Goal: Task Accomplishment & Management: Manage account settings

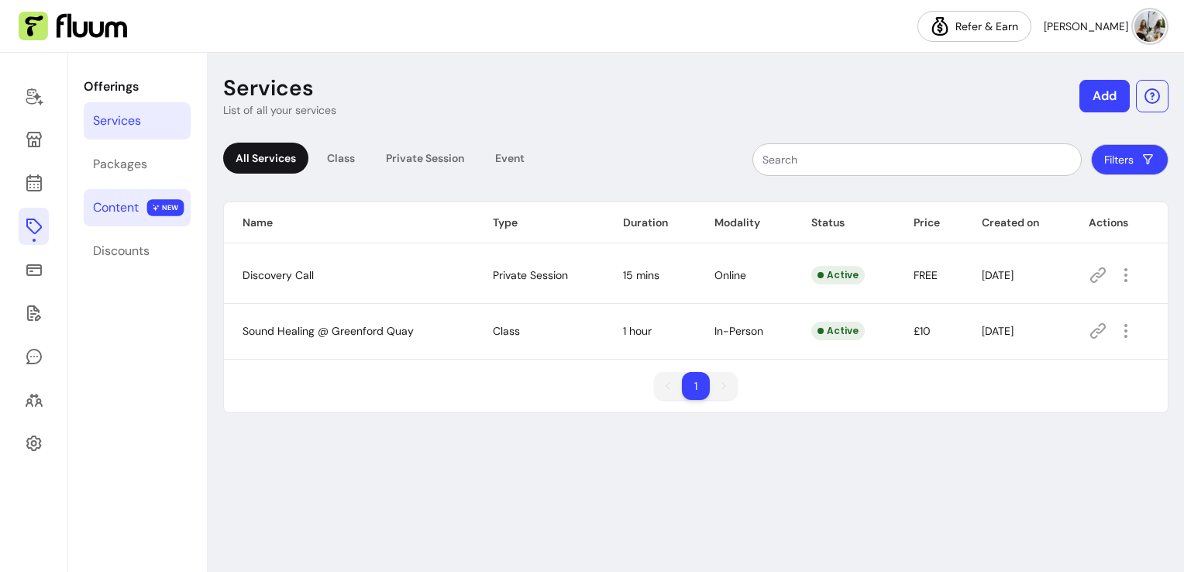
click at [130, 213] on div "Content" at bounding box center [116, 207] width 46 height 19
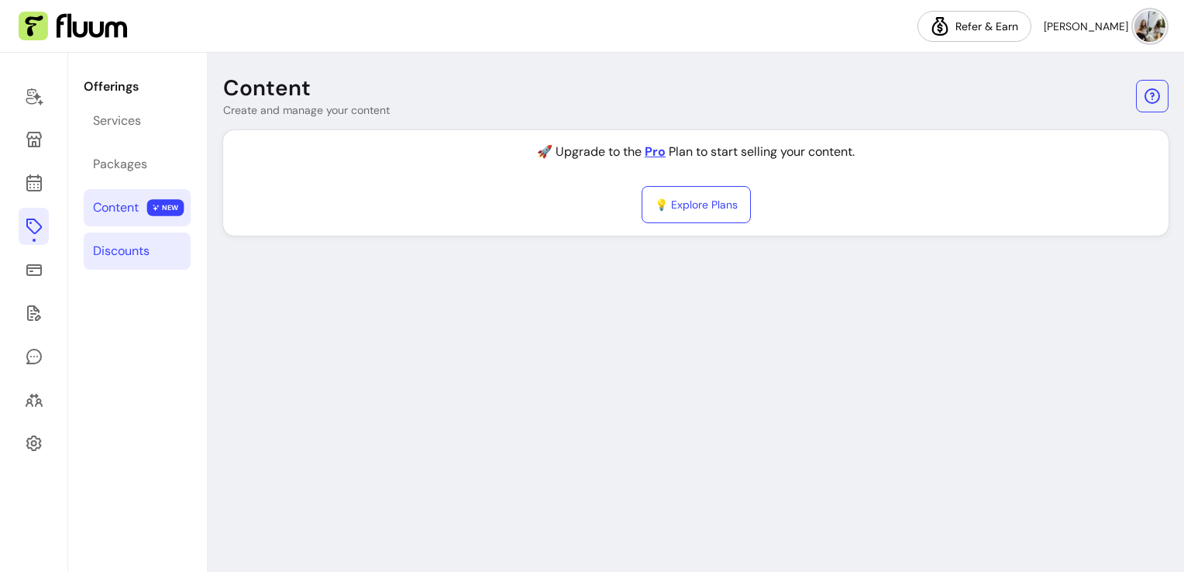
click at [132, 248] on div "Discounts" at bounding box center [121, 251] width 57 height 19
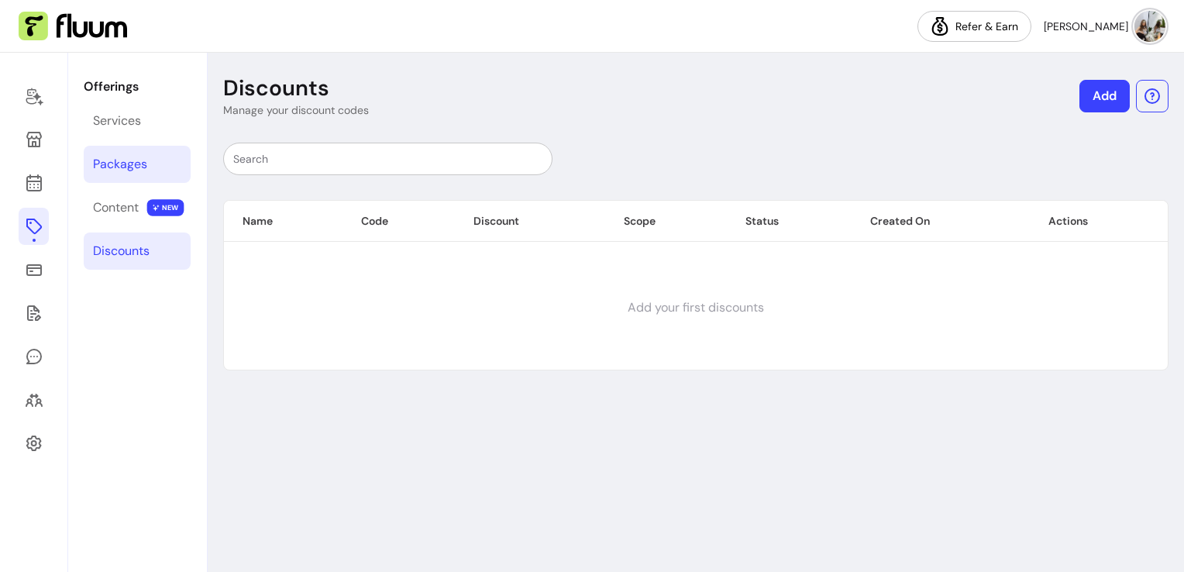
click at [143, 155] on div "Packages" at bounding box center [120, 164] width 54 height 19
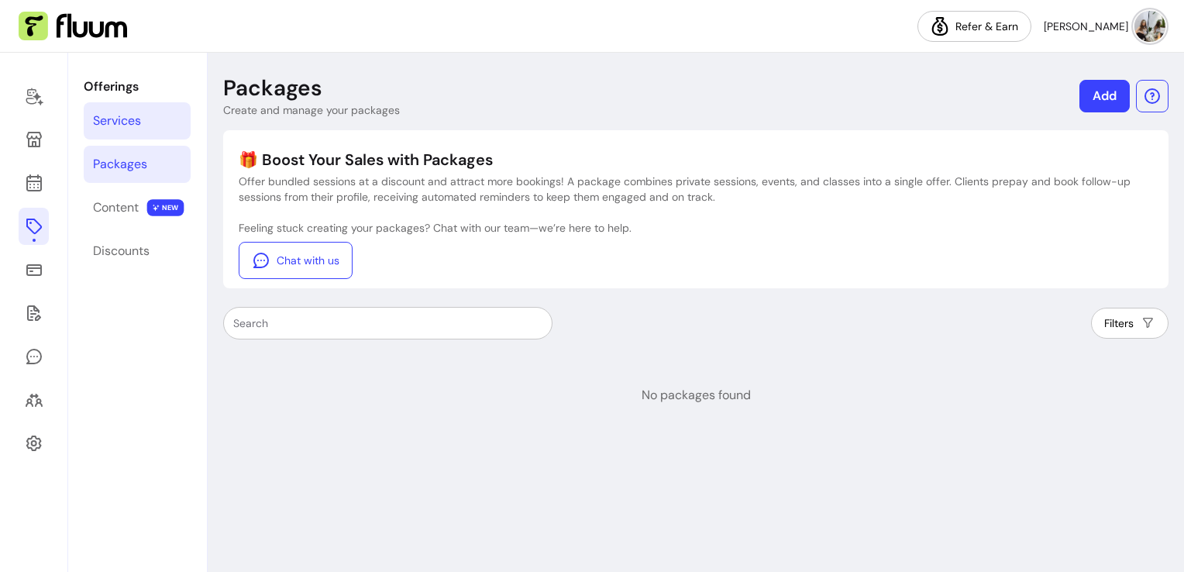
click at [122, 114] on div "Services" at bounding box center [117, 121] width 48 height 19
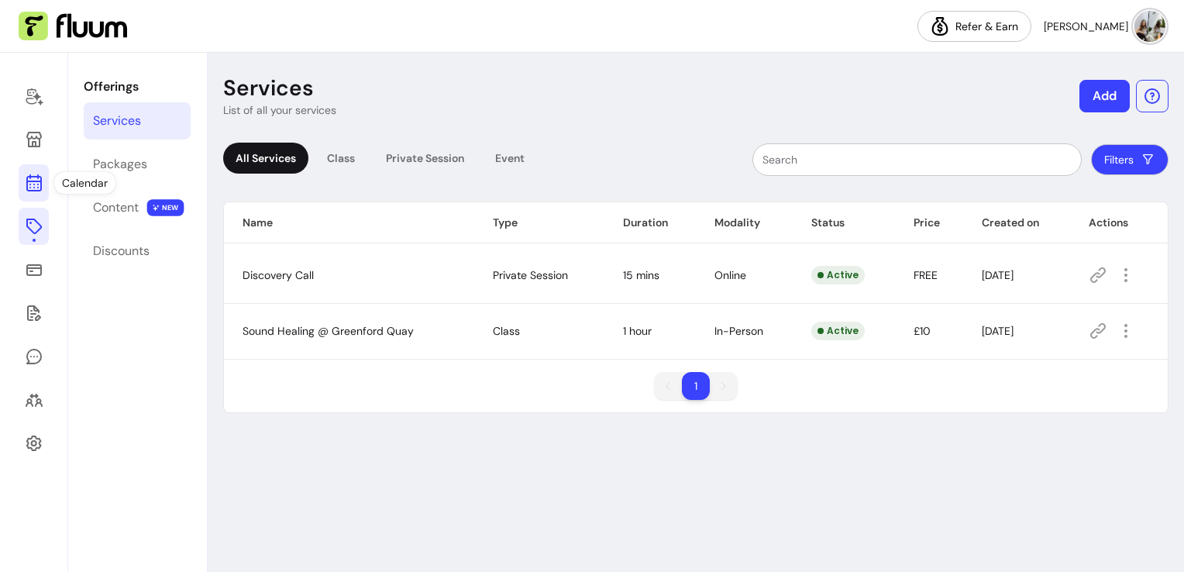
click at [33, 181] on icon at bounding box center [33, 121] width 263 height 221
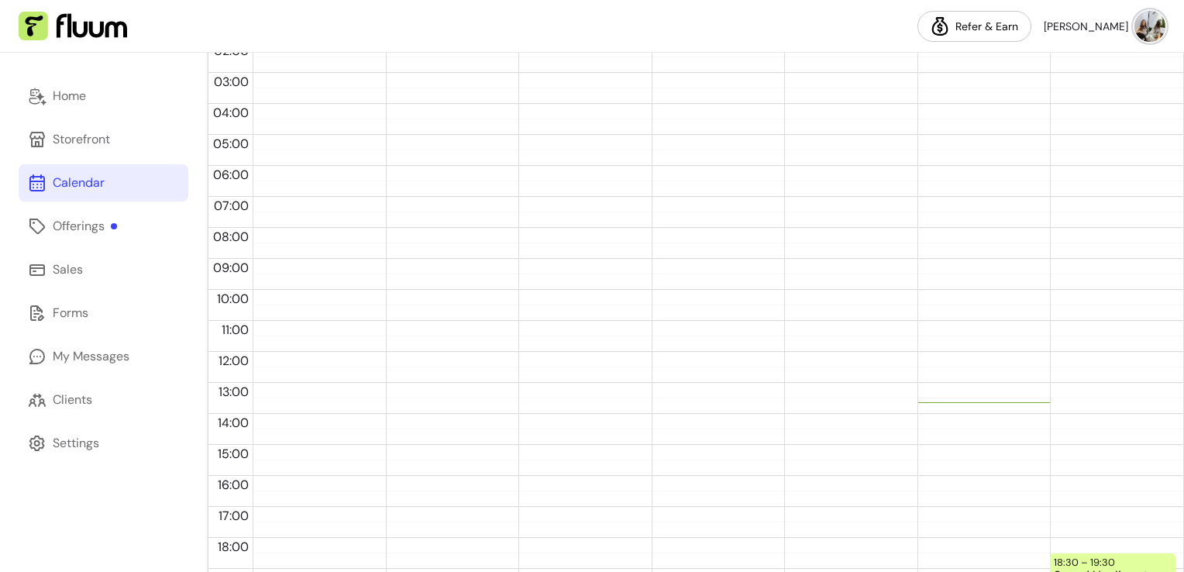
scroll to position [325, 0]
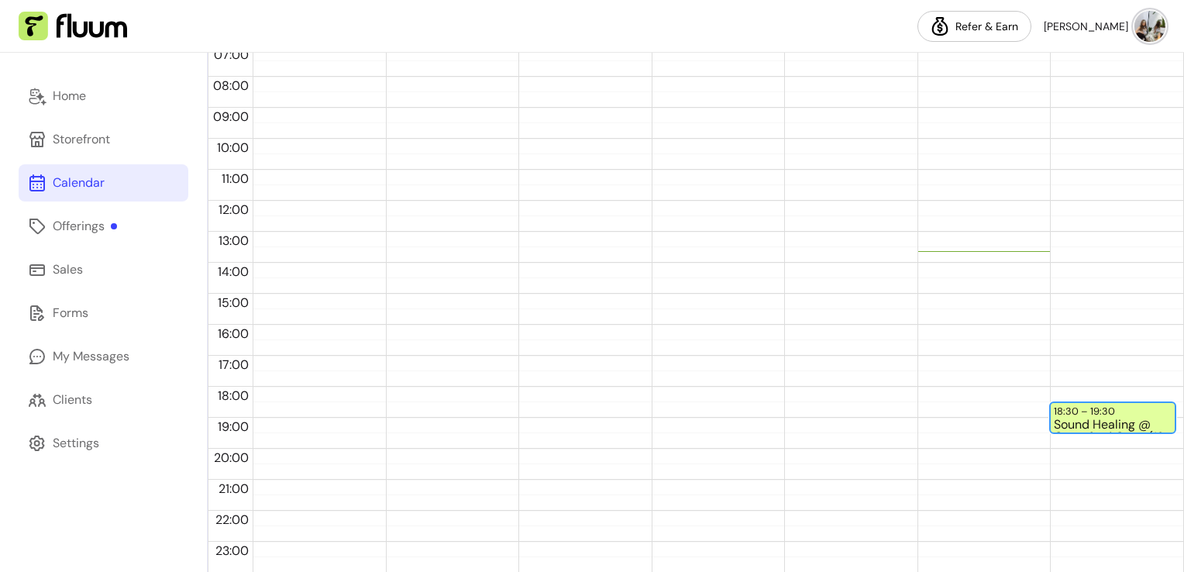
click at [1078, 427] on div "Sound Healing @ Greenford Quay (12 / 12)" at bounding box center [1113, 424] width 118 height 13
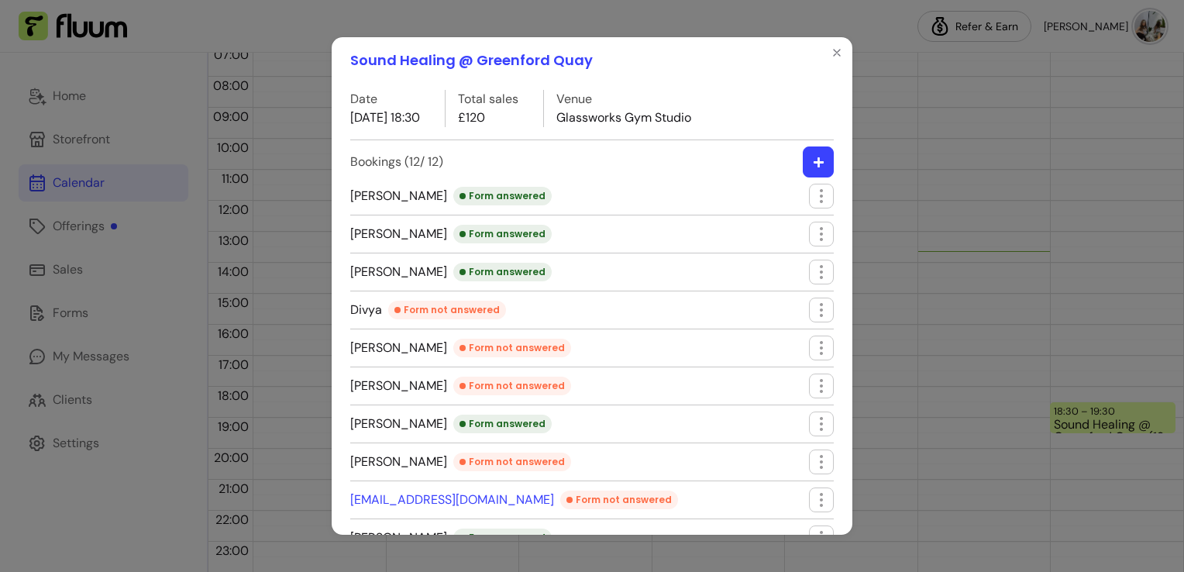
click at [854, 317] on div "Sound Healing @ Greenford Quay Date [DATE] 18:30 Total sales £120 Venue Glasswo…" at bounding box center [592, 286] width 1184 height 572
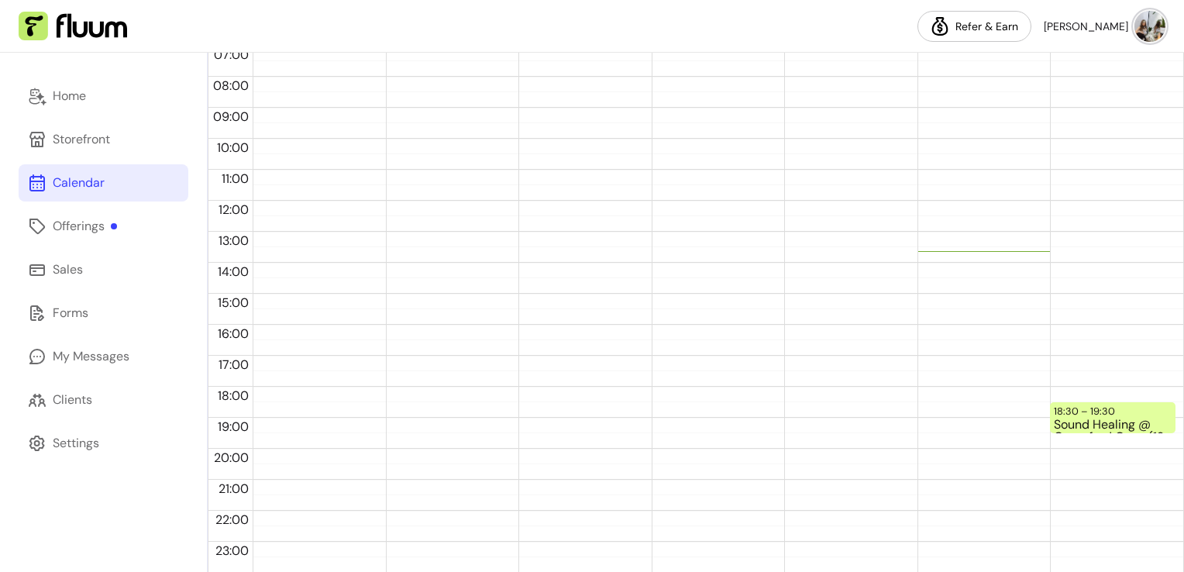
click at [854, 317] on div "Sound Healing @ Greenford Quay Date [DATE] 18:30 Total sales £120 Venue Glasswo…" at bounding box center [592, 286] width 1208 height 583
click at [1059, 418] on div "Sound Healing @ Greenford Quay (12 / 12)" at bounding box center [1113, 424] width 118 height 13
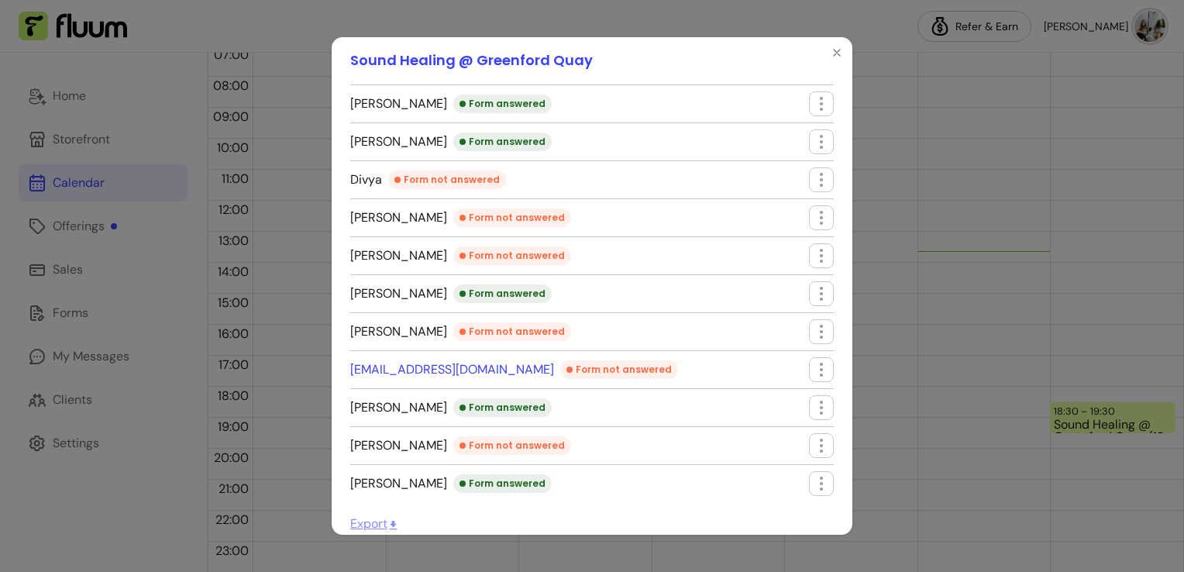
scroll to position [132, 0]
click at [812, 442] on icon "button" at bounding box center [821, 444] width 18 height 18
click at [375, 519] on span "Export" at bounding box center [374, 521] width 49 height 16
click at [453, 218] on div "Form not answered" at bounding box center [512, 215] width 118 height 19
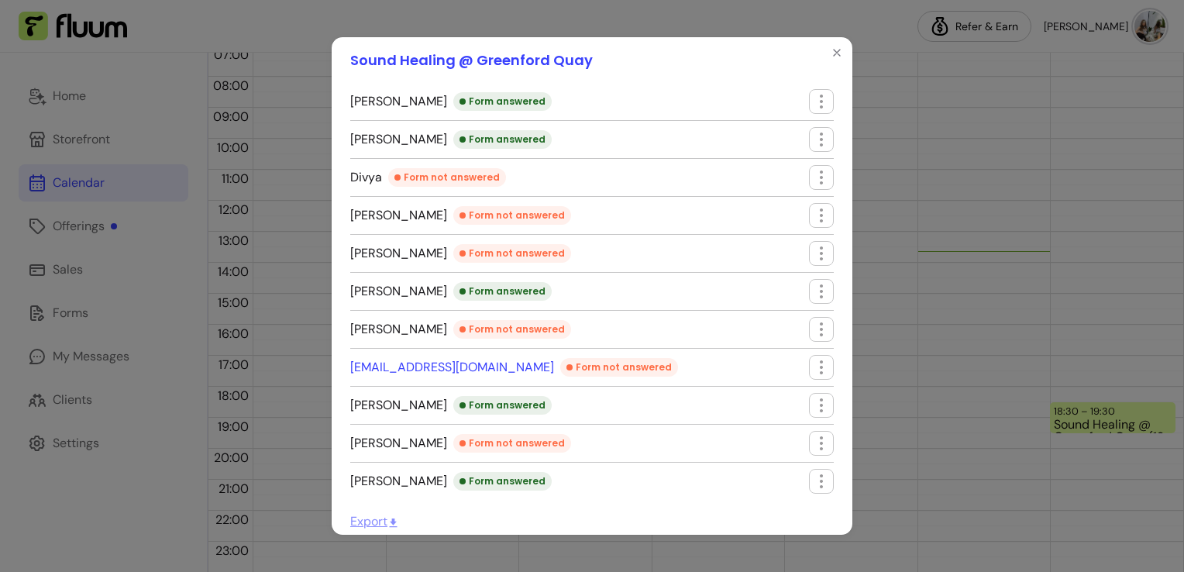
click at [453, 218] on div "Form not answered" at bounding box center [512, 215] width 118 height 19
click at [781, 321] on li "[PERSON_NAME] Form not answered" at bounding box center [591, 333] width 483 height 32
click at [790, 323] on li "[PERSON_NAME] Form not answered" at bounding box center [591, 333] width 483 height 32
click at [812, 324] on icon "button" at bounding box center [821, 329] width 19 height 19
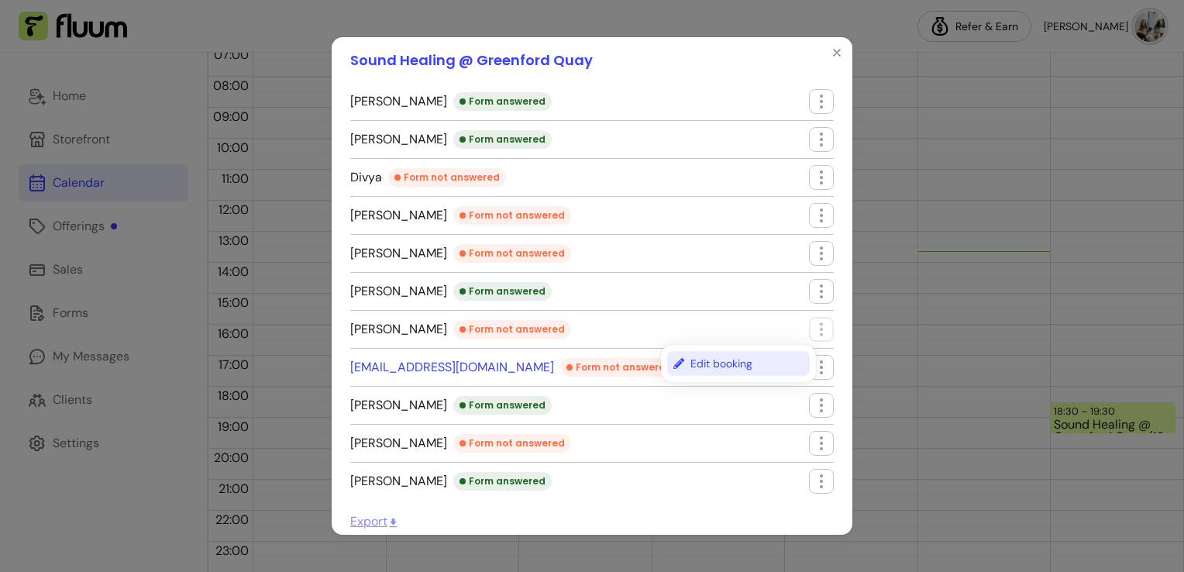
click at [731, 361] on span "Edit booking" at bounding box center [746, 363] width 113 height 15
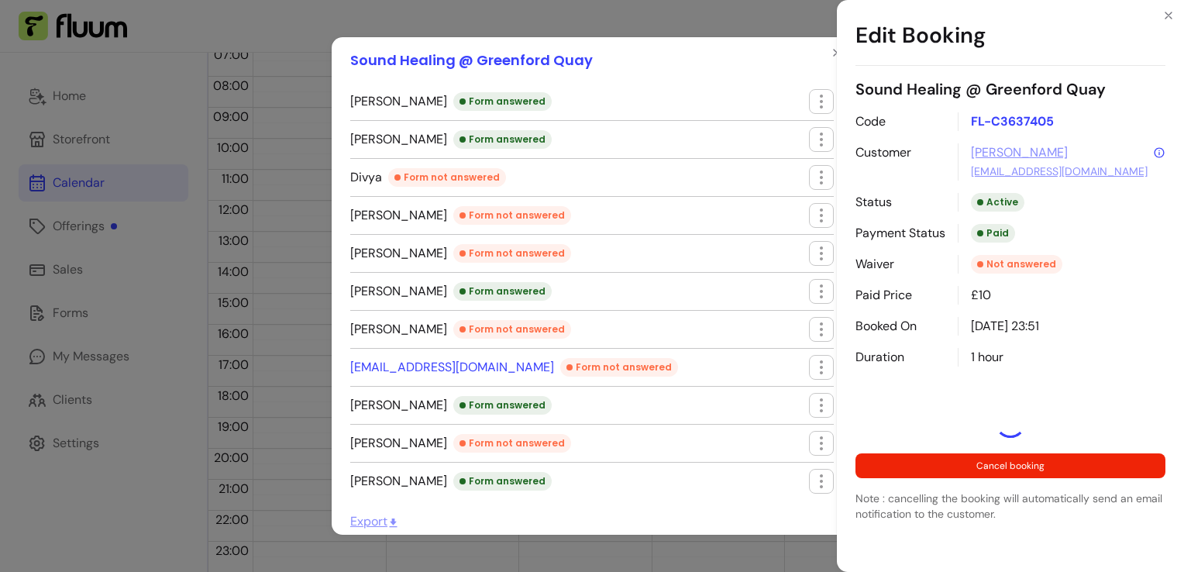
select select "**********"
select select "*****"
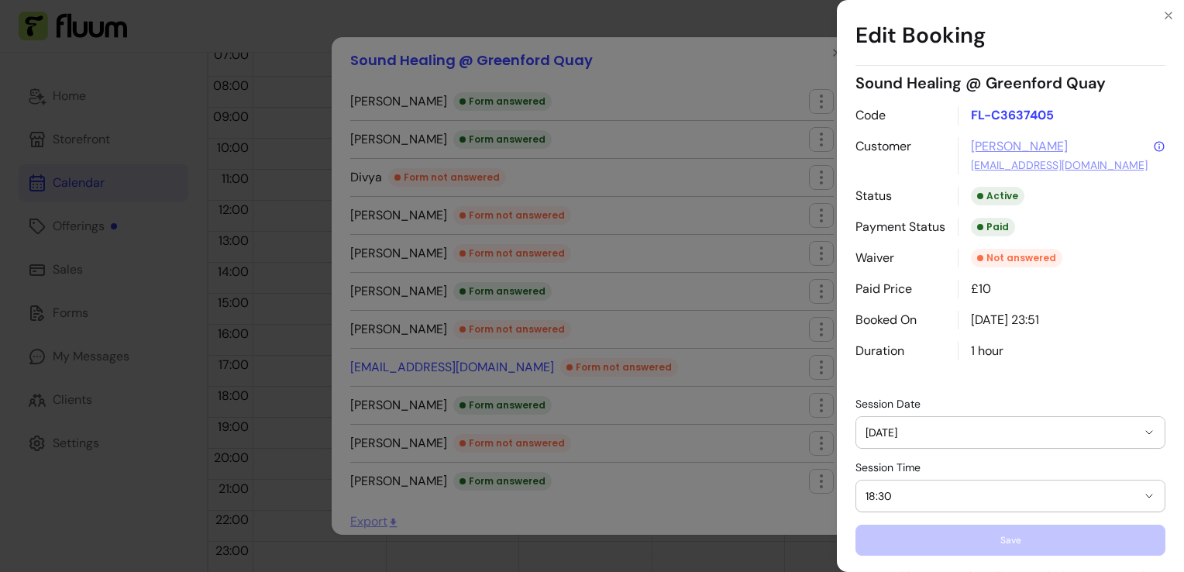
scroll to position [0, 0]
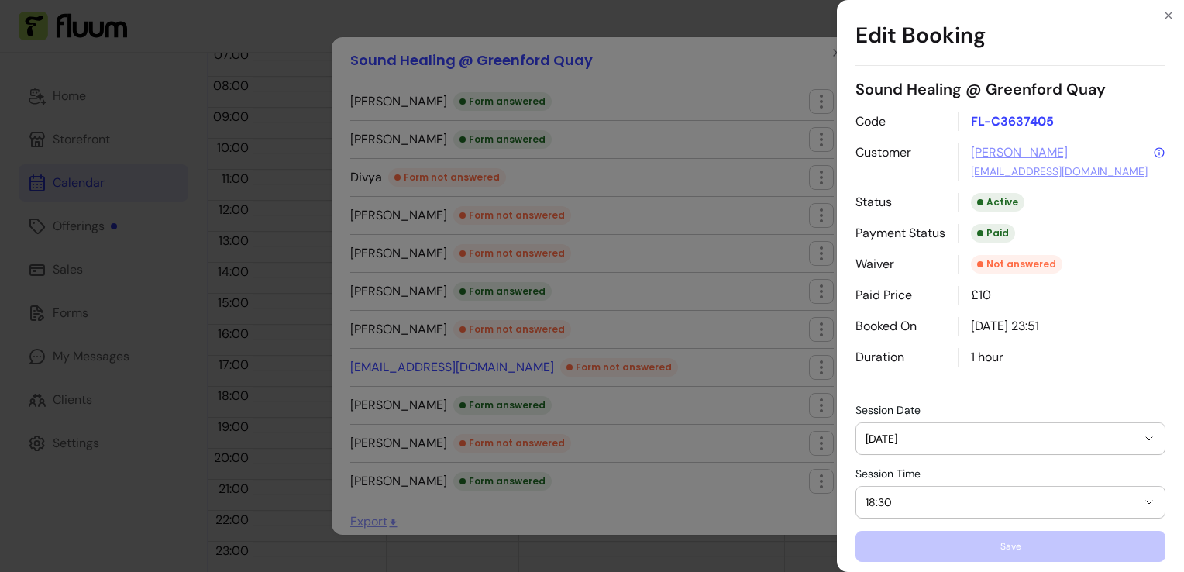
click at [711, 98] on div "**********" at bounding box center [592, 286] width 1184 height 572
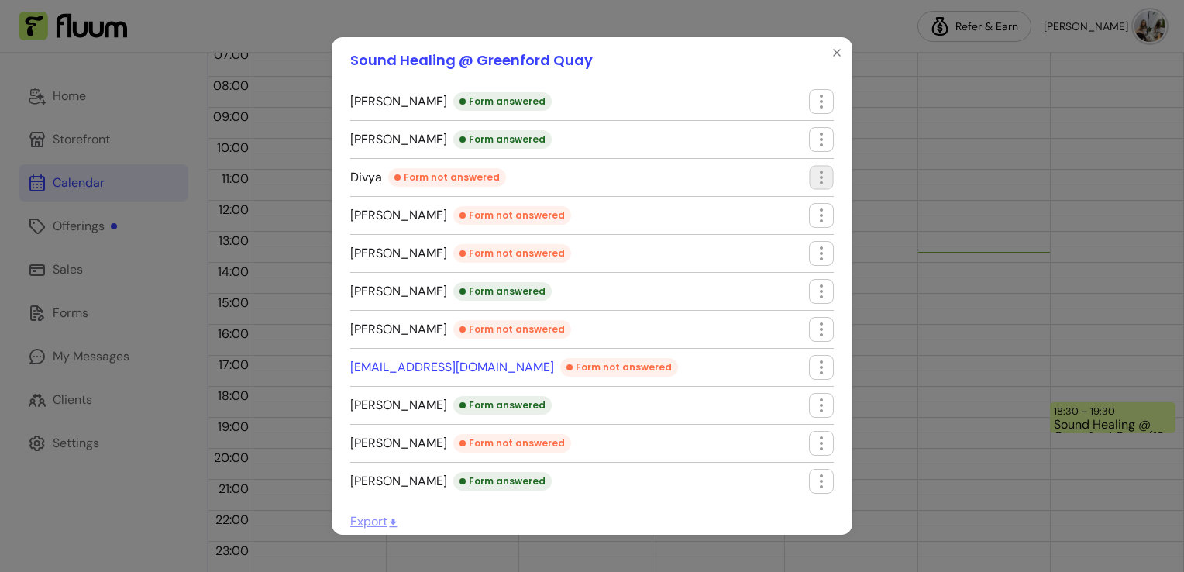
click at [812, 172] on icon "button" at bounding box center [821, 178] width 18 height 18
click at [721, 58] on header "Sound Healing @ Greenford Quay" at bounding box center [592, 60] width 521 height 46
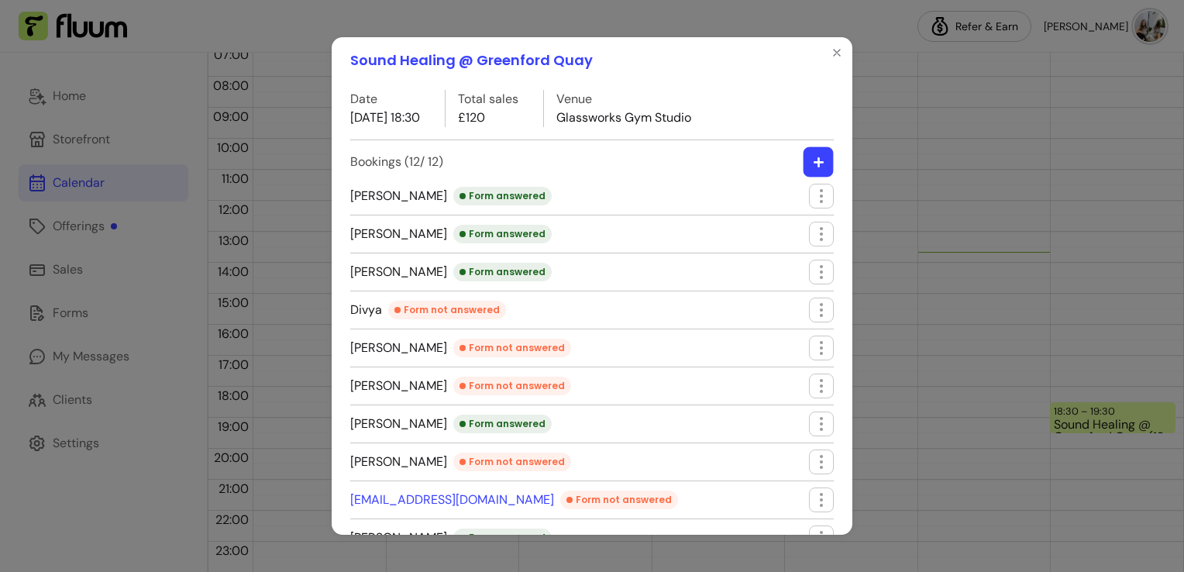
click at [813, 164] on icon "button" at bounding box center [819, 163] width 12 height 12
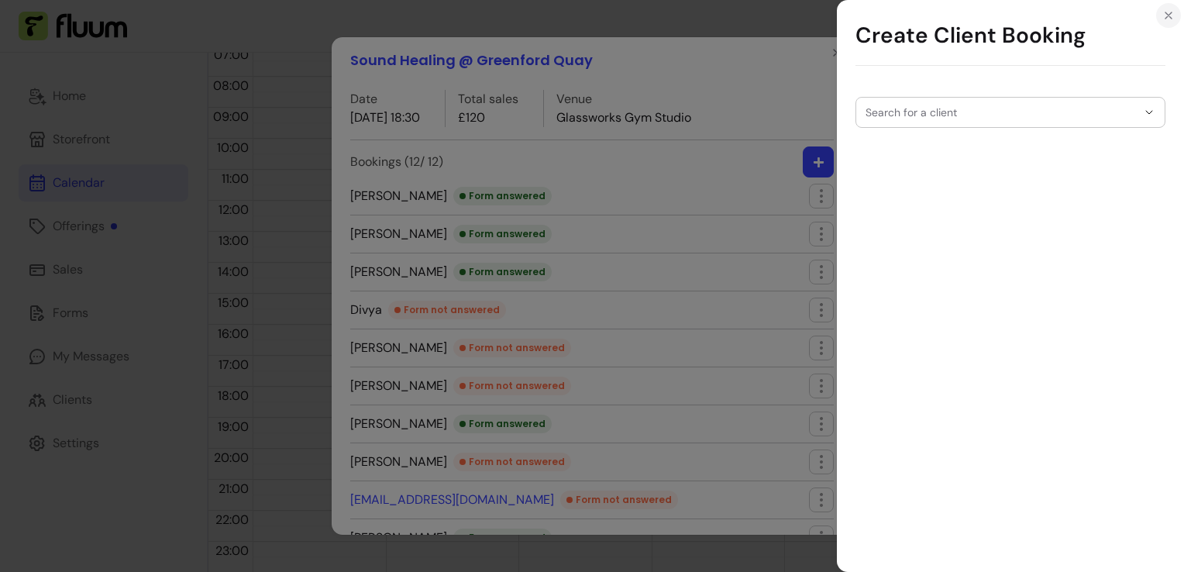
click at [1165, 9] on icon "Close" at bounding box center [1168, 15] width 12 height 12
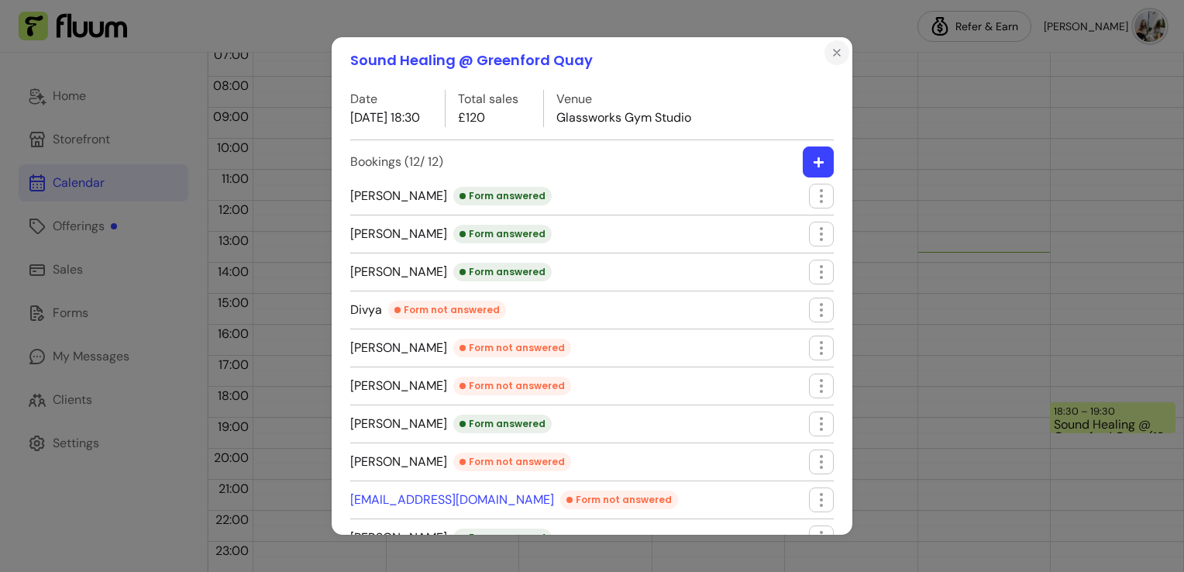
click at [834, 48] on icon "Close" at bounding box center [837, 52] width 12 height 12
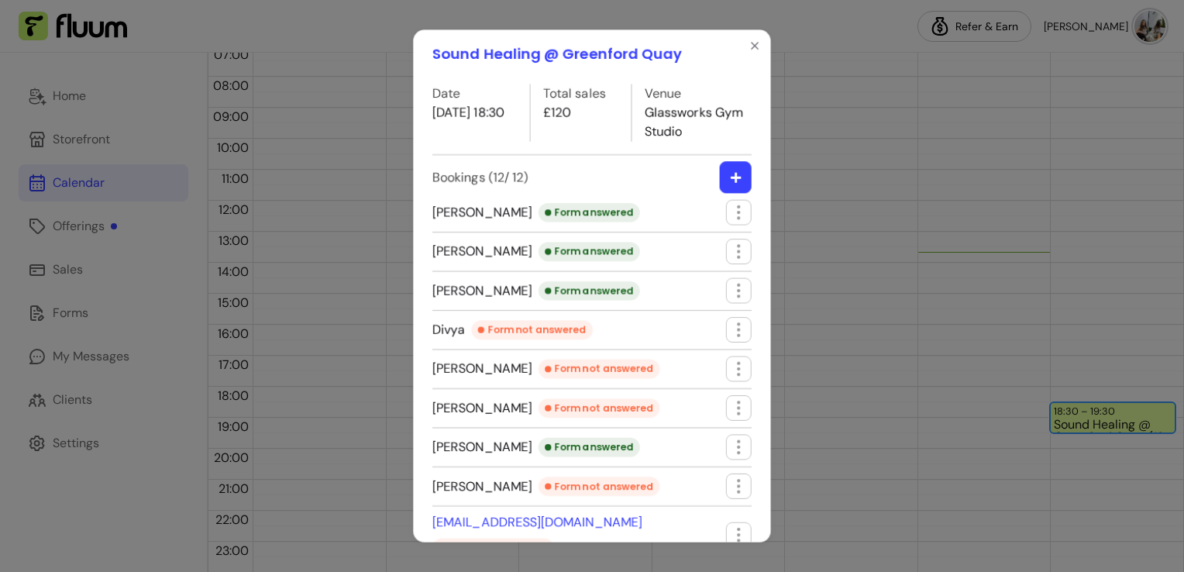
drag, startPoint x: 834, startPoint y: 48, endPoint x: 310, endPoint y: 265, distance: 566.9
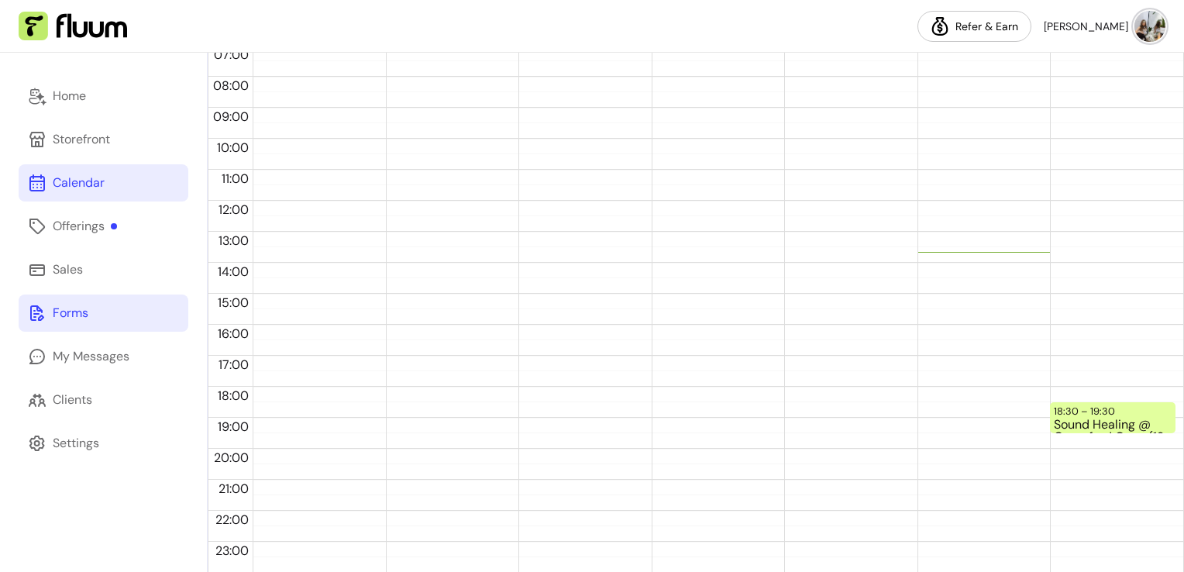
click at [66, 305] on div "Forms" at bounding box center [71, 313] width 36 height 19
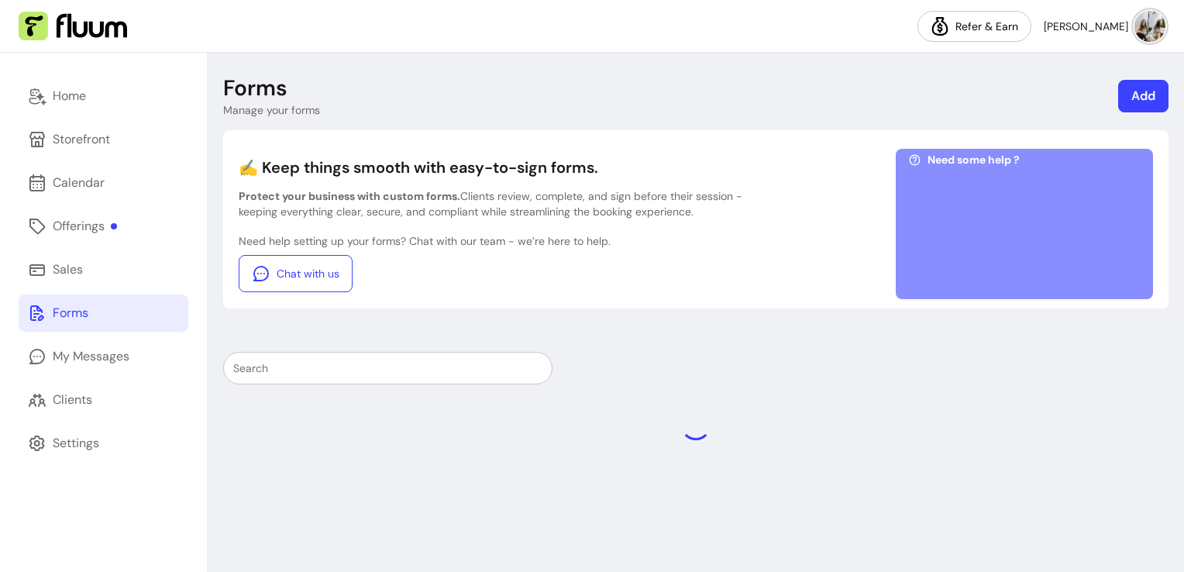
click at [66, 305] on div "Forms" at bounding box center [71, 313] width 36 height 19
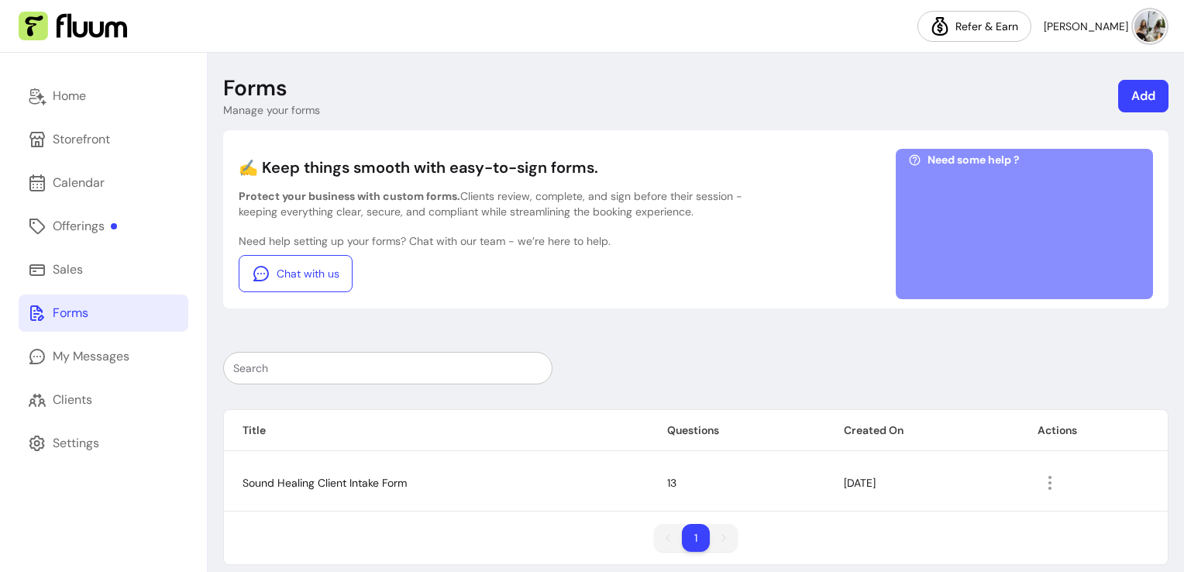
scroll to position [13, 0]
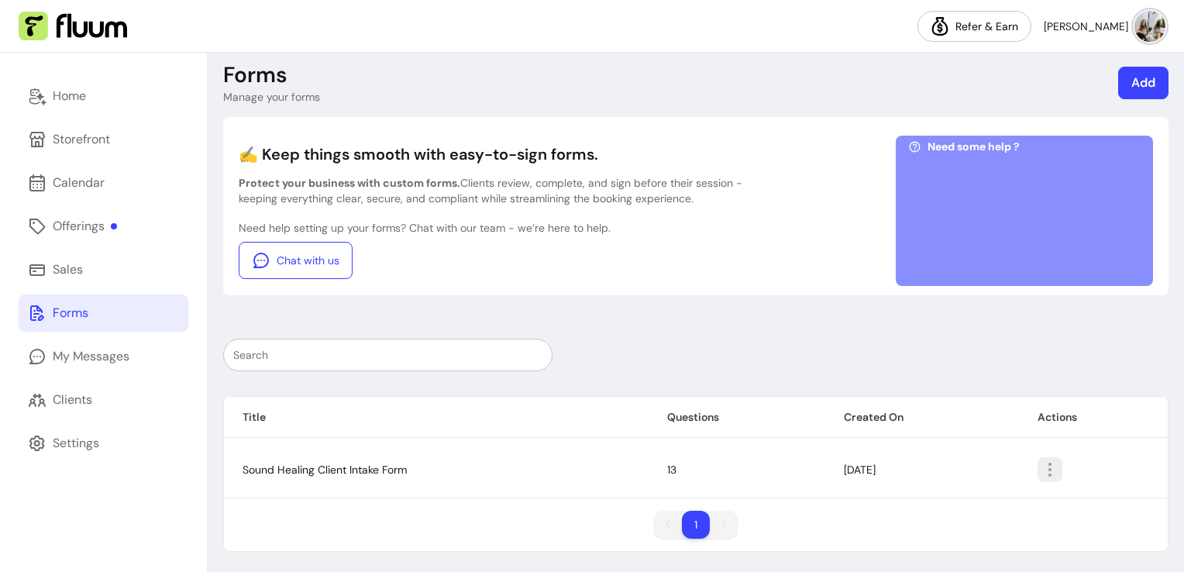
click at [1051, 461] on icon "button" at bounding box center [1050, 469] width 19 height 19
click at [356, 476] on td "Sound Healing Client Intake Form" at bounding box center [436, 470] width 425 height 56
click at [102, 368] on link "My Messages" at bounding box center [104, 356] width 170 height 37
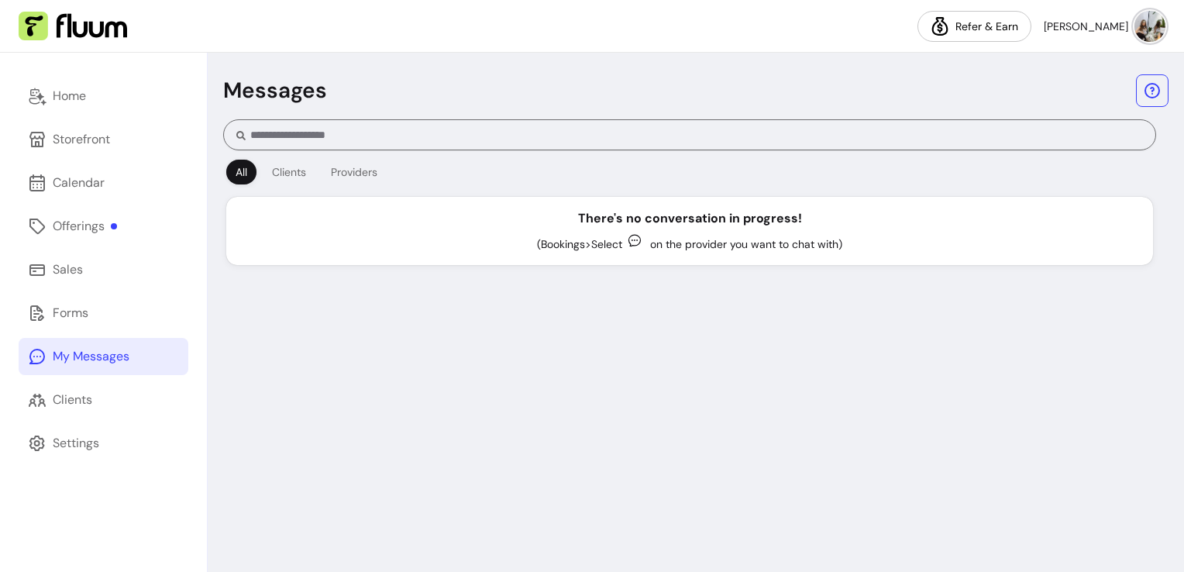
click at [68, 293] on div "Home Storefront Calendar Offerings Sales Forms My Messages Clients Settings" at bounding box center [103, 312] width 207 height 519
click at [71, 238] on link "Offerings" at bounding box center [104, 226] width 170 height 37
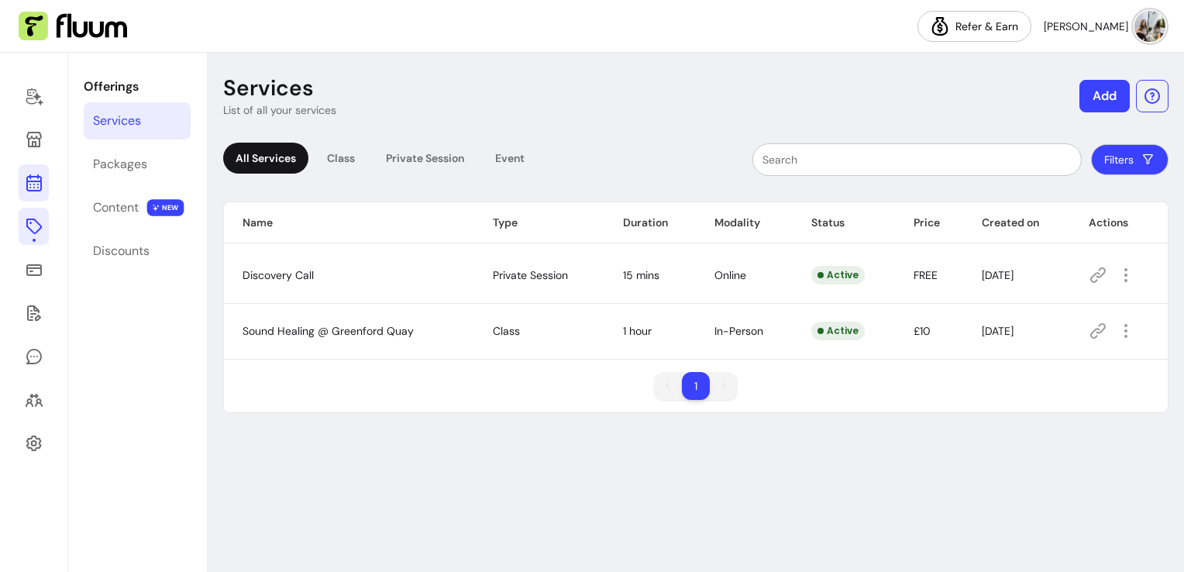
click at [40, 175] on icon at bounding box center [34, 183] width 19 height 19
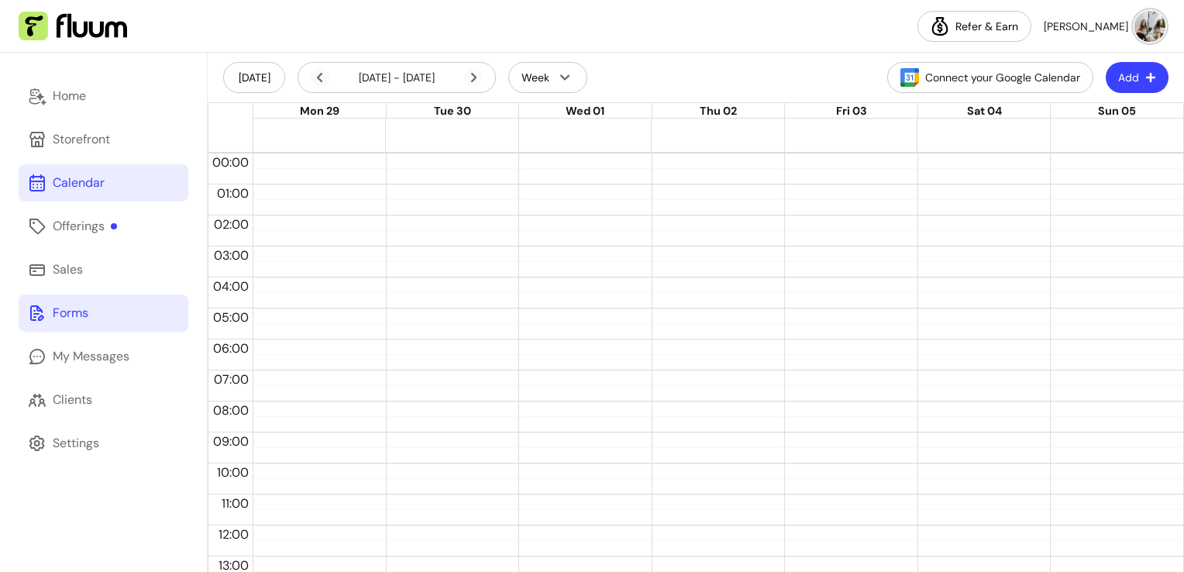
click at [60, 312] on div "Forms" at bounding box center [71, 313] width 36 height 19
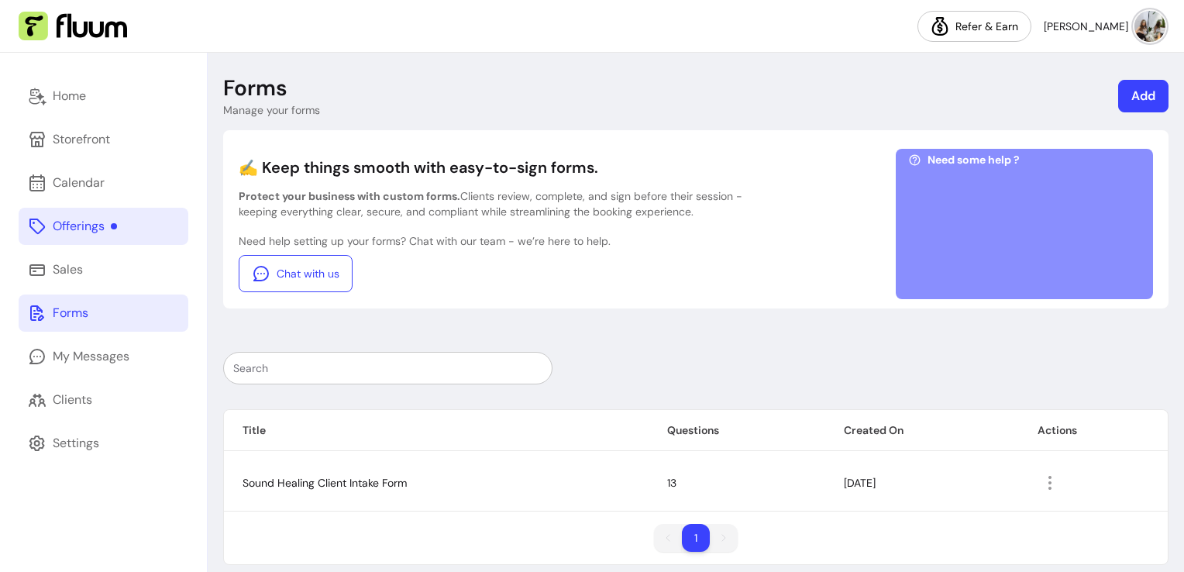
click at [68, 215] on link "Offerings" at bounding box center [104, 226] width 170 height 37
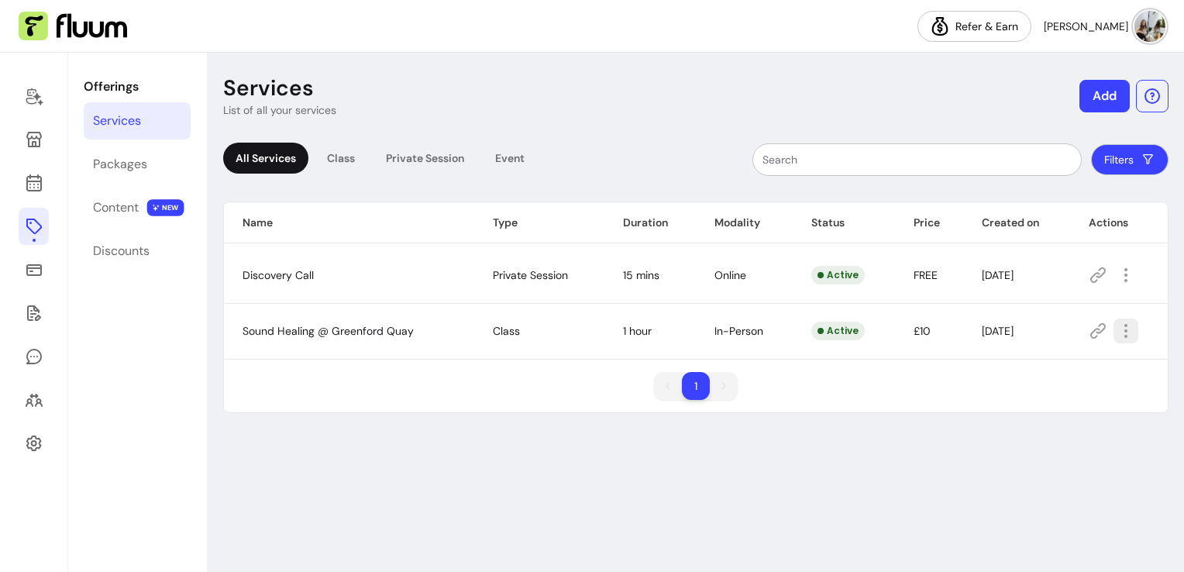
click at [1122, 334] on icon "button" at bounding box center [1125, 331] width 19 height 19
click at [563, 488] on div "Services List of all your services Add All Services Class Private Session Event…" at bounding box center [696, 312] width 976 height 519
click at [35, 184] on icon at bounding box center [34, 183] width 19 height 19
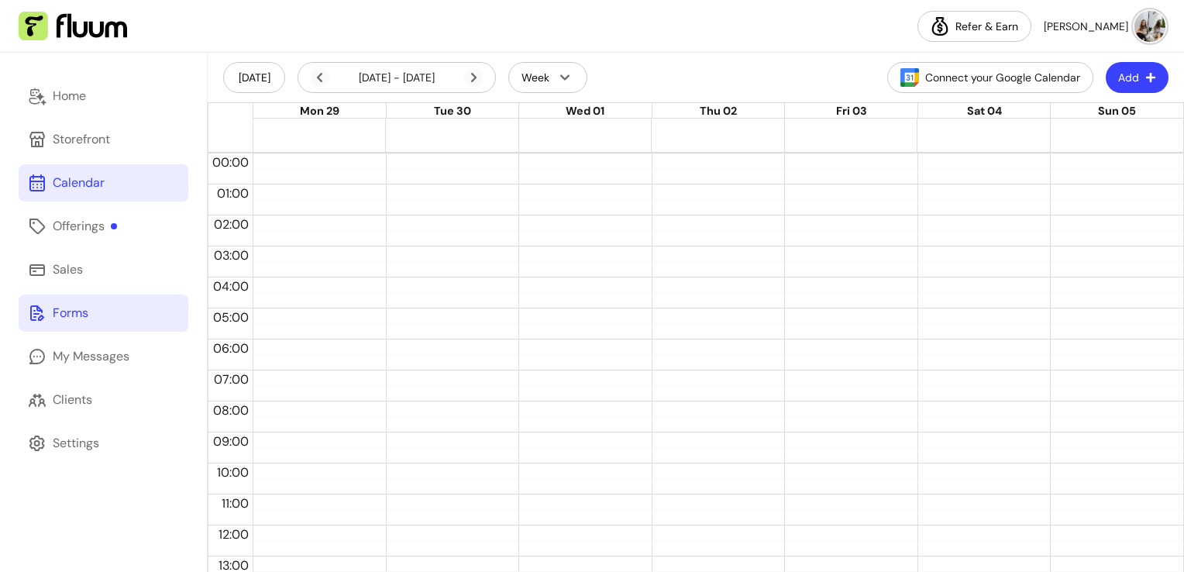
click at [62, 304] on div "Forms" at bounding box center [71, 313] width 36 height 19
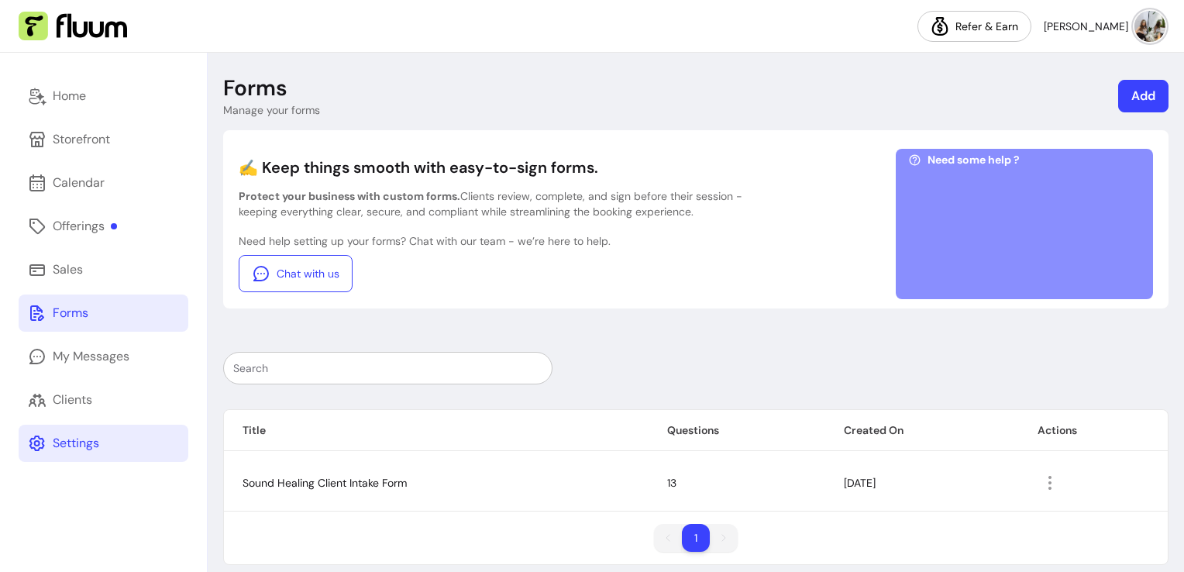
click at [74, 436] on div "Settings" at bounding box center [76, 443] width 46 height 19
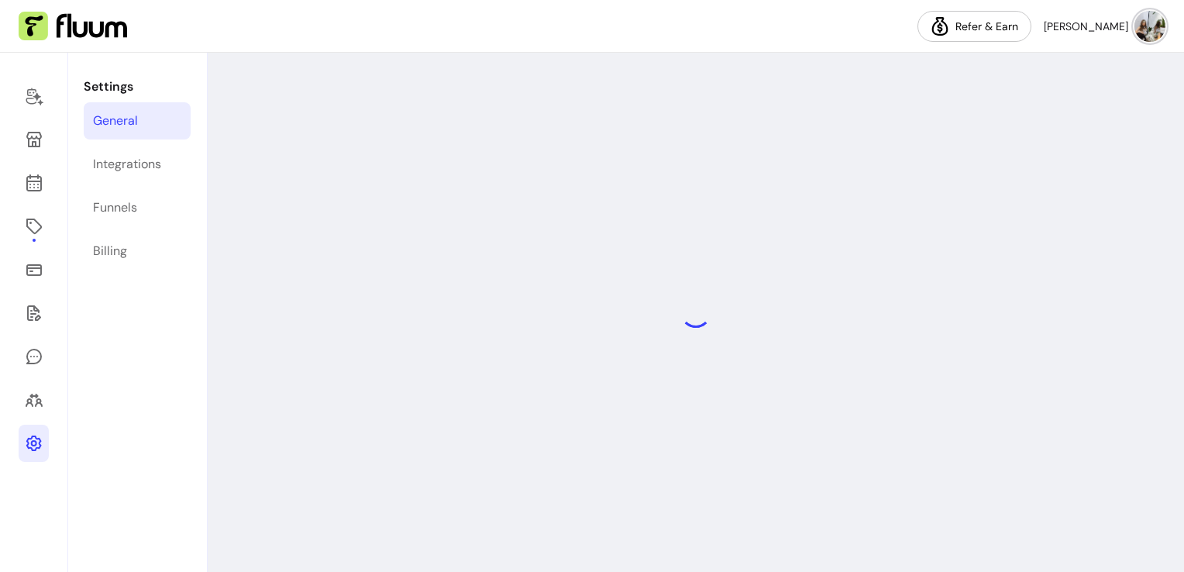
select select "**********"
select select "***"
select select "****"
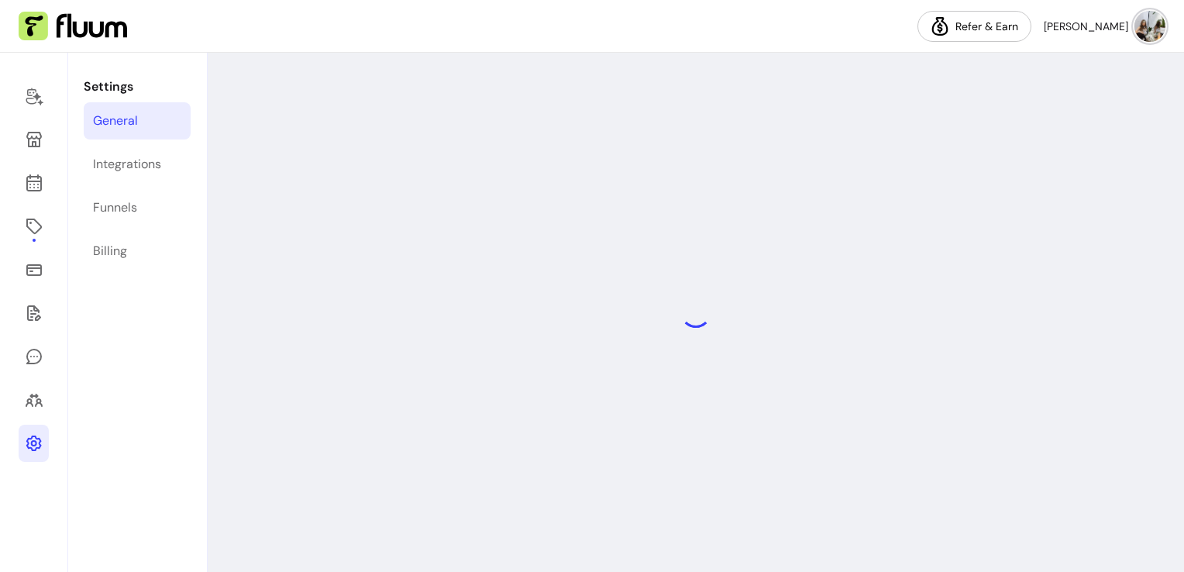
select select "***"
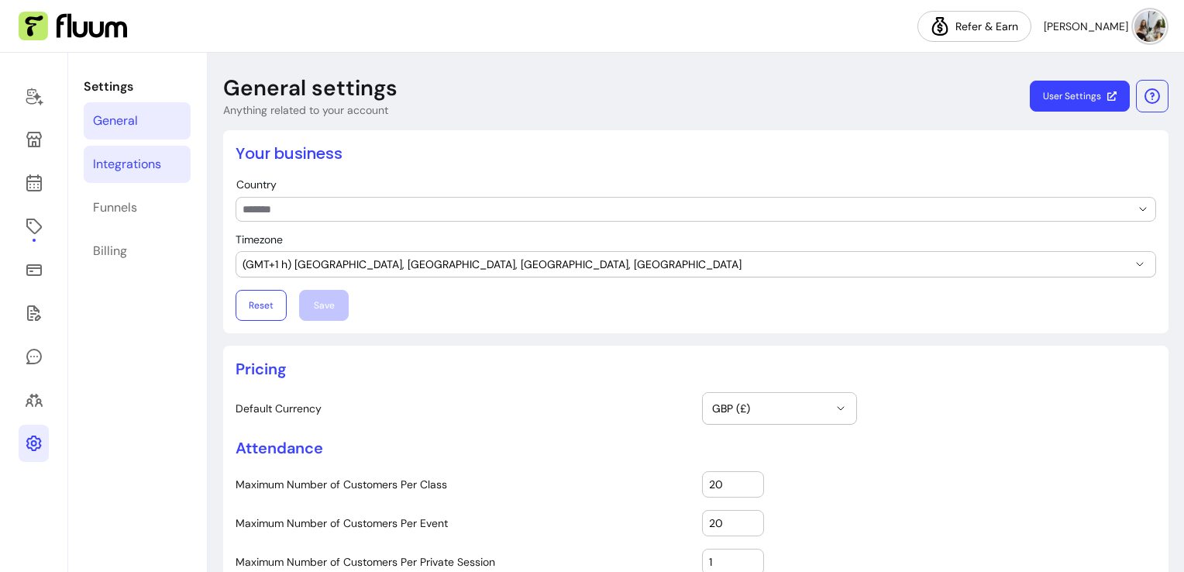
click at [121, 179] on link "Integrations" at bounding box center [137, 164] width 107 height 37
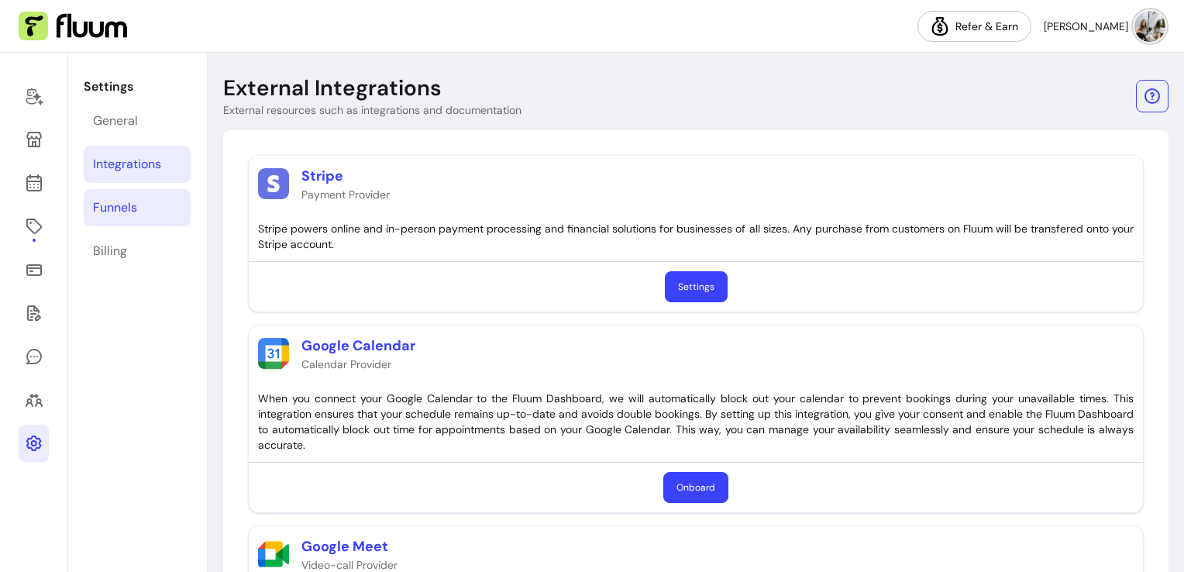
click at [119, 222] on link "Funnels" at bounding box center [137, 207] width 107 height 37
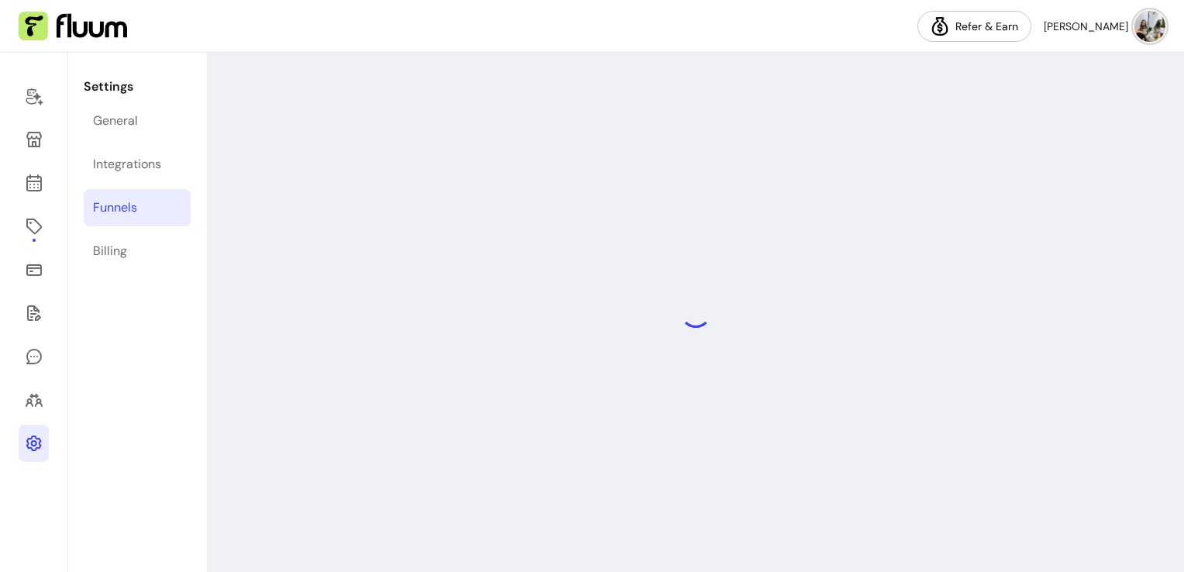
select select "**********"
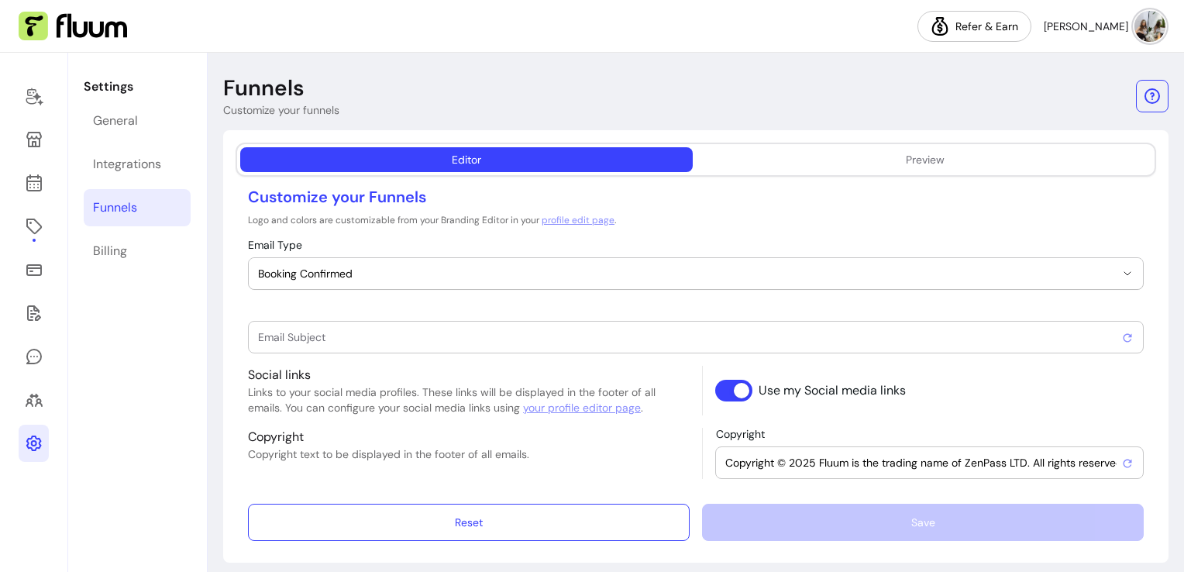
type input "Booking confirmed !"
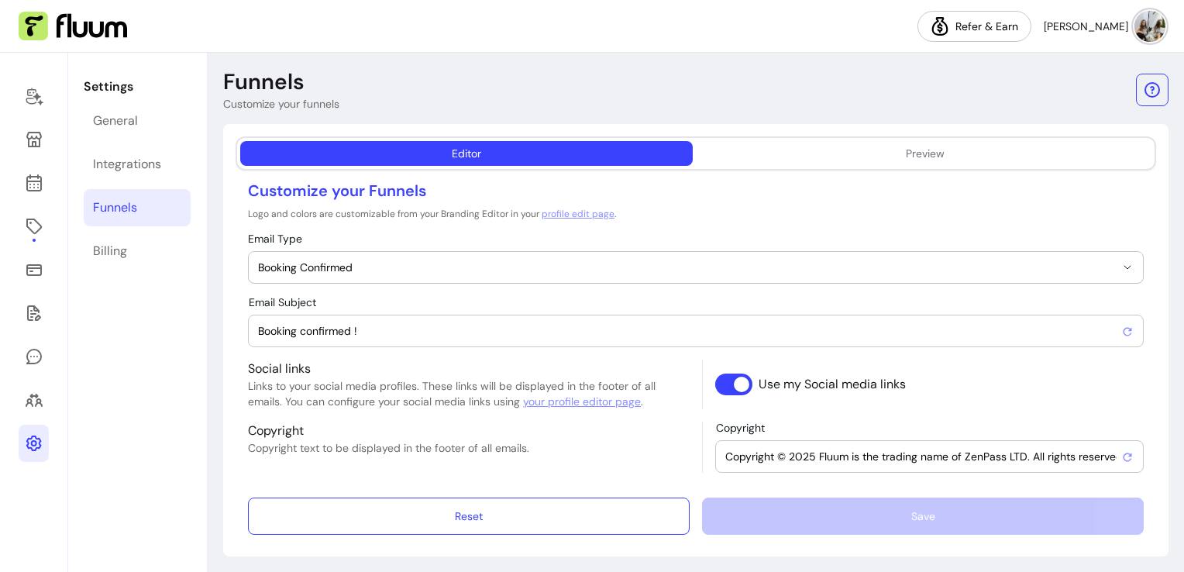
scroll to position [10, 0]
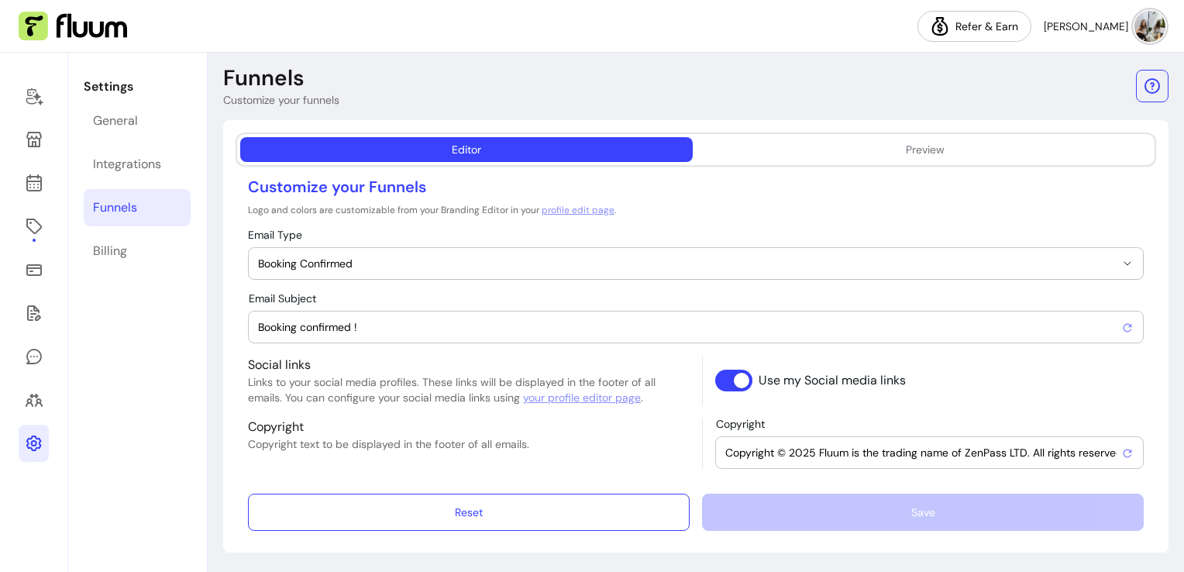
click at [979, 116] on div "**********" at bounding box center [696, 308] width 976 height 531
click at [979, 147] on button "Preview" at bounding box center [925, 149] width 452 height 25
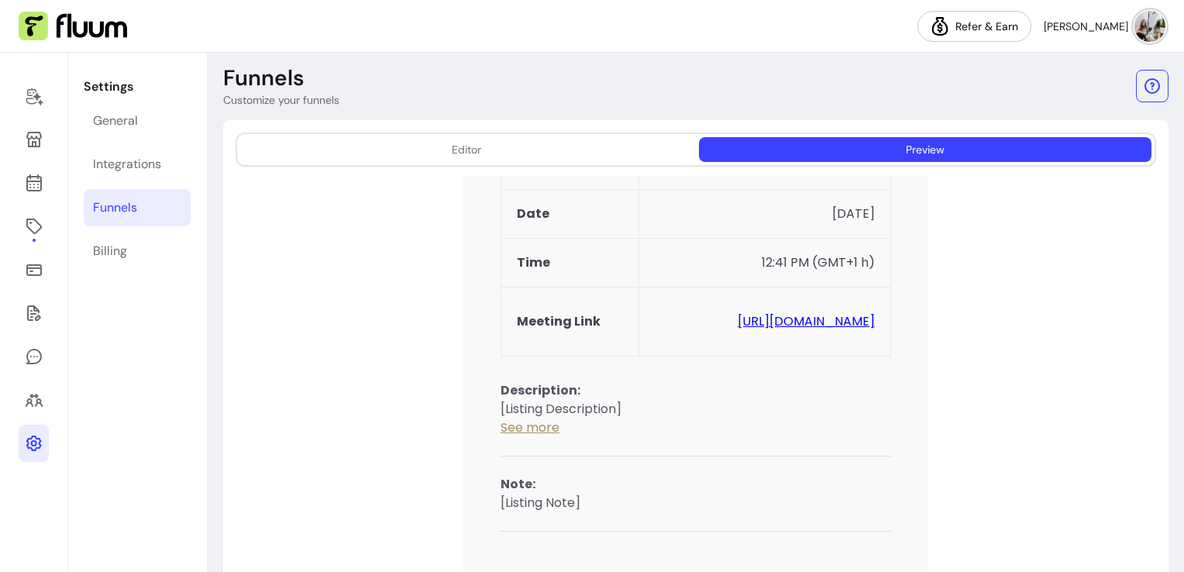
scroll to position [0, 0]
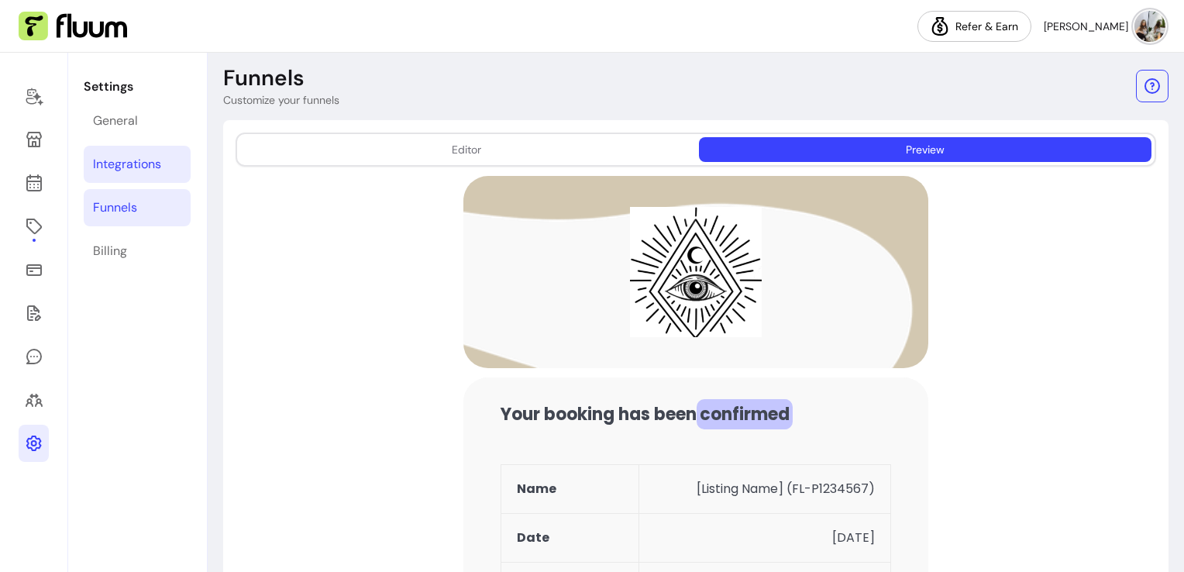
click at [127, 170] on div "Integrations" at bounding box center [127, 164] width 68 height 19
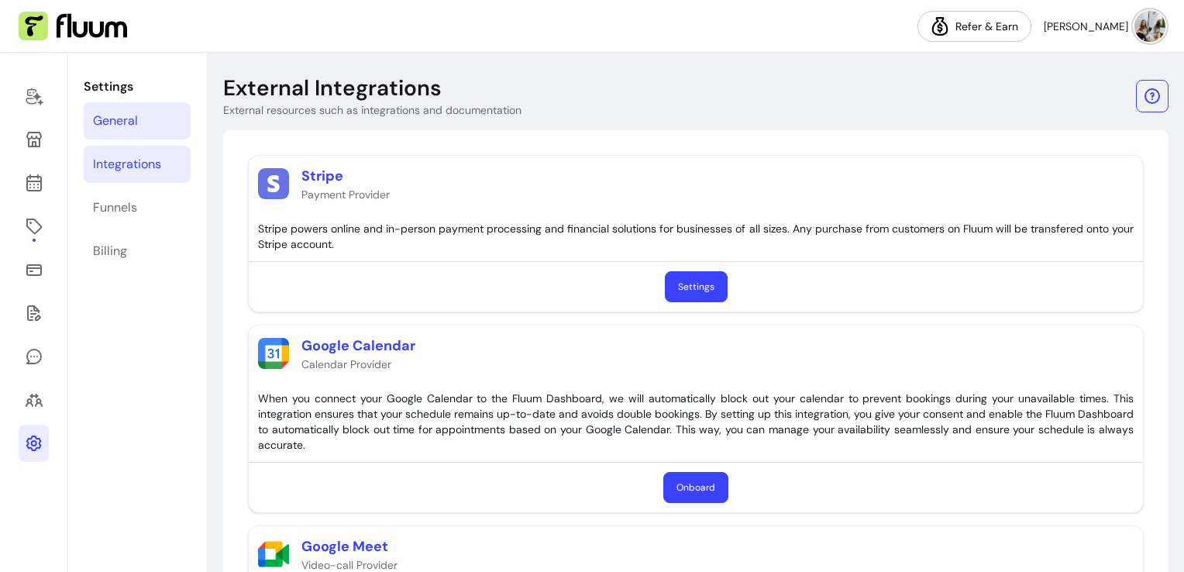
click at [108, 109] on link "General" at bounding box center [137, 120] width 107 height 37
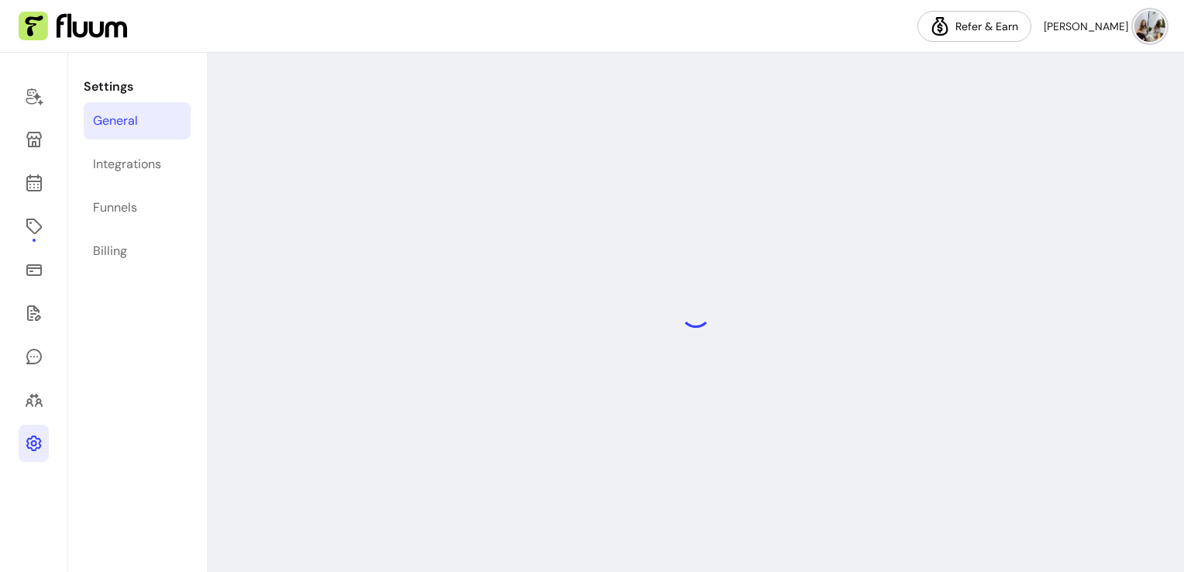
select select "**********"
select select "***"
select select "****"
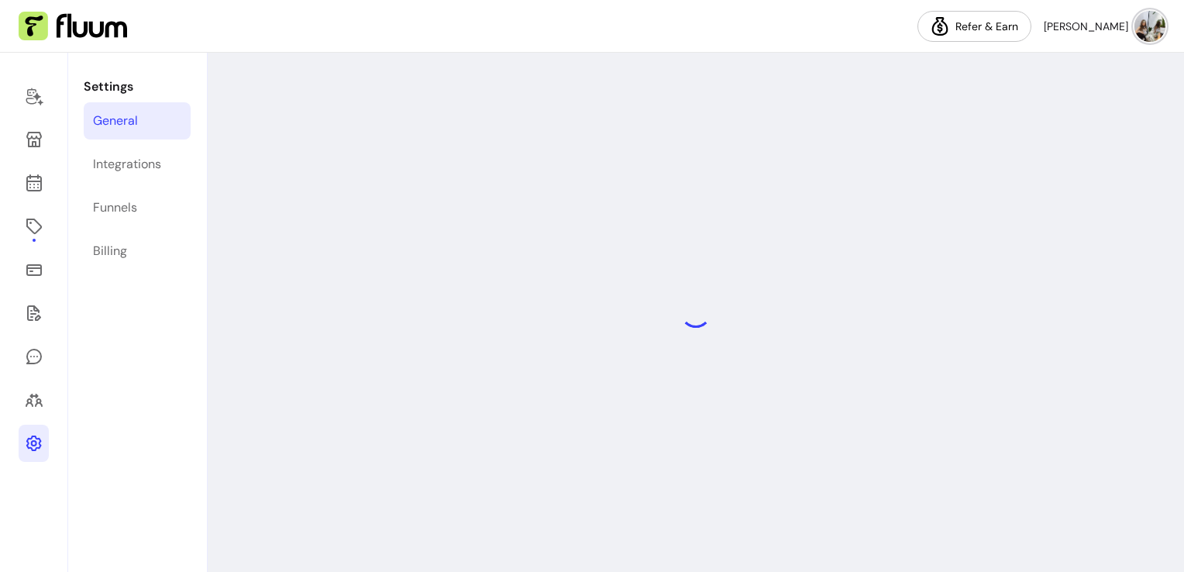
select select "***"
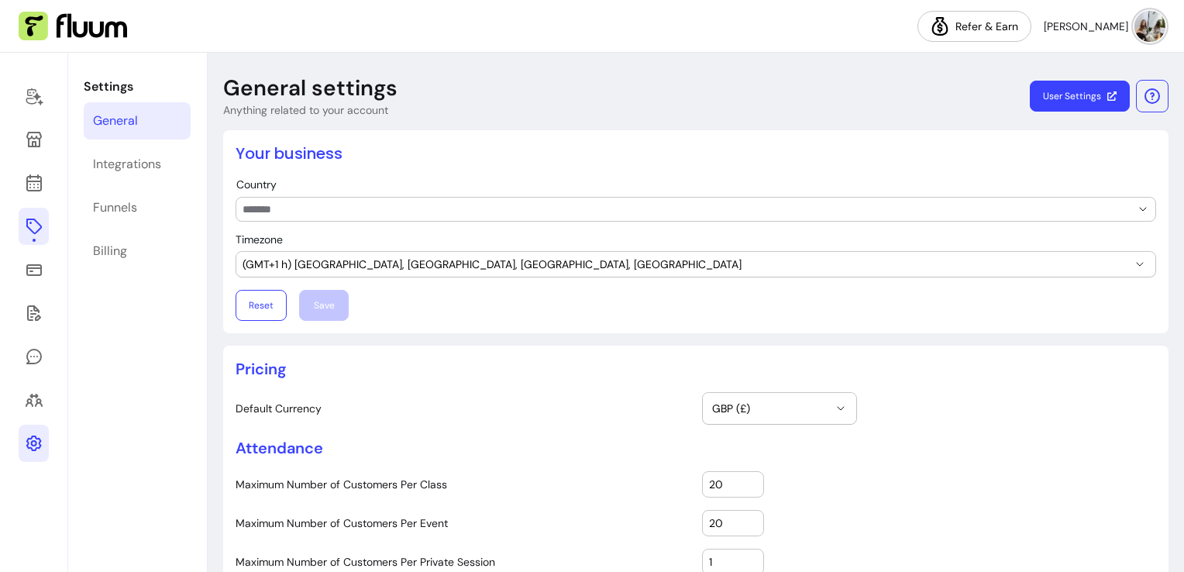
click at [35, 238] on link at bounding box center [34, 226] width 30 height 37
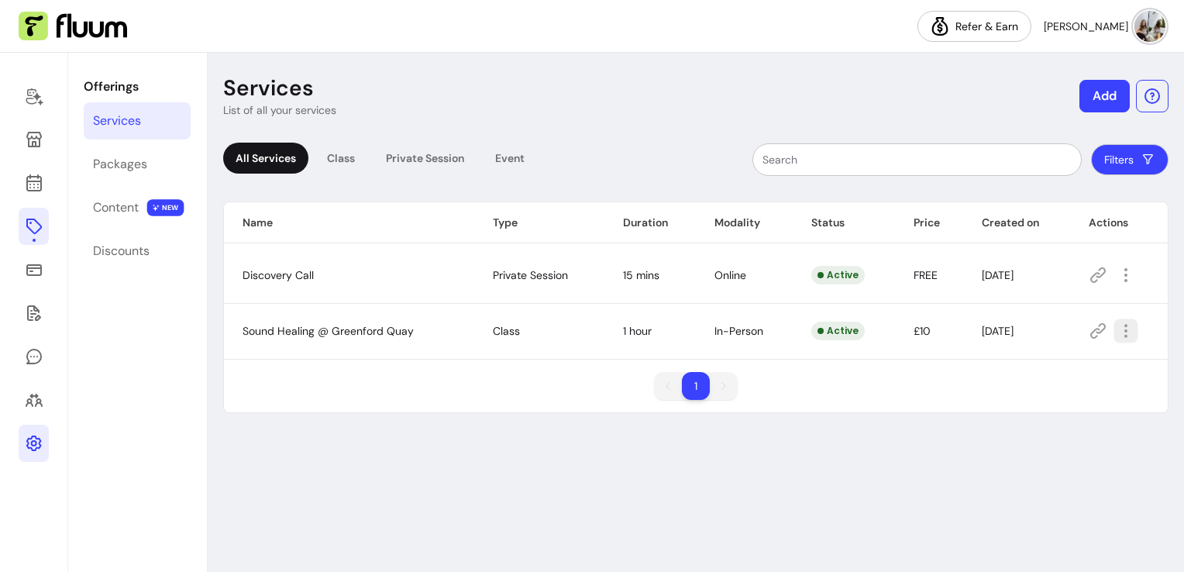
click at [1128, 330] on icon "button" at bounding box center [1125, 331] width 18 height 18
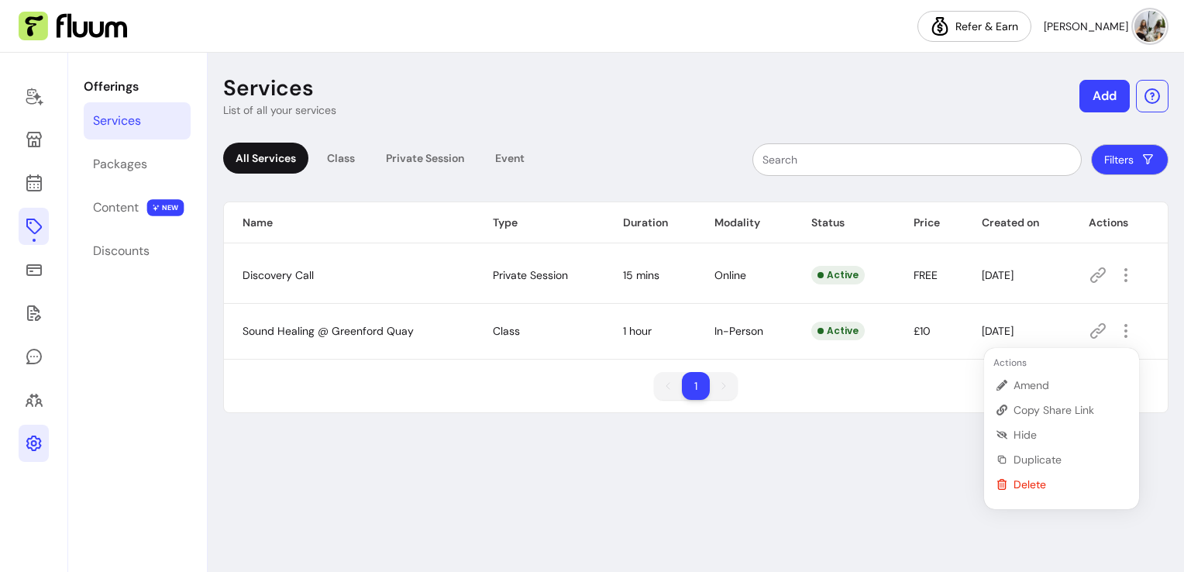
click at [629, 482] on div "Services List of all your services Add All Services Class Private Session Event…" at bounding box center [696, 312] width 976 height 519
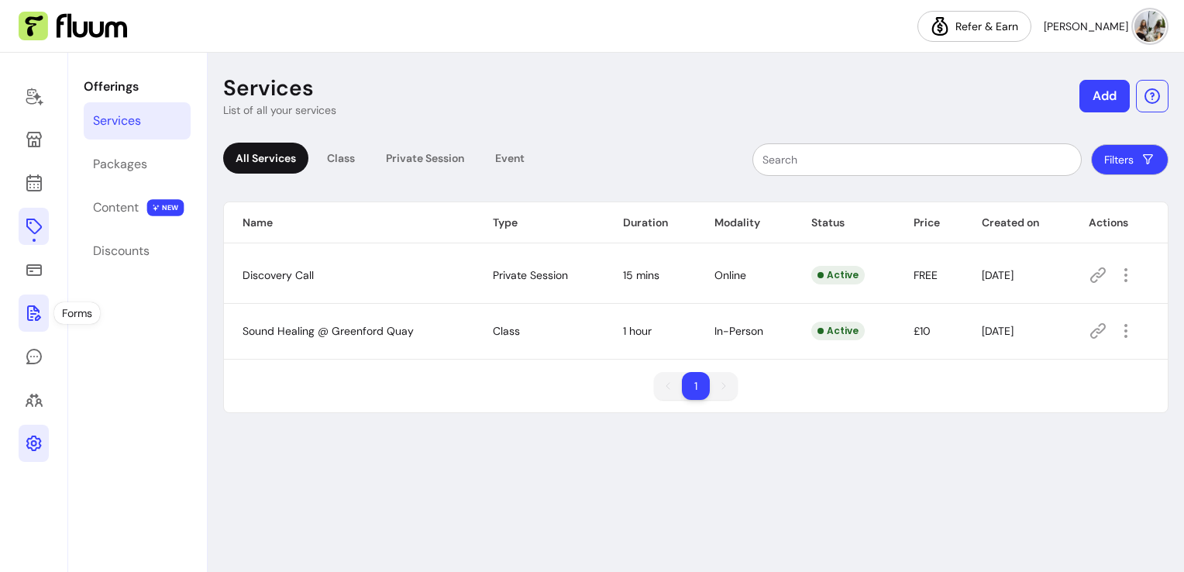
click at [28, 322] on link at bounding box center [34, 312] width 30 height 37
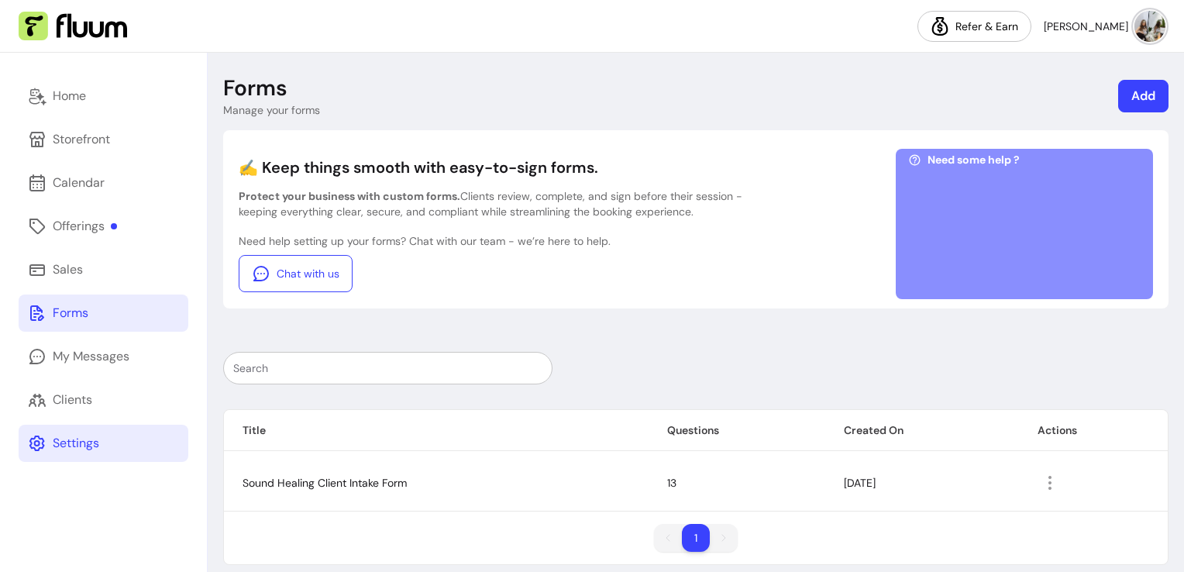
scroll to position [13, 0]
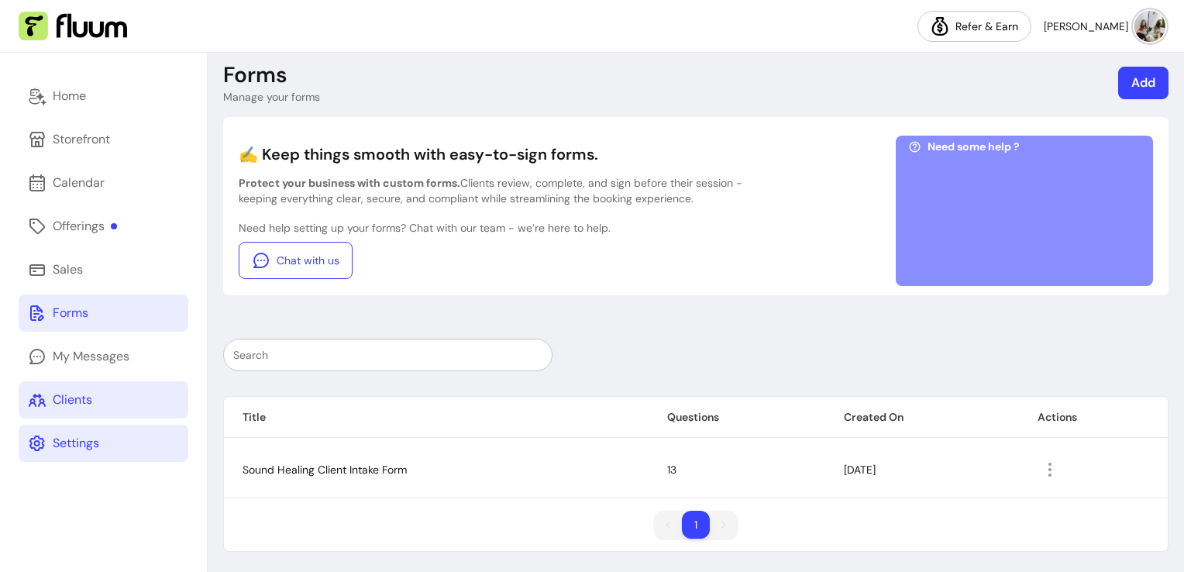
click at [65, 394] on div "Clients" at bounding box center [73, 399] width 40 height 19
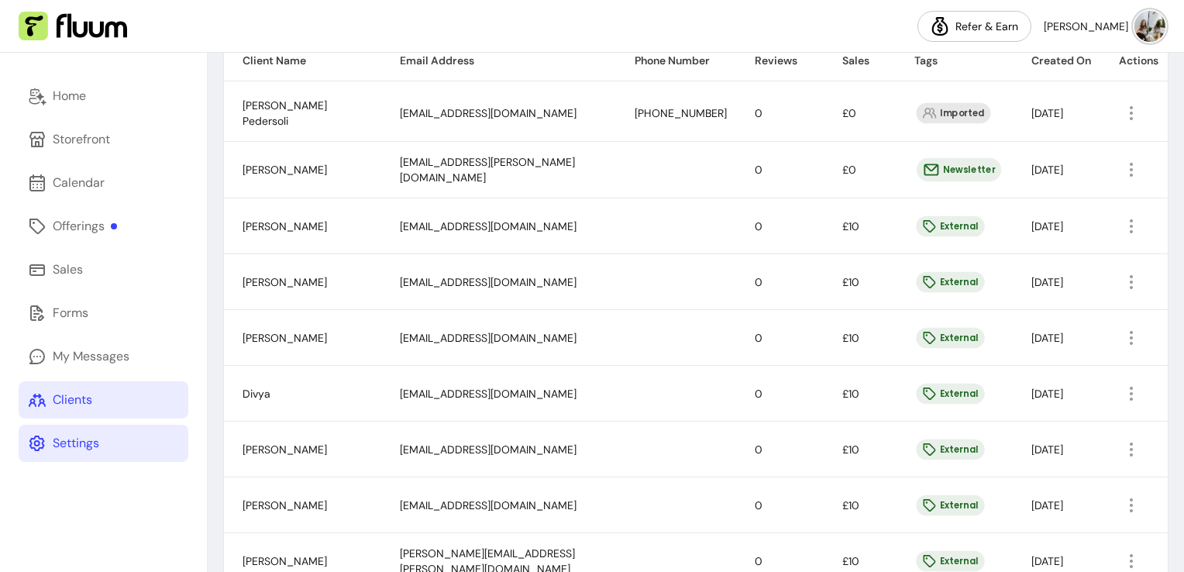
scroll to position [363, 0]
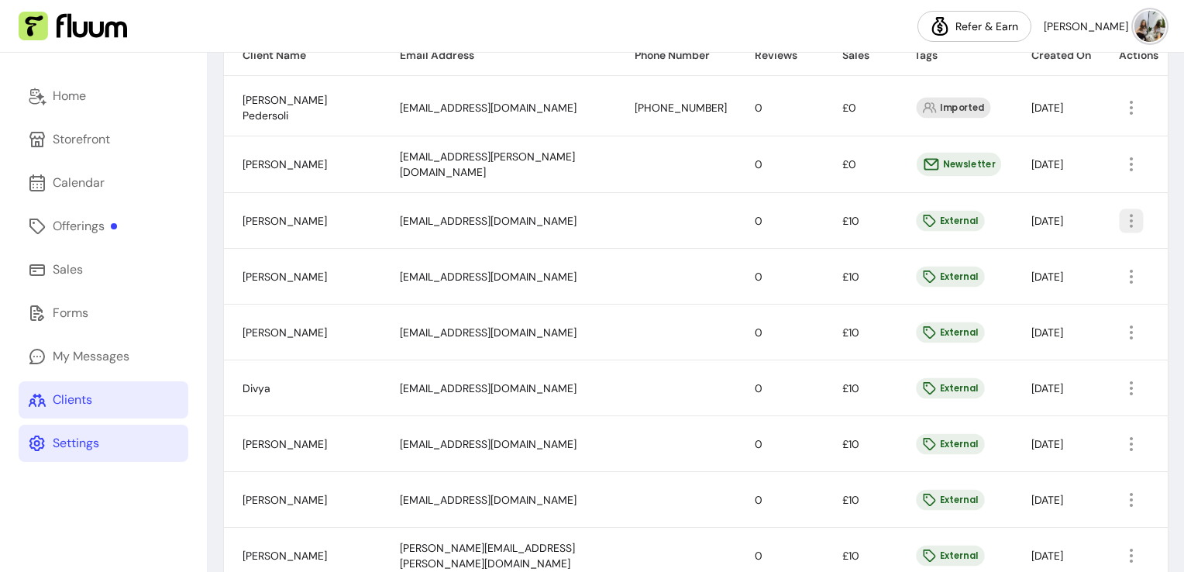
click at [1122, 227] on icon "button" at bounding box center [1131, 221] width 18 height 18
click at [932, 225] on div "External" at bounding box center [950, 220] width 68 height 21
click at [94, 308] on link "Forms" at bounding box center [104, 312] width 170 height 37
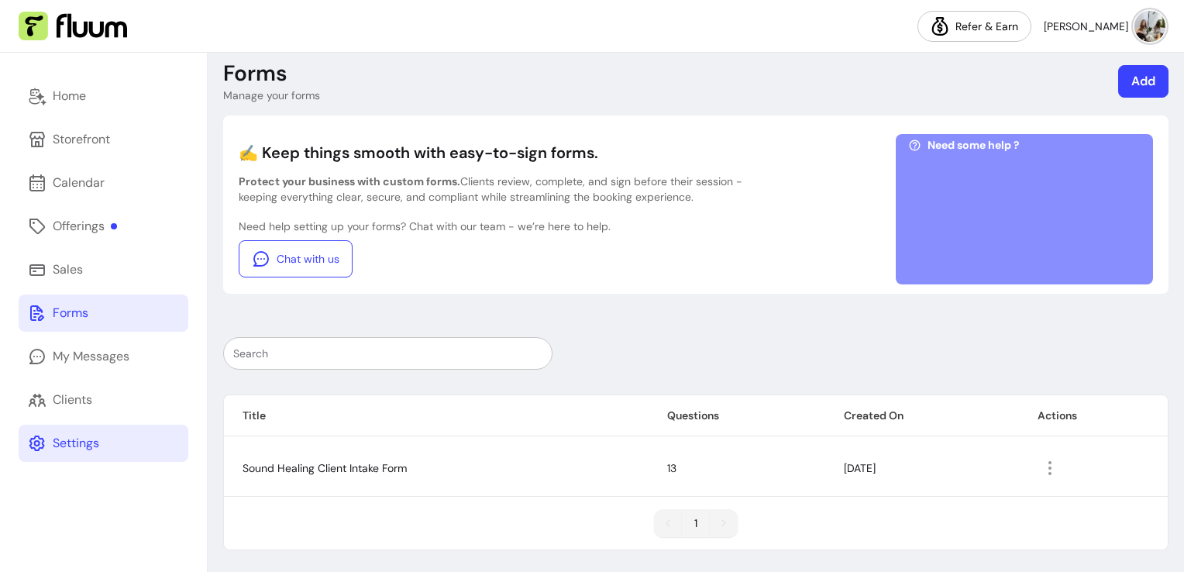
scroll to position [13, 0]
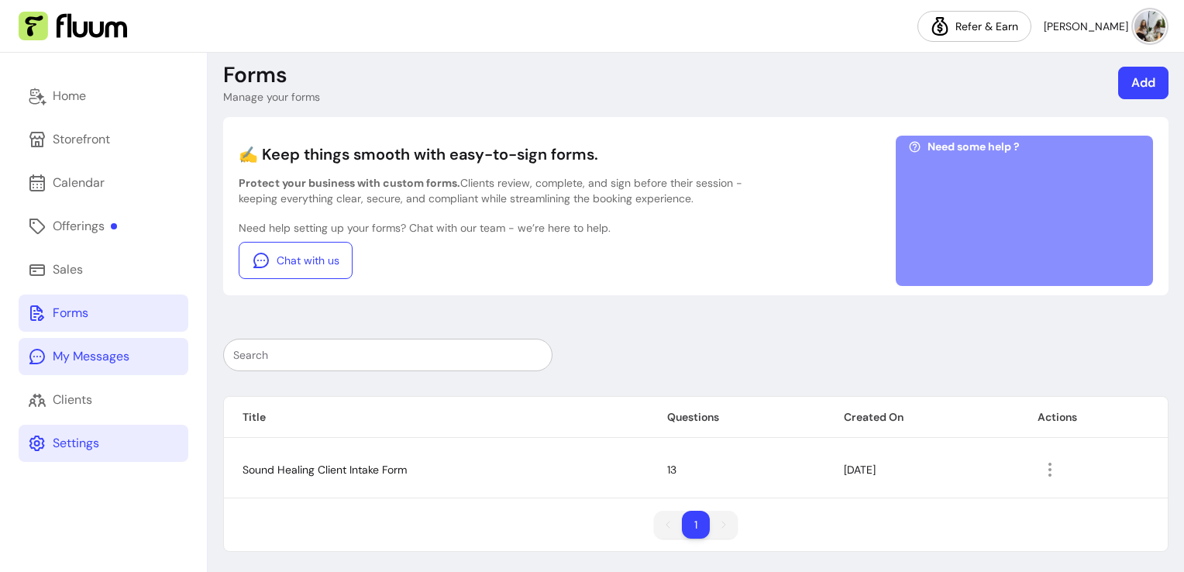
click at [75, 352] on div "My Messages" at bounding box center [91, 356] width 77 height 19
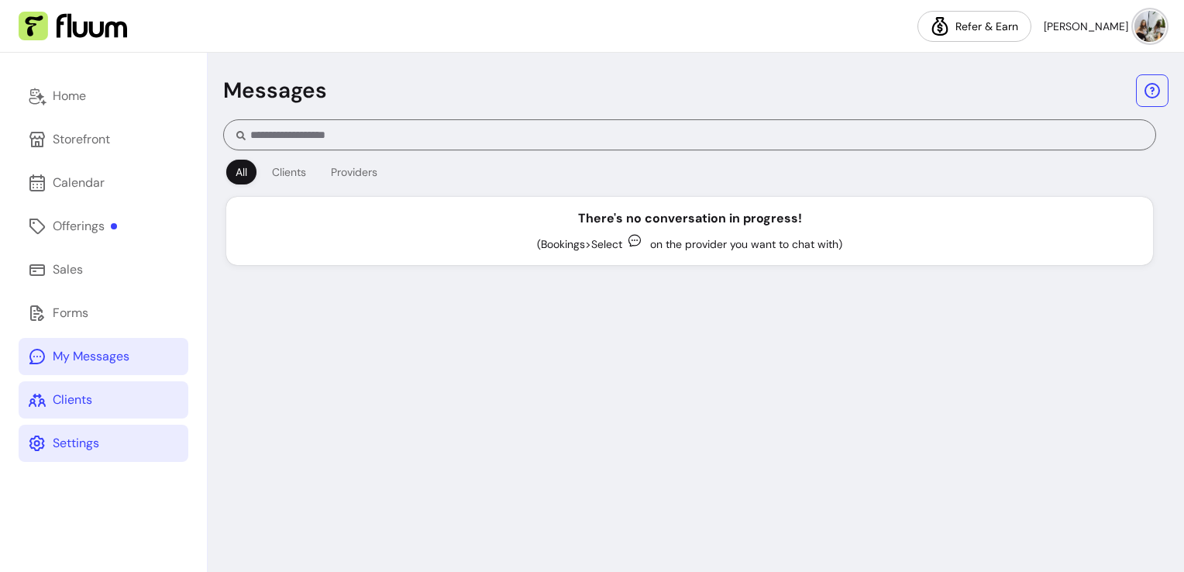
click at [72, 407] on div "Clients" at bounding box center [73, 399] width 40 height 19
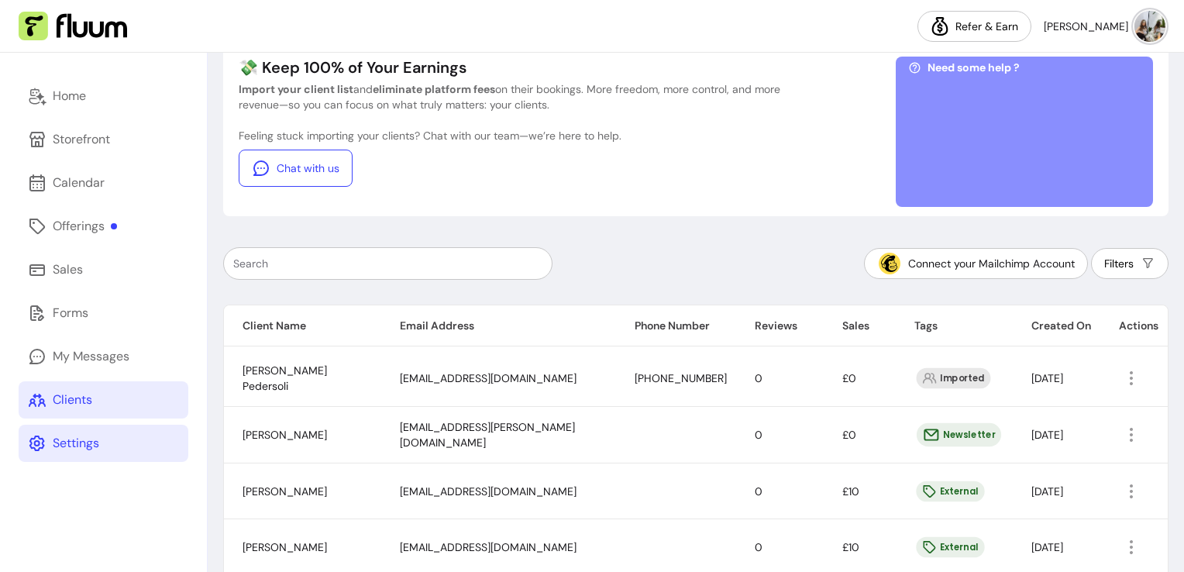
scroll to position [222, 0]
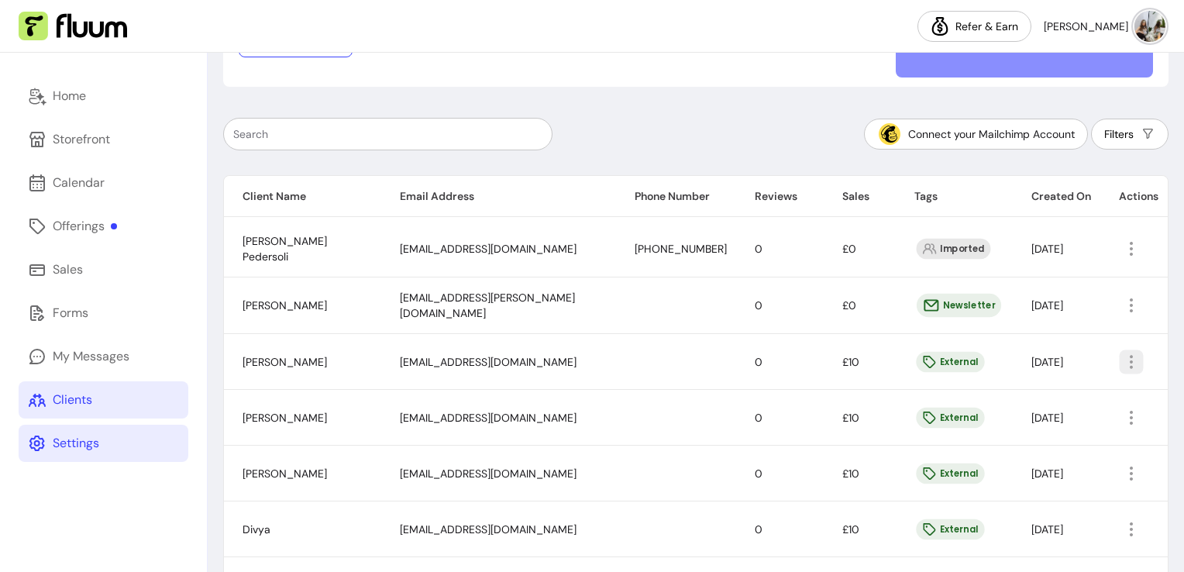
click at [1122, 356] on icon "button" at bounding box center [1131, 362] width 18 height 18
click at [1013, 391] on span "Amend" at bounding box center [1060, 394] width 113 height 15
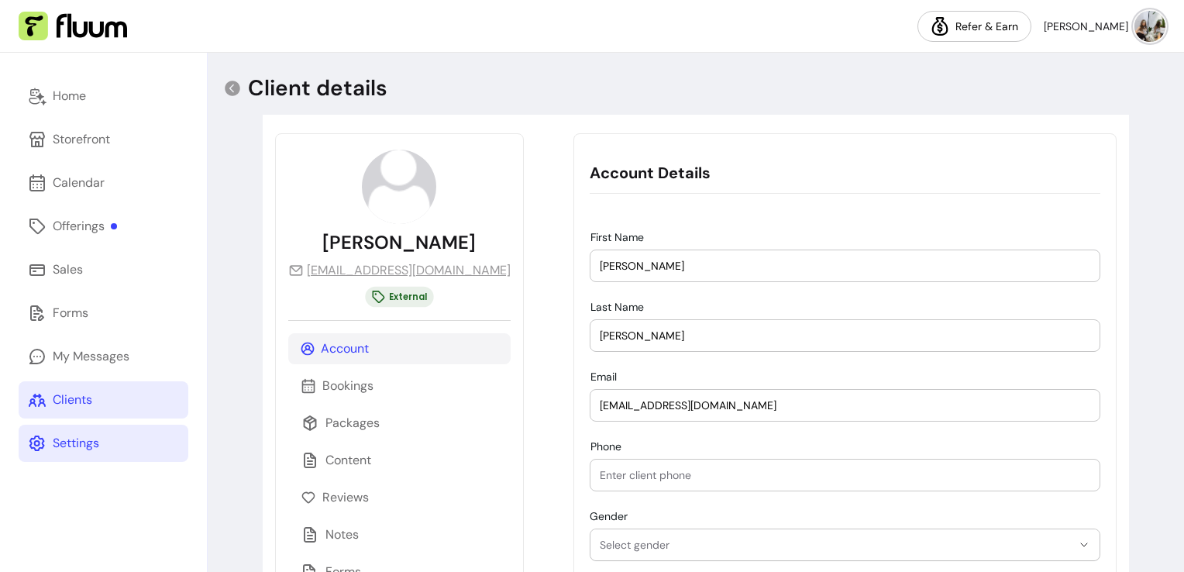
scroll to position [139, 0]
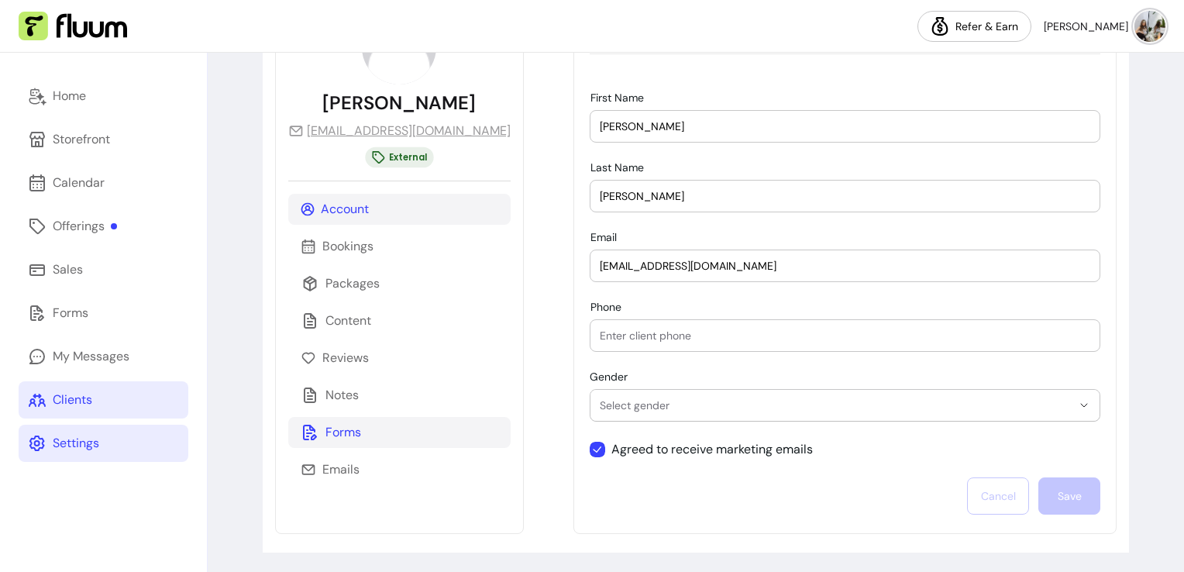
click at [321, 441] on div "Forms" at bounding box center [399, 432] width 222 height 31
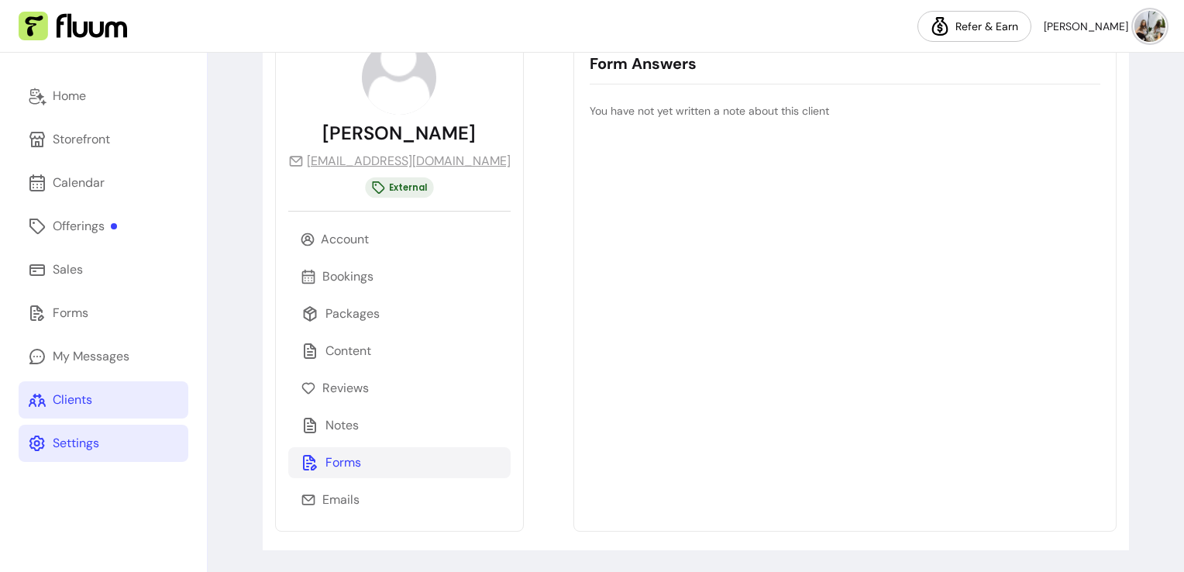
scroll to position [108, 0]
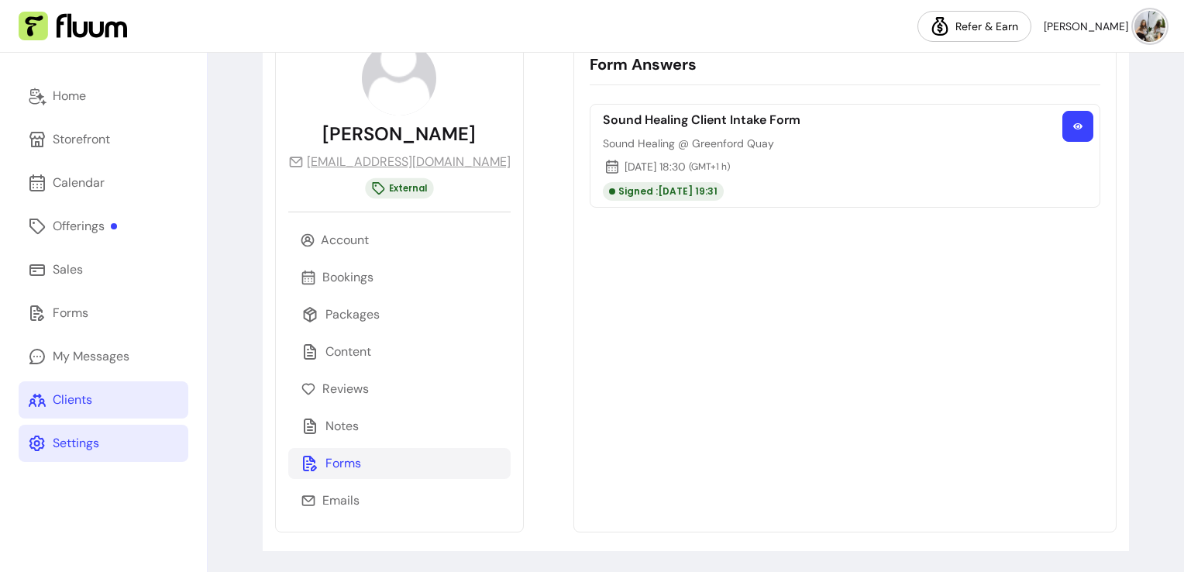
click at [1062, 126] on button "button" at bounding box center [1077, 126] width 31 height 31
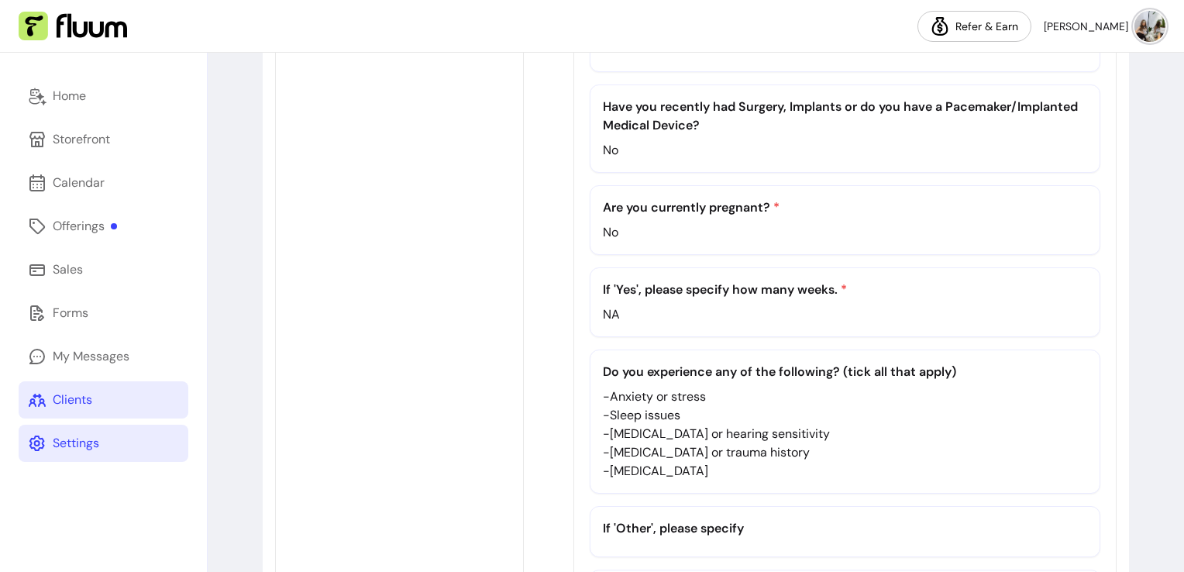
scroll to position [806, 0]
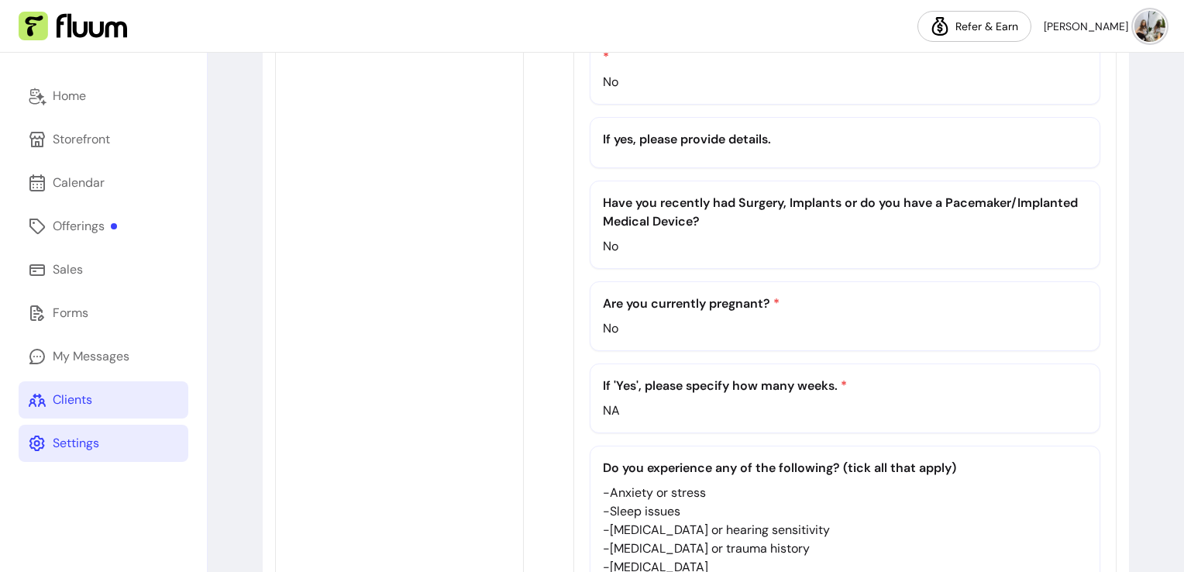
click at [122, 398] on link "Clients" at bounding box center [104, 399] width 170 height 37
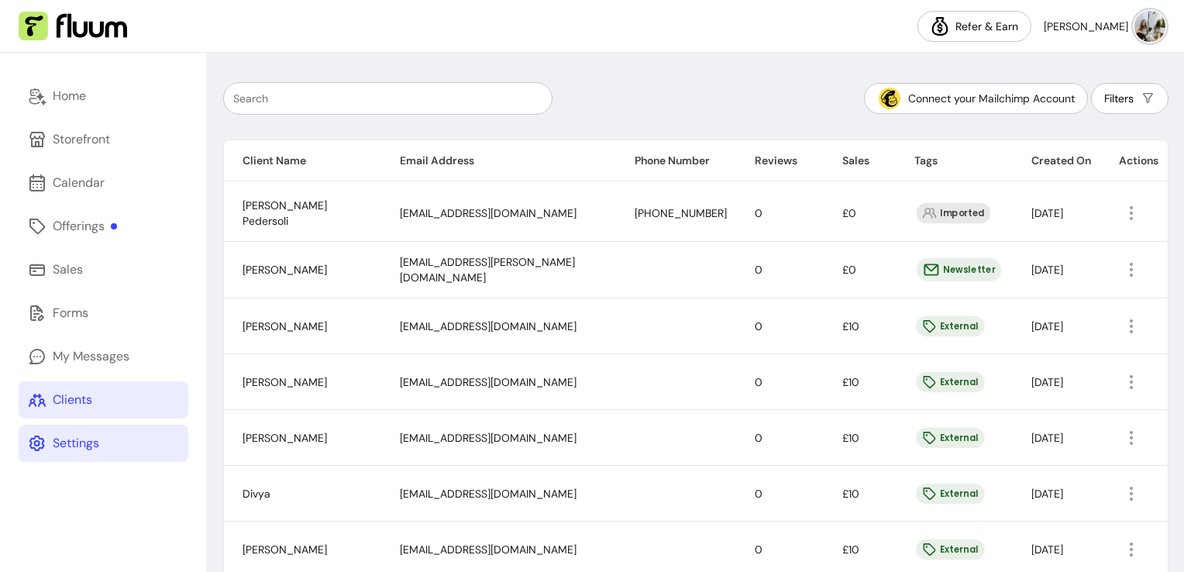
scroll to position [254, 0]
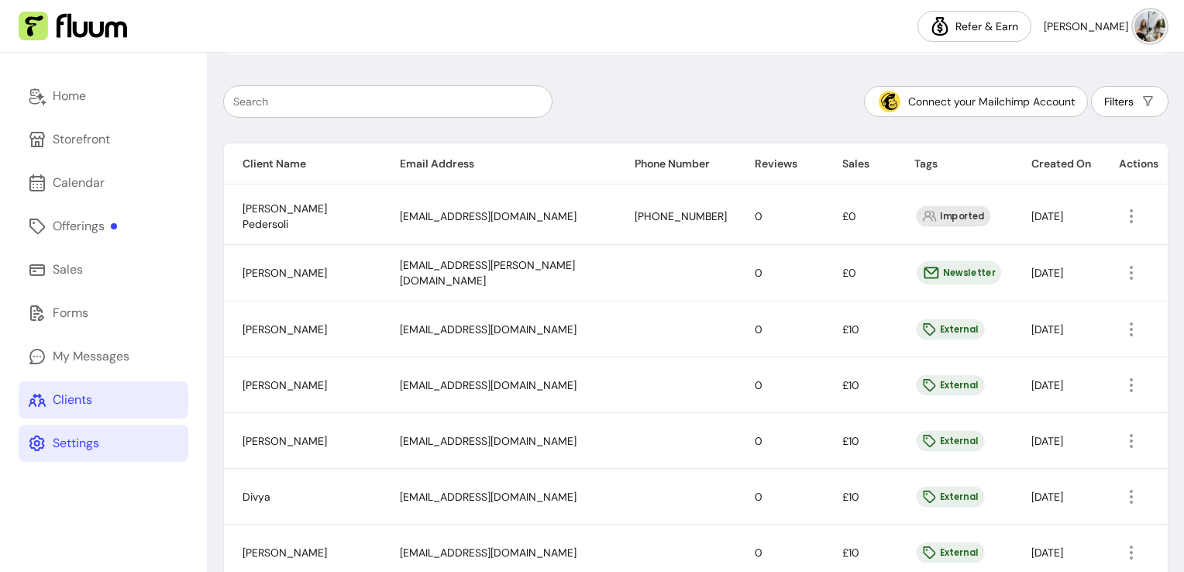
click at [1119, 397] on td at bounding box center [1133, 385] width 67 height 56
click at [1008, 414] on span "Amend" at bounding box center [1060, 418] width 113 height 15
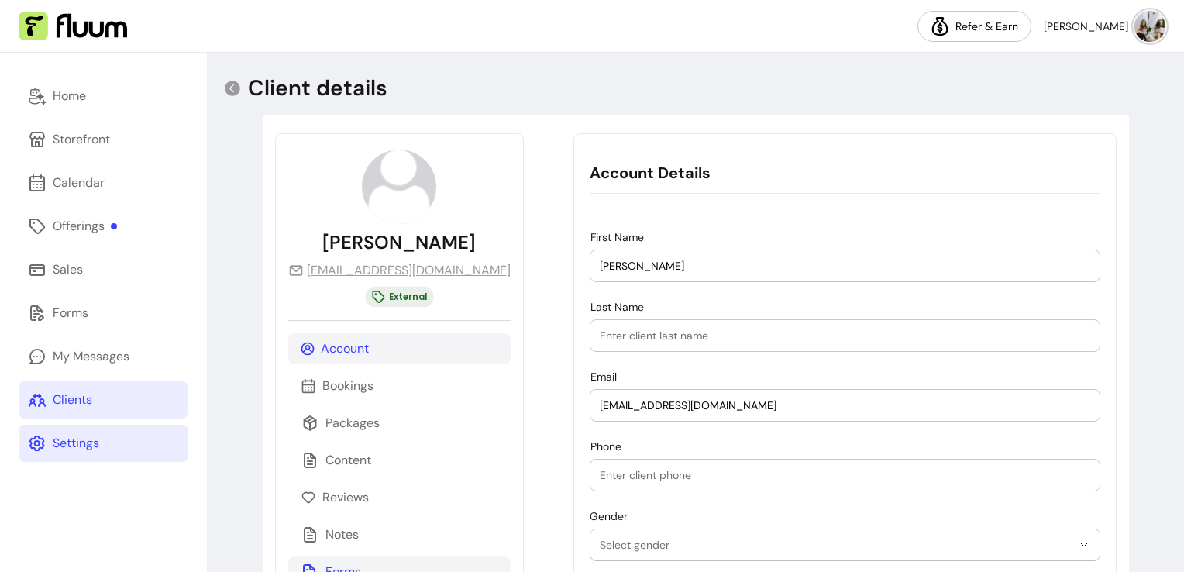
click at [335, 565] on p "Forms" at bounding box center [343, 571] width 36 height 19
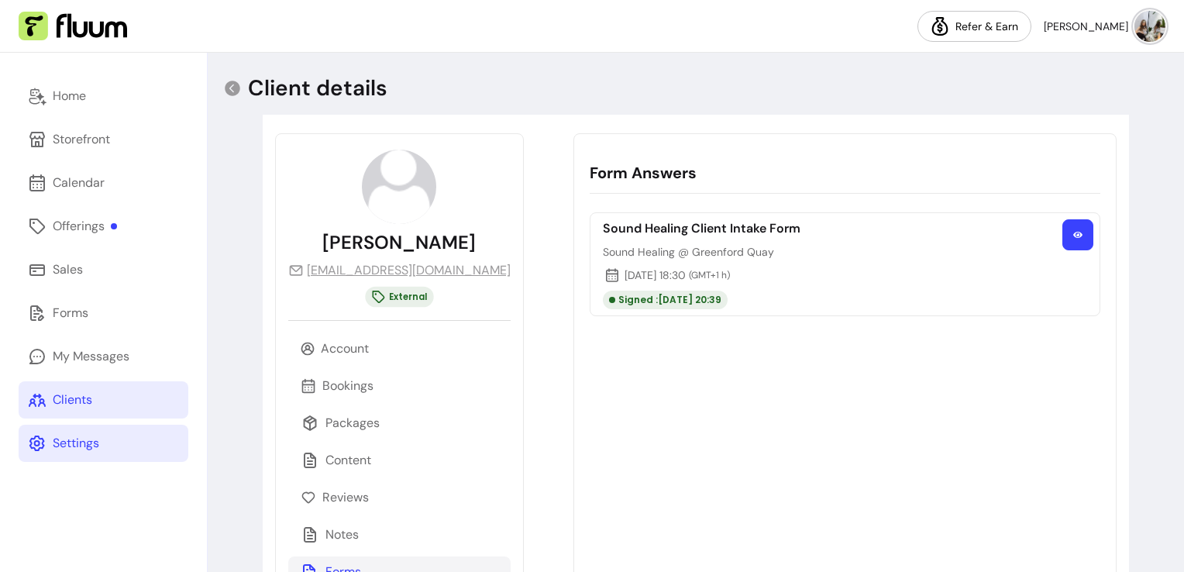
click at [1062, 240] on button "button" at bounding box center [1077, 234] width 31 height 31
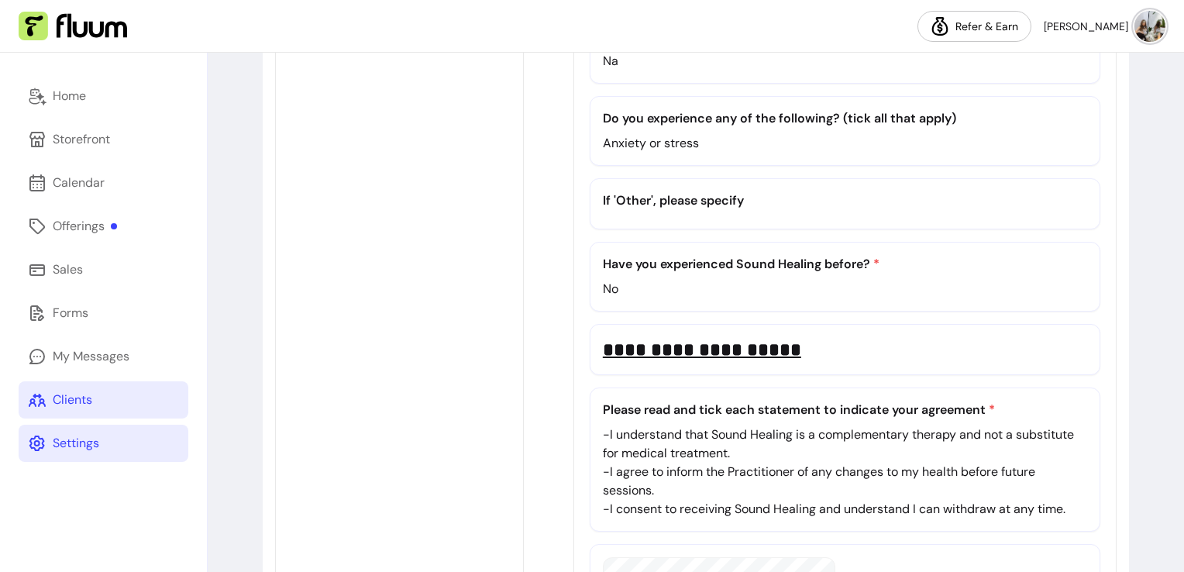
scroll to position [1205, 0]
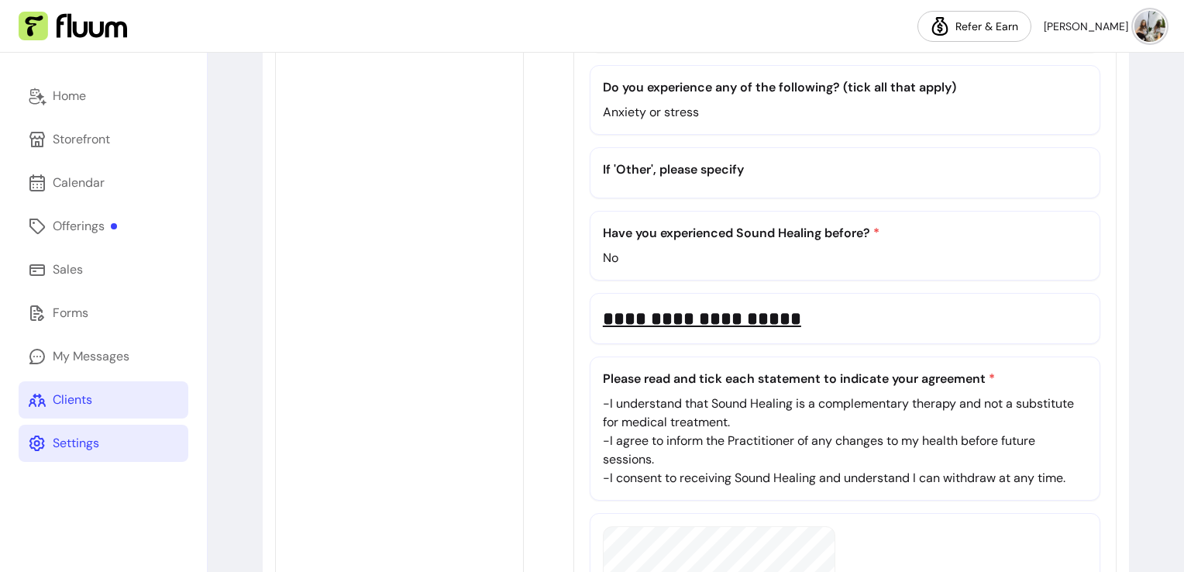
click at [81, 394] on div "Clients" at bounding box center [73, 399] width 40 height 19
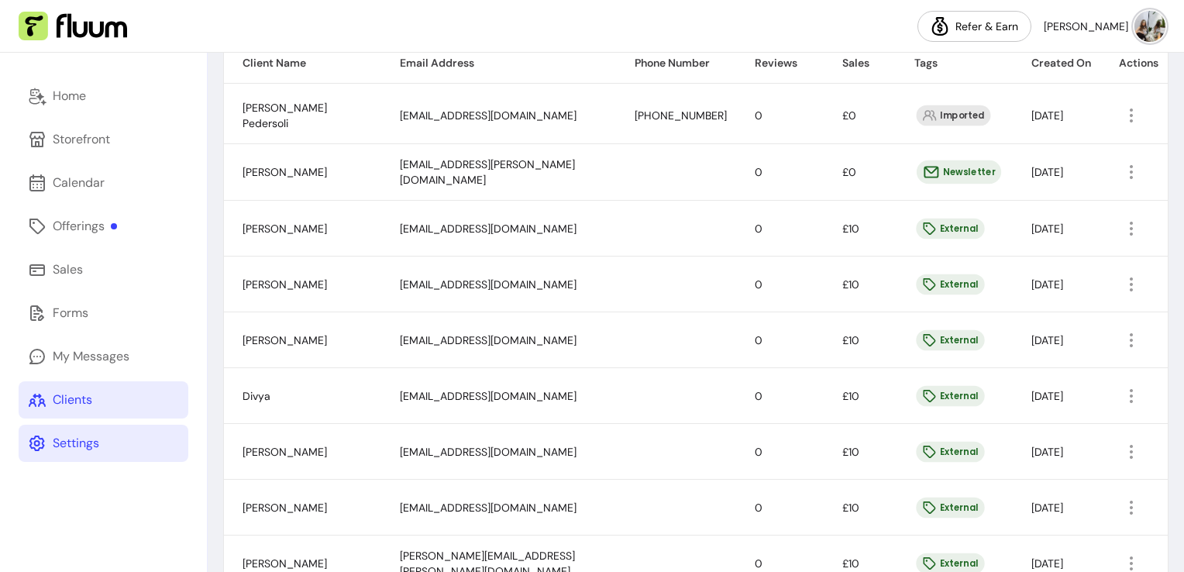
scroll to position [364, 0]
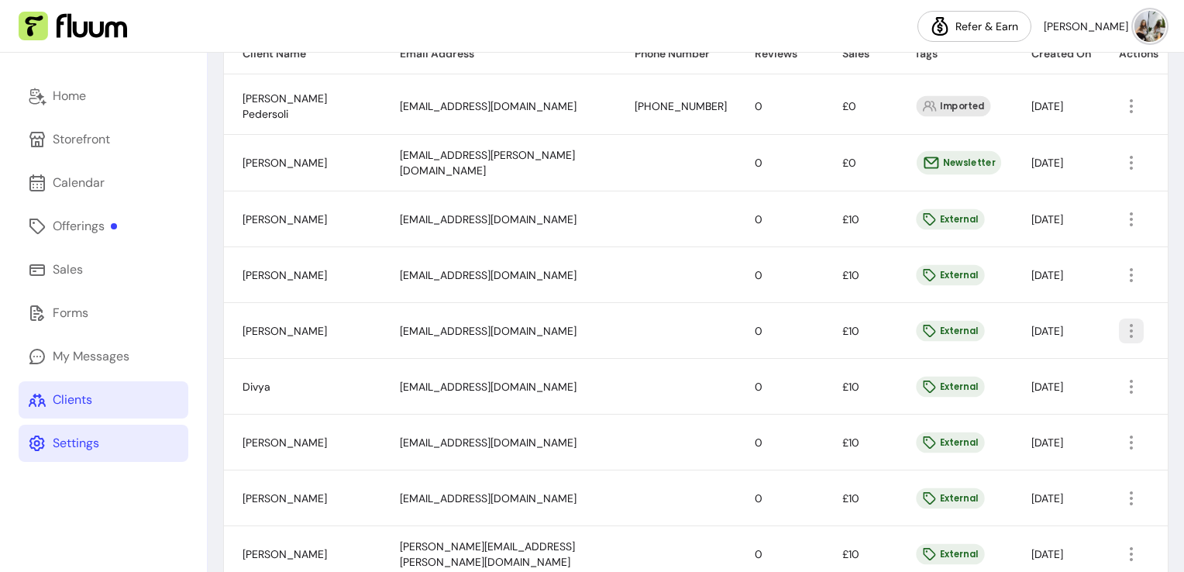
click at [1122, 326] on icon "button" at bounding box center [1131, 331] width 19 height 19
click at [1004, 370] on span "Amend" at bounding box center [1060, 363] width 113 height 15
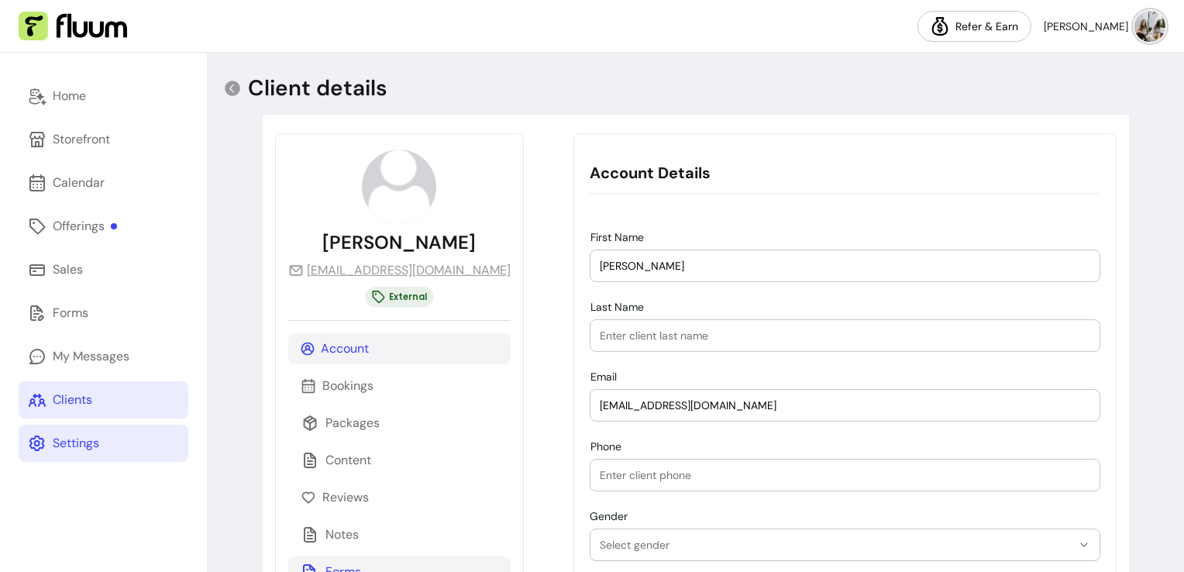
click at [356, 569] on p "Forms" at bounding box center [343, 571] width 36 height 19
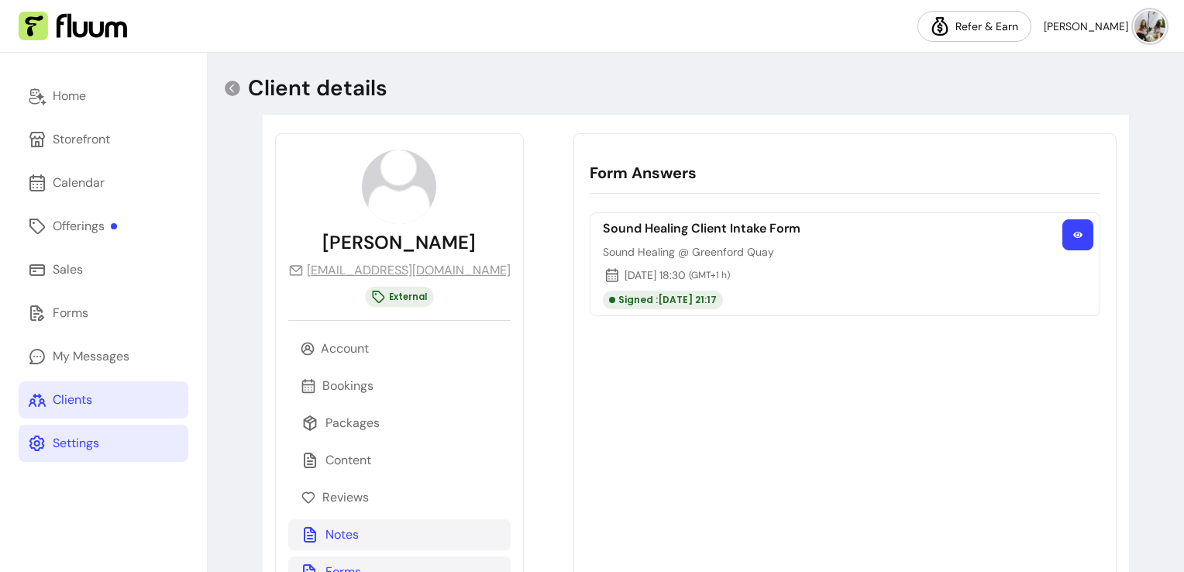
click at [344, 535] on p "Notes" at bounding box center [341, 534] width 33 height 19
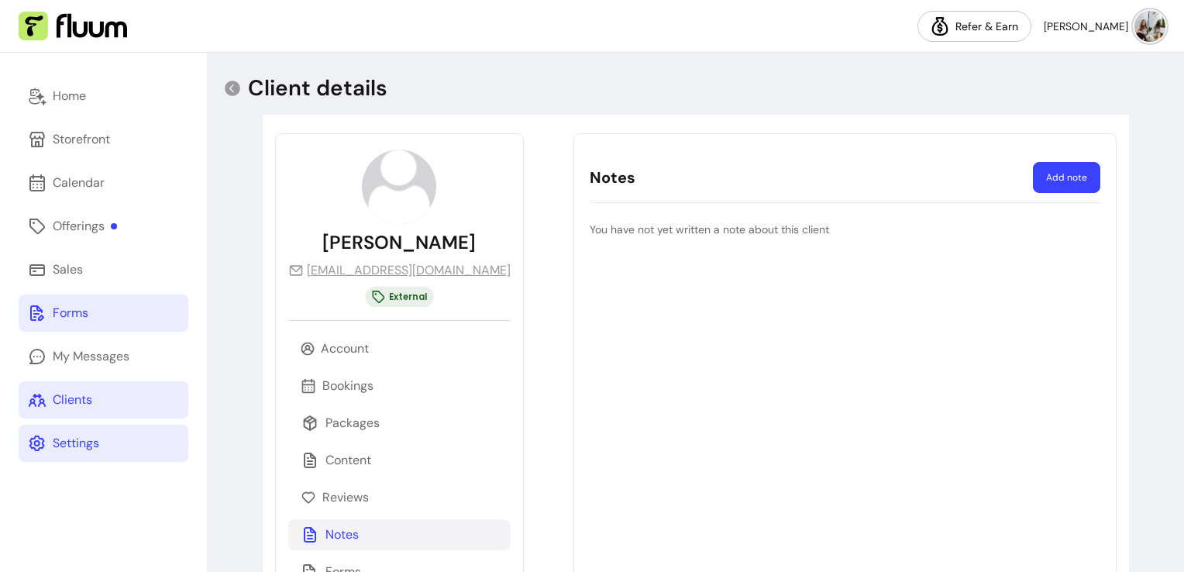
click at [64, 315] on div "Forms" at bounding box center [71, 313] width 36 height 19
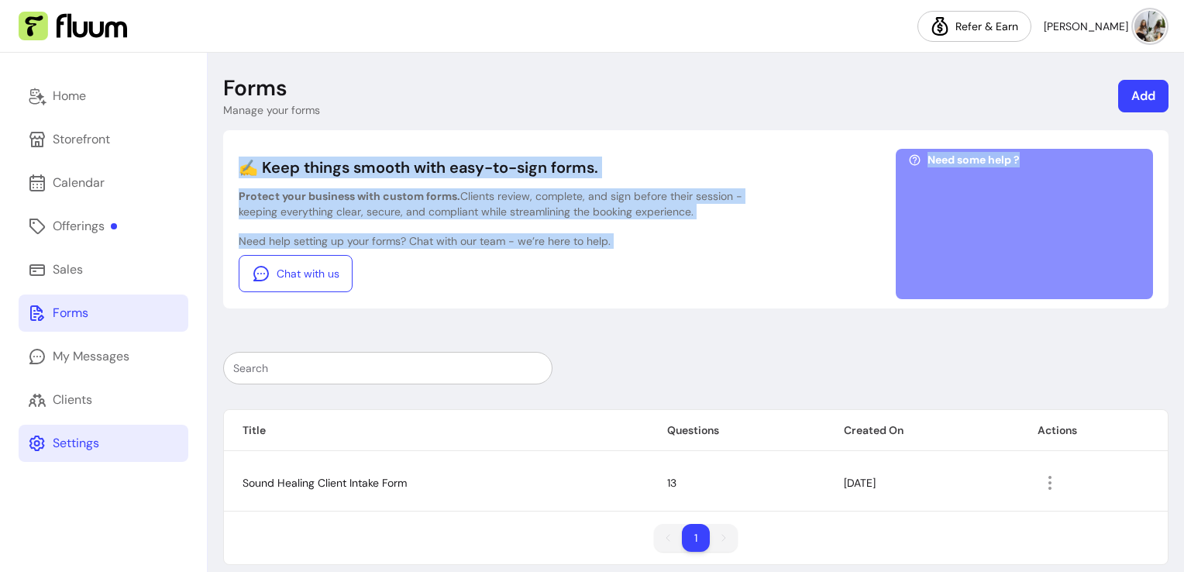
drag, startPoint x: 1103, startPoint y: 91, endPoint x: 1103, endPoint y: 151, distance: 59.7
click at [1103, 151] on div "Forms Manage your forms Add ✍️ Keep things smooth with easy-to-sign forms. Prot…" at bounding box center [696, 320] width 976 height 534
click at [74, 388] on link "Clients" at bounding box center [104, 399] width 170 height 37
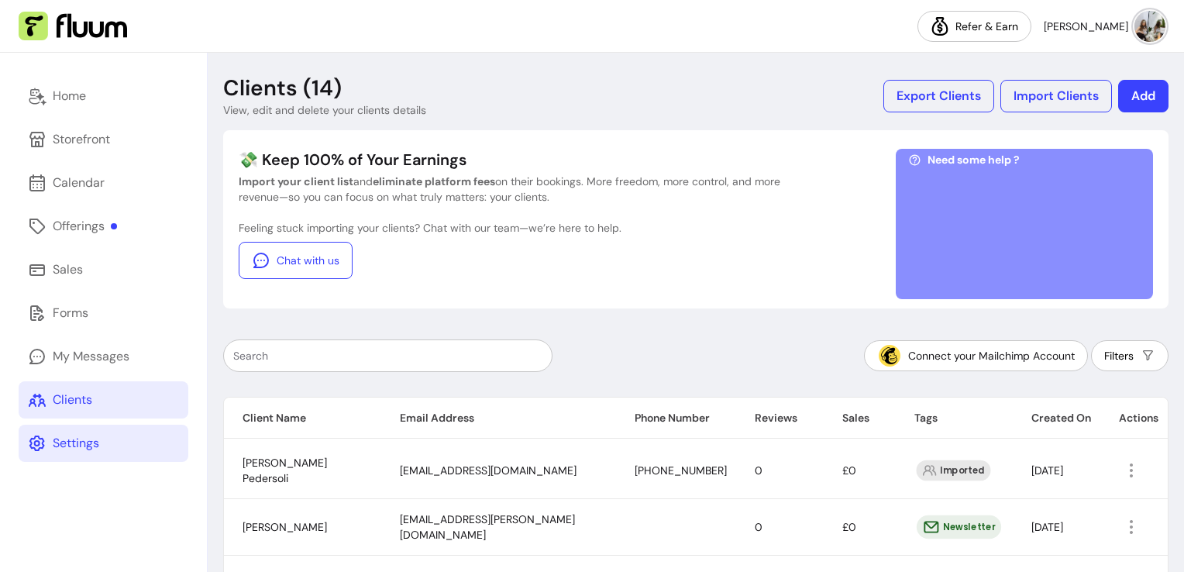
click at [1153, 153] on div "💸 Keep 100% of Your Earnings Import your client list and eliminate platform fee…" at bounding box center [695, 219] width 945 height 178
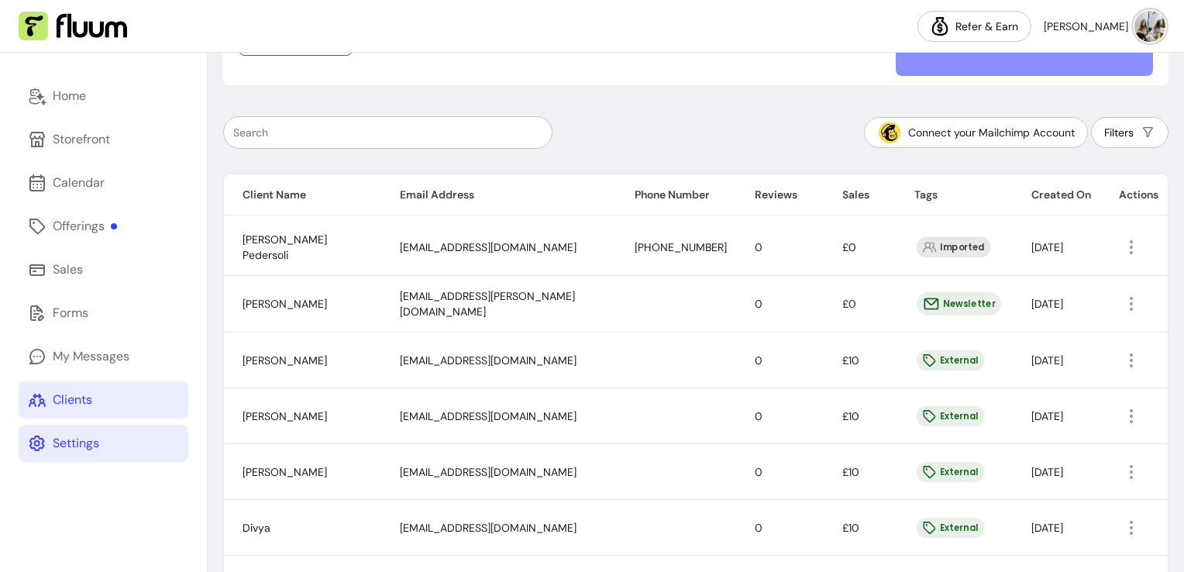
scroll to position [225, 0]
click at [1122, 358] on icon "button" at bounding box center [1131, 358] width 18 height 18
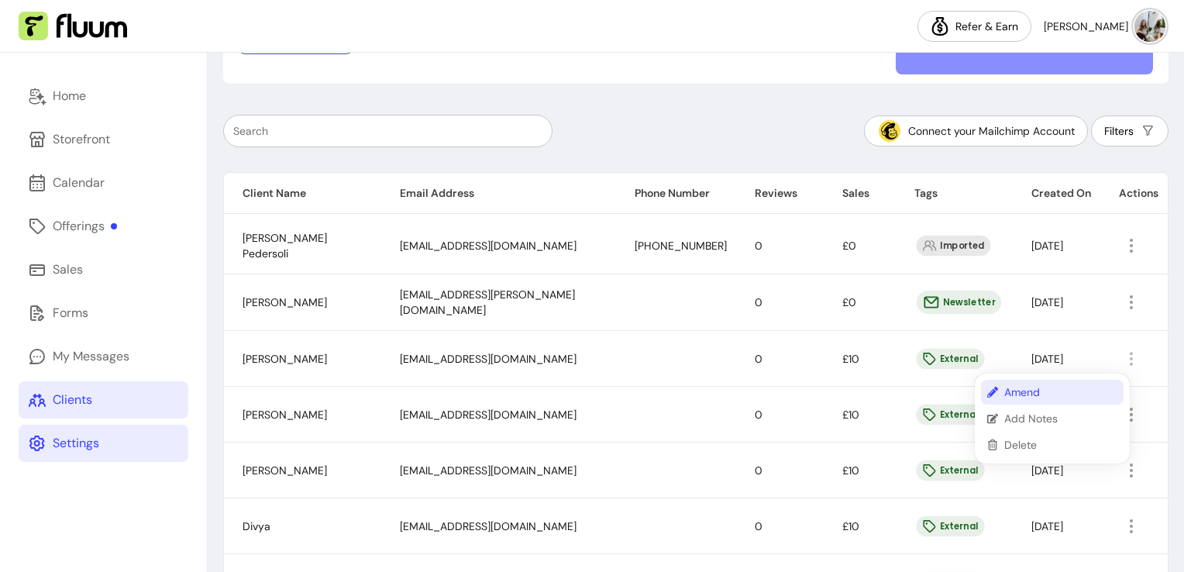
click at [1003, 397] on li "Amend" at bounding box center [1052, 392] width 143 height 25
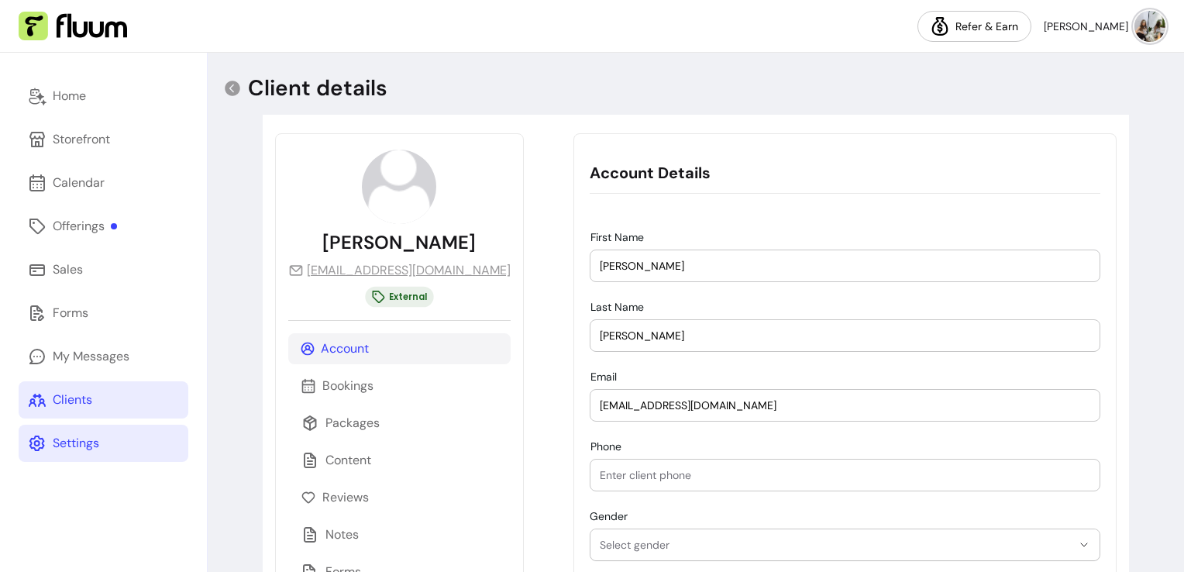
click at [1156, 169] on div "**********" at bounding box center [696, 383] width 976 height 661
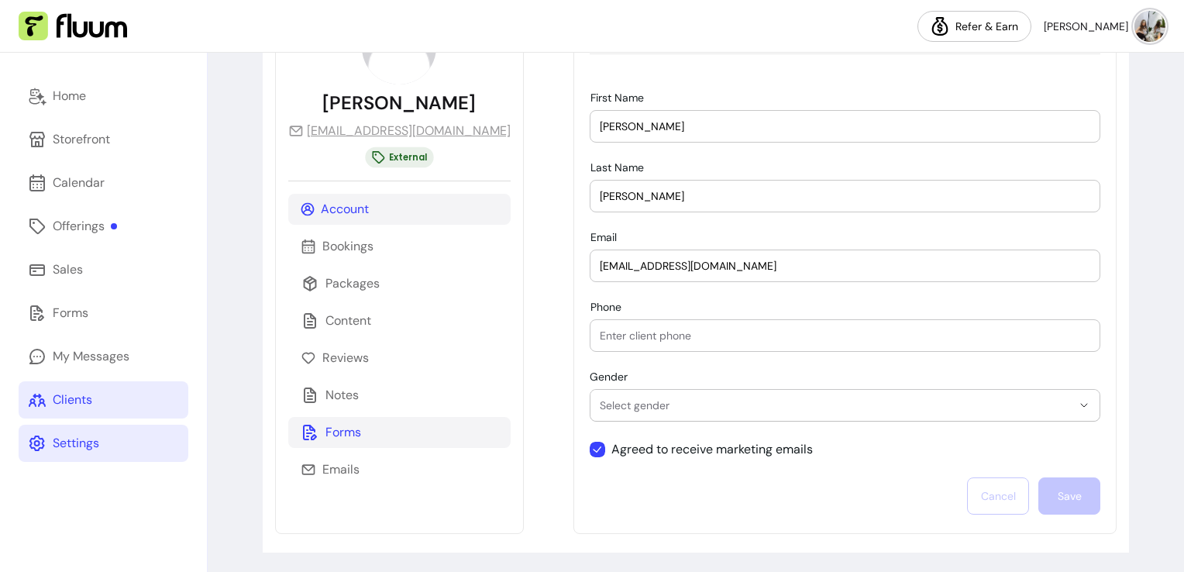
click at [359, 429] on p "Forms" at bounding box center [343, 432] width 36 height 19
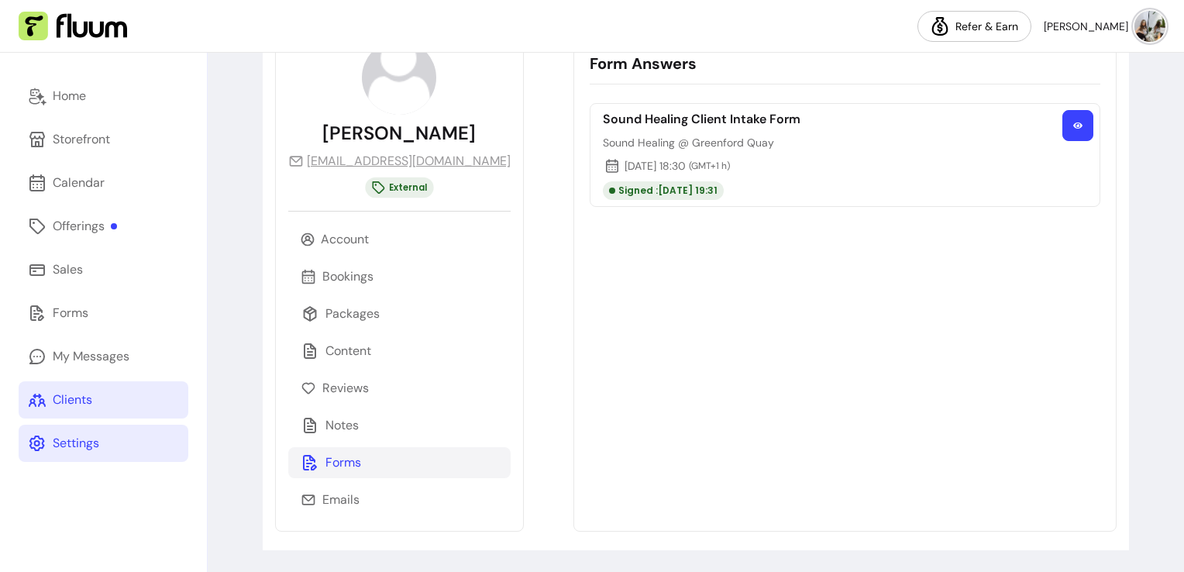
scroll to position [108, 0]
click at [1063, 129] on button "button" at bounding box center [1078, 127] width 30 height 30
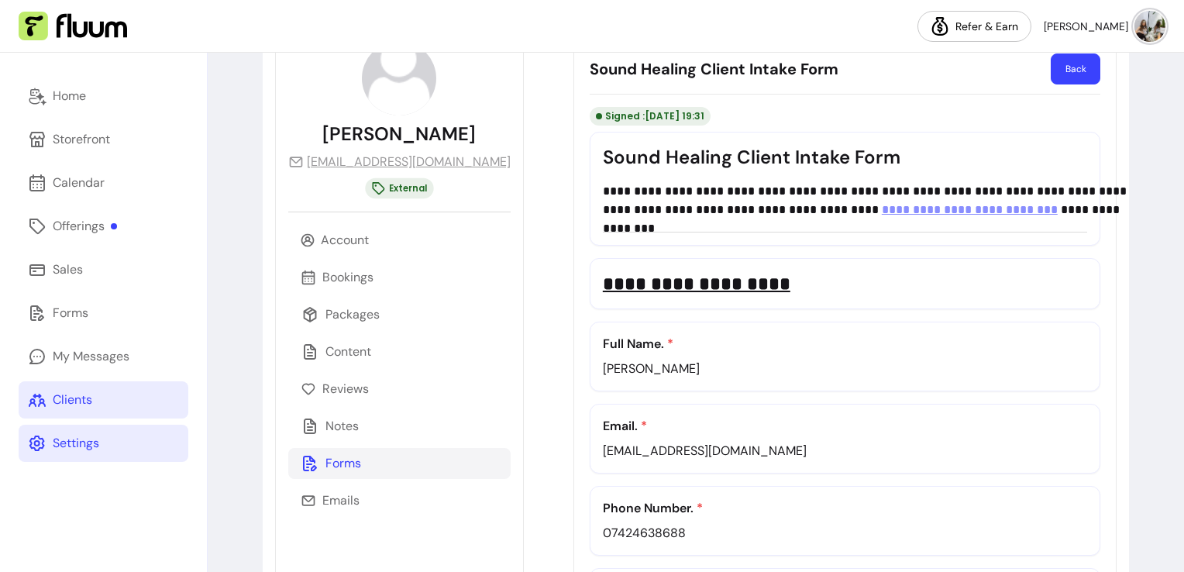
scroll to position [562, 0]
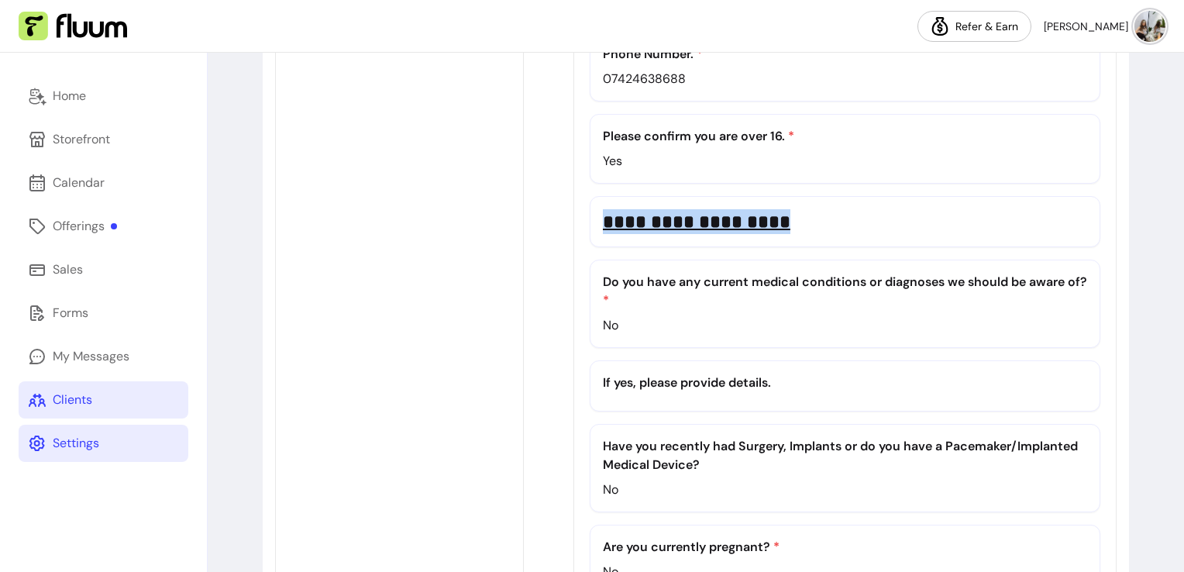
drag, startPoint x: 1170, startPoint y: 159, endPoint x: 1172, endPoint y: 224, distance: 65.1
click at [1172, 224] on div "**********" at bounding box center [696, 312] width 976 height 519
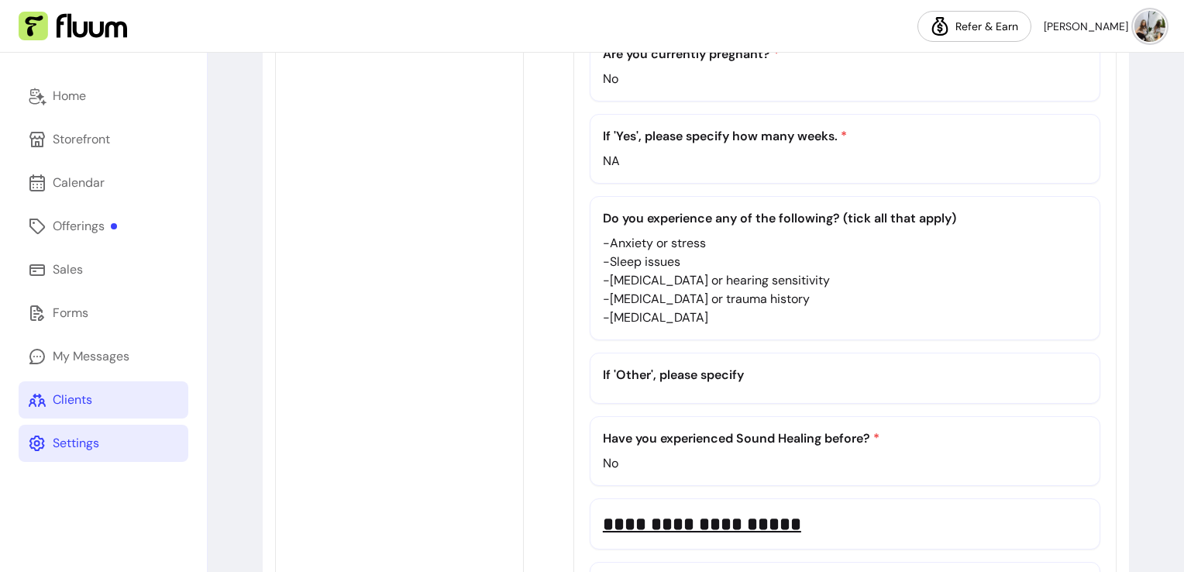
scroll to position [1063, 0]
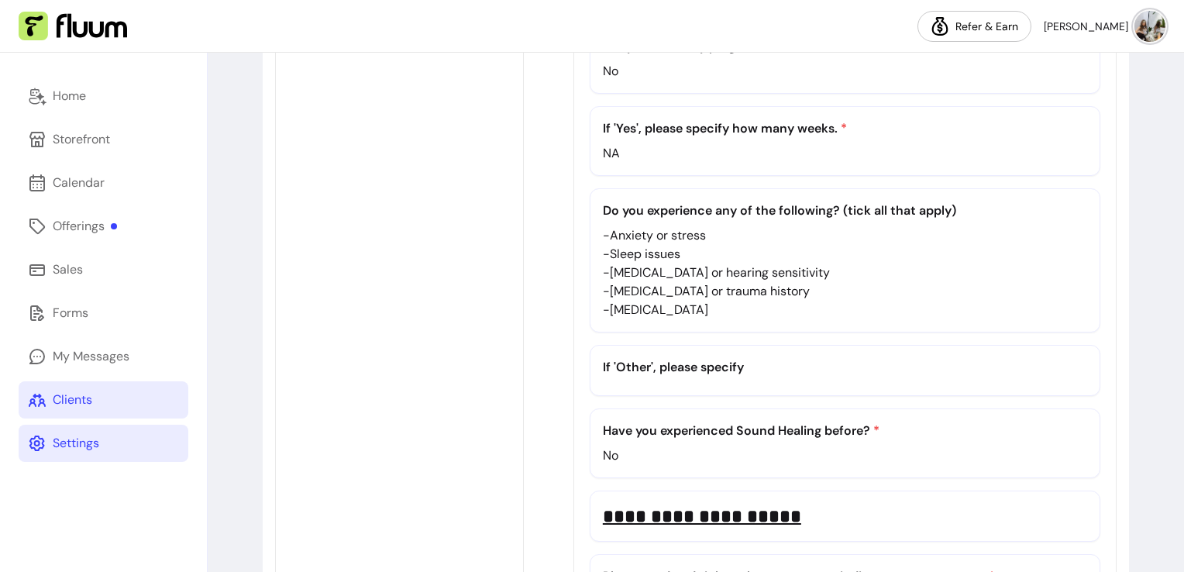
click at [634, 301] on p "- [MEDICAL_DATA]" at bounding box center [845, 310] width 484 height 19
drag, startPoint x: 552, startPoint y: 215, endPoint x: 558, endPoint y: 221, distance: 8.2
click at [603, 226] on p "- Anxiety or stress" at bounding box center [845, 235] width 484 height 19
drag, startPoint x: 558, startPoint y: 221, endPoint x: 576, endPoint y: 251, distance: 35.5
click at [603, 226] on p "- Anxiety or stress" at bounding box center [845, 235] width 484 height 19
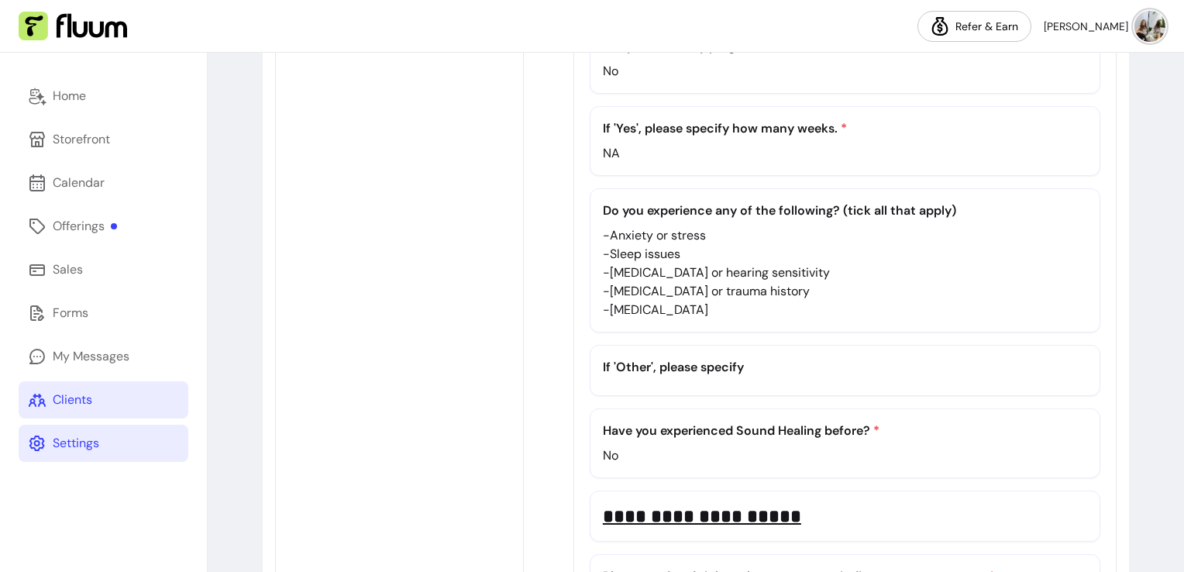
click at [620, 301] on p "- [MEDICAL_DATA]" at bounding box center [845, 310] width 484 height 19
click at [621, 301] on p "- [MEDICAL_DATA]" at bounding box center [845, 310] width 484 height 19
drag, startPoint x: 574, startPoint y: 259, endPoint x: 556, endPoint y: 226, distance: 37.1
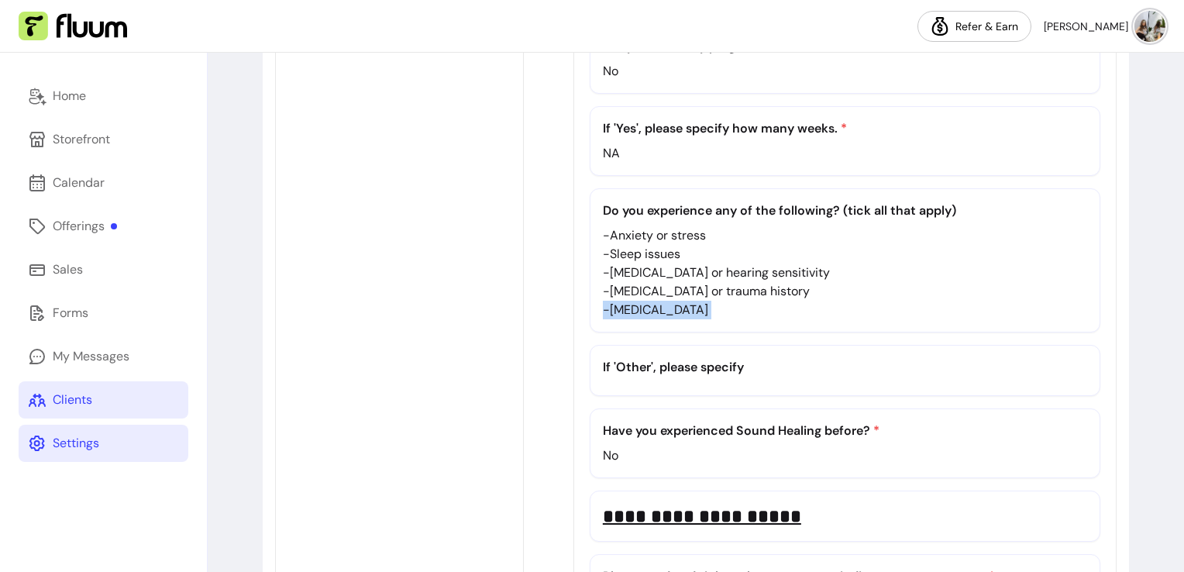
click at [603, 245] on p "- Sleep issues" at bounding box center [845, 254] width 484 height 19
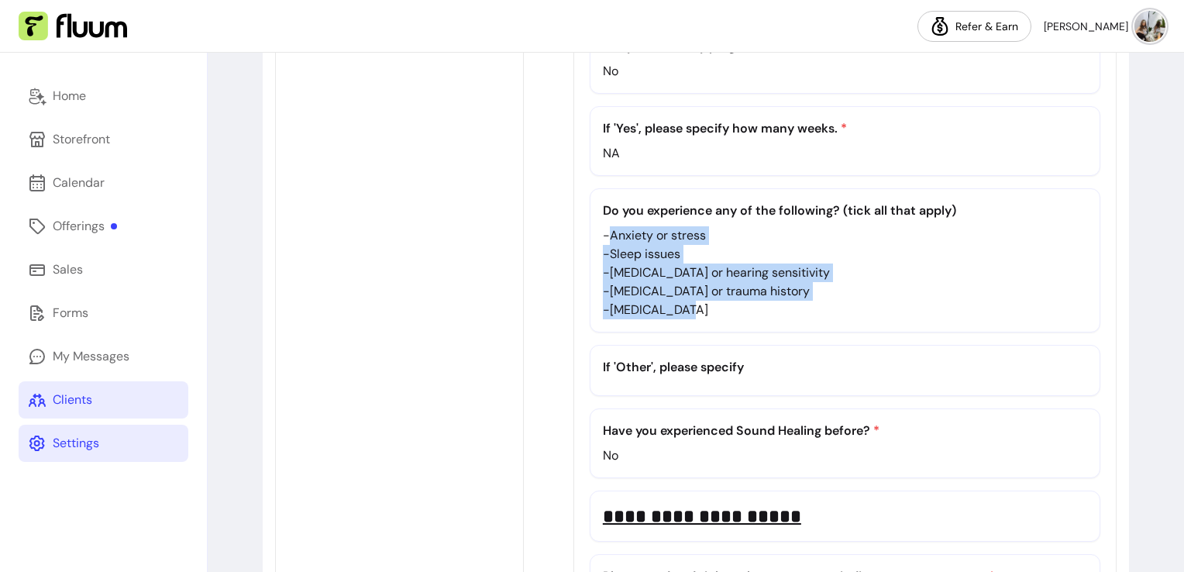
drag, startPoint x: 549, startPoint y: 212, endPoint x: 638, endPoint y: 310, distance: 132.2
click at [638, 310] on div "**********" at bounding box center [845, 43] width 511 height 1733
drag, startPoint x: 638, startPoint y: 310, endPoint x: 628, endPoint y: 294, distance: 19.6
click at [628, 301] on p "- [MEDICAL_DATA]" at bounding box center [845, 310] width 484 height 19
drag, startPoint x: 628, startPoint y: 294, endPoint x: 521, endPoint y: 209, distance: 135.6
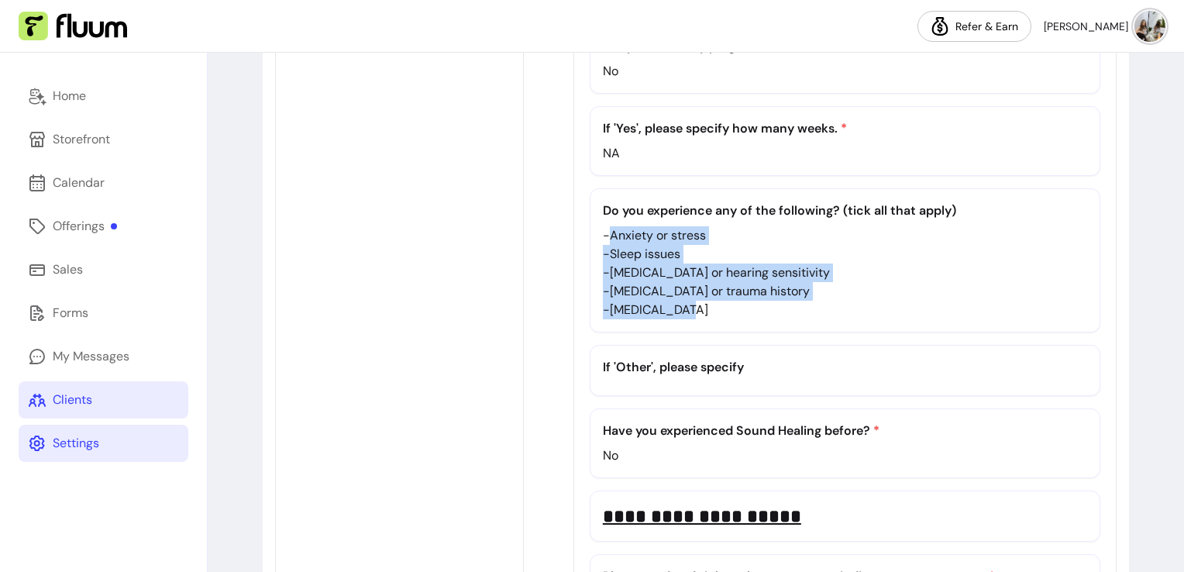
click at [573, 209] on div "**********" at bounding box center [844, -1] width 543 height 1859
click at [590, 215] on div "Do you experience any of the following? (tick all that apply) - Anxiety or stre…" at bounding box center [845, 260] width 511 height 144
drag, startPoint x: 540, startPoint y: 214, endPoint x: 638, endPoint y: 298, distance: 129.7
click at [638, 298] on div "Do you experience any of the following? (tick all that apply) - Anxiety or stre…" at bounding box center [845, 260] width 511 height 144
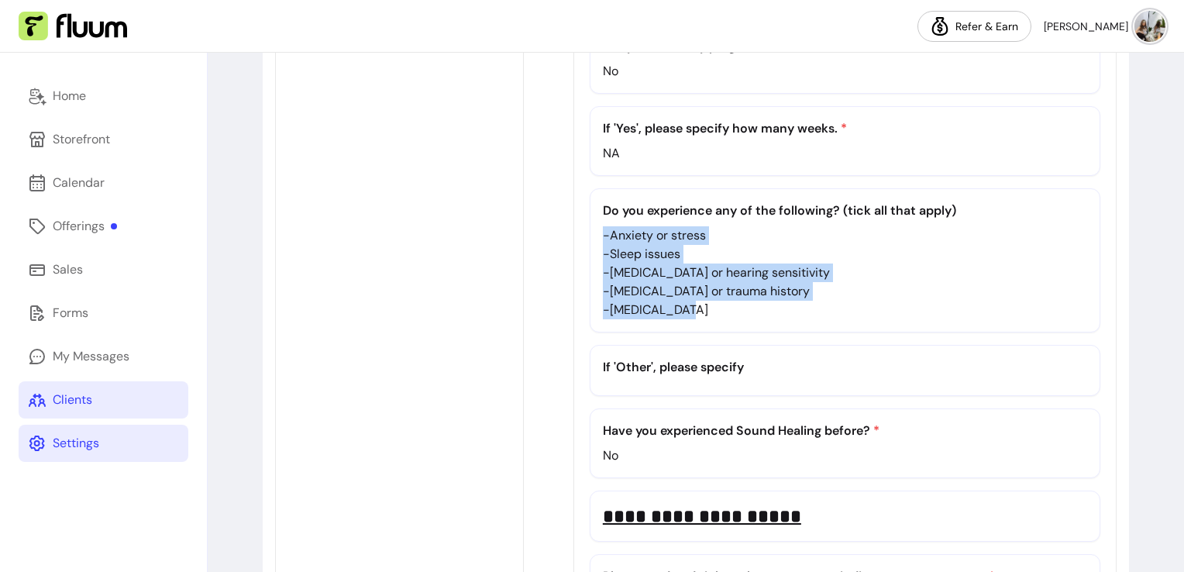
copy p "- Anxiety or stress - Sleep issues - [MEDICAL_DATA] or hearing sensitivity - [M…"
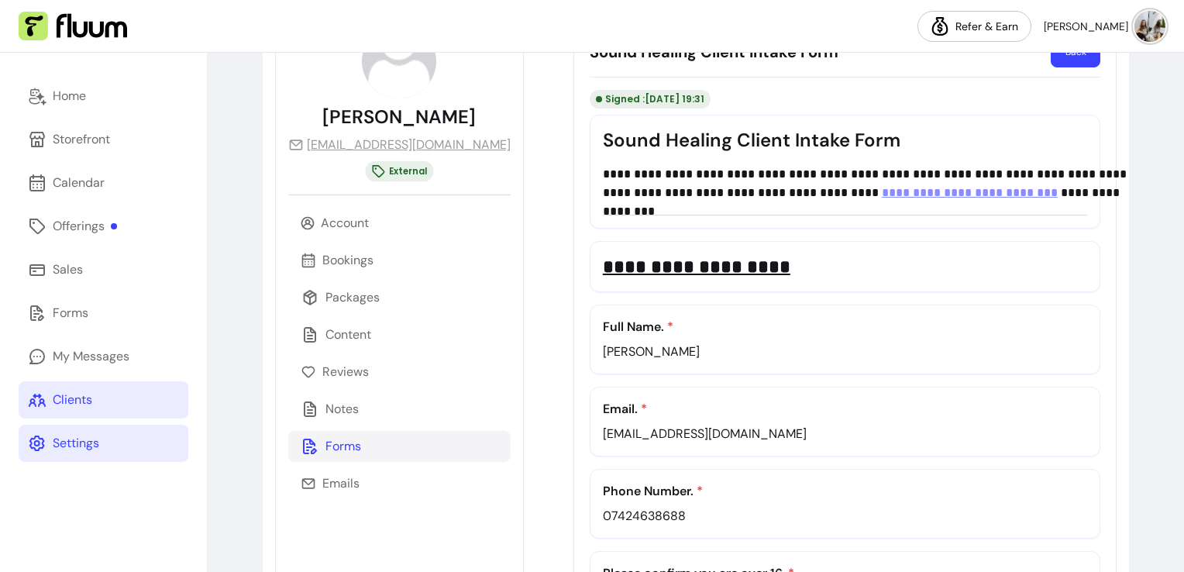
scroll to position [113, 0]
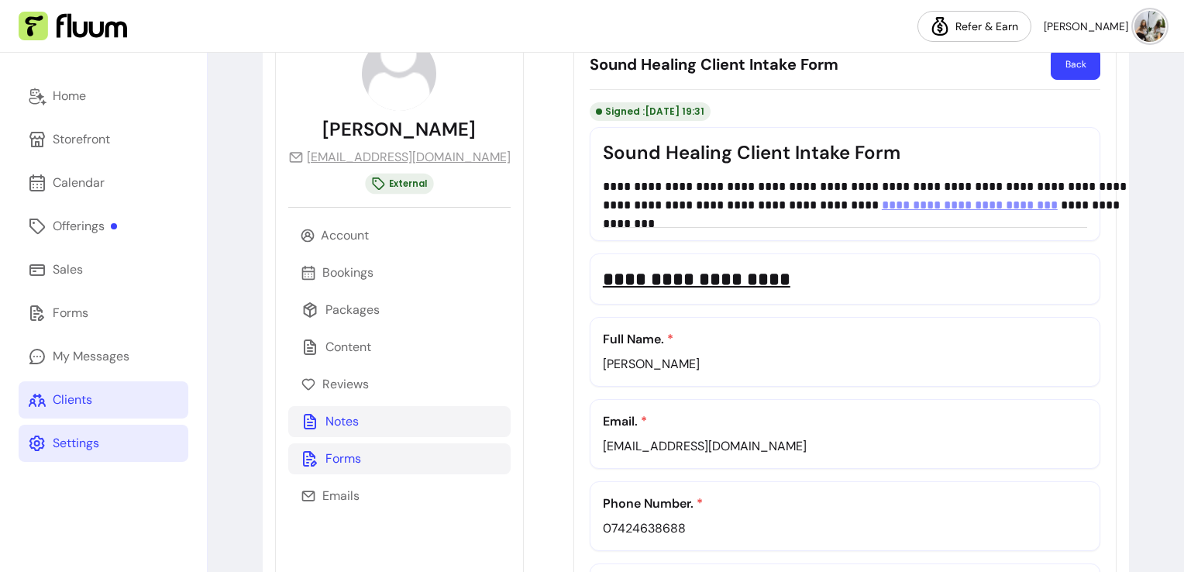
click at [380, 417] on div "Notes" at bounding box center [399, 421] width 222 height 31
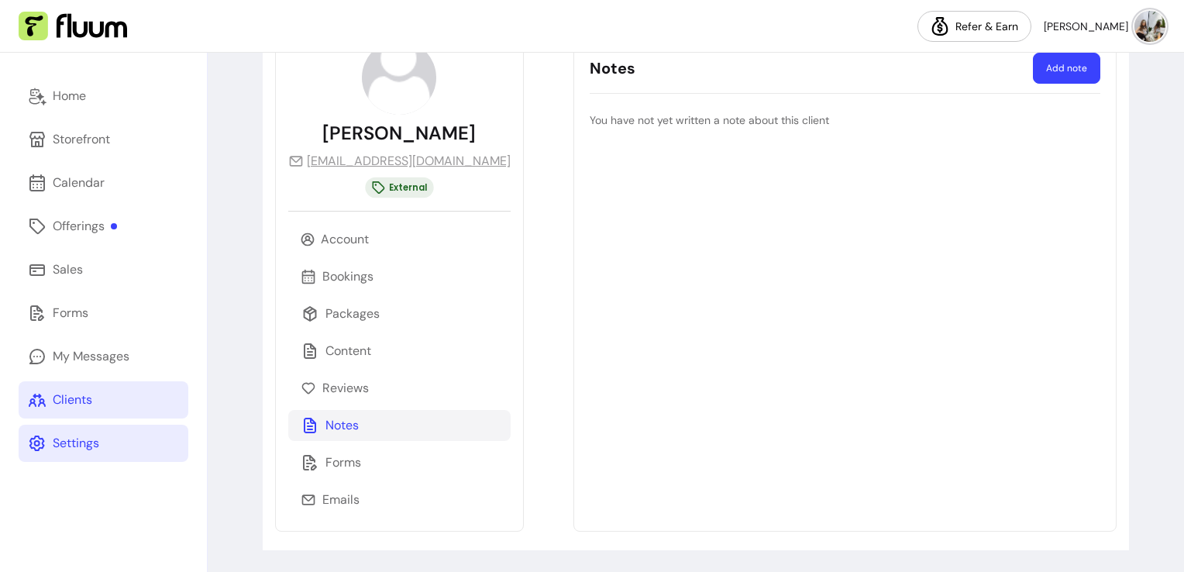
scroll to position [108, 0]
click at [1078, 68] on button "Add note" at bounding box center [1066, 68] width 67 height 31
select select "*"
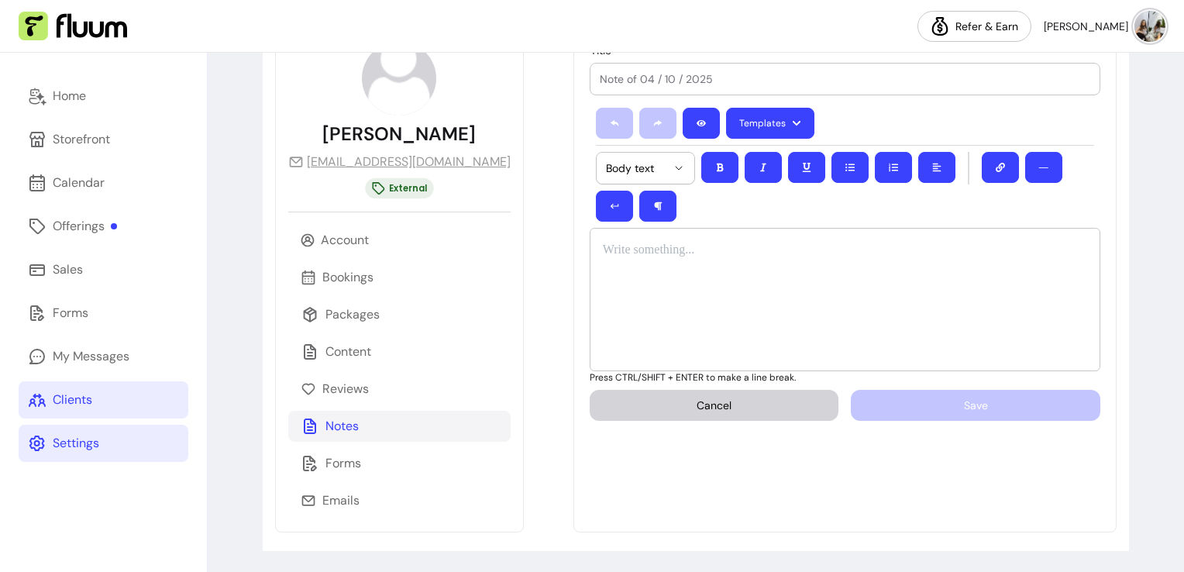
click at [812, 210] on div "Templates ********* ********* ********* ********* Body text ―" at bounding box center [845, 164] width 511 height 126
click at [792, 277] on div at bounding box center [845, 299] width 511 height 143
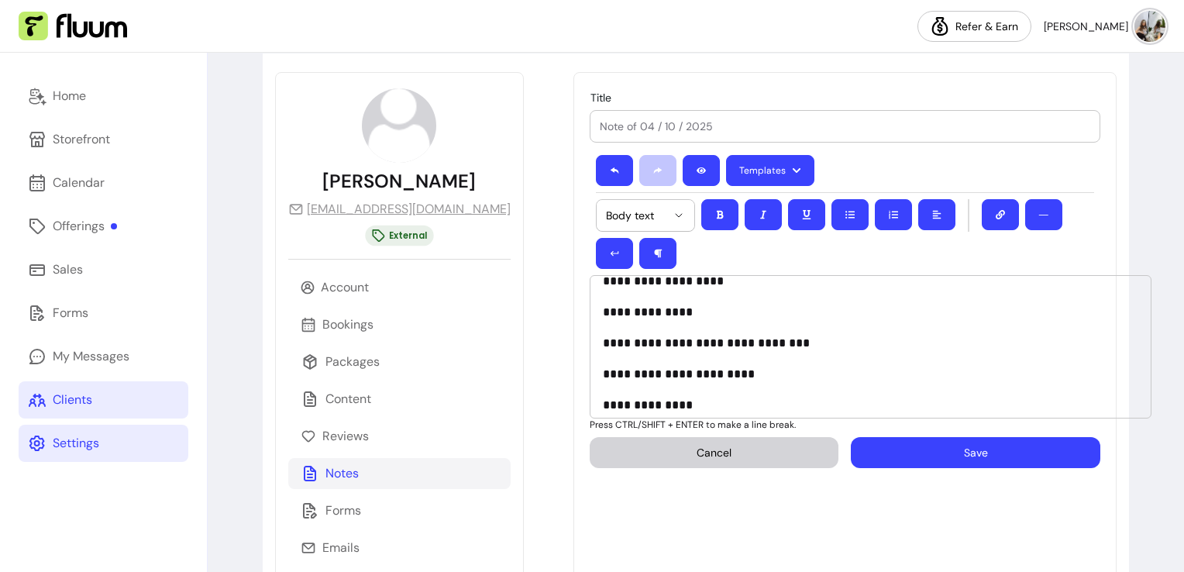
scroll to position [59, 0]
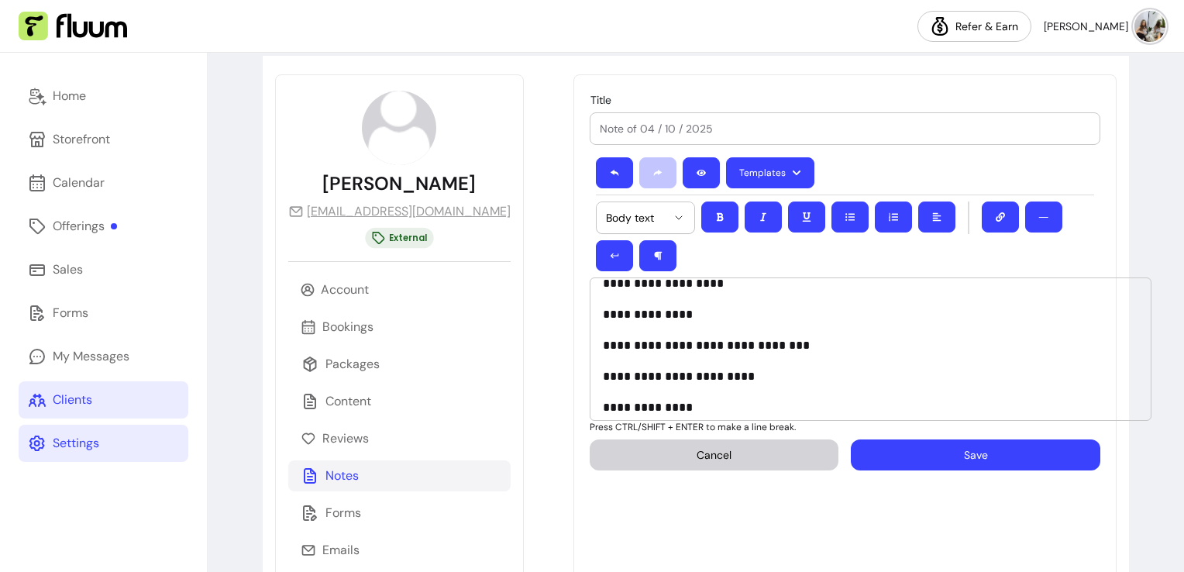
click at [827, 135] on input "Title" at bounding box center [845, 128] width 490 height 15
click at [642, 122] on input "Contraindications" at bounding box center [845, 128] width 490 height 15
type input "Contraindications"
click at [903, 456] on button "Save" at bounding box center [975, 454] width 249 height 31
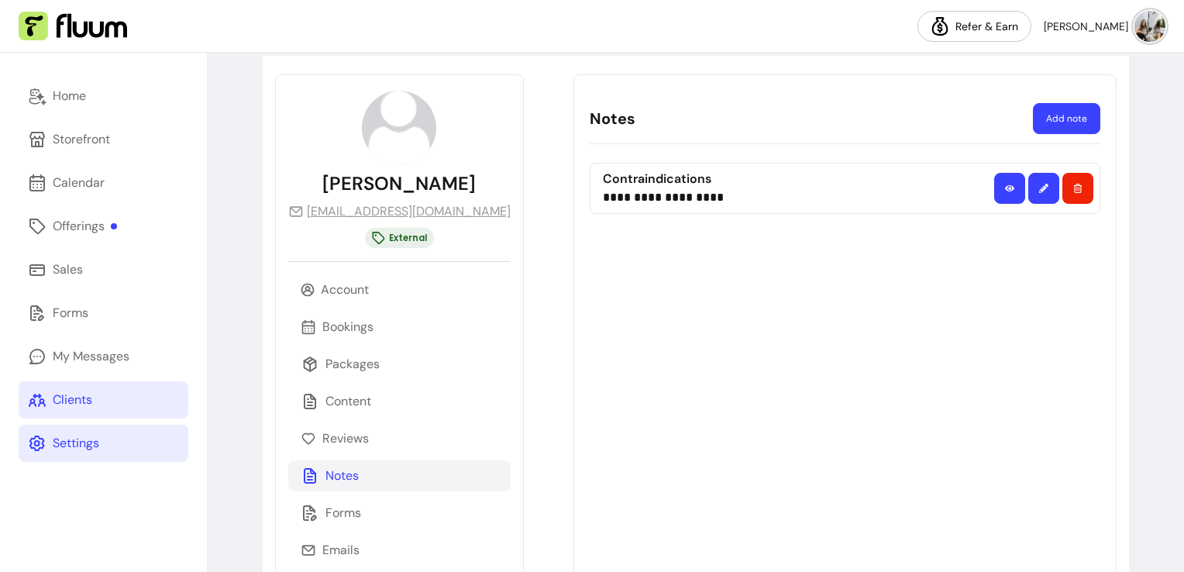
scroll to position [108, 0]
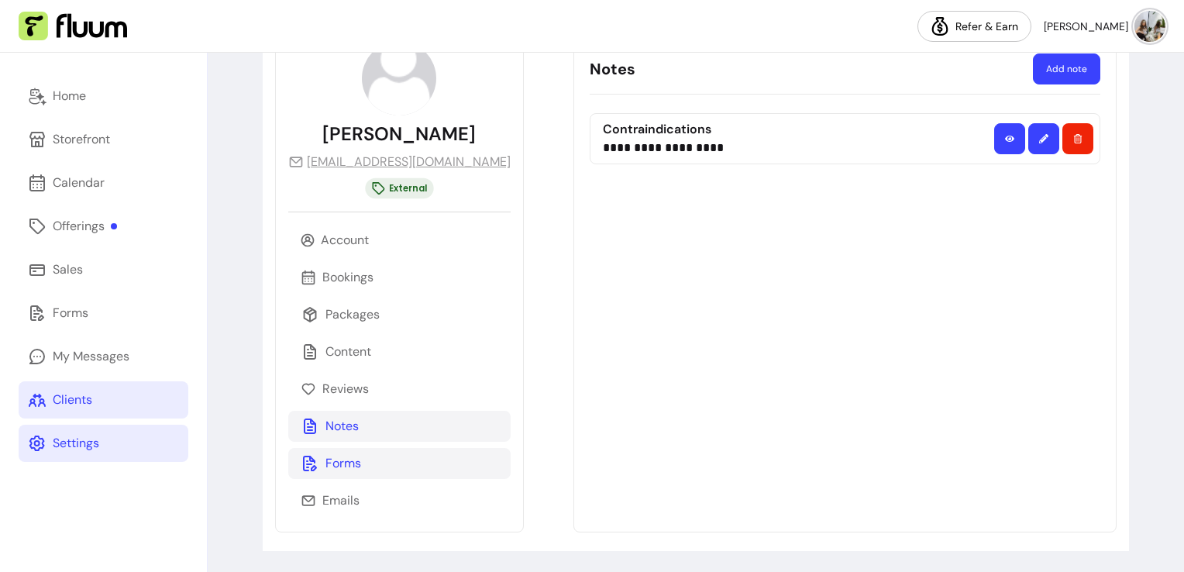
click at [339, 464] on p "Forms" at bounding box center [343, 463] width 36 height 19
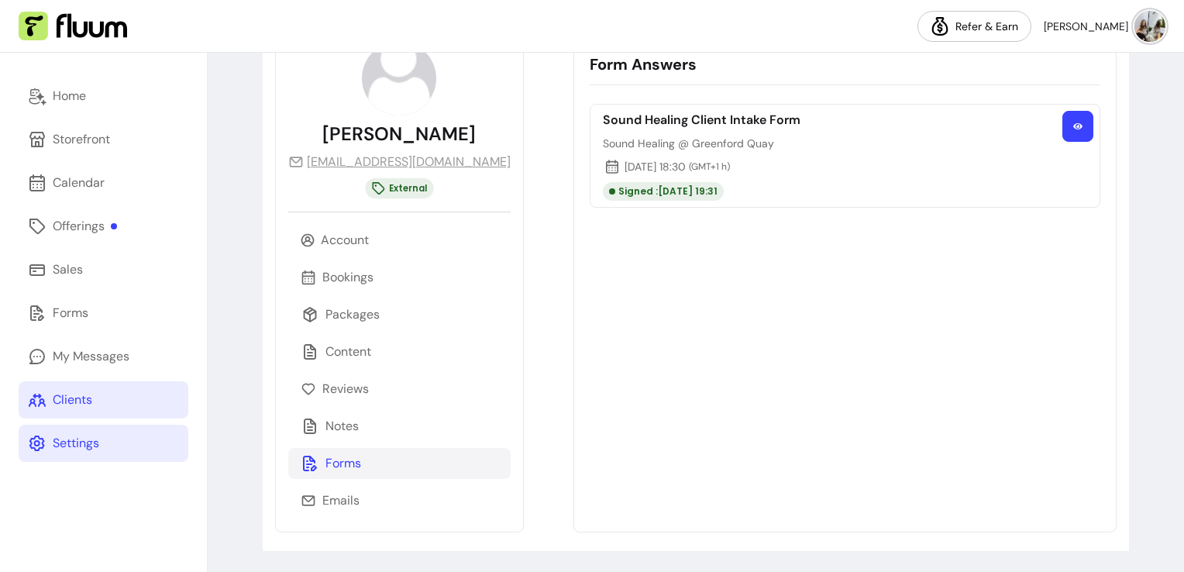
scroll to position [0, 0]
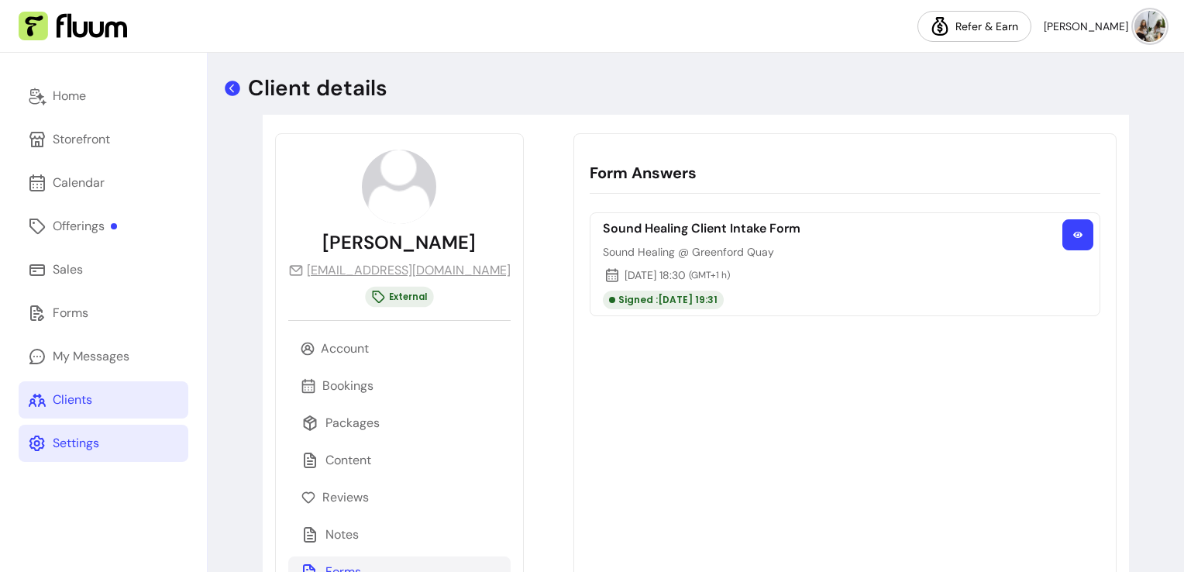
click at [226, 91] on icon at bounding box center [232, 88] width 15 height 15
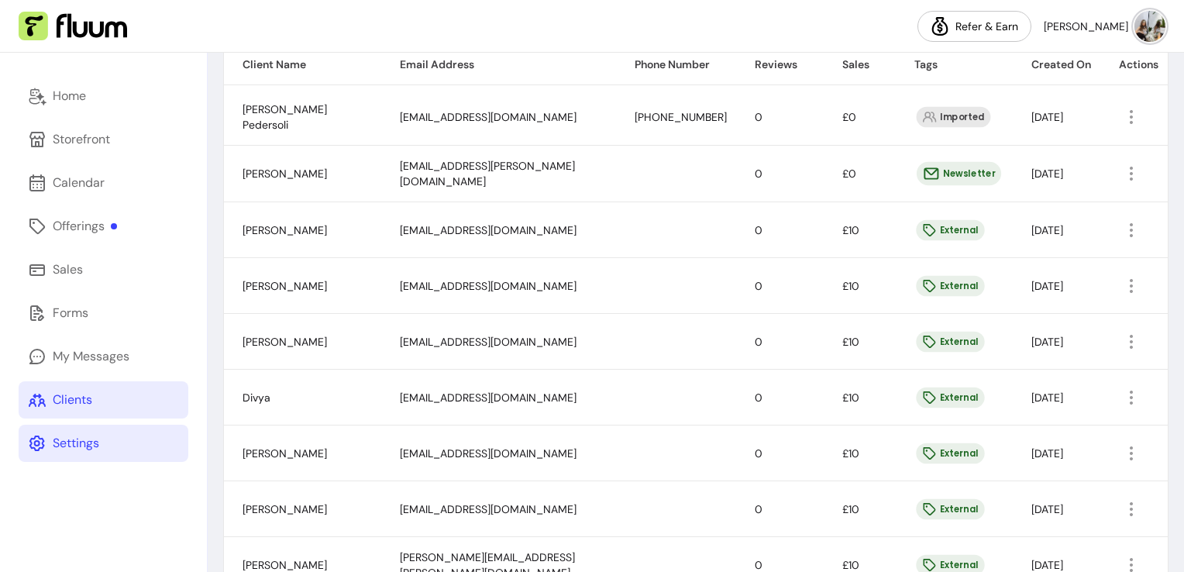
scroll to position [356, 0]
click at [1119, 293] on button "button" at bounding box center [1131, 283] width 25 height 25
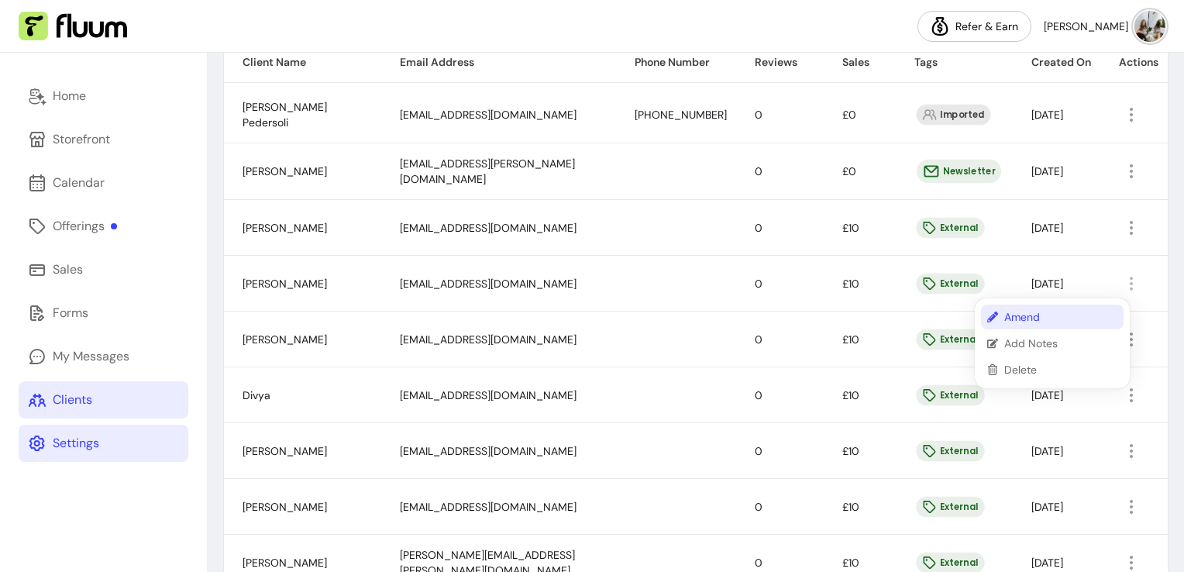
click at [1026, 315] on span "Amend" at bounding box center [1060, 316] width 113 height 15
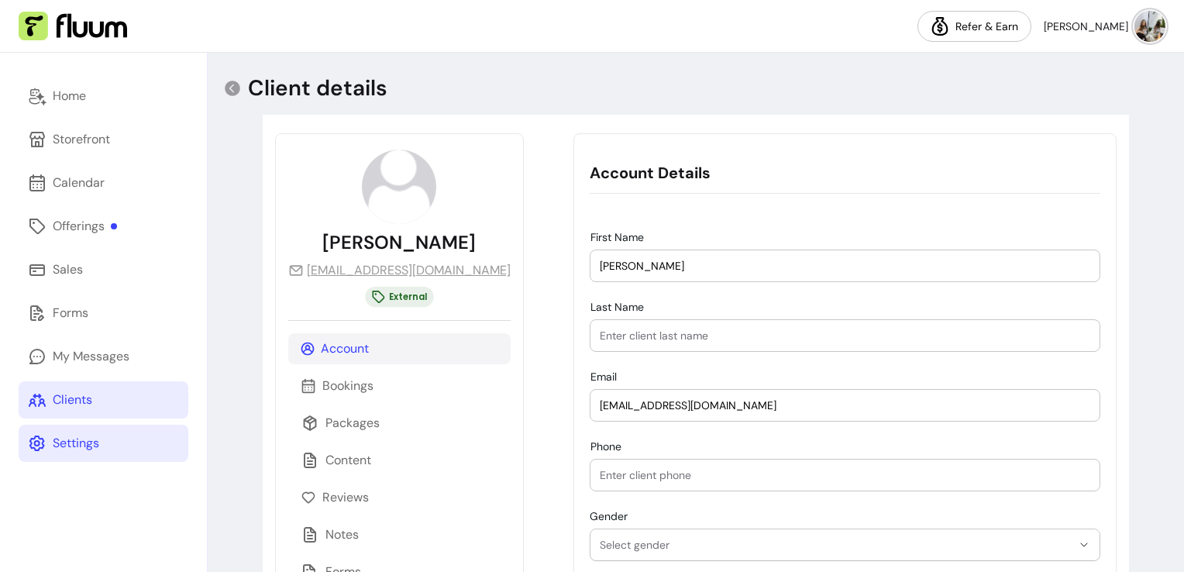
scroll to position [139, 0]
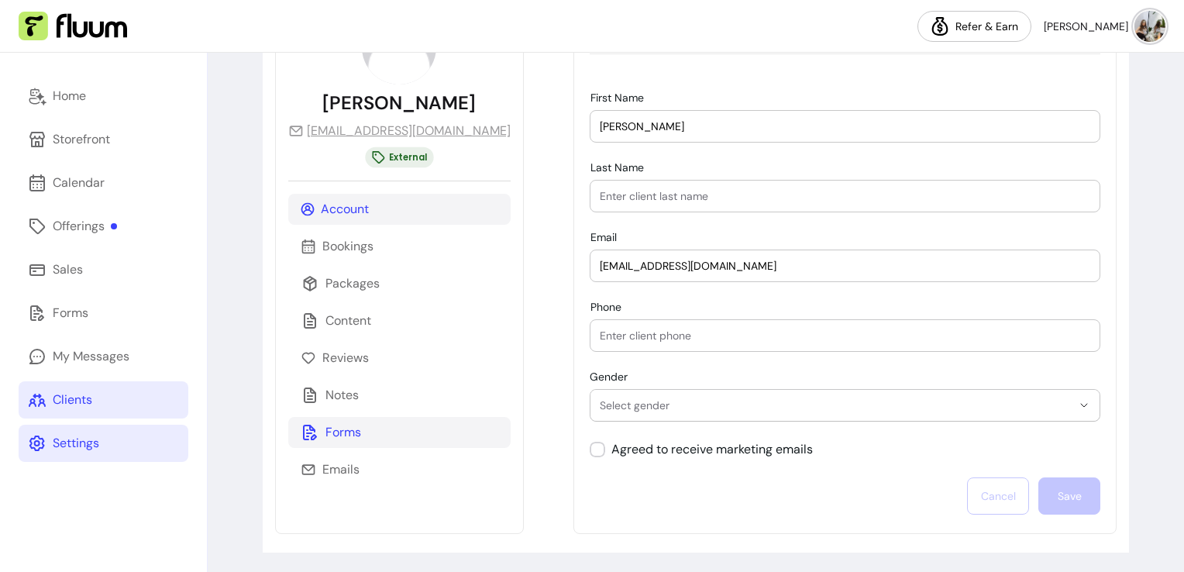
click at [329, 435] on p "Forms" at bounding box center [343, 432] width 36 height 19
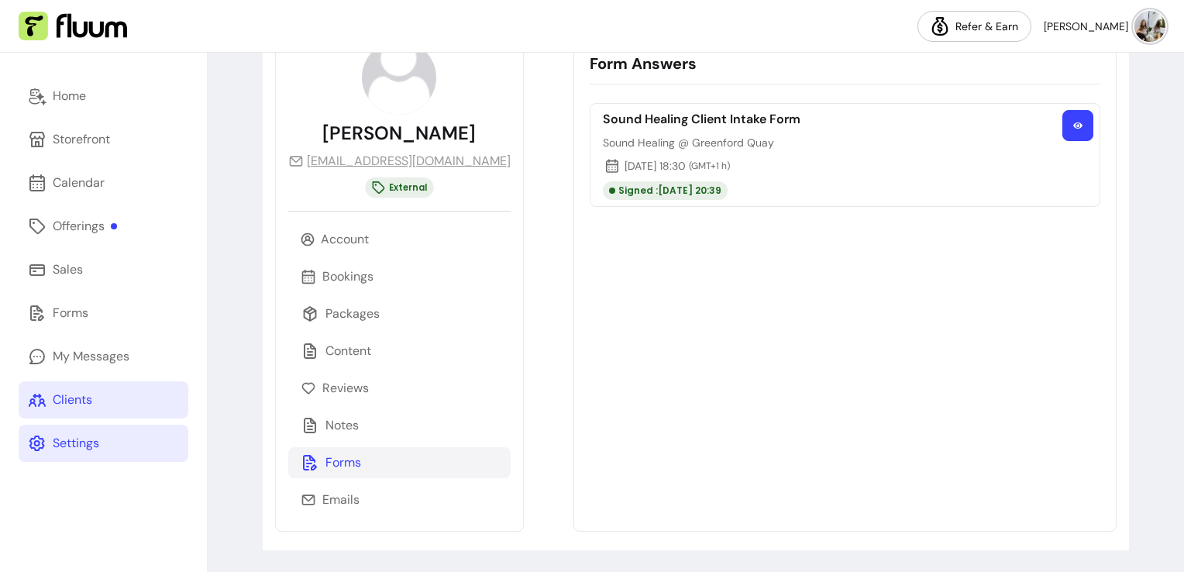
scroll to position [108, 0]
click at [1073, 125] on icon "button" at bounding box center [1077, 126] width 9 height 9
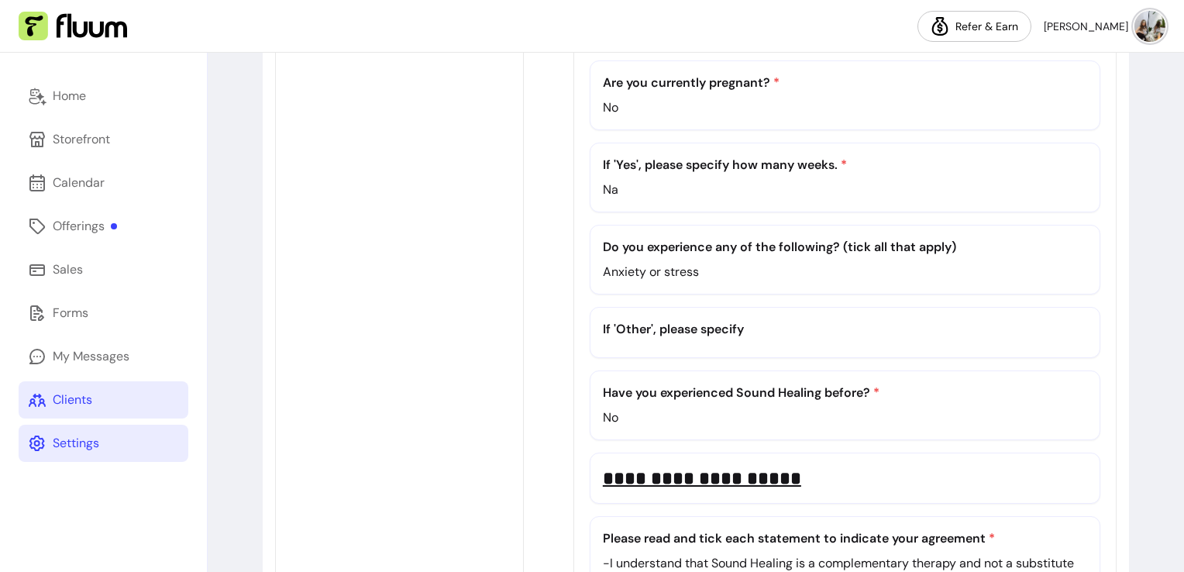
scroll to position [1050, 0]
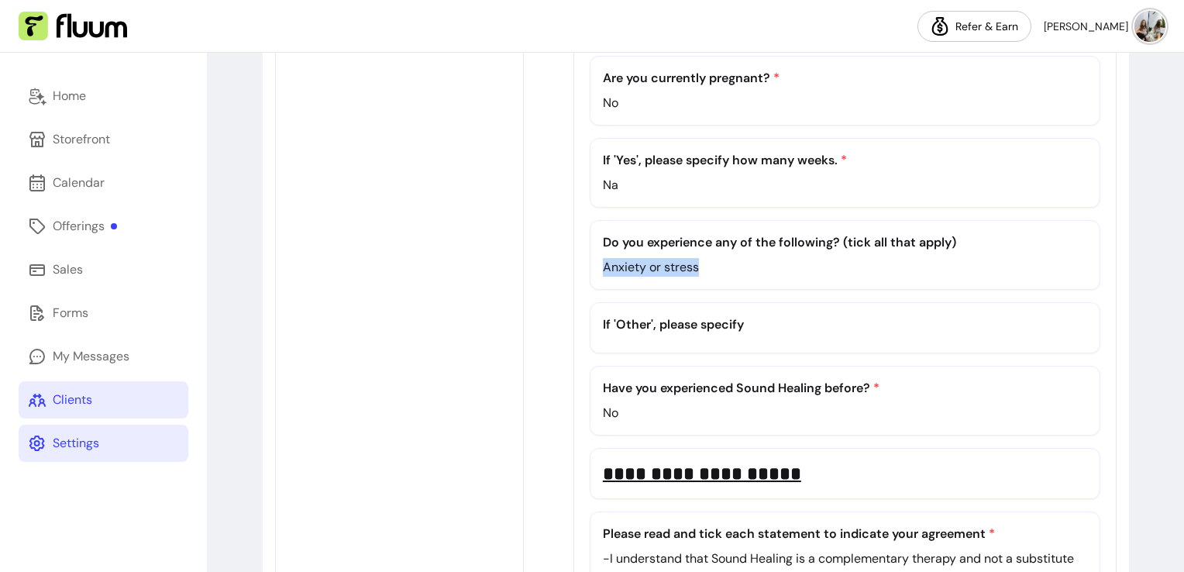
drag, startPoint x: 647, startPoint y: 262, endPoint x: 508, endPoint y: 245, distance: 139.7
copy p "Anxiety or stress"
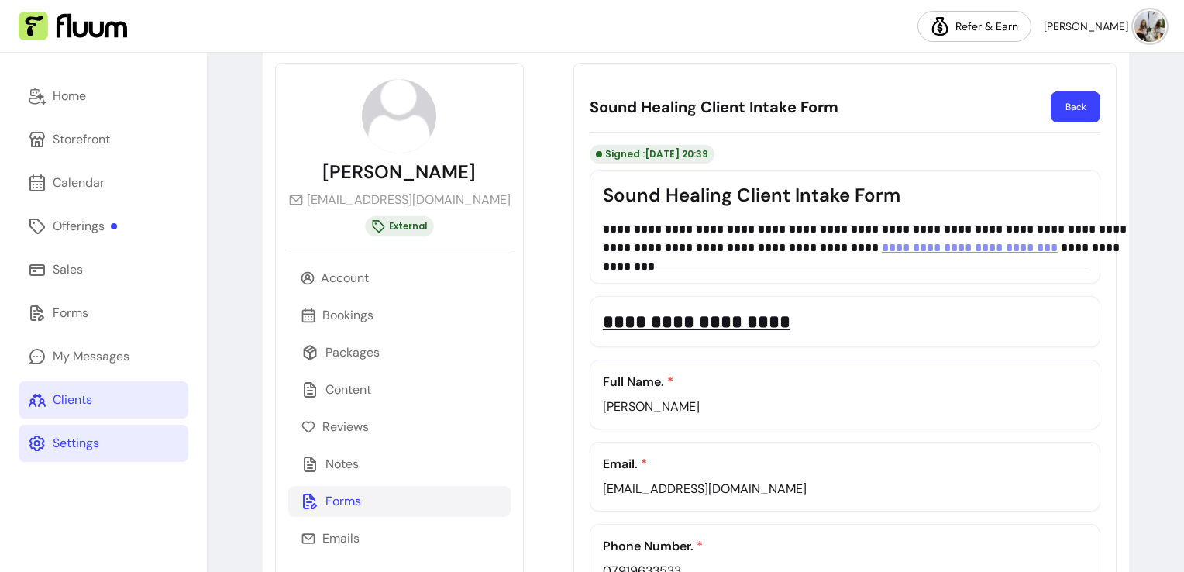
scroll to position [164, 0]
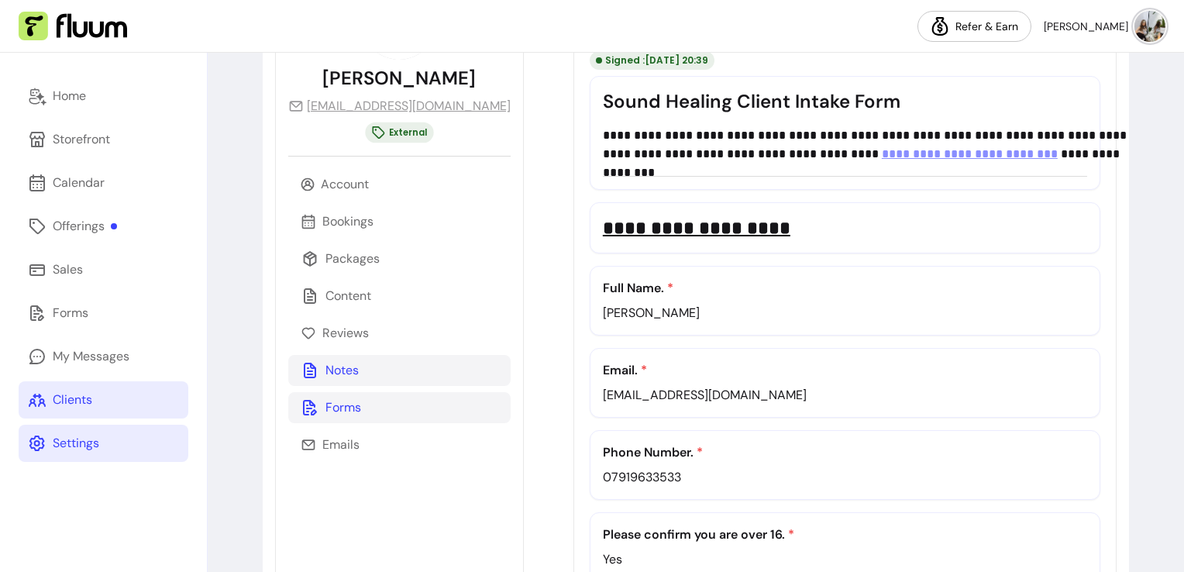
click at [325, 377] on p "Notes" at bounding box center [341, 370] width 33 height 19
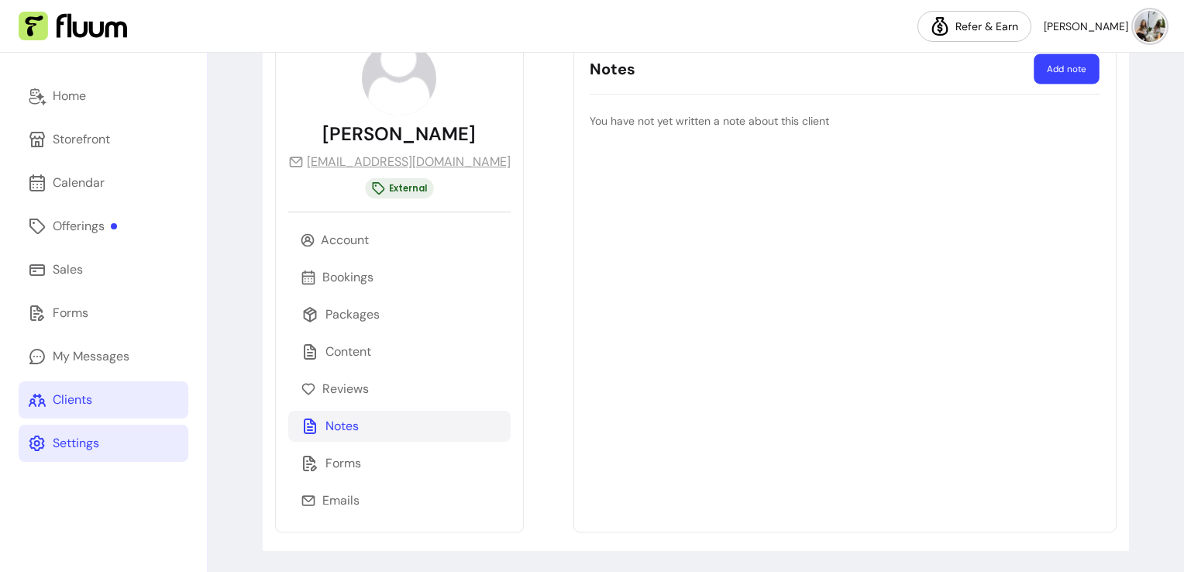
click at [1050, 68] on button "Add note" at bounding box center [1066, 69] width 65 height 30
select select "*"
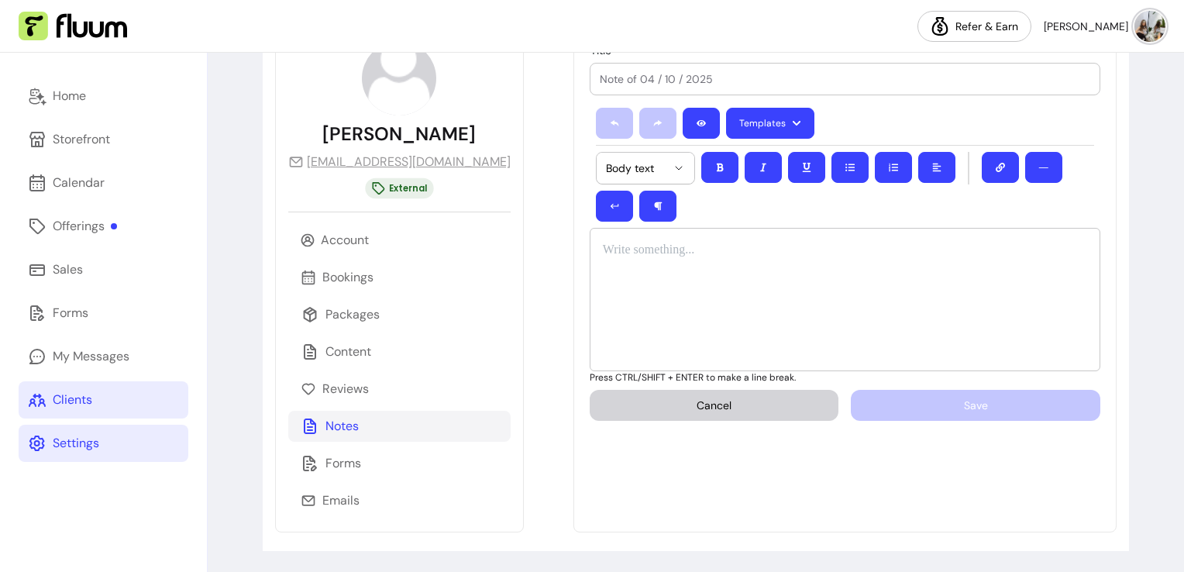
click at [809, 66] on div at bounding box center [845, 79] width 490 height 31
type input "Contraindications"
click at [769, 134] on div "Templates ********* ********* ********* ********* Body text ―" at bounding box center [845, 164] width 511 height 126
click at [762, 228] on div at bounding box center [845, 299] width 511 height 143
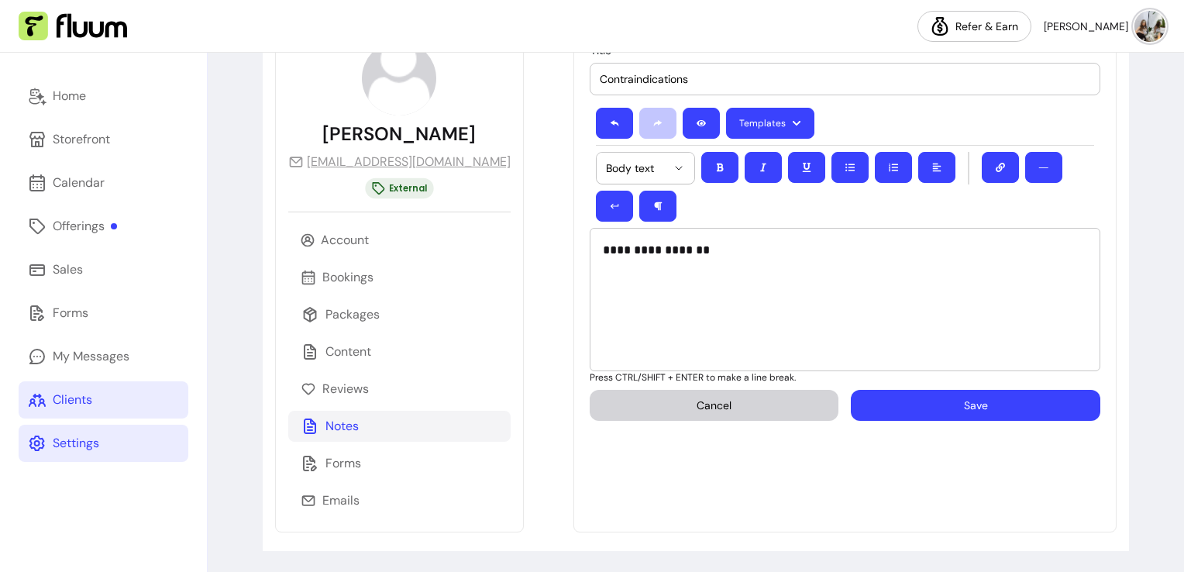
click at [908, 390] on button "Save" at bounding box center [975, 405] width 249 height 31
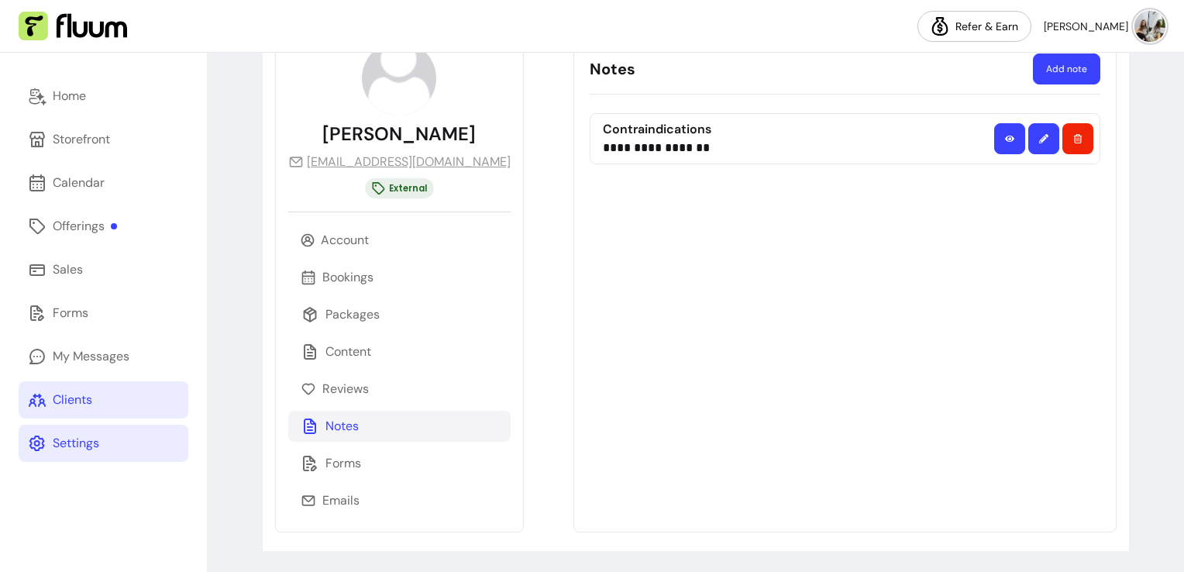
scroll to position [0, 0]
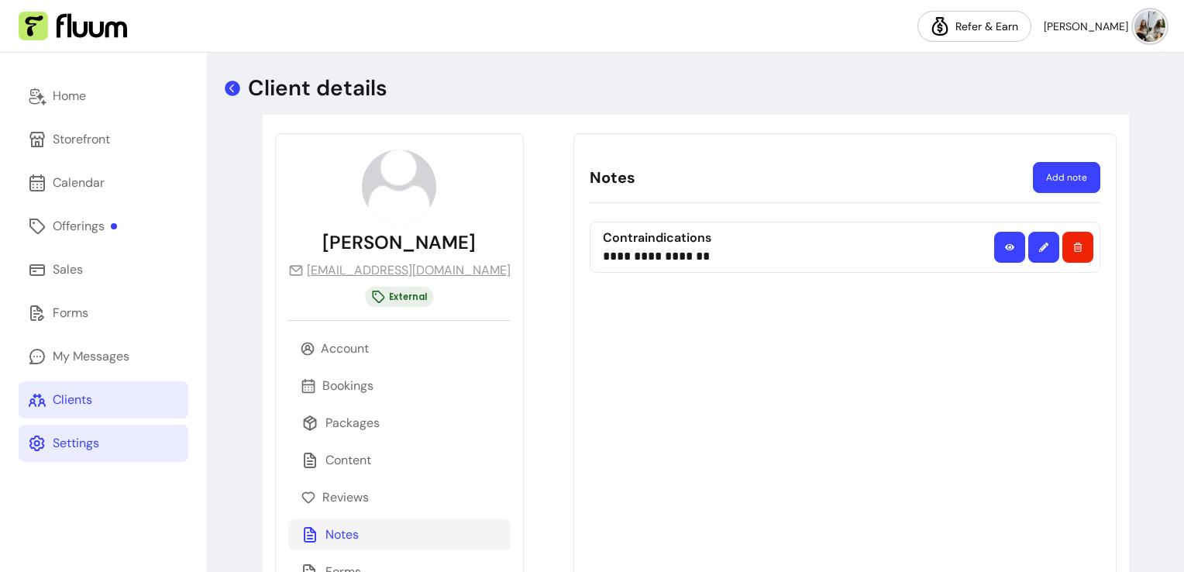
click at [231, 87] on icon at bounding box center [232, 88] width 19 height 19
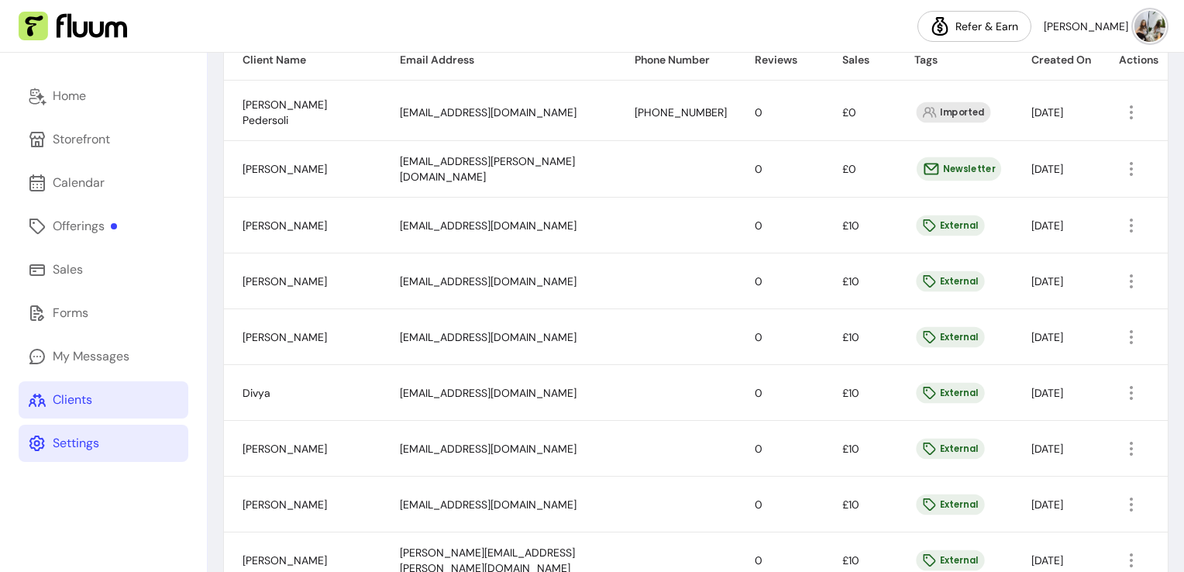
scroll to position [359, 0]
click at [1122, 333] on icon "button" at bounding box center [1131, 335] width 18 height 18
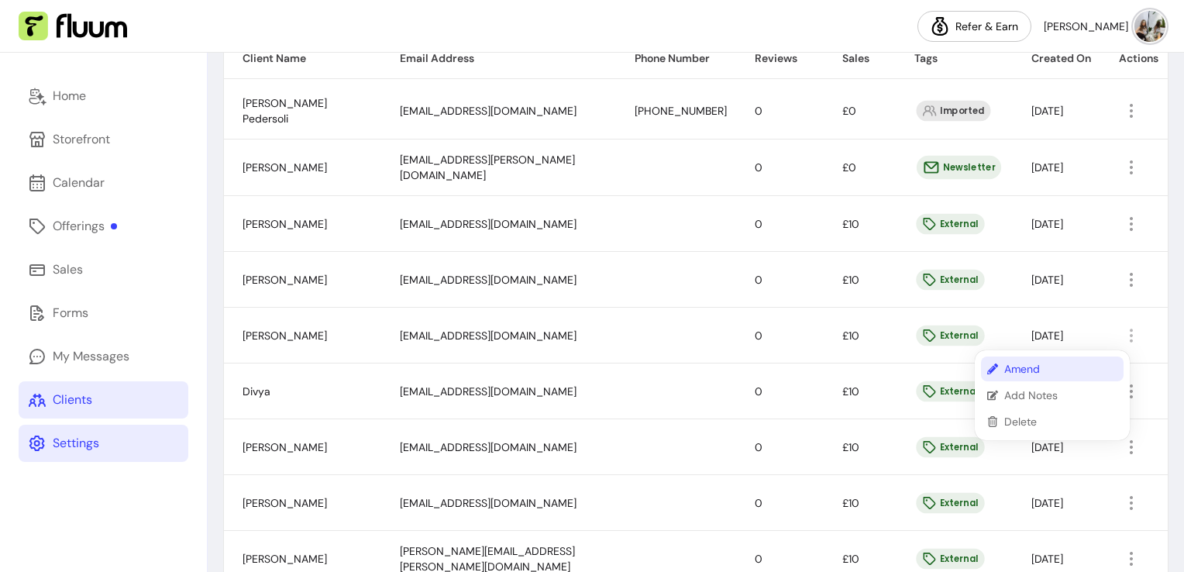
click at [1023, 371] on span "Amend" at bounding box center [1060, 368] width 113 height 15
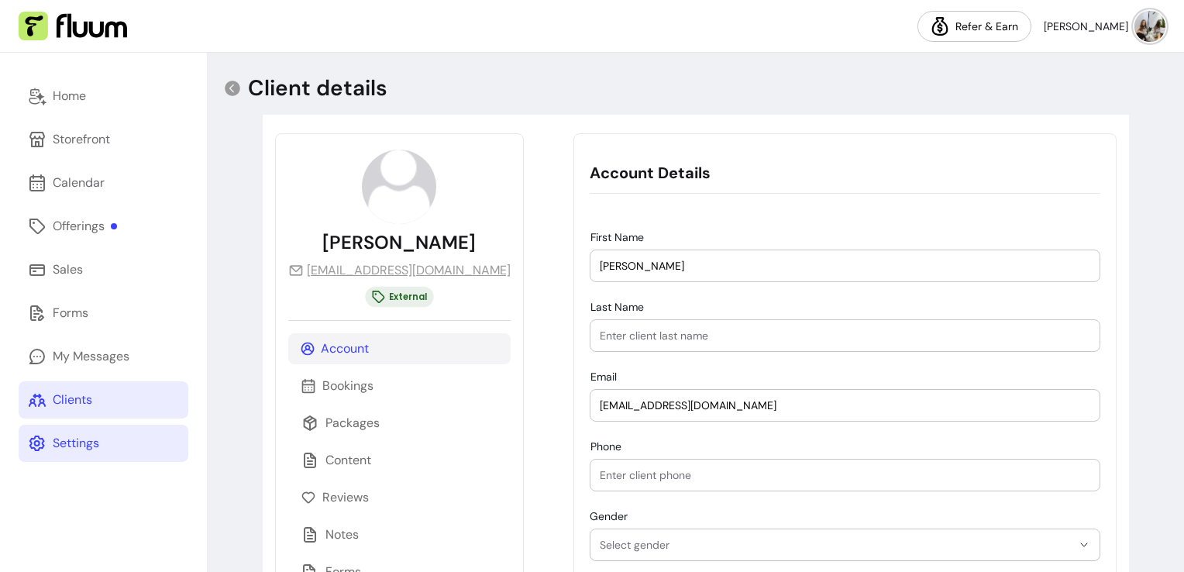
scroll to position [139, 0]
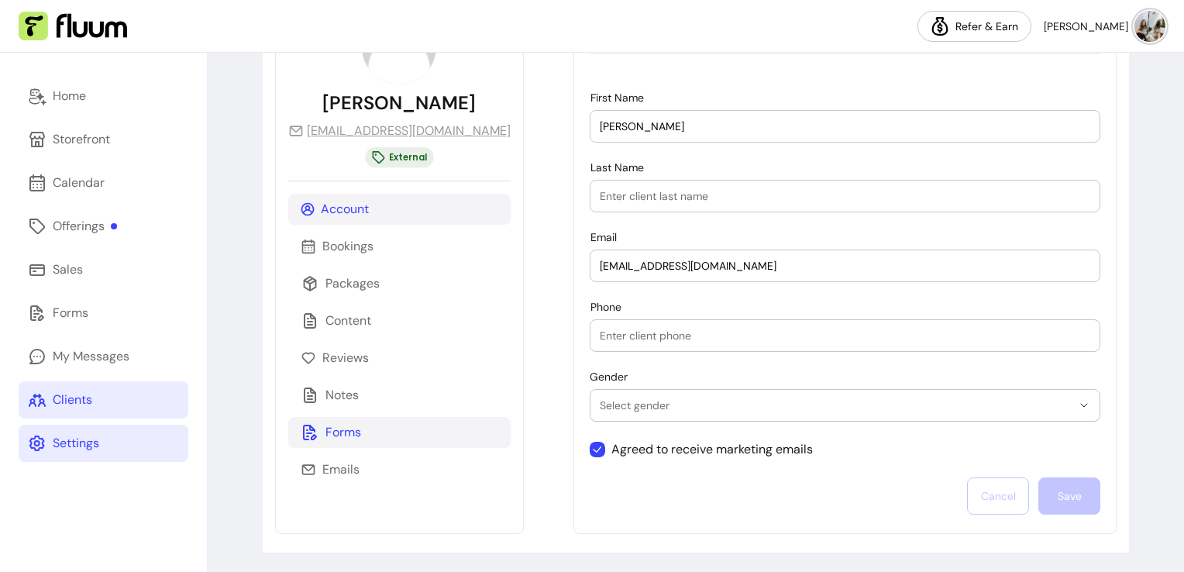
click at [315, 432] on icon at bounding box center [310, 432] width 19 height 19
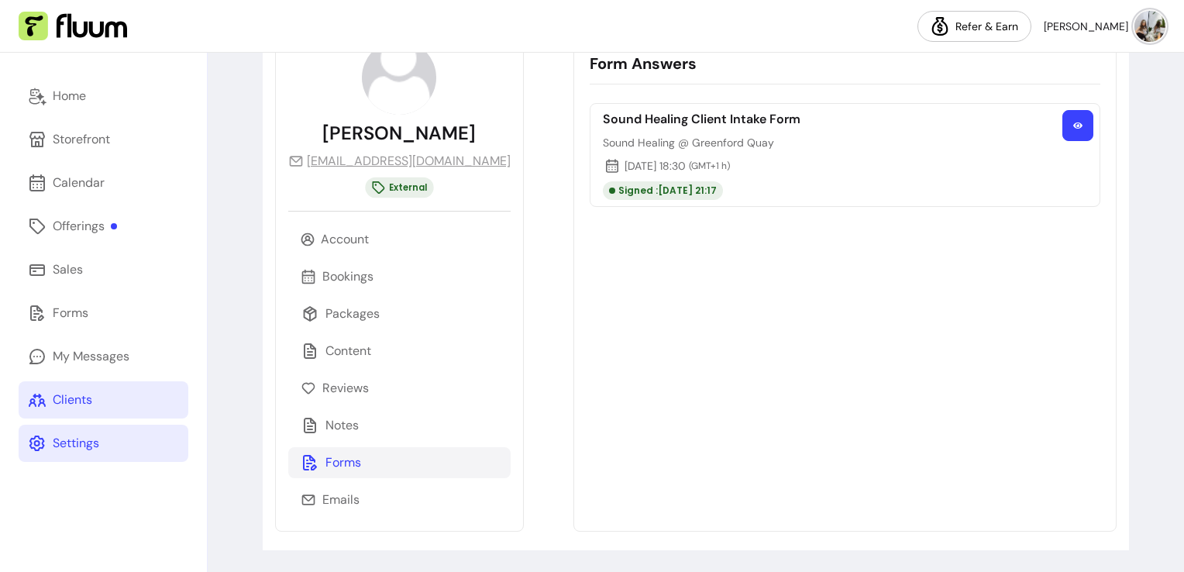
scroll to position [108, 0]
click at [1073, 127] on icon "button" at bounding box center [1077, 126] width 9 height 9
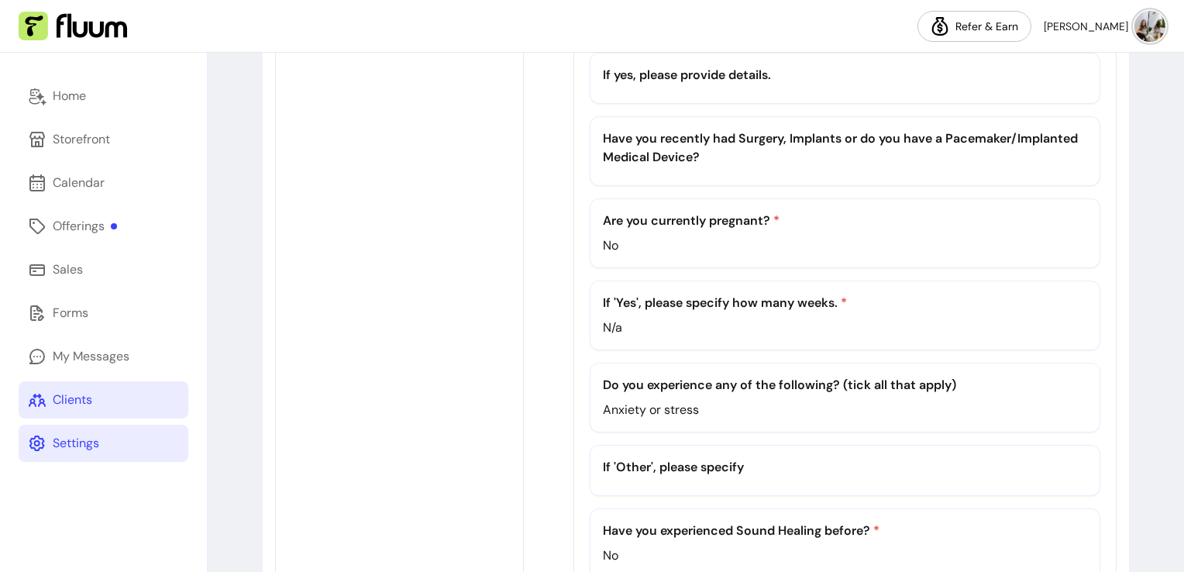
scroll to position [877, 0]
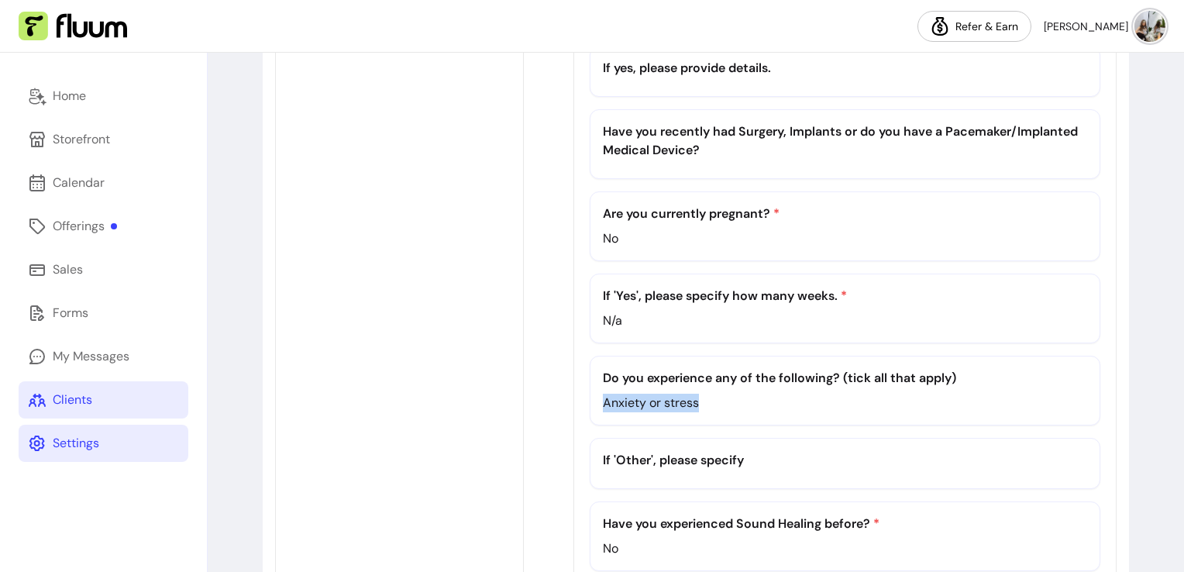
drag, startPoint x: 657, startPoint y: 397, endPoint x: 517, endPoint y: 392, distance: 140.3
click at [590, 392] on div "Do you experience any of the following? (tick all that apply) Anxiety or stress" at bounding box center [845, 391] width 511 height 70
copy p "Anxiety or stress"
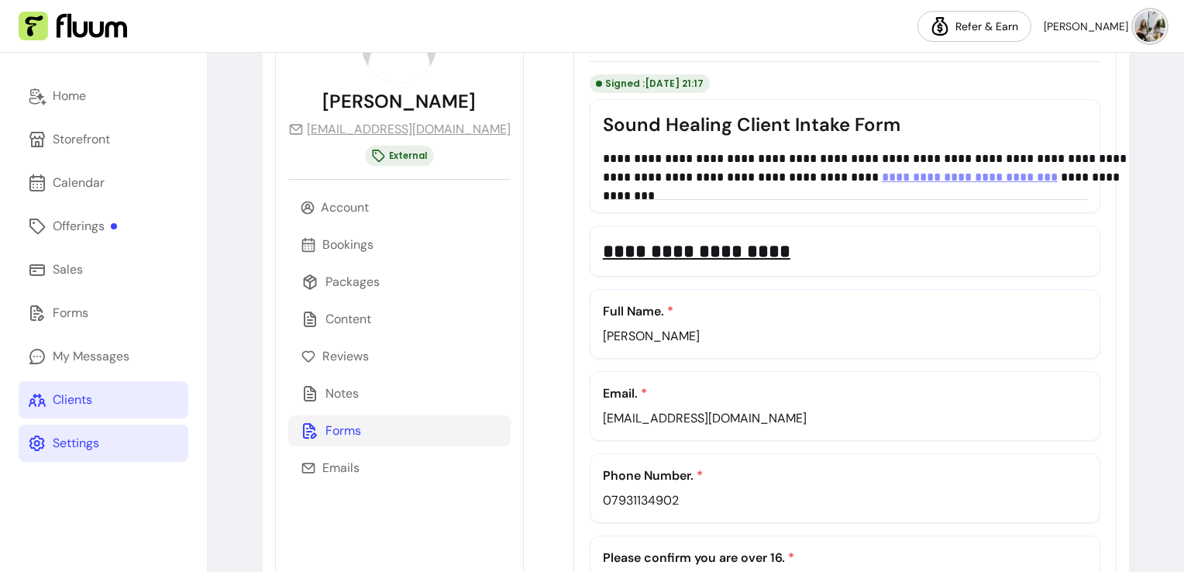
scroll to position [94, 0]
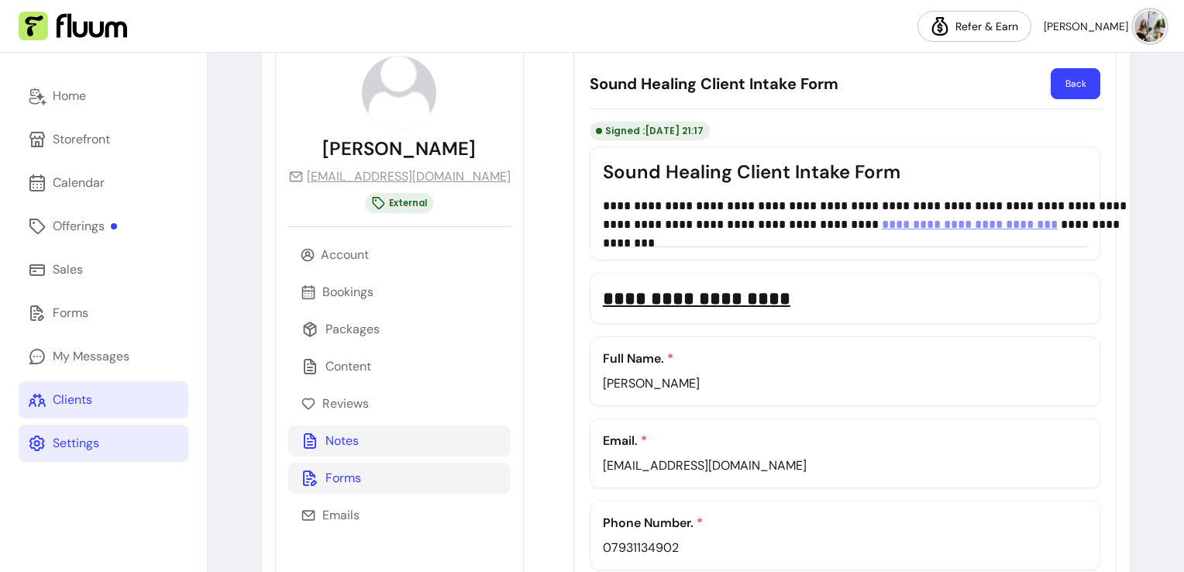
click at [336, 445] on p "Notes" at bounding box center [341, 441] width 33 height 19
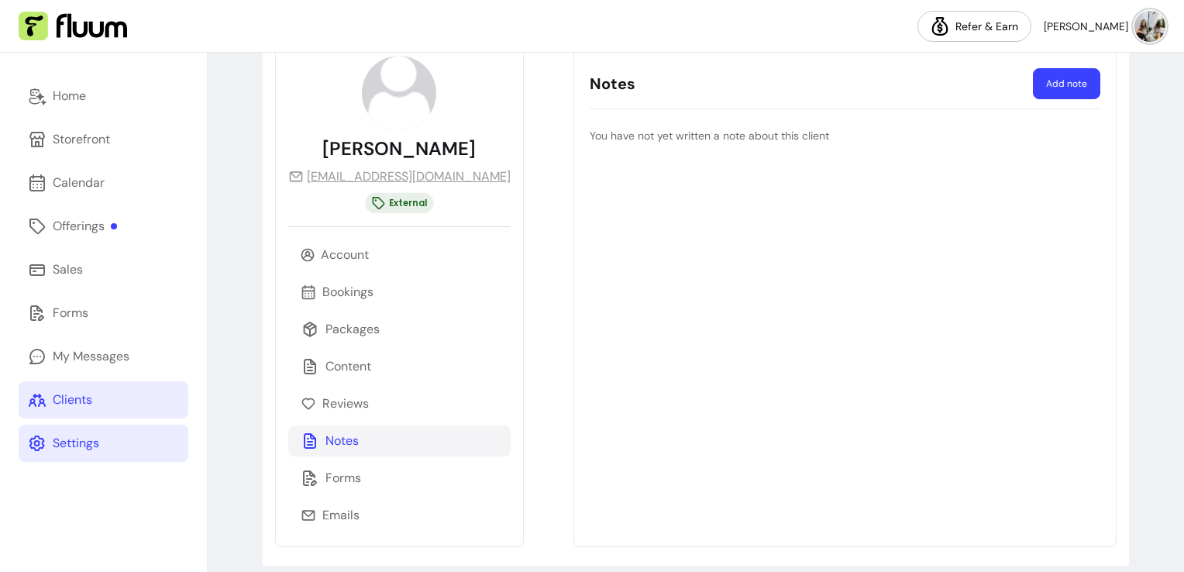
click at [1043, 80] on button "Add note" at bounding box center [1066, 83] width 67 height 31
select select "*"
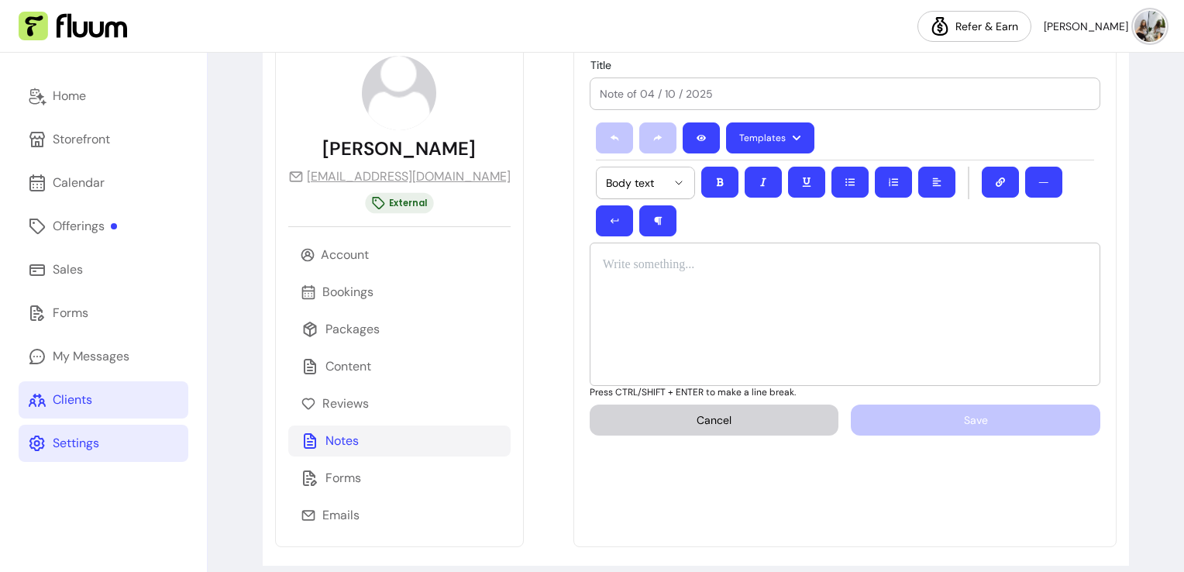
click at [899, 83] on div at bounding box center [845, 93] width 490 height 31
type input "Contraindications"
drag, startPoint x: 807, startPoint y: 268, endPoint x: 803, endPoint y: 298, distance: 30.5
click at [803, 298] on div at bounding box center [845, 314] width 511 height 143
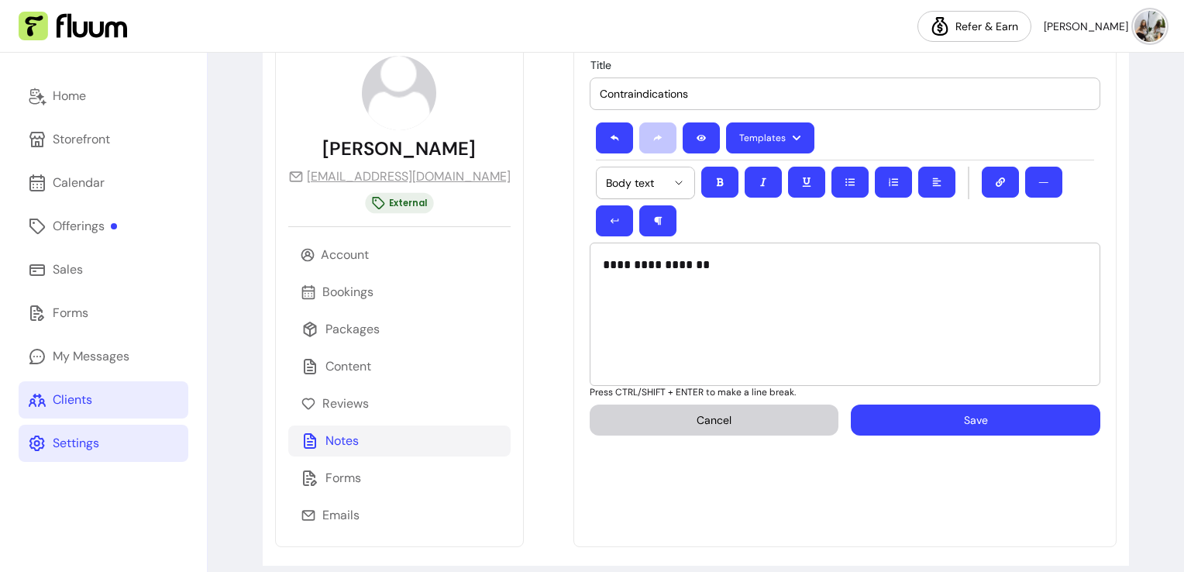
click at [924, 404] on button "Save" at bounding box center [975, 419] width 249 height 31
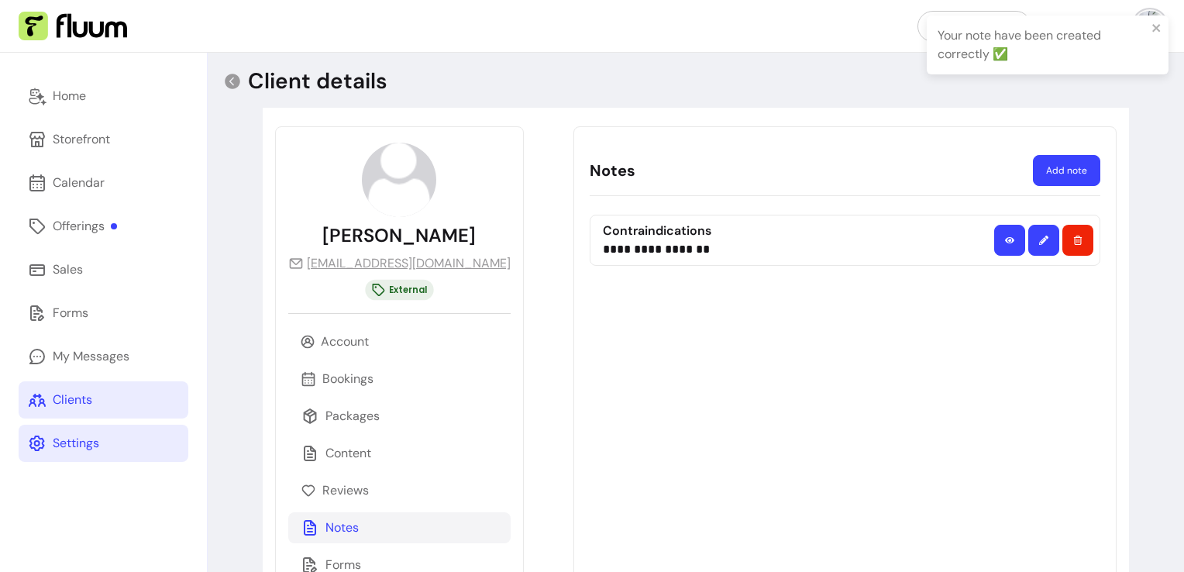
scroll to position [0, 0]
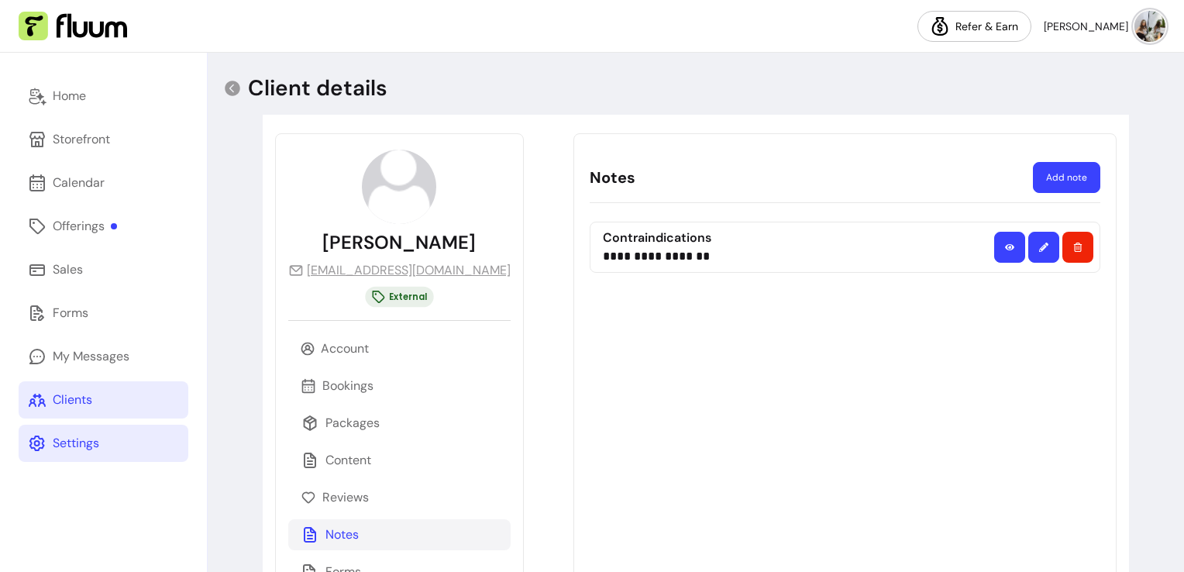
click at [92, 394] on div "Clients" at bounding box center [73, 399] width 40 height 19
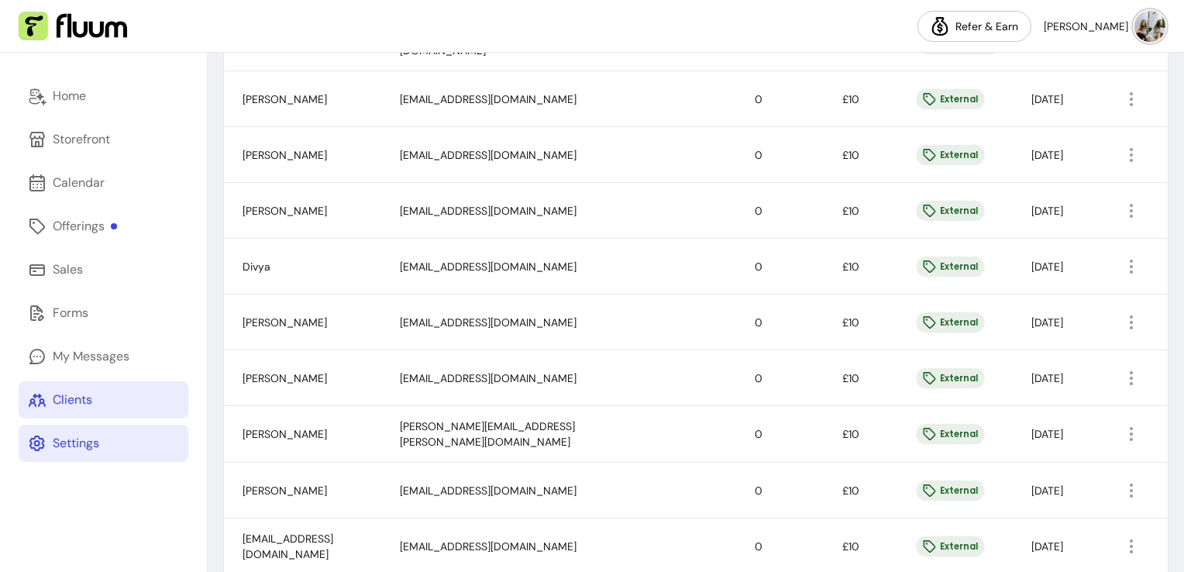
scroll to position [486, 0]
click at [1119, 272] on button "button" at bounding box center [1131, 265] width 24 height 24
click at [1010, 302] on span "Amend" at bounding box center [1060, 298] width 113 height 15
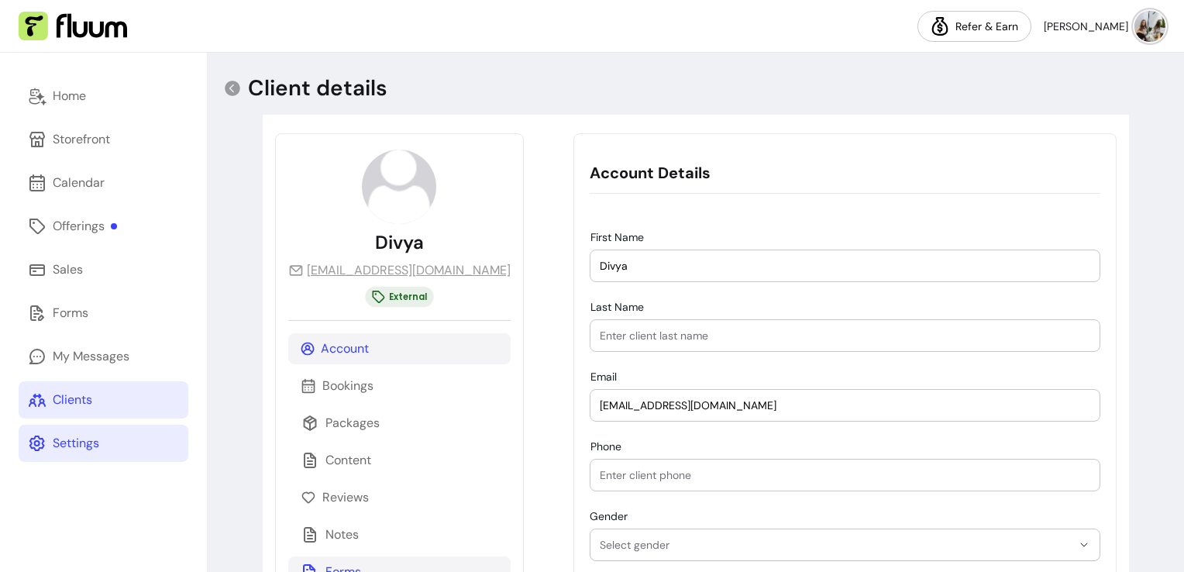
click at [342, 570] on p "Forms" at bounding box center [343, 571] width 36 height 19
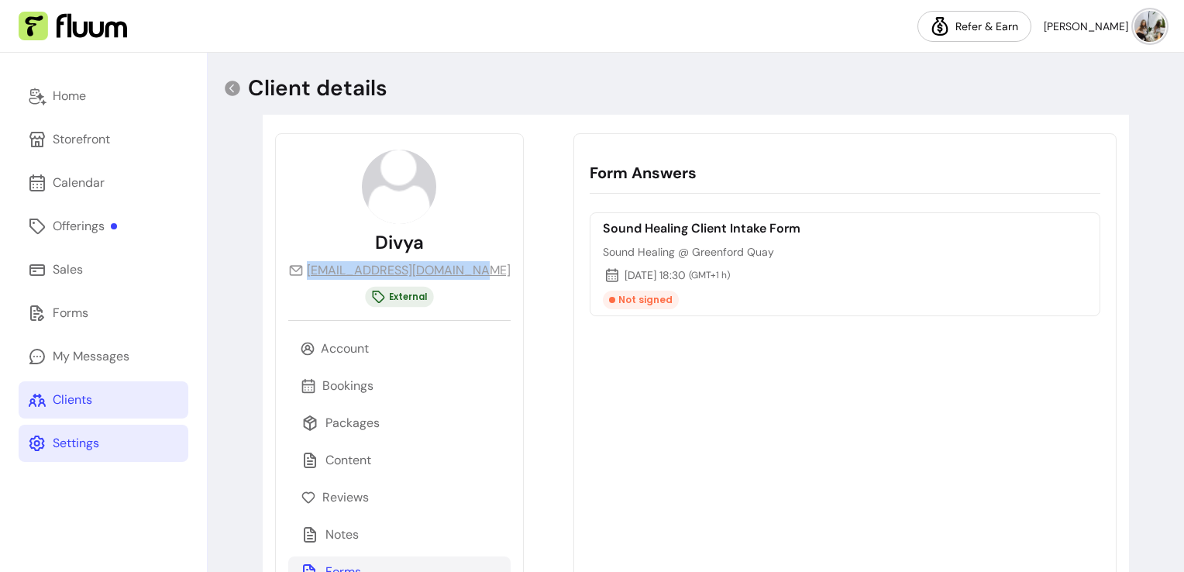
drag, startPoint x: 480, startPoint y: 271, endPoint x: 483, endPoint y: 278, distance: 8.0
click at [483, 278] on div "Divya [EMAIL_ADDRESS][DOMAIN_NAME] External Account Bookings Packages Content R…" at bounding box center [399, 386] width 249 height 507
copy link "[EMAIL_ADDRESS][DOMAIN_NAME]"
click at [1045, 260] on div "Sound Healing Client Intake Form Sound Healing @ Greenford Quay [DATE] 18:30 ( …" at bounding box center [845, 264] width 511 height 104
click at [81, 396] on div "Clients" at bounding box center [73, 399] width 40 height 19
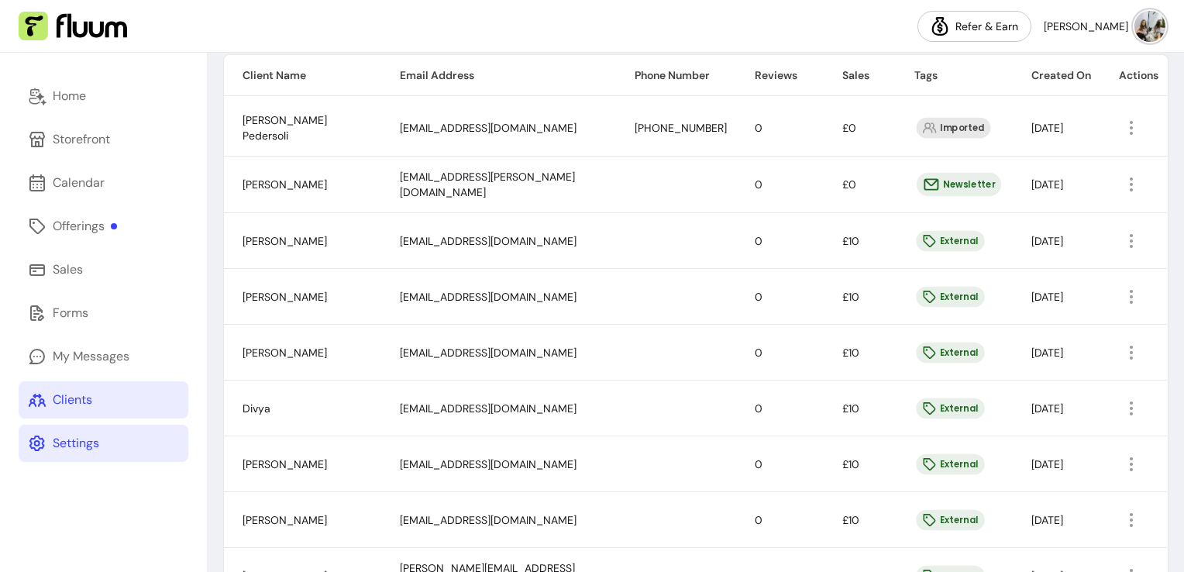
scroll to position [353, 0]
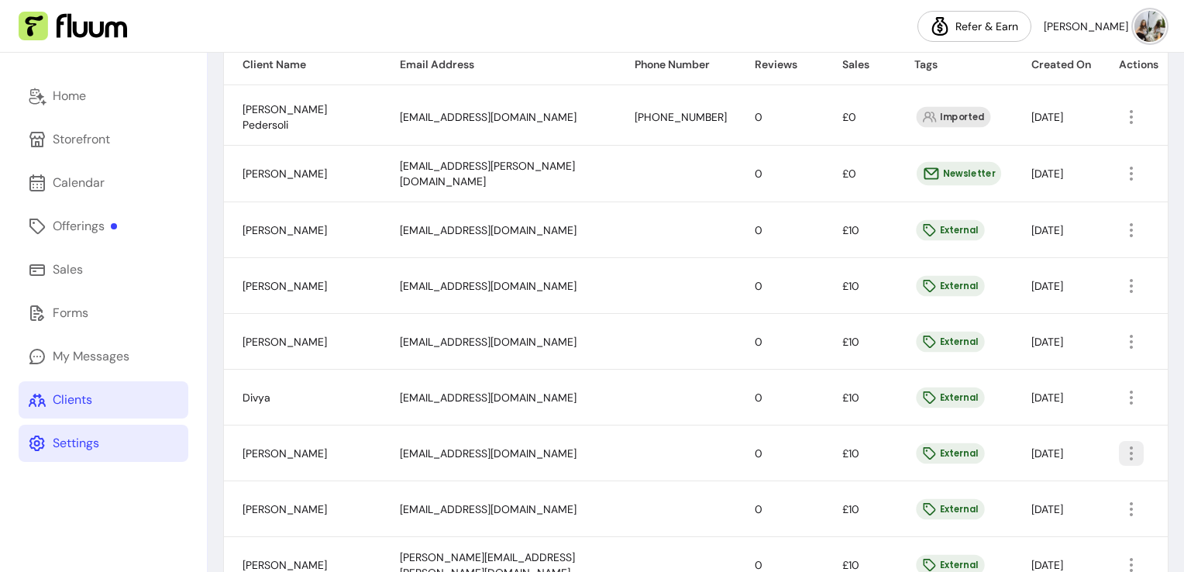
click at [1122, 454] on icon "button" at bounding box center [1131, 453] width 19 height 19
click at [1010, 491] on span "Amend" at bounding box center [1060, 486] width 113 height 15
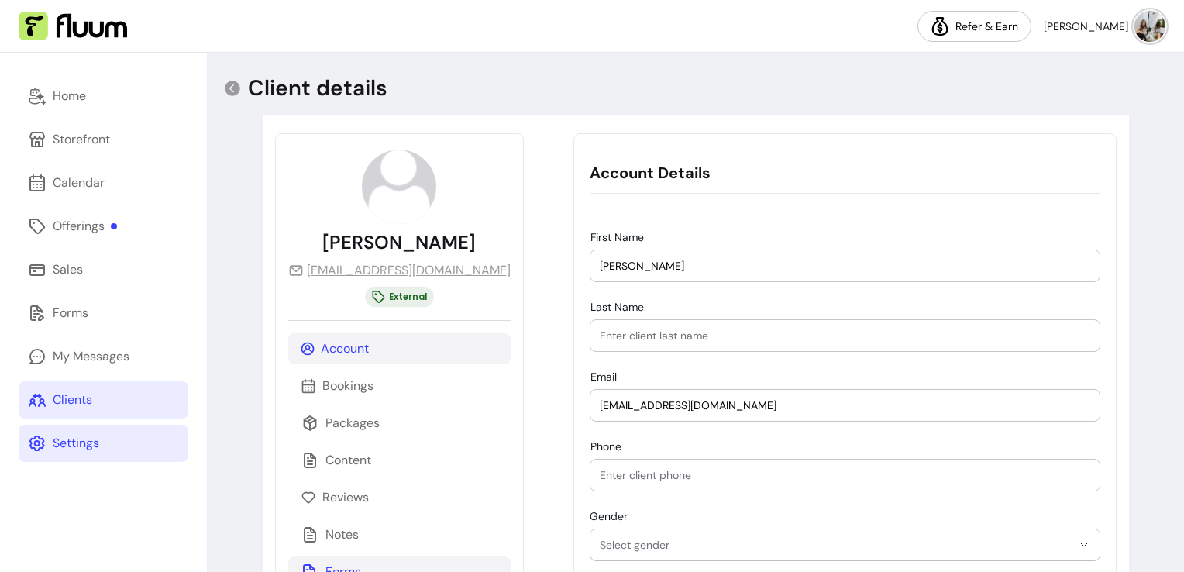
click at [329, 566] on p "Forms" at bounding box center [343, 571] width 36 height 19
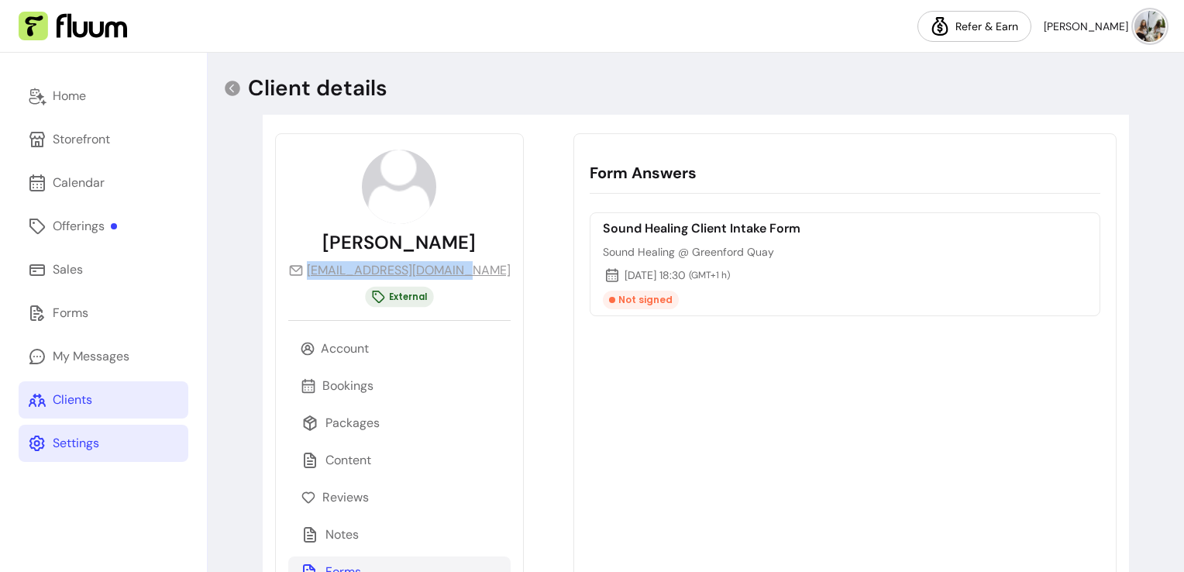
drag, startPoint x: 459, startPoint y: 277, endPoint x: 452, endPoint y: 273, distance: 8.7
click at [452, 273] on div "[PERSON_NAME] [EMAIL_ADDRESS][DOMAIN_NAME] External Account Bookings Packages C…" at bounding box center [399, 386] width 249 height 507
copy link "[EMAIL_ADDRESS][DOMAIN_NAME]"
click at [1122, 229] on div "Client details ******* ******** ******** ******* ******* ***** ***** ****** For…" at bounding box center [696, 367] width 976 height 628
drag, startPoint x: 1122, startPoint y: 229, endPoint x: 821, endPoint y: 225, distance: 300.6
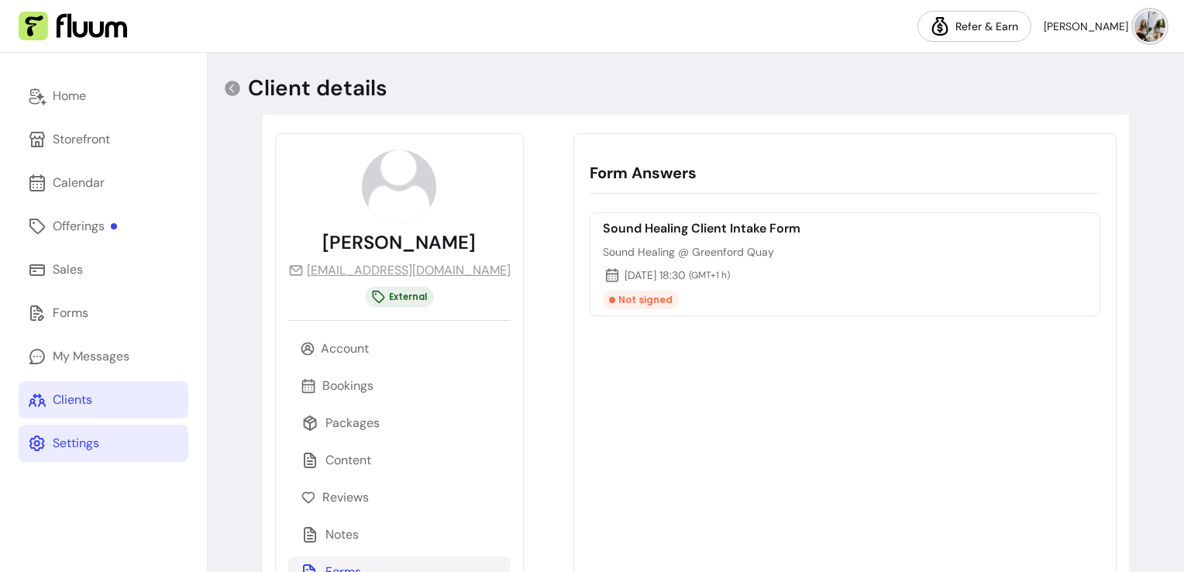
click at [821, 225] on div "Client details ******* ******** ******** ******* ******* ***** ***** ****** For…" at bounding box center [696, 367] width 976 height 628
click at [87, 398] on div "Clients" at bounding box center [73, 399] width 40 height 19
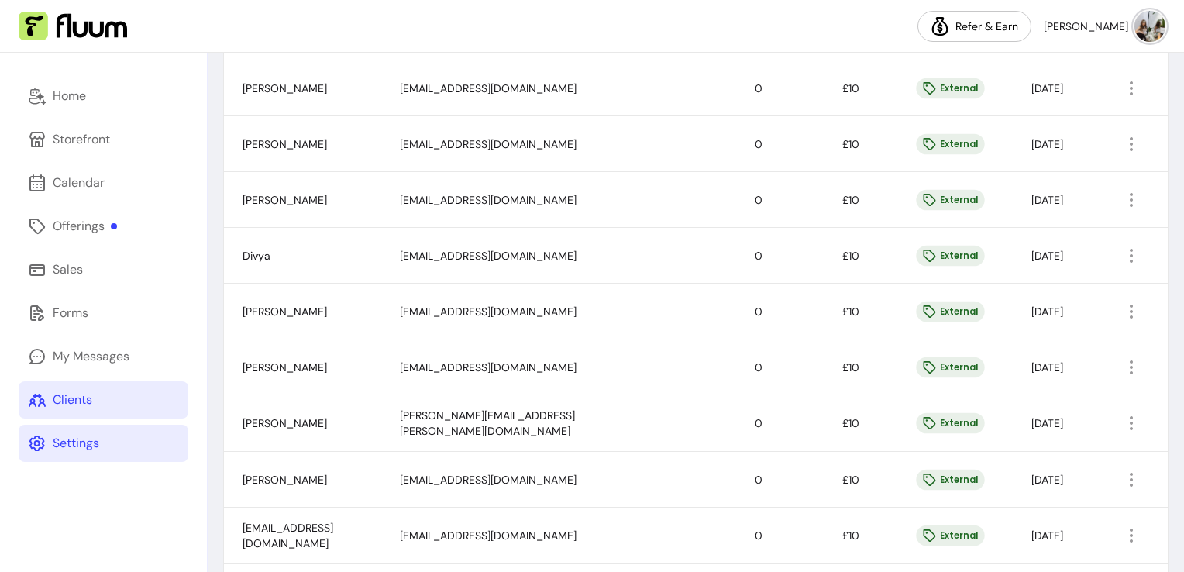
scroll to position [500, 0]
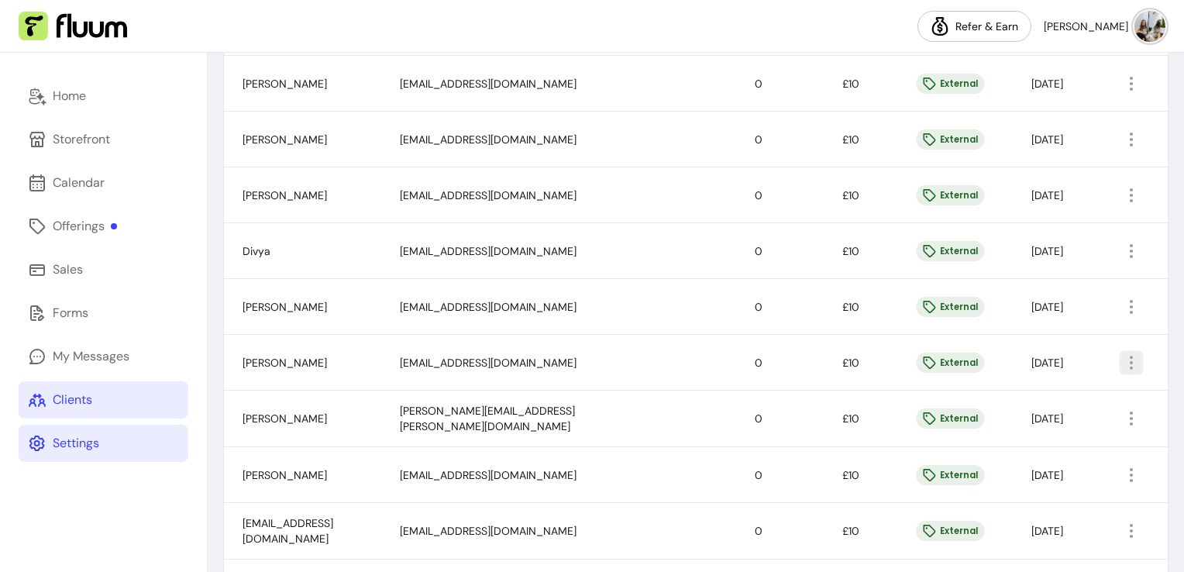
click at [1122, 369] on icon "button" at bounding box center [1131, 362] width 18 height 18
click at [1028, 398] on span "Amend" at bounding box center [1060, 395] width 113 height 15
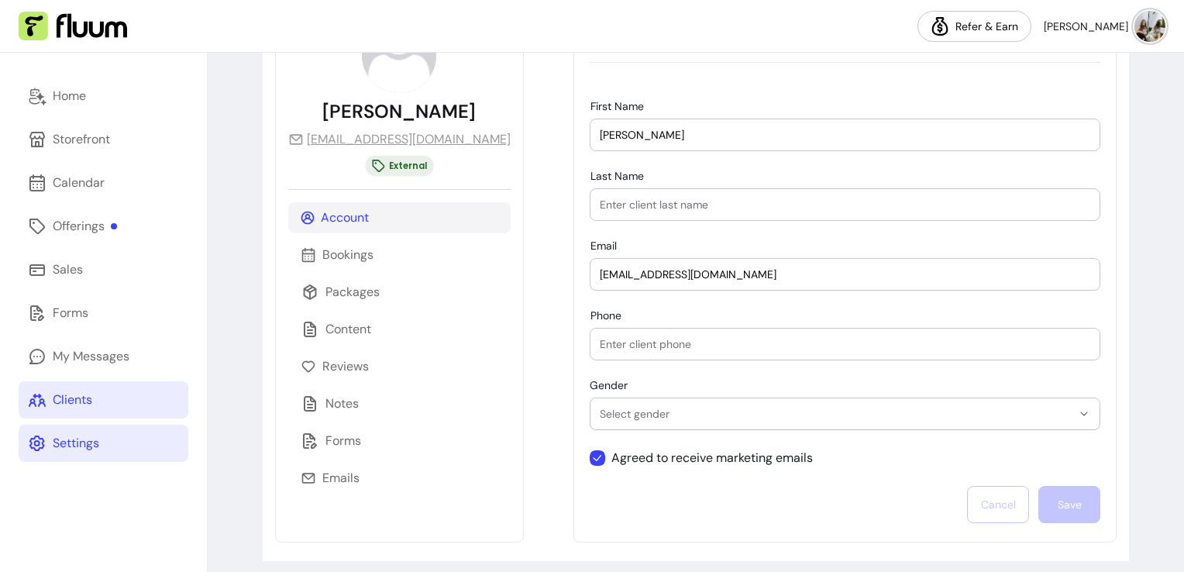
scroll to position [133, 0]
click at [344, 438] on p "Forms" at bounding box center [343, 438] width 36 height 19
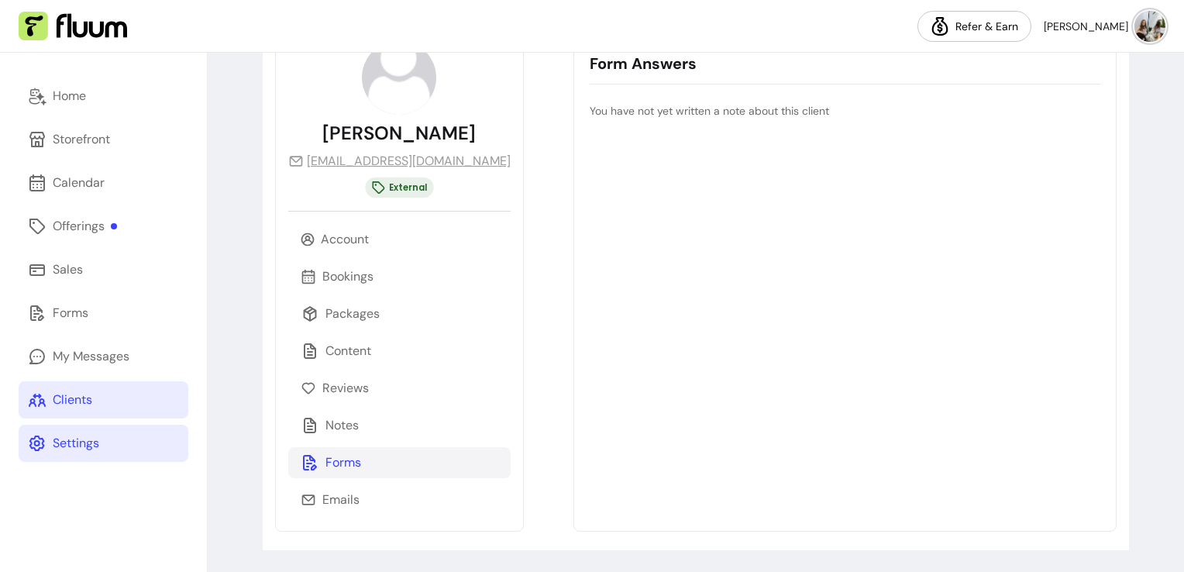
scroll to position [108, 0]
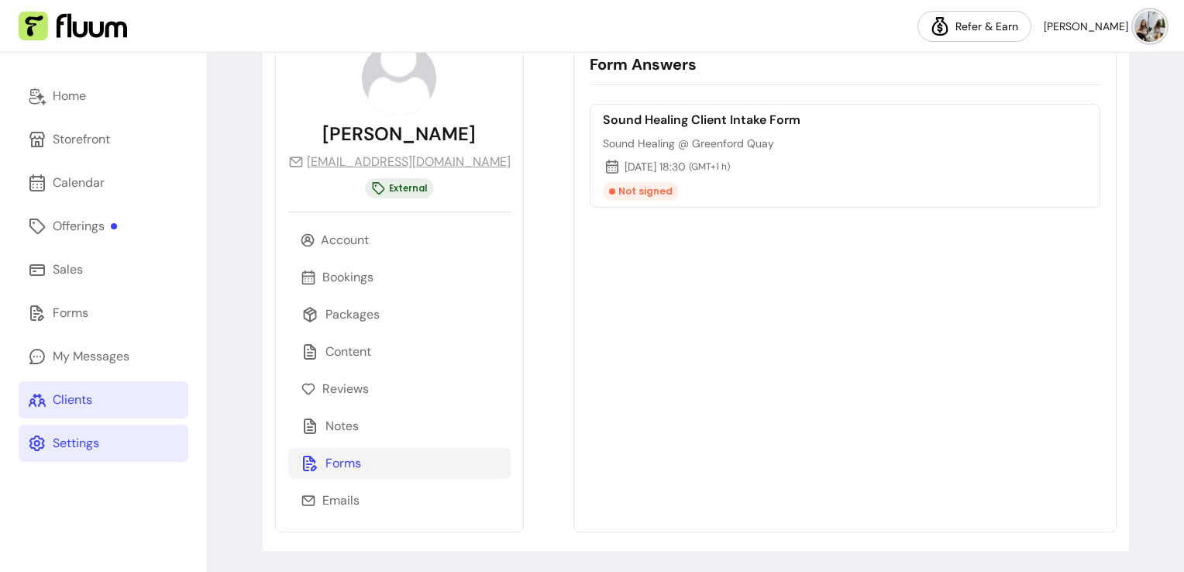
click at [435, 169] on div "Hoi-[PERSON_NAME] [PERSON_NAME][EMAIL_ADDRESS][DOMAIN_NAME] External Account Bo…" at bounding box center [399, 278] width 249 height 507
drag, startPoint x: 432, startPoint y: 170, endPoint x: 302, endPoint y: 165, distance: 129.5
click at [302, 165] on div "Hoi-[PERSON_NAME] [PERSON_NAME][EMAIL_ADDRESS][DOMAIN_NAME] External Account Bo…" at bounding box center [399, 278] width 249 height 507
copy link "[EMAIL_ADDRESS][DOMAIN_NAME]"
click at [1154, 229] on div "Client details ******* ******** ******** ******* ******* ***** ***** ****** For…" at bounding box center [696, 258] width 976 height 628
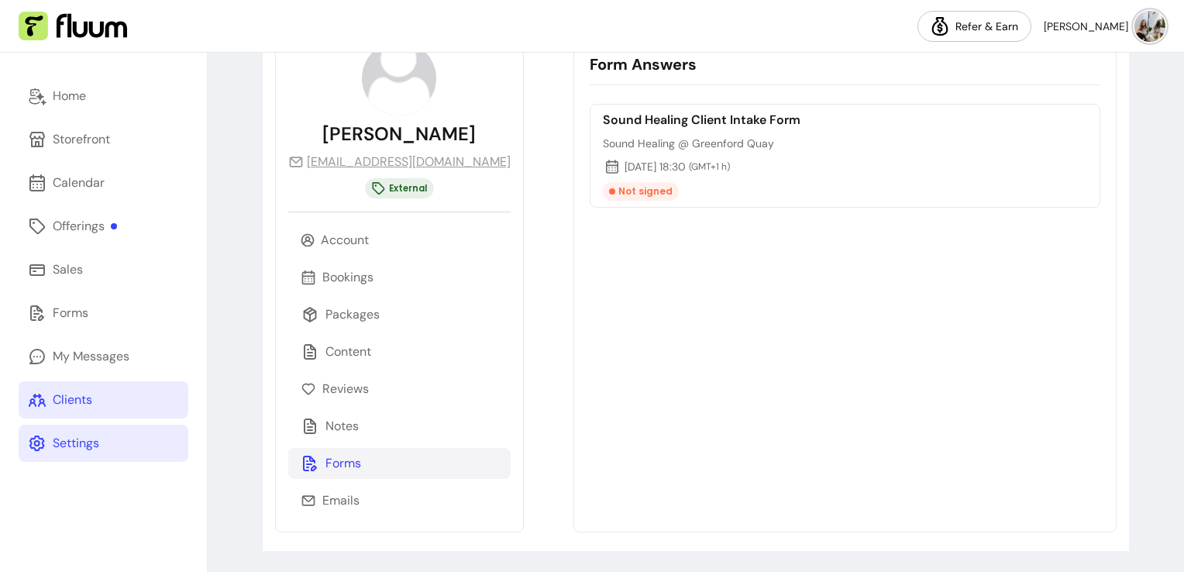
click at [1154, 229] on div "Client details ******* ******** ******** ******* ******* ***** ***** ****** For…" at bounding box center [696, 258] width 976 height 628
click at [95, 413] on link "Clients" at bounding box center [104, 399] width 170 height 37
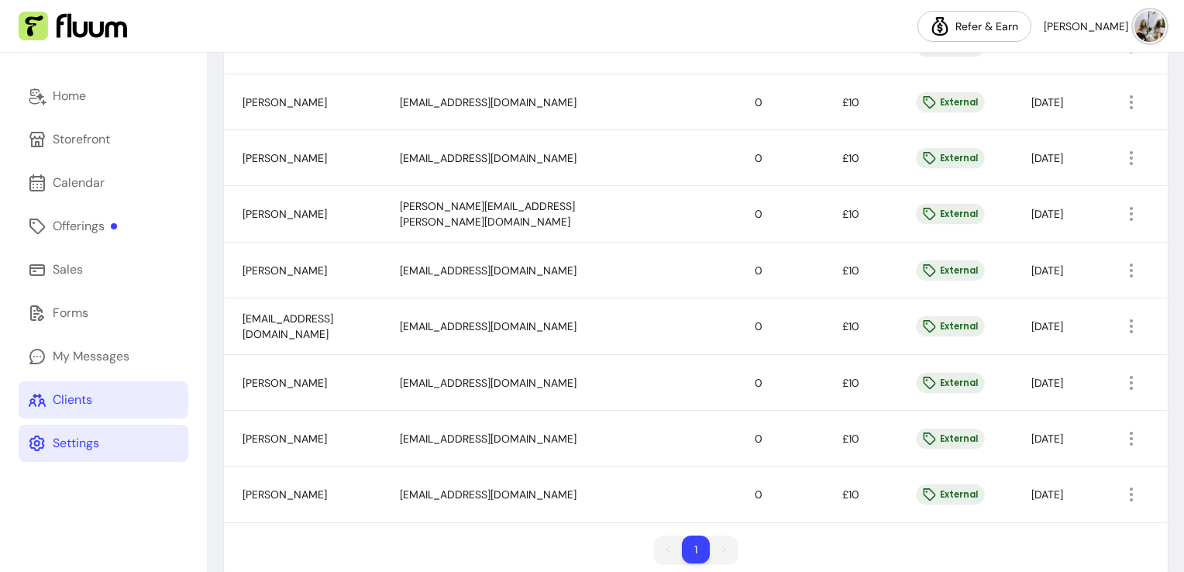
scroll to position [709, 0]
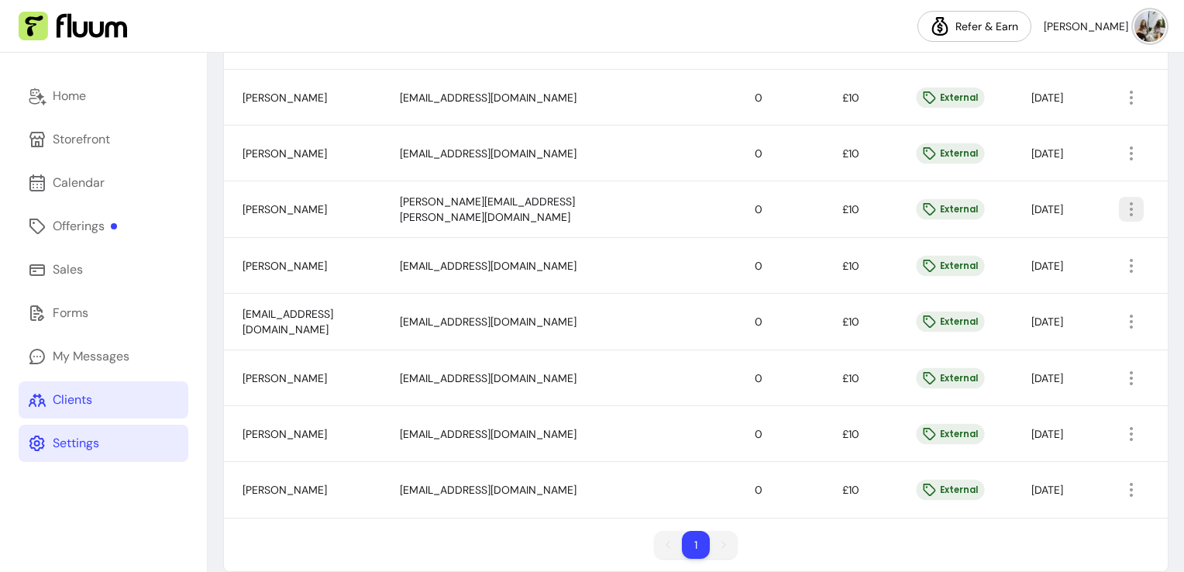
click at [1123, 200] on icon "button" at bounding box center [1131, 209] width 19 height 19
click at [1047, 232] on li "Amend" at bounding box center [1052, 242] width 143 height 25
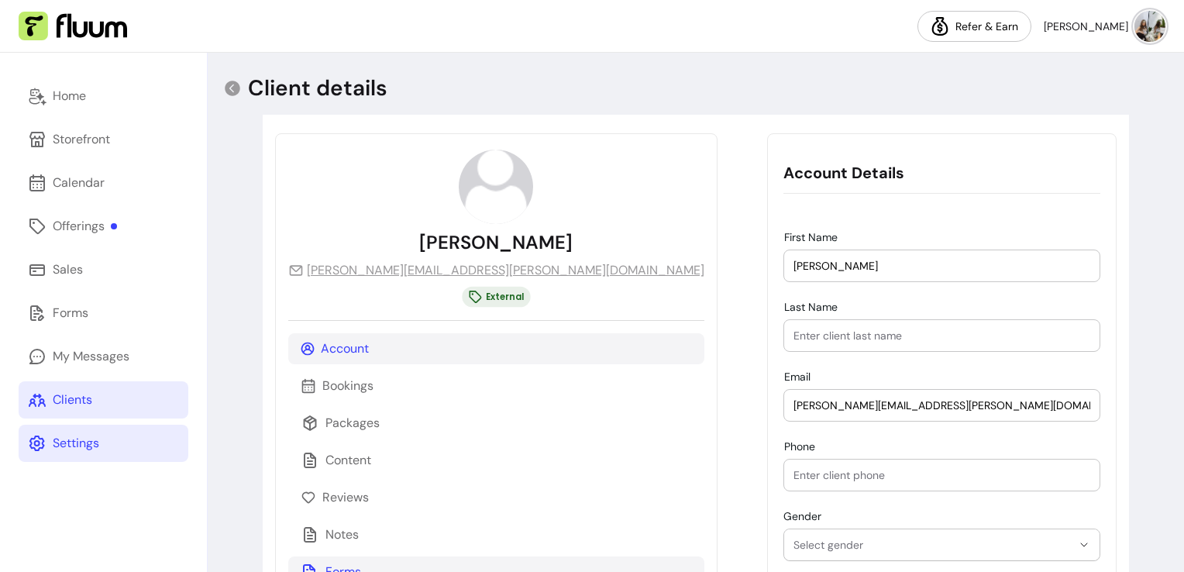
click at [348, 566] on p "Forms" at bounding box center [343, 571] width 36 height 19
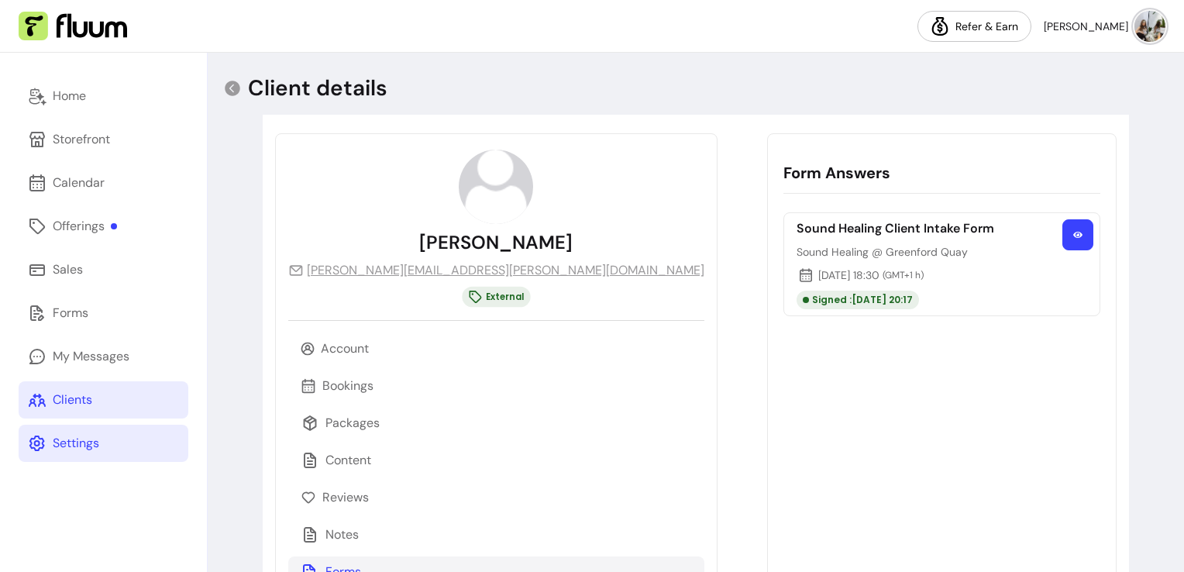
click at [1081, 236] on button "button" at bounding box center [1077, 234] width 31 height 31
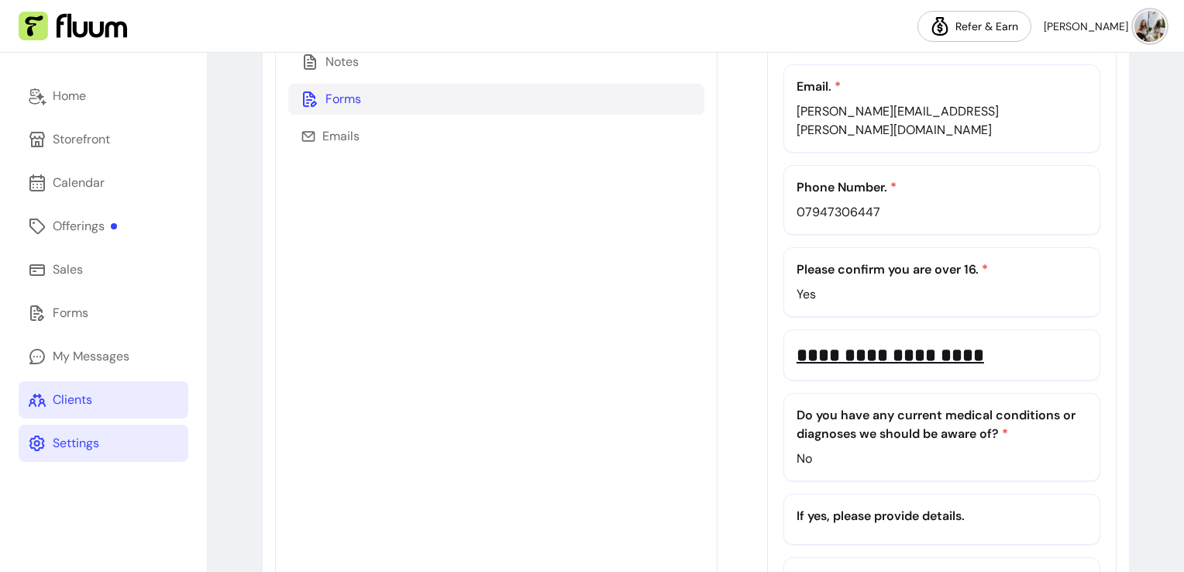
scroll to position [186, 0]
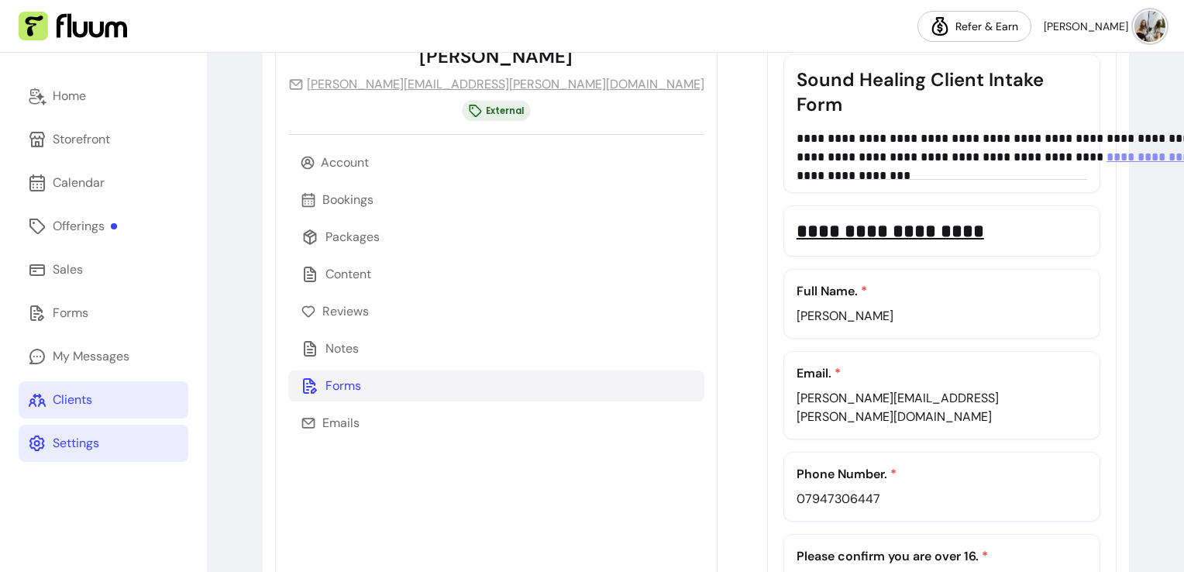
drag, startPoint x: 1119, startPoint y: 216, endPoint x: 915, endPoint y: 220, distance: 203.8
click at [363, 362] on div "Notes" at bounding box center [496, 348] width 416 height 31
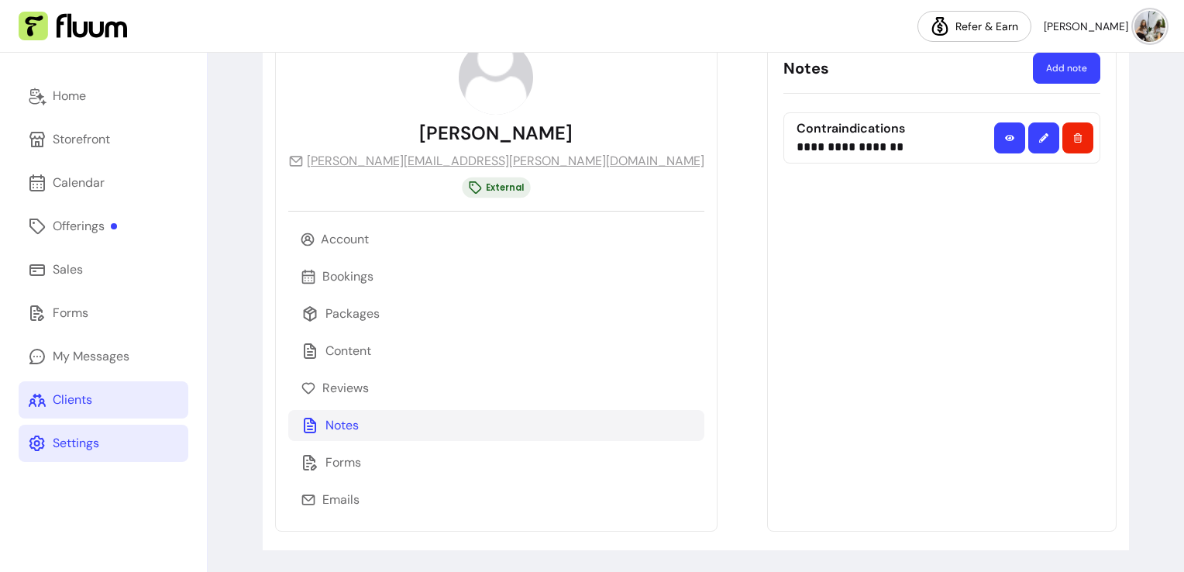
scroll to position [108, 0]
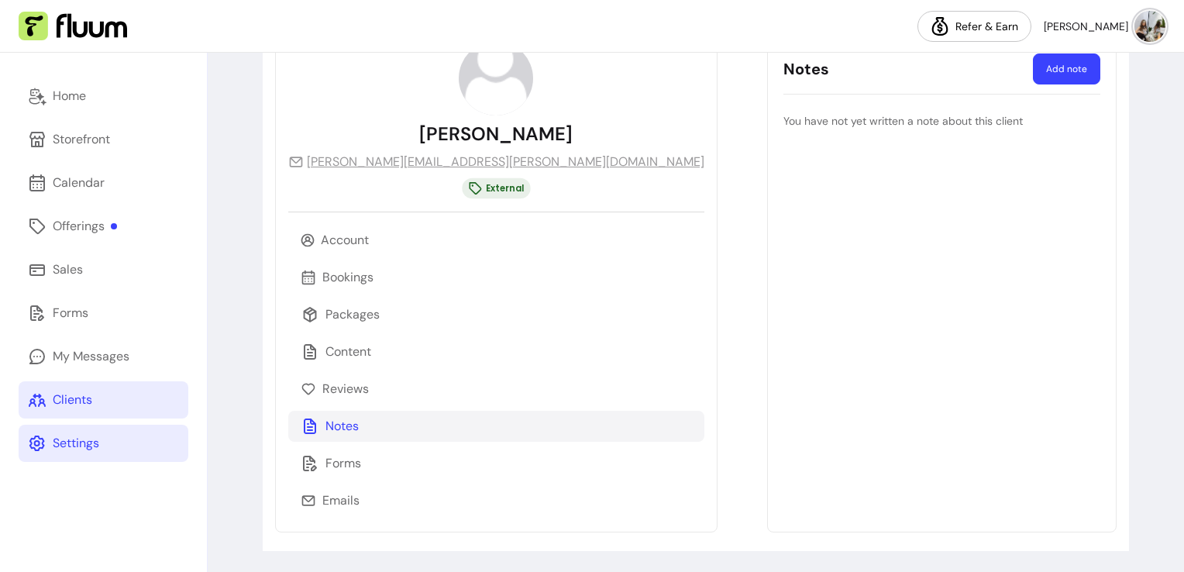
click at [1017, 71] on header "Notes Add note" at bounding box center [941, 69] width 317 height 50
click at [1039, 70] on button "Add note" at bounding box center [1066, 68] width 67 height 31
select select "*"
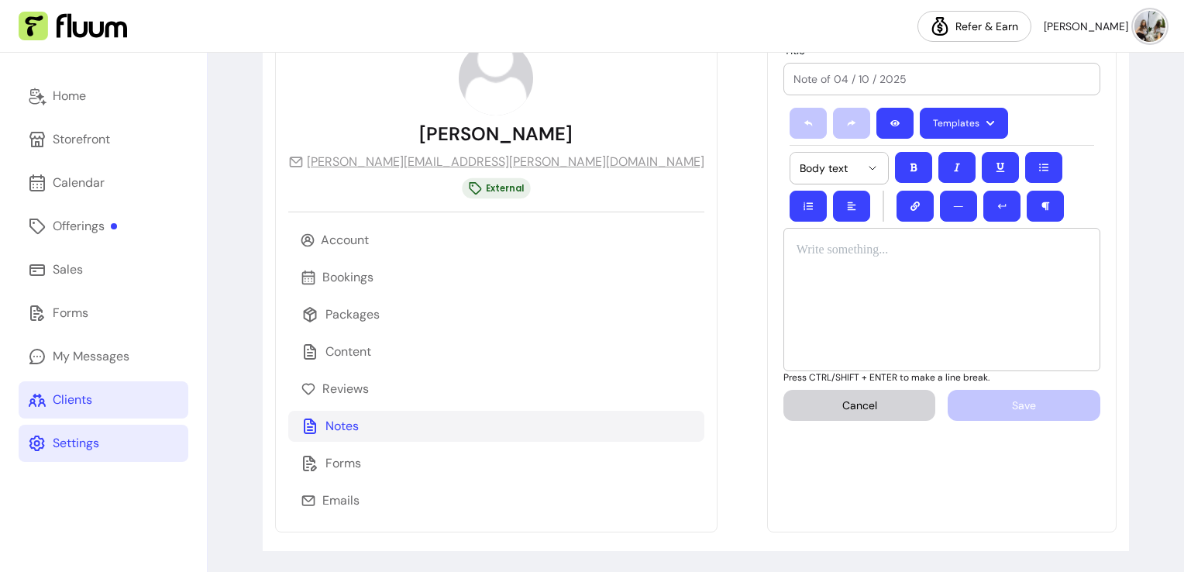
click at [844, 67] on div at bounding box center [941, 79] width 297 height 31
type input "Contraindications"
click at [841, 237] on div at bounding box center [941, 299] width 317 height 143
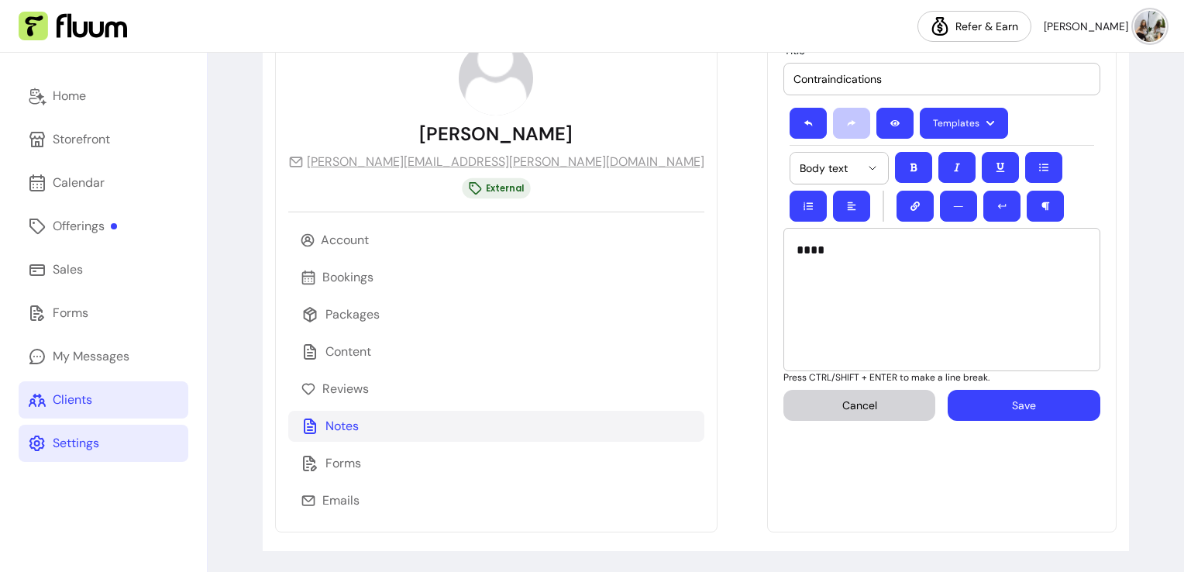
click at [948, 411] on button "Save" at bounding box center [1024, 405] width 153 height 31
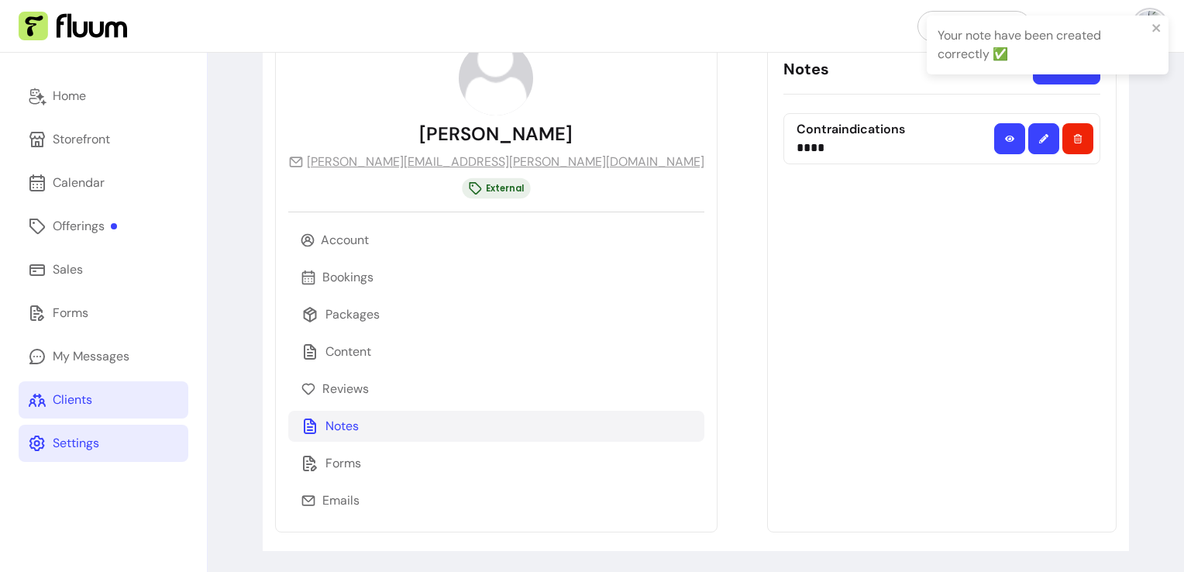
click at [118, 408] on link "Clients" at bounding box center [104, 399] width 170 height 37
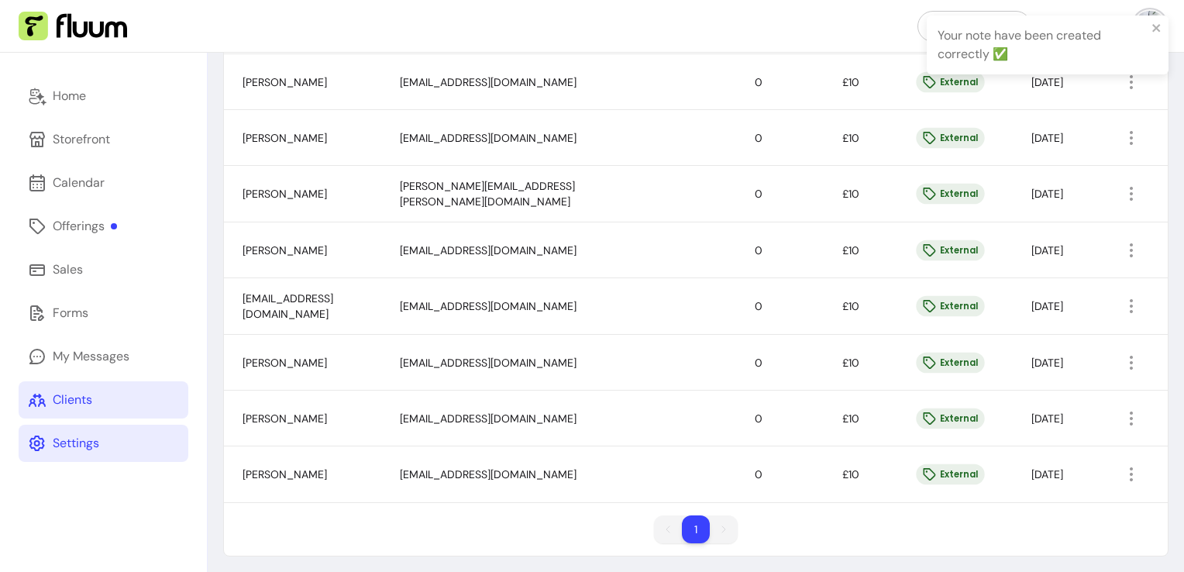
scroll to position [725, 0]
click at [1122, 240] on icon "button" at bounding box center [1131, 249] width 19 height 19
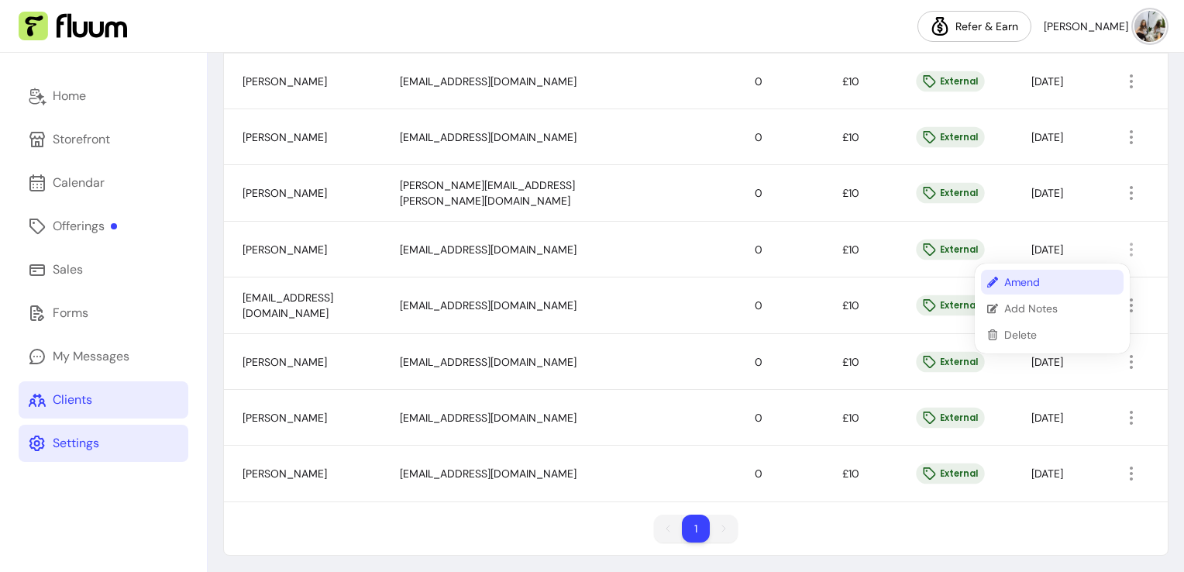
click at [1012, 282] on span "Amend" at bounding box center [1060, 281] width 113 height 15
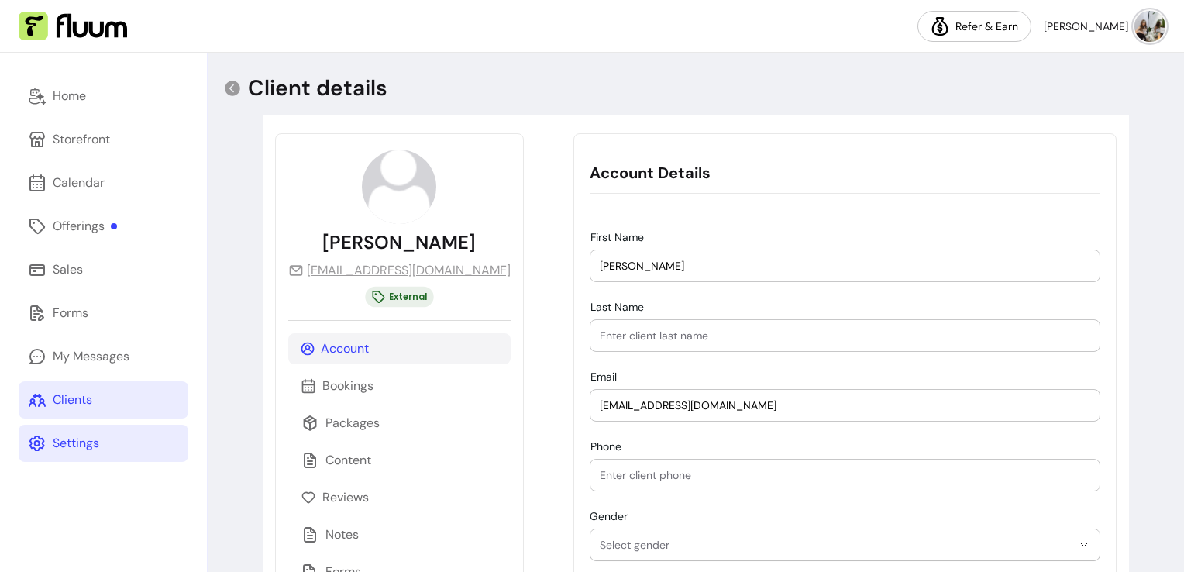
scroll to position [139, 0]
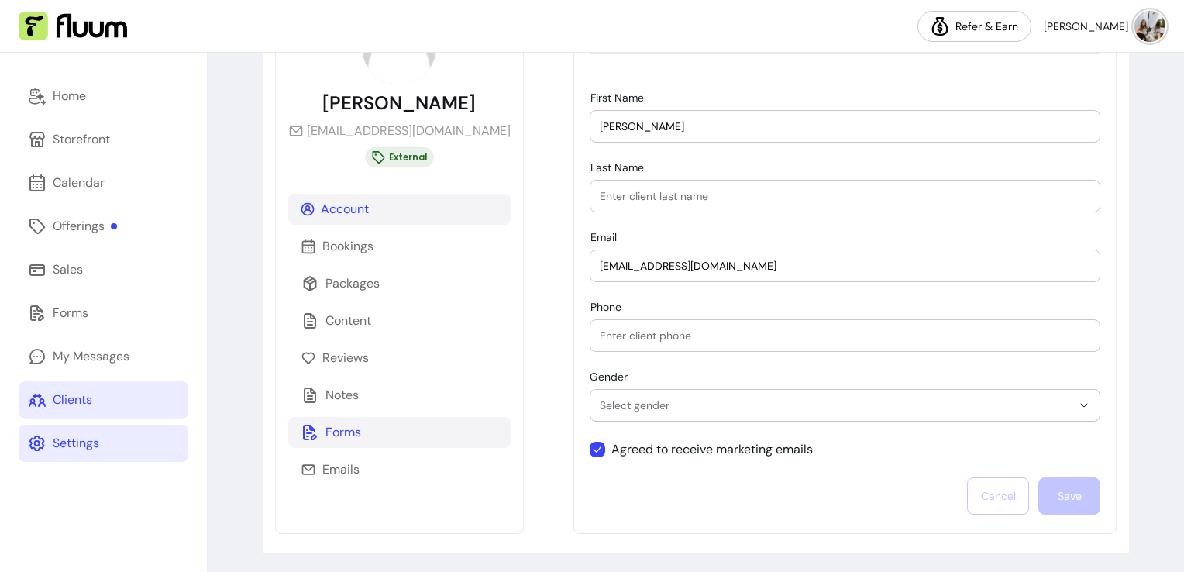
click at [360, 432] on div "Forms" at bounding box center [399, 432] width 222 height 31
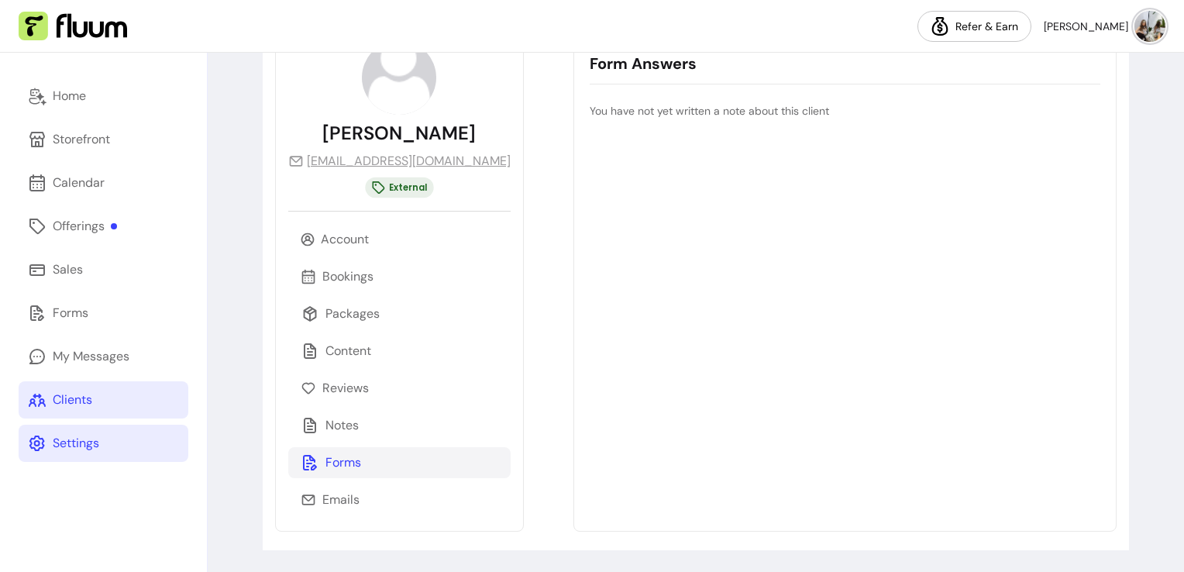
scroll to position [108, 0]
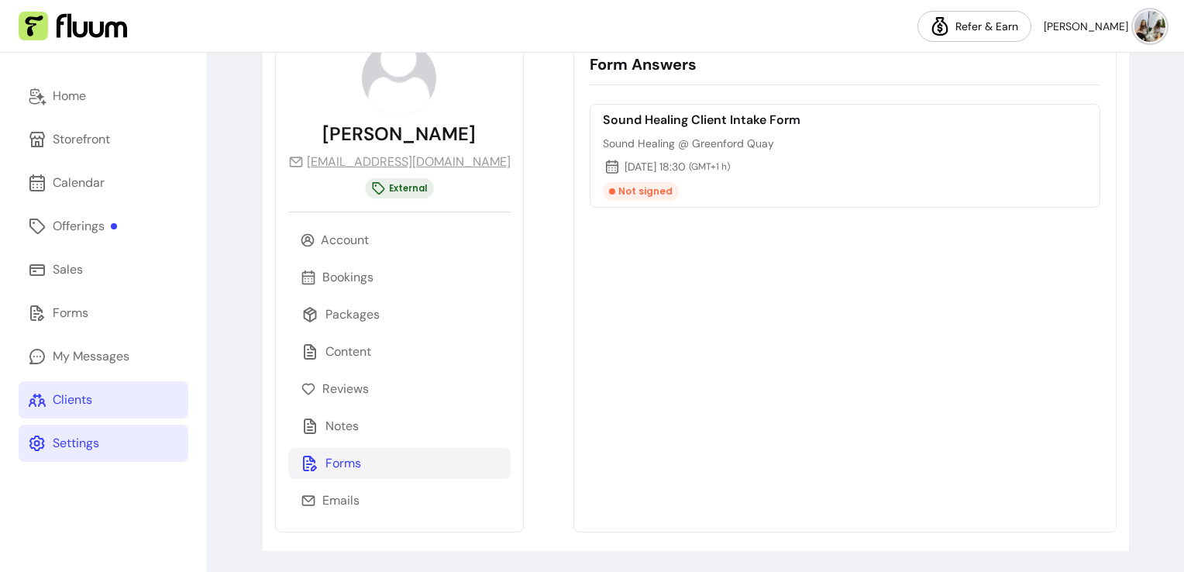
drag, startPoint x: 475, startPoint y: 169, endPoint x: 463, endPoint y: 161, distance: 14.6
click at [463, 161] on div "[PERSON_NAME] [EMAIL_ADDRESS][DOMAIN_NAME] External Account Bookings Packages C…" at bounding box center [399, 278] width 249 height 507
click at [459, 162] on div "[PERSON_NAME] [EMAIL_ADDRESS][DOMAIN_NAME] External Account Bookings Packages C…" at bounding box center [399, 278] width 249 height 507
copy link "[EMAIL_ADDRESS][DOMAIN_NAME]"
click at [1151, 213] on div "Client details ******* ******** ******** ******* ******* ***** ***** ****** For…" at bounding box center [696, 258] width 976 height 628
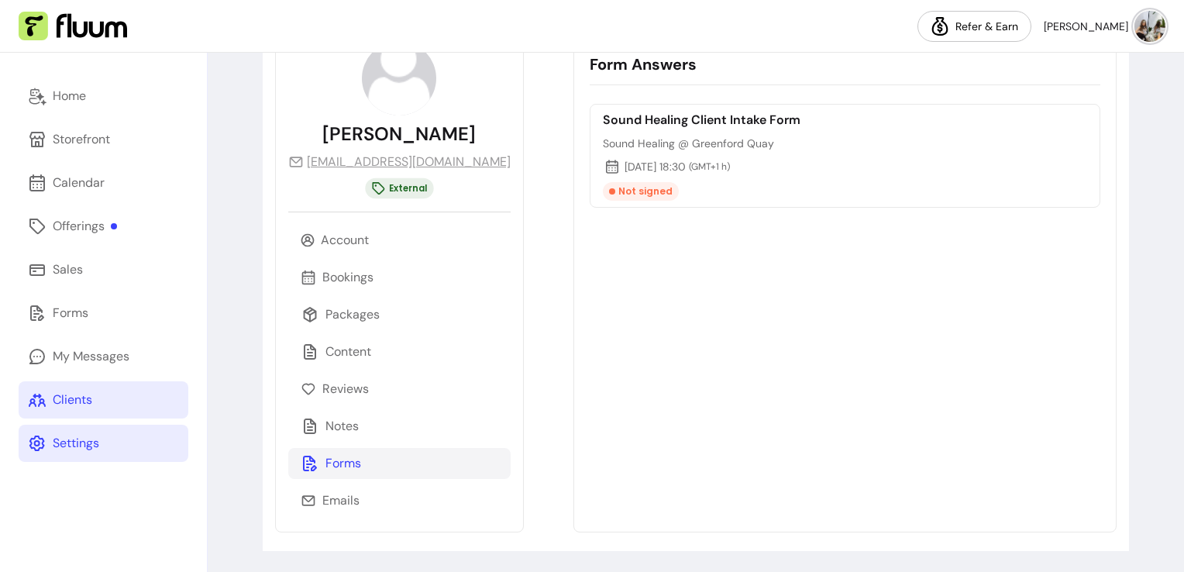
click at [81, 390] on div "Clients" at bounding box center [73, 399] width 40 height 19
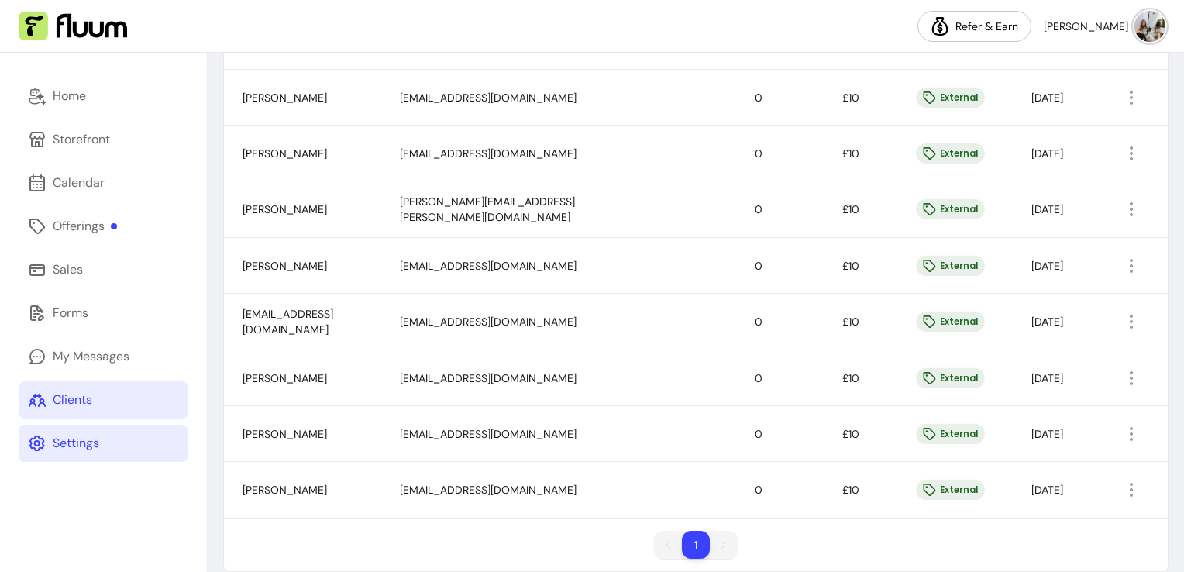
scroll to position [726, 0]
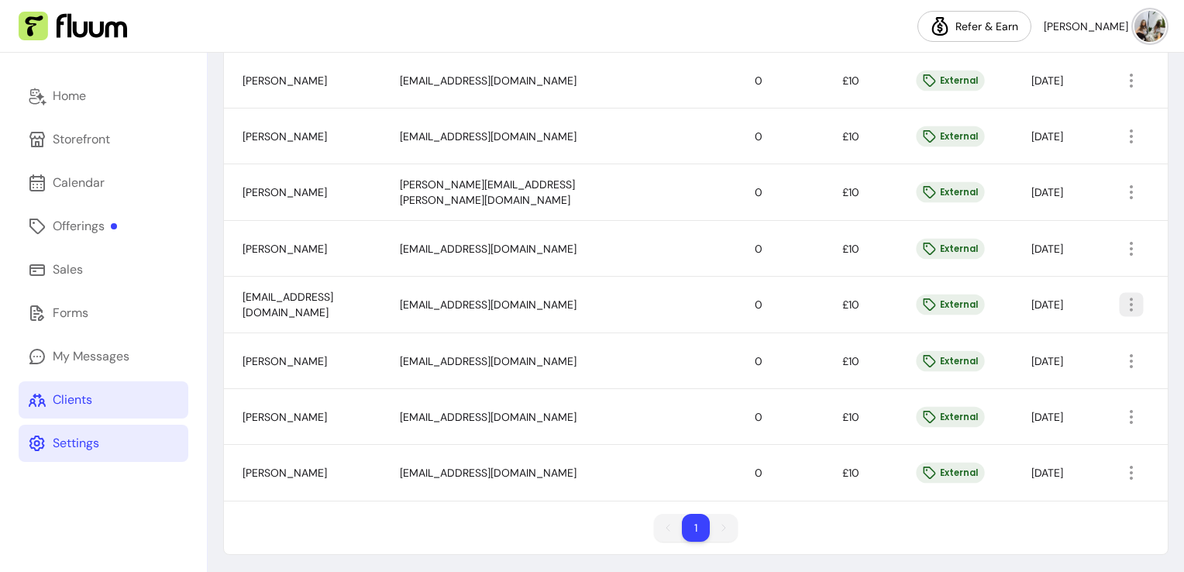
click at [1122, 302] on icon "button" at bounding box center [1131, 304] width 18 height 18
click at [1016, 336] on span "Amend" at bounding box center [1060, 336] width 113 height 15
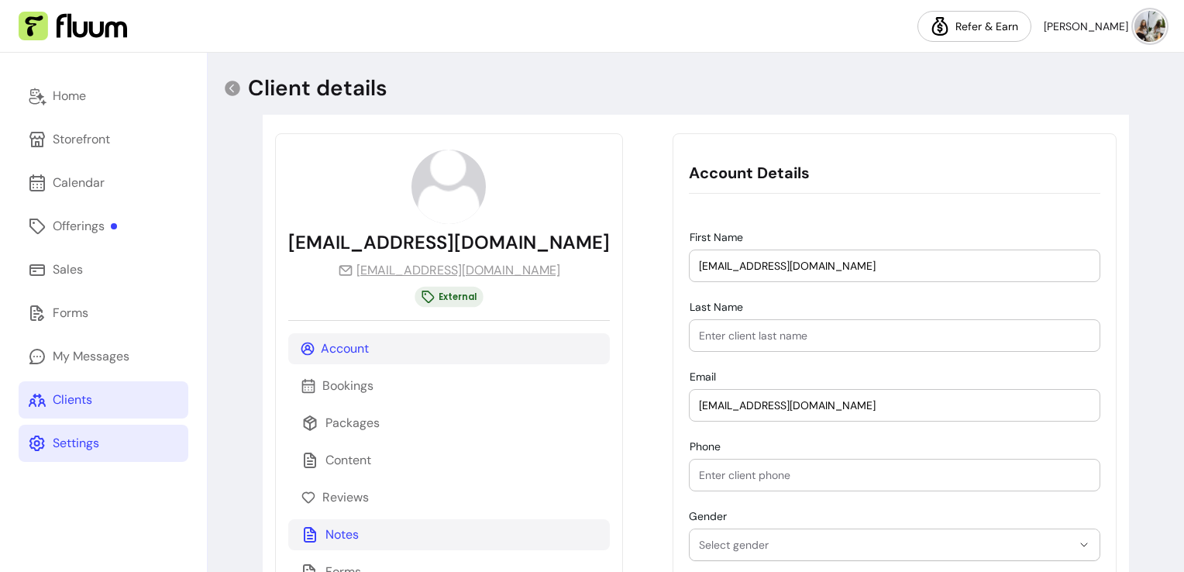
click at [333, 538] on p "Notes" at bounding box center [341, 534] width 33 height 19
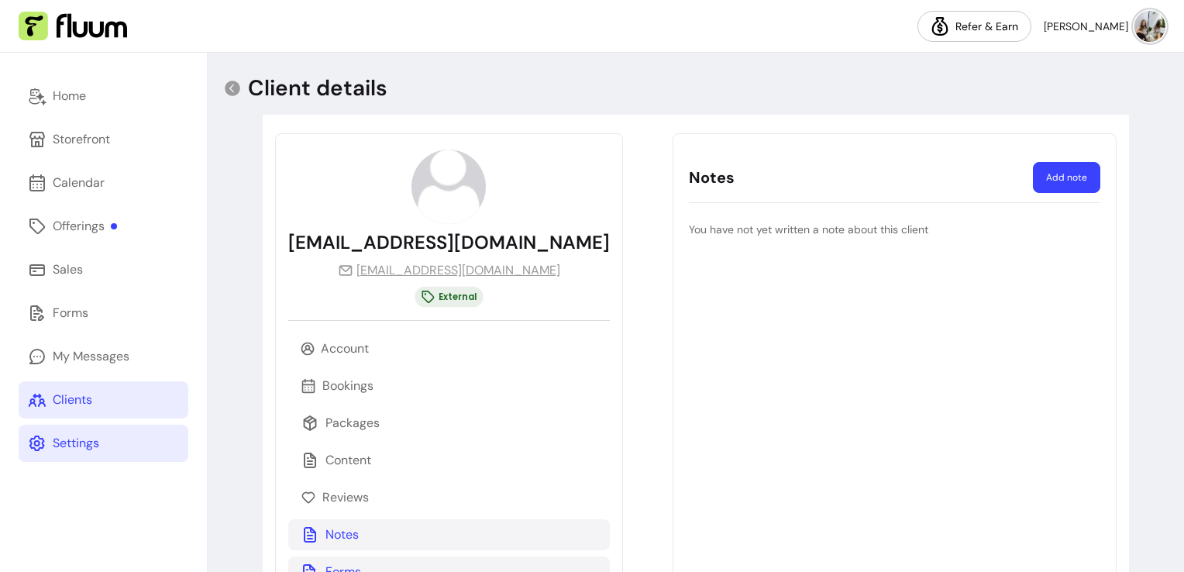
click at [343, 566] on p "Forms" at bounding box center [343, 571] width 36 height 19
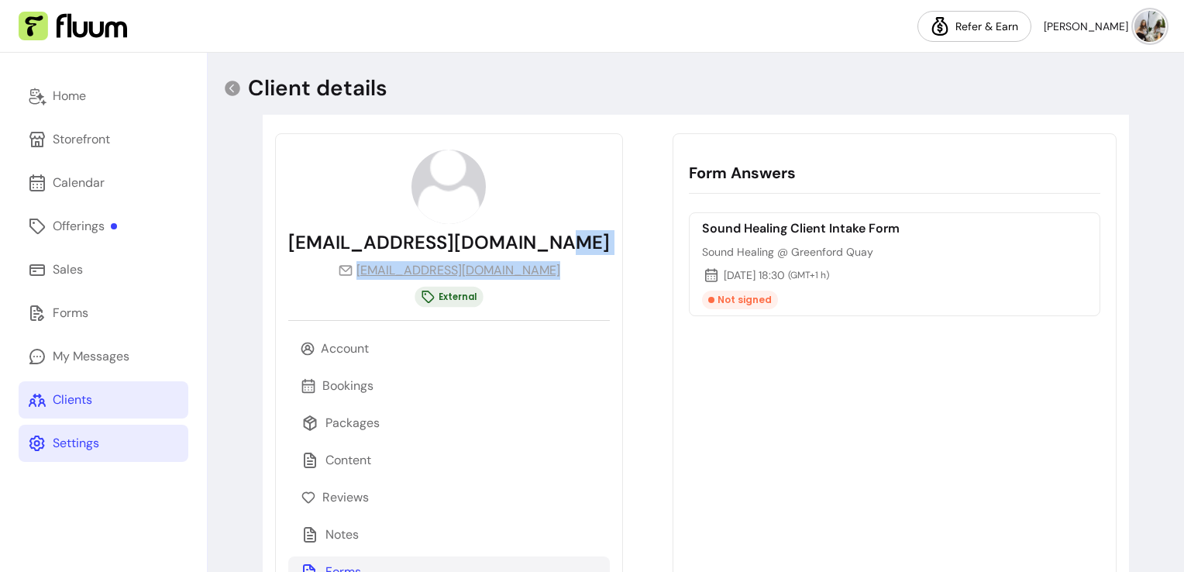
drag, startPoint x: 559, startPoint y: 272, endPoint x: 397, endPoint y: 294, distance: 164.2
click at [397, 294] on div "[EMAIL_ADDRESS][DOMAIN_NAME] [EMAIL_ADDRESS][DOMAIN_NAME] External" at bounding box center [449, 229] width 322 height 158
copy div "[EMAIL_ADDRESS][DOMAIN_NAME]"
click at [1162, 232] on div "Client details ******* ******** ******** ******* ******* ***** ***** ****** For…" at bounding box center [696, 367] width 976 height 628
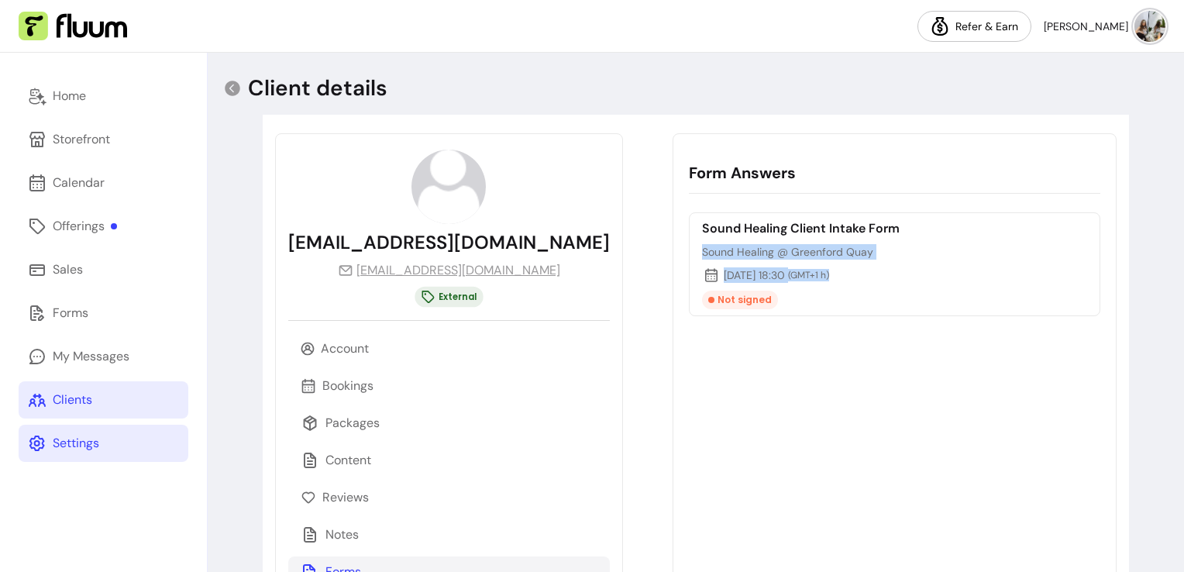
drag, startPoint x: 1162, startPoint y: 232, endPoint x: 1165, endPoint y: 273, distance: 40.4
click at [1165, 273] on div "Client details ******* ******** ******** ******* ******* ***** ***** ****** For…" at bounding box center [696, 367] width 976 height 628
click at [108, 397] on link "Clients" at bounding box center [104, 399] width 170 height 37
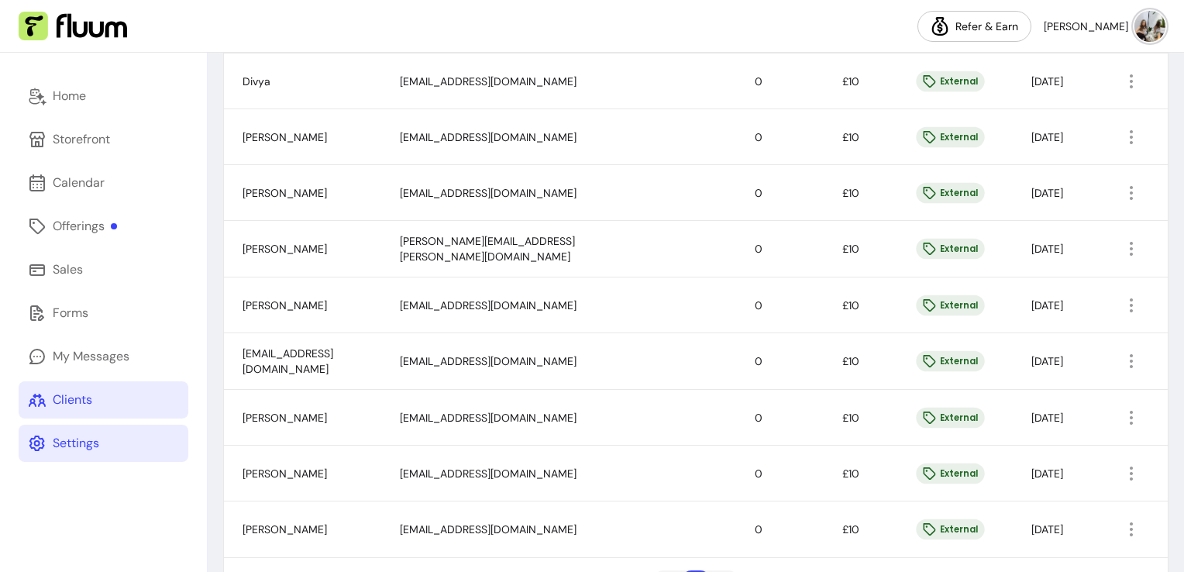
scroll to position [726, 0]
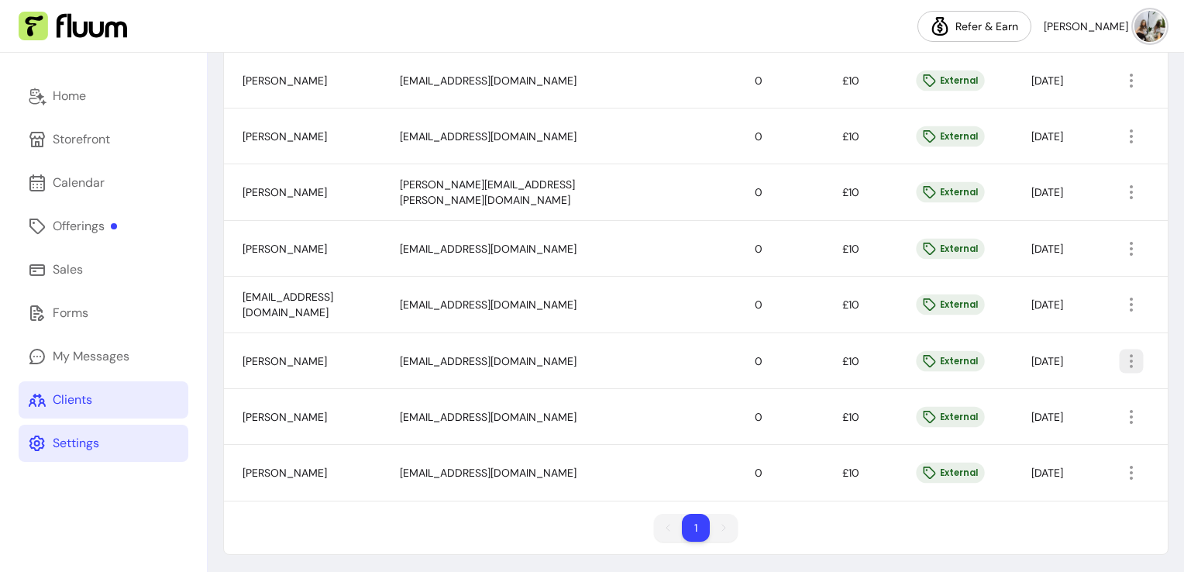
click at [1122, 361] on icon "button" at bounding box center [1131, 361] width 18 height 18
click at [1005, 387] on span "Amend" at bounding box center [1060, 392] width 113 height 15
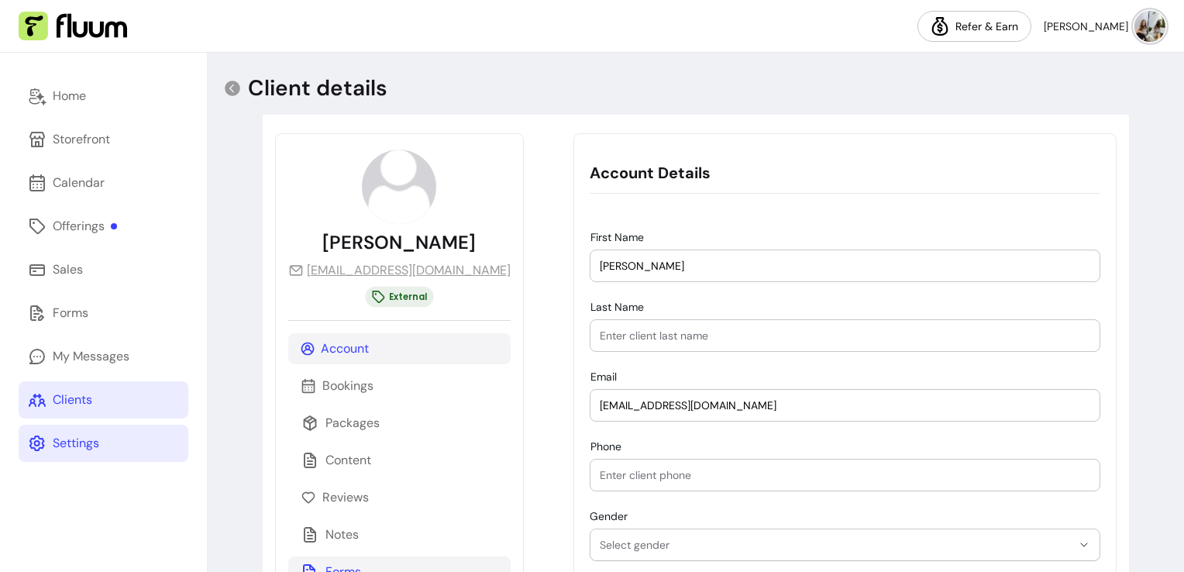
click at [364, 561] on div "Forms" at bounding box center [399, 571] width 222 height 31
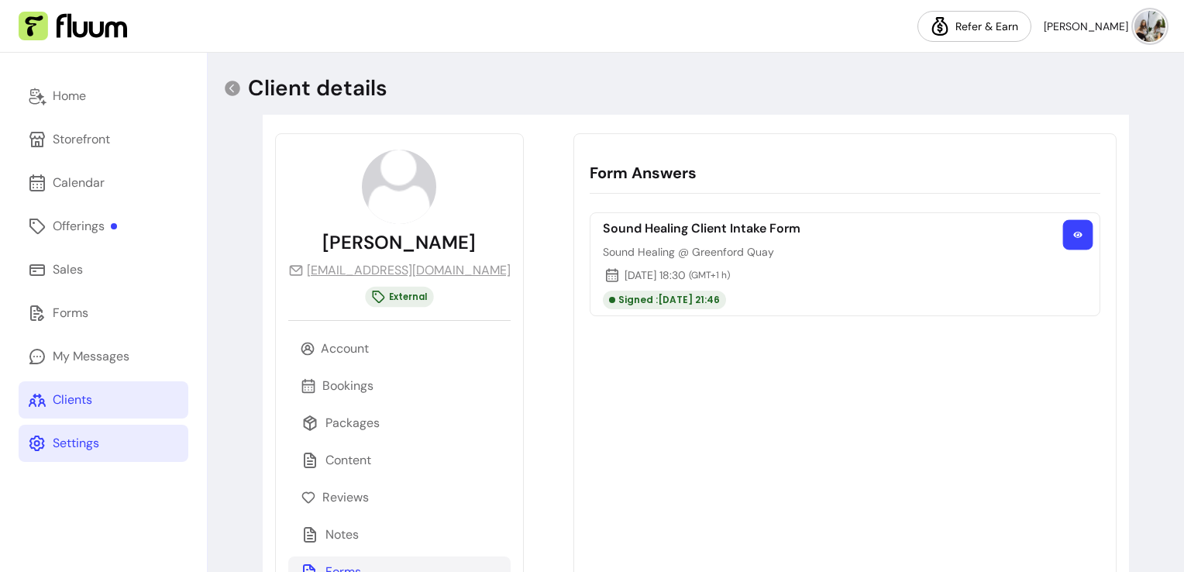
click at [1063, 231] on button "button" at bounding box center [1078, 235] width 30 height 30
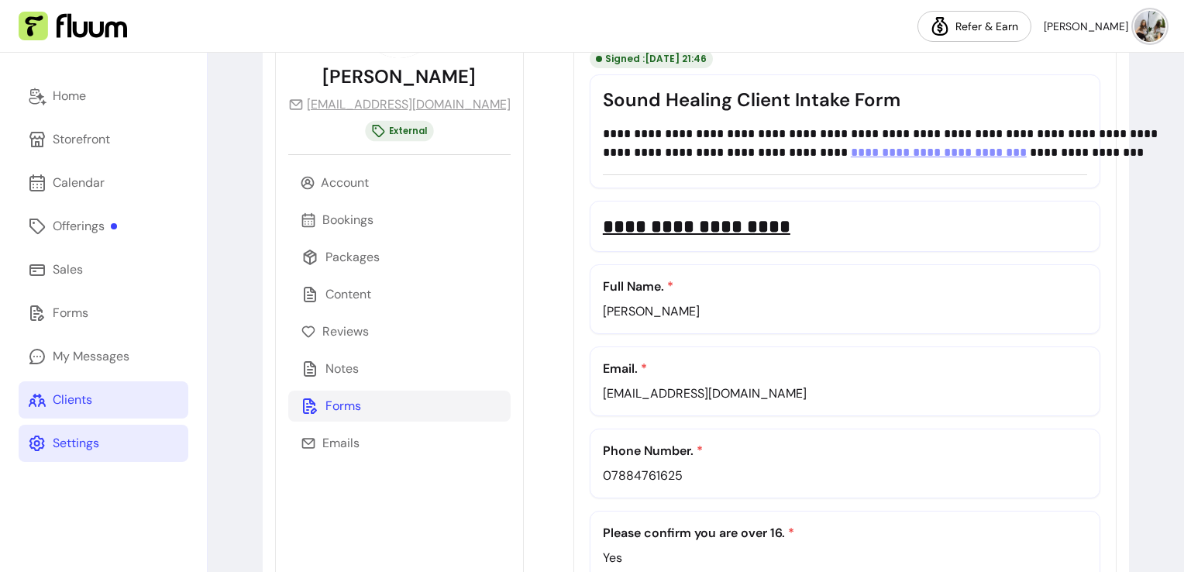
scroll to position [166, 0]
click at [342, 365] on p "Notes" at bounding box center [341, 368] width 33 height 19
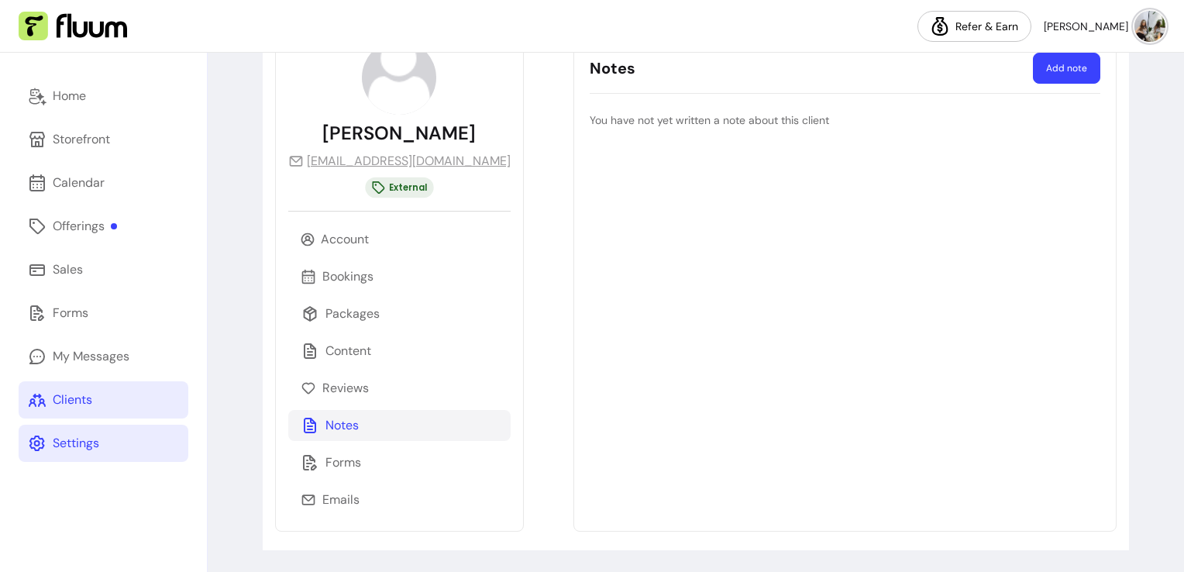
scroll to position [108, 0]
click at [1049, 88] on header "Notes Add note" at bounding box center [845, 69] width 511 height 50
click at [1044, 79] on button "Add note" at bounding box center [1066, 68] width 67 height 31
select select "*"
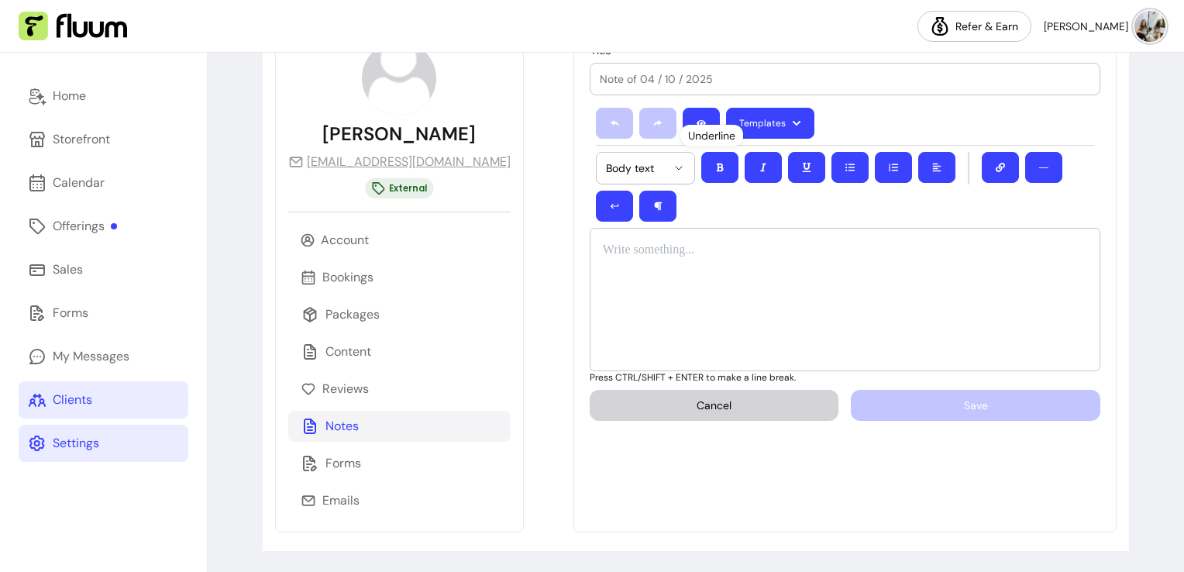
click at [666, 265] on div at bounding box center [845, 299] width 511 height 143
click at [600, 76] on input "Title" at bounding box center [845, 78] width 490 height 15
type input "Contraindicstions"
click at [617, 231] on div at bounding box center [845, 299] width 511 height 143
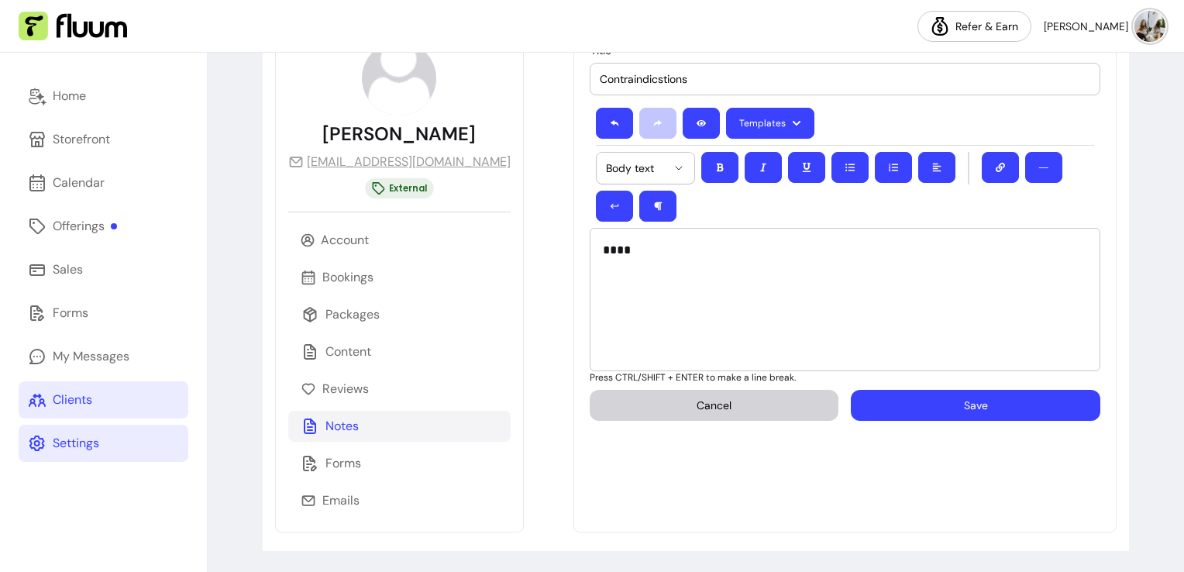
click at [917, 390] on button "Save" at bounding box center [975, 405] width 249 height 31
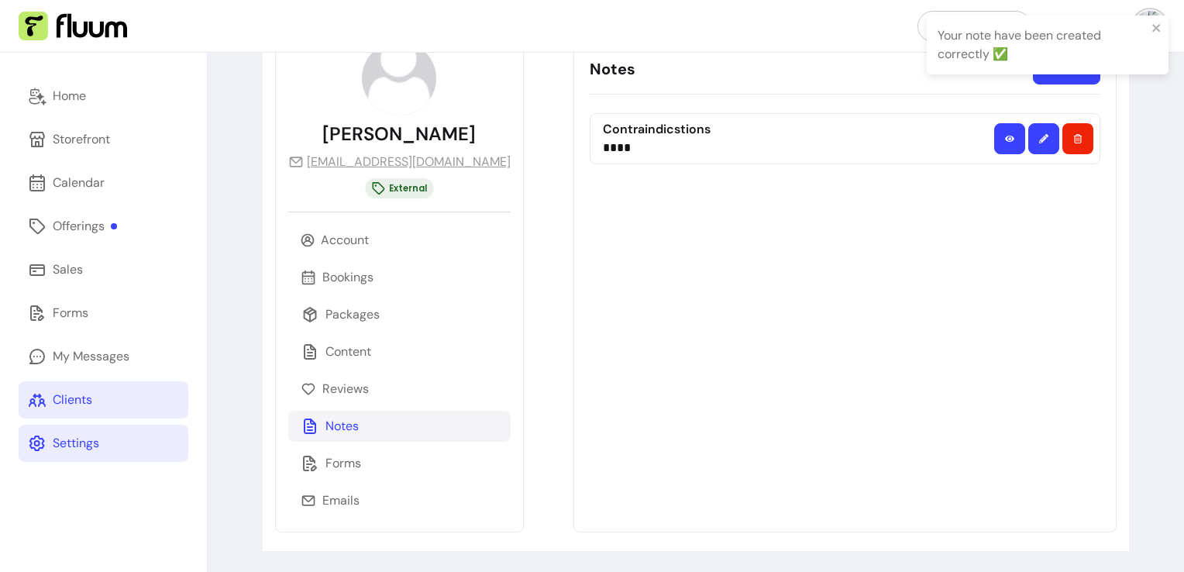
click at [156, 384] on link "Clients" at bounding box center [104, 399] width 170 height 37
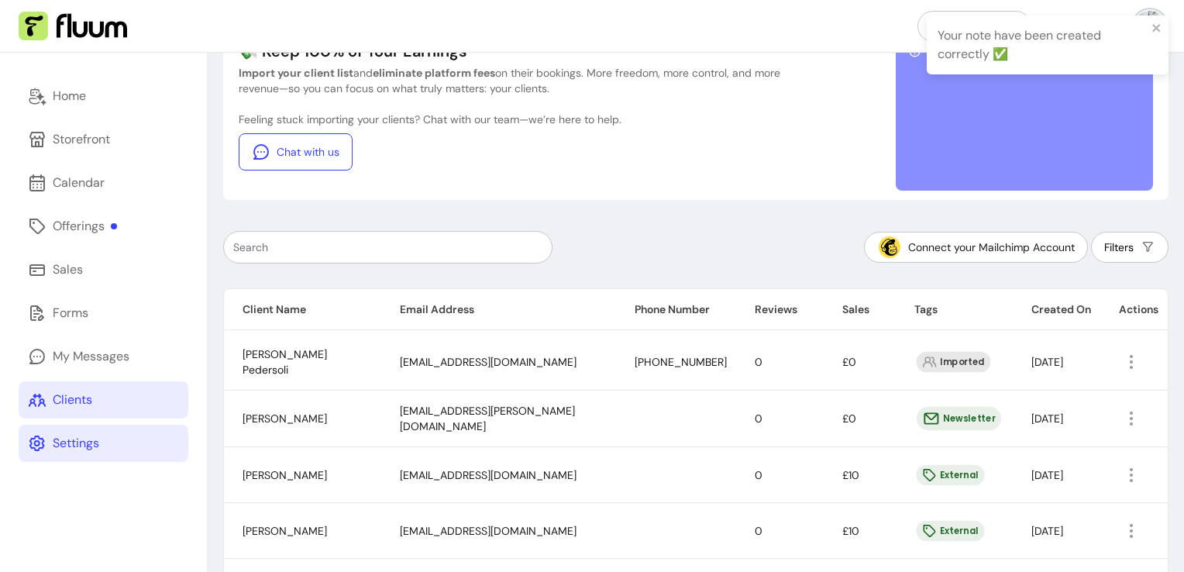
scroll to position [6, 0]
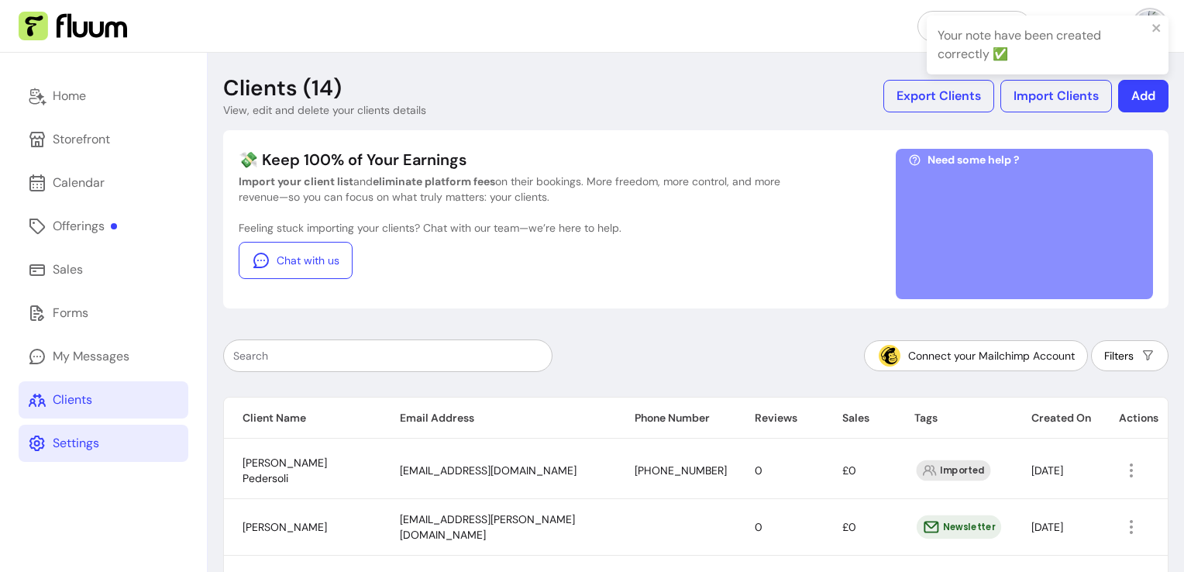
scroll to position [726, 0]
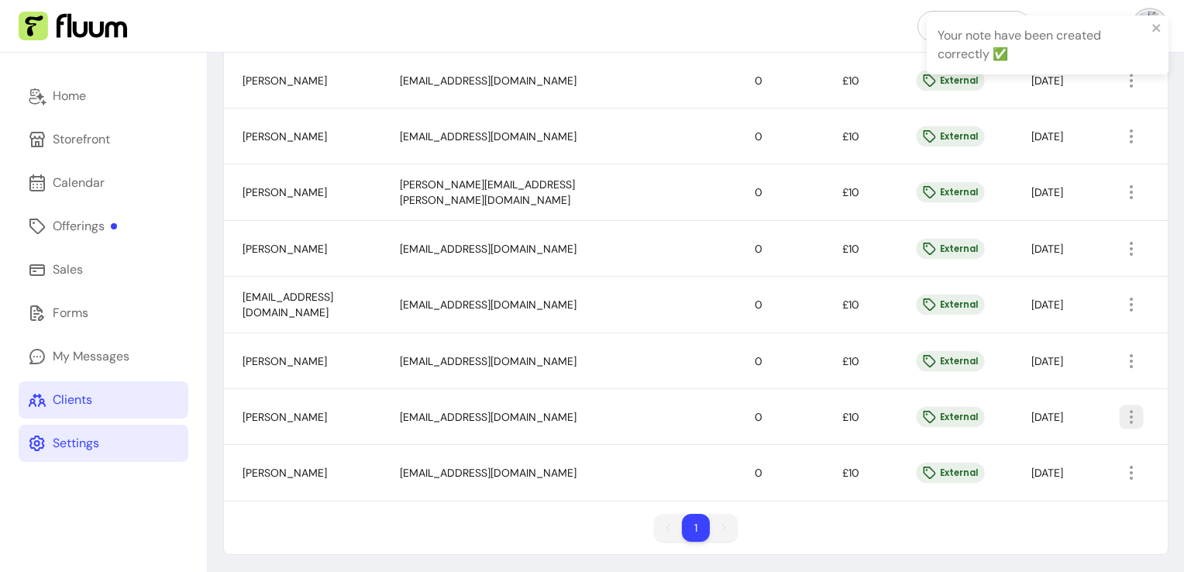
click at [1122, 408] on icon "button" at bounding box center [1131, 417] width 18 height 18
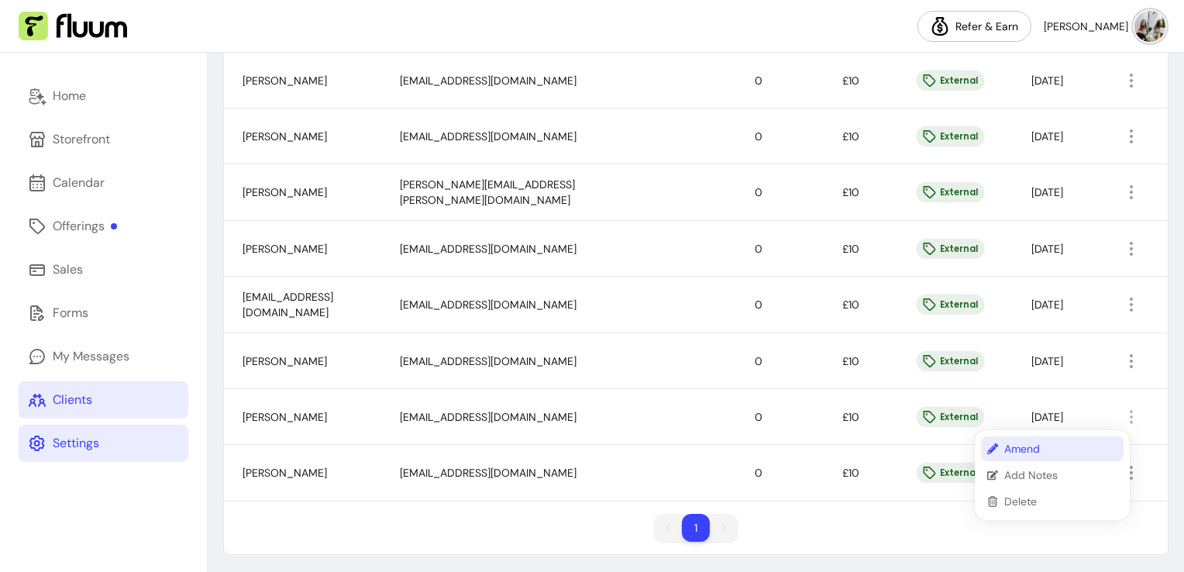
click at [1022, 445] on span "Amend" at bounding box center [1060, 448] width 113 height 15
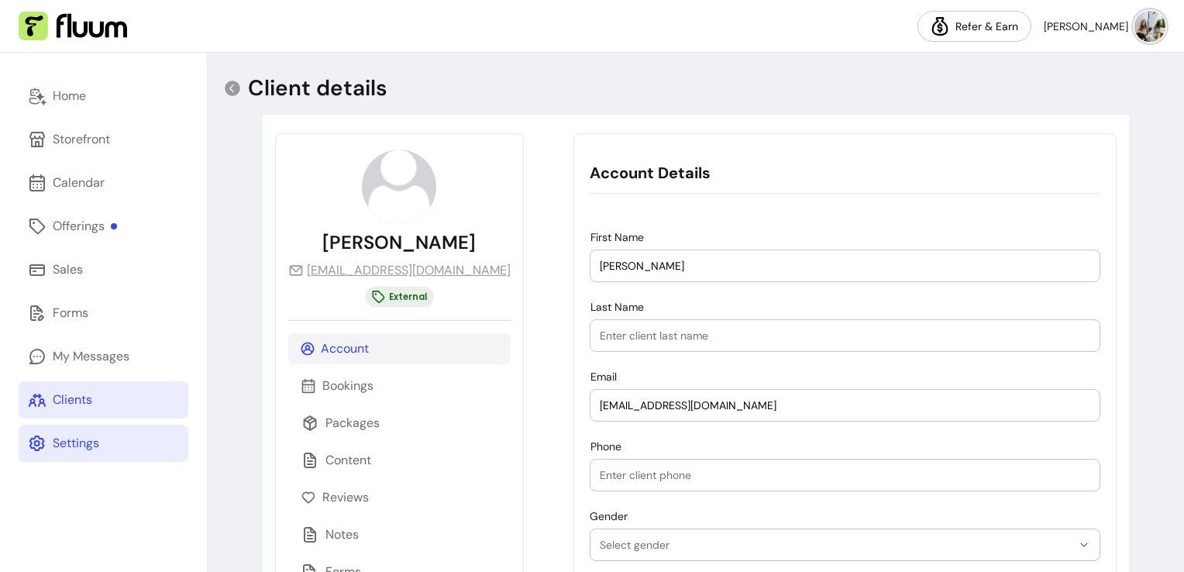
scroll to position [139, 0]
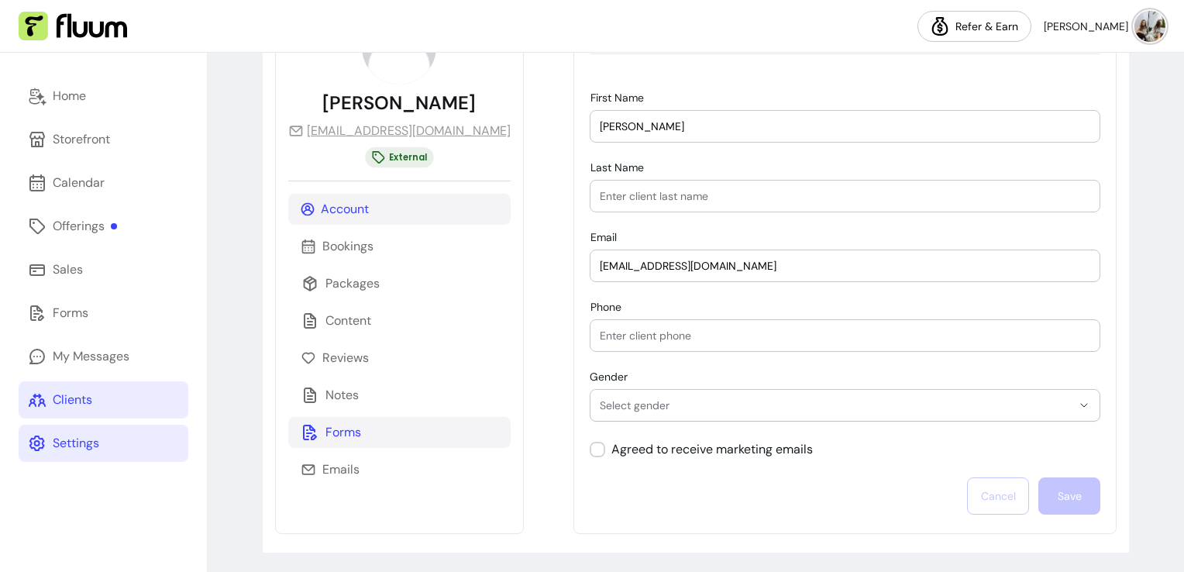
click at [381, 435] on div "Forms" at bounding box center [399, 432] width 222 height 31
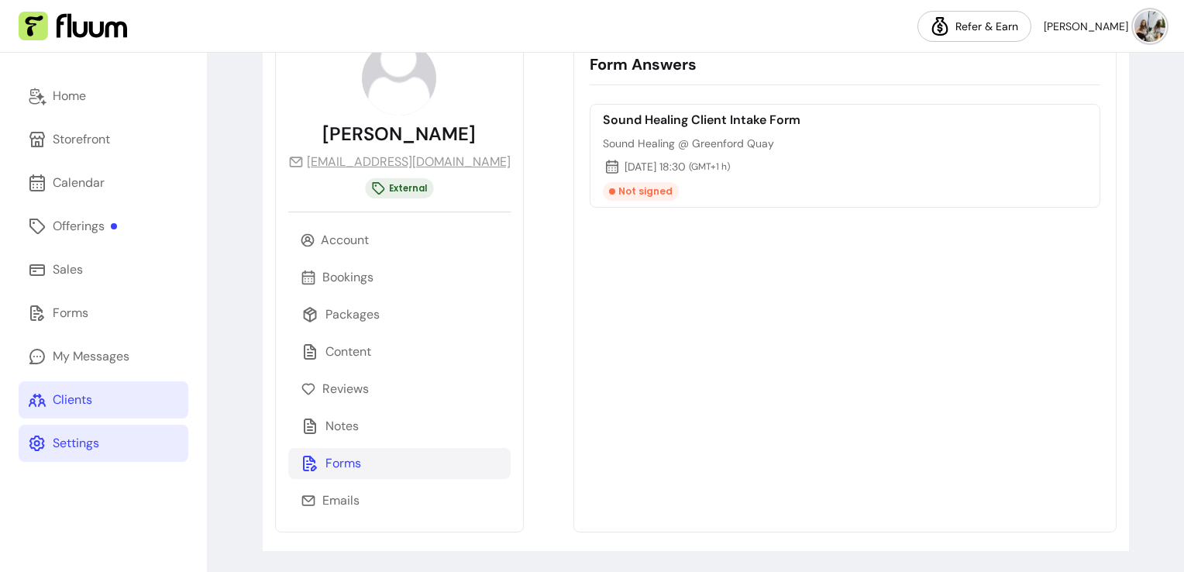
click at [486, 162] on div "[PERSON_NAME] [EMAIL_ADDRESS][DOMAIN_NAME] External Account Bookings Packages C…" at bounding box center [399, 278] width 249 height 507
drag, startPoint x: 476, startPoint y: 194, endPoint x: 362, endPoint y: 157, distance: 120.5
click at [362, 157] on div "[PERSON_NAME] [PERSON_NAME][EMAIL_ADDRESS][DOMAIN_NAME] External" at bounding box center [399, 120] width 222 height 158
drag, startPoint x: 362, startPoint y: 157, endPoint x: 487, endPoint y: 166, distance: 125.9
click at [487, 166] on div "[PERSON_NAME] [EMAIL_ADDRESS][DOMAIN_NAME] External Account Bookings Packages C…" at bounding box center [399, 278] width 249 height 507
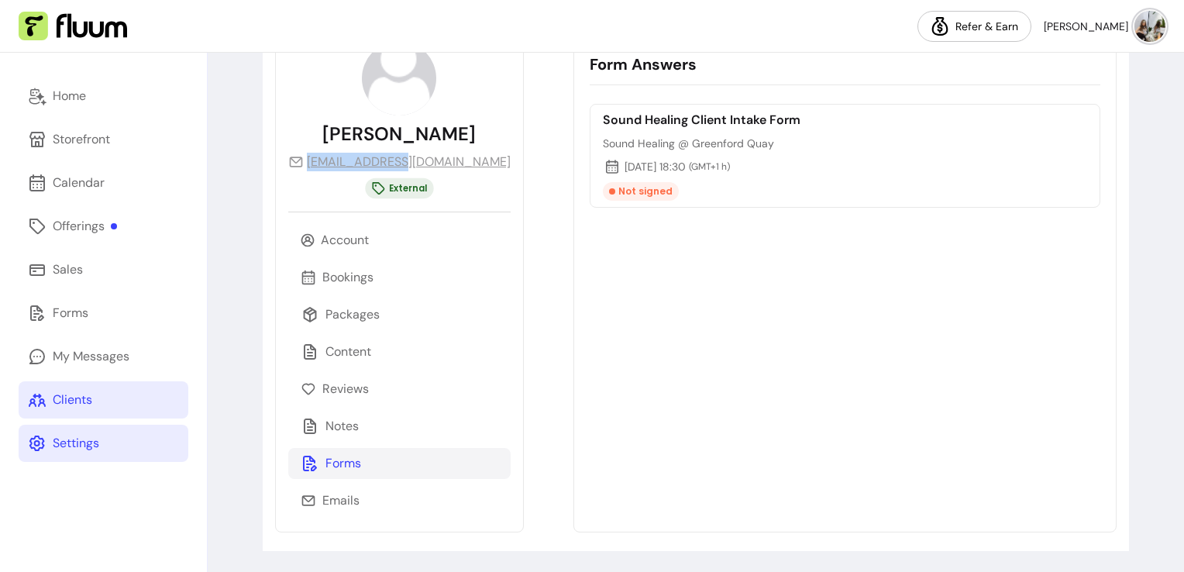
drag, startPoint x: 487, startPoint y: 166, endPoint x: 504, endPoint y: 157, distance: 18.7
click at [504, 157] on div "******* ******** ******** ******* ******* ***** ***** ****** Forms [PERSON_NAME…" at bounding box center [696, 278] width 866 height 545
click at [501, 158] on div "******* ******** ******** ******* ******* ***** ***** ****** Forms [PERSON_NAME…" at bounding box center [696, 278] width 866 height 545
click at [482, 165] on div "[PERSON_NAME] [EMAIL_ADDRESS][DOMAIN_NAME] External Account Bookings Packages C…" at bounding box center [399, 278] width 249 height 507
copy link "[EMAIL_ADDRESS][DOMAIN_NAME]"
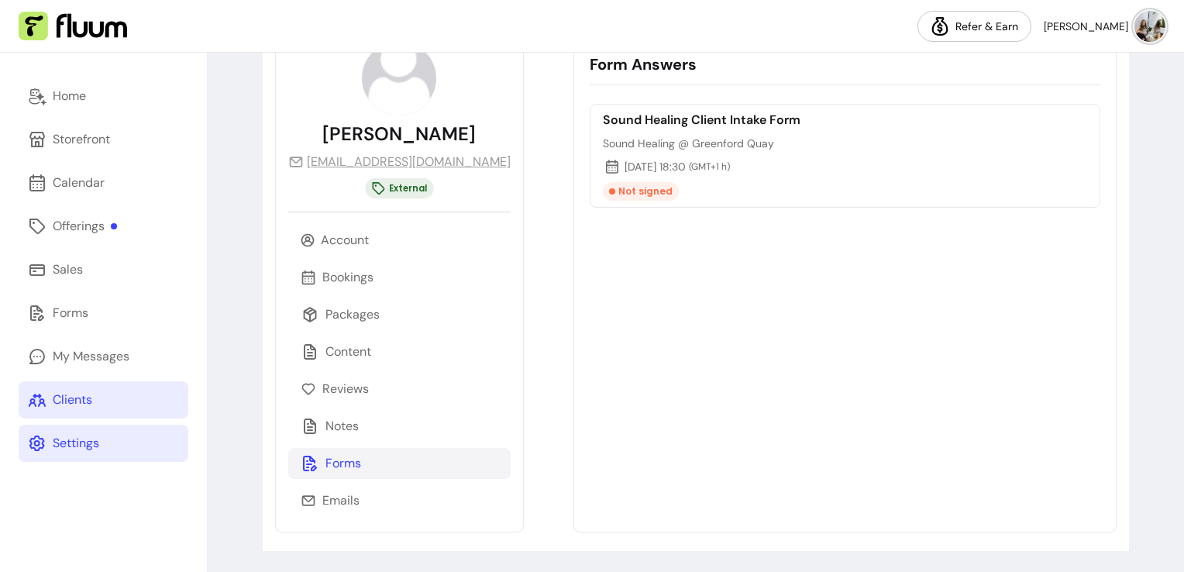
click at [1064, 287] on div "Sound Healing Client Intake Form Sound Healing @ Greenford Quay [DATE] 18:30 ( …" at bounding box center [845, 308] width 511 height 409
click at [94, 408] on link "Clients" at bounding box center [104, 399] width 170 height 37
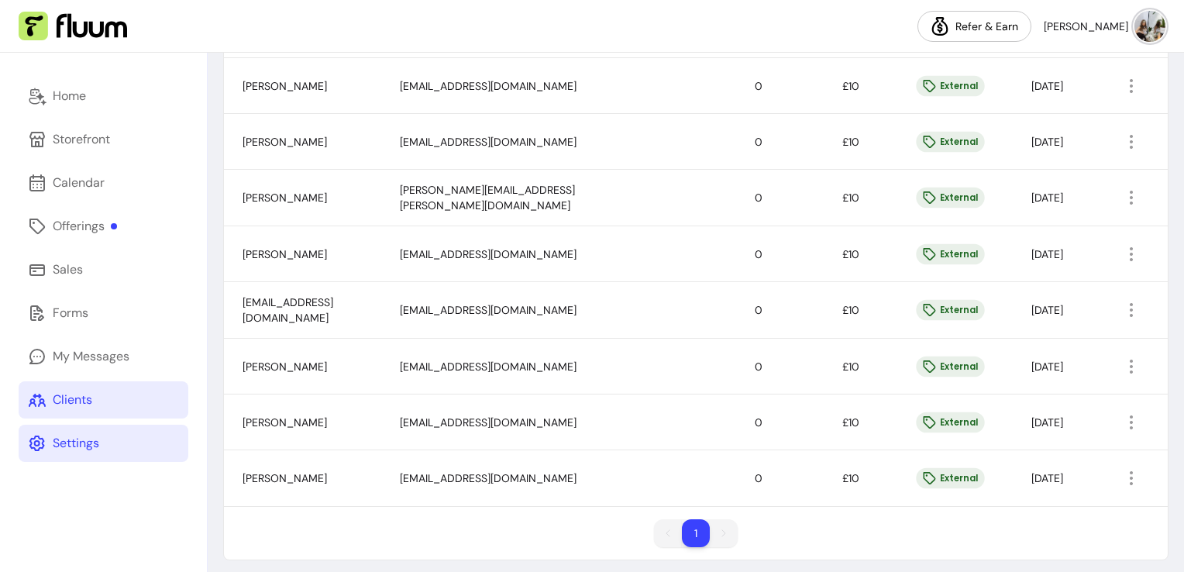
scroll to position [726, 0]
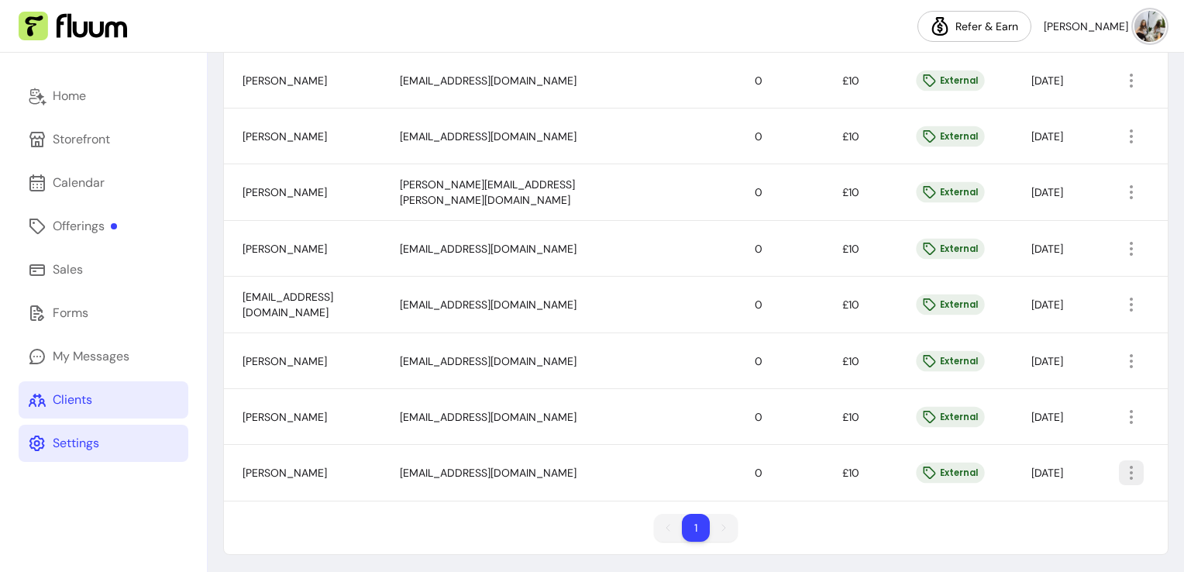
click at [1122, 469] on icon "button" at bounding box center [1131, 472] width 19 height 19
click at [1009, 380] on span "Amend" at bounding box center [1060, 380] width 113 height 15
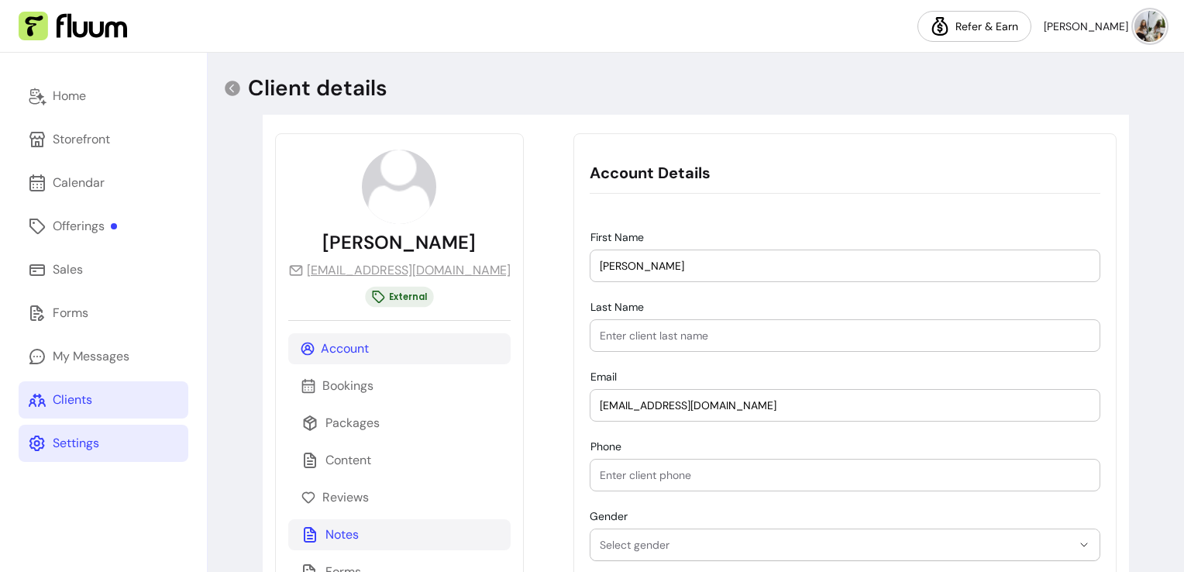
click at [346, 547] on div "Notes" at bounding box center [399, 534] width 222 height 31
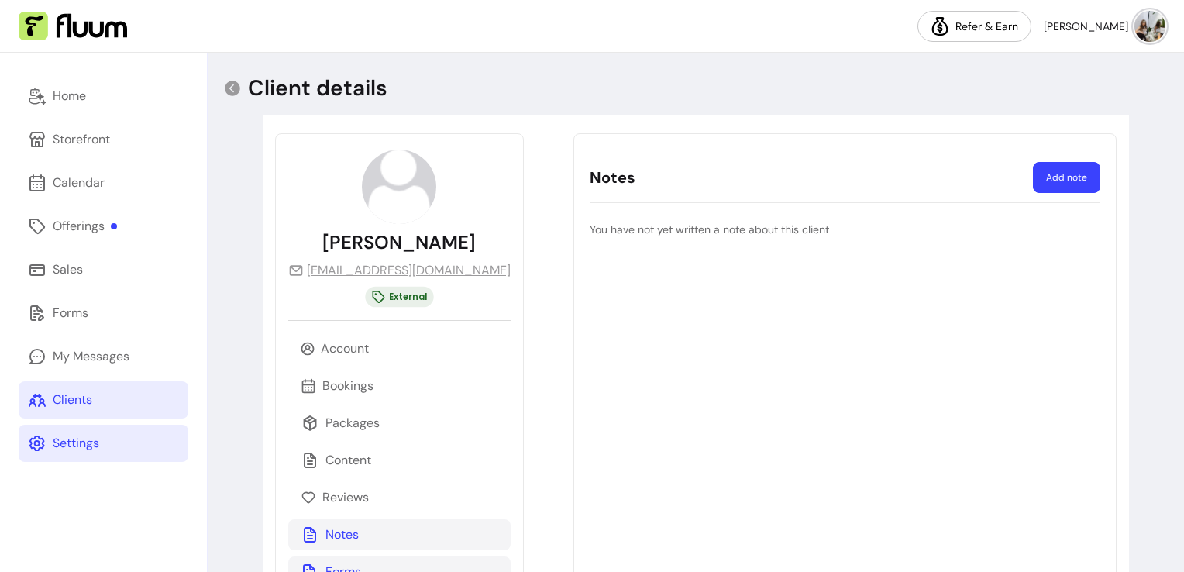
click at [344, 559] on div "Forms" at bounding box center [399, 571] width 222 height 31
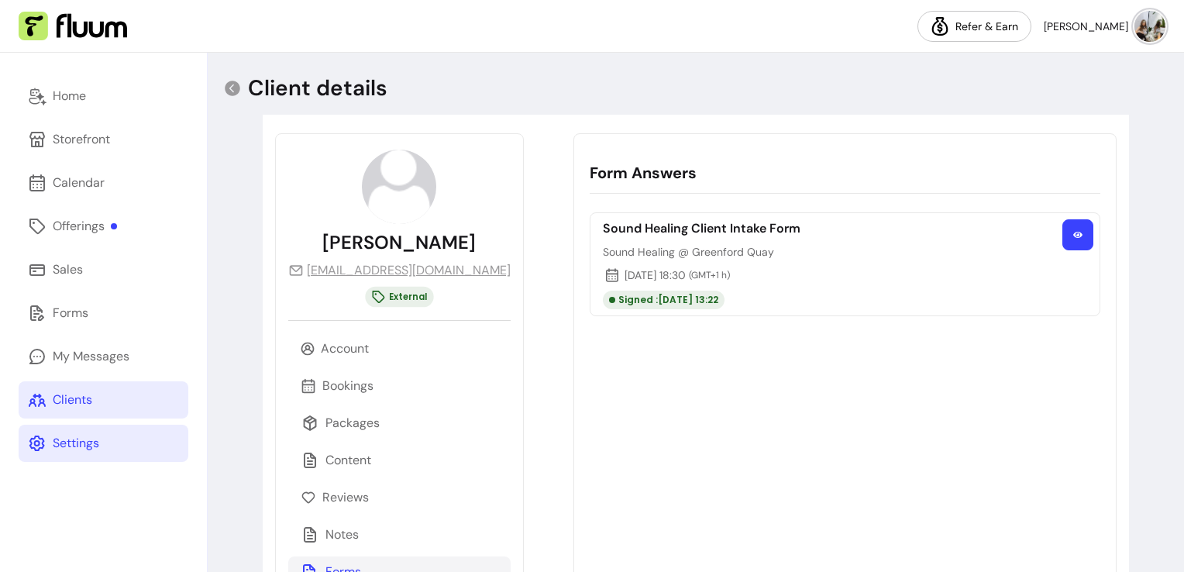
click at [1078, 246] on button "button" at bounding box center [1077, 234] width 31 height 31
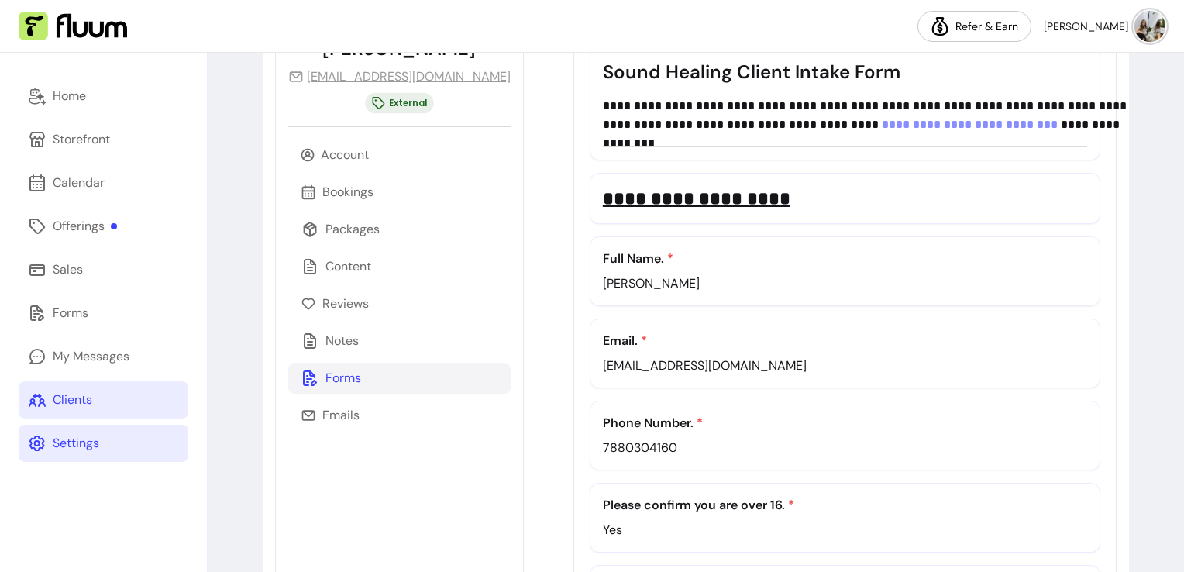
scroll to position [156, 0]
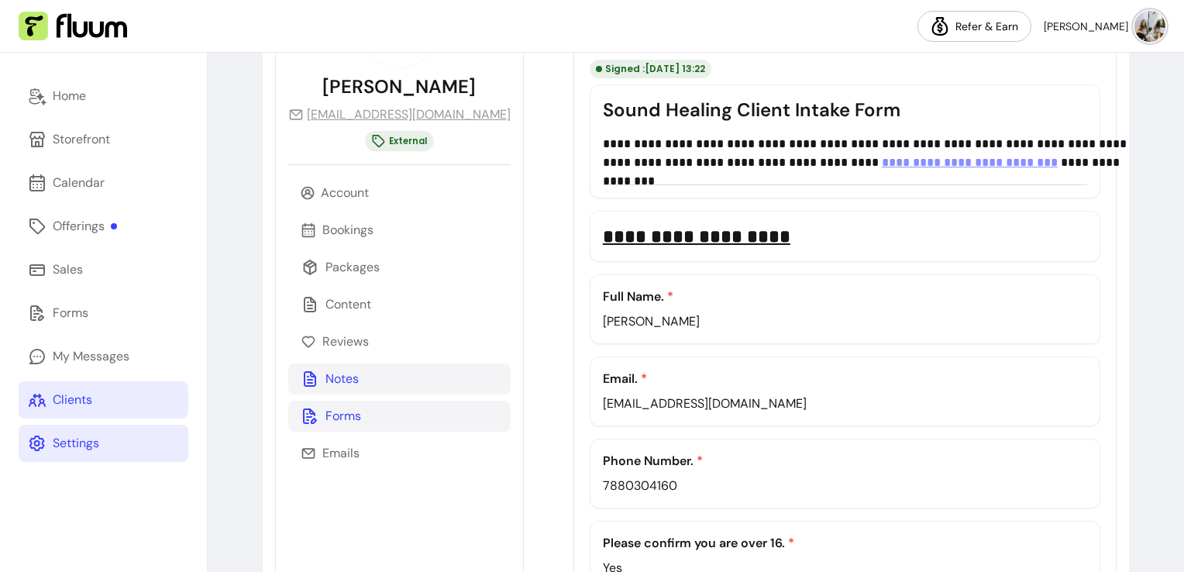
click at [325, 378] on p "Notes" at bounding box center [341, 379] width 33 height 19
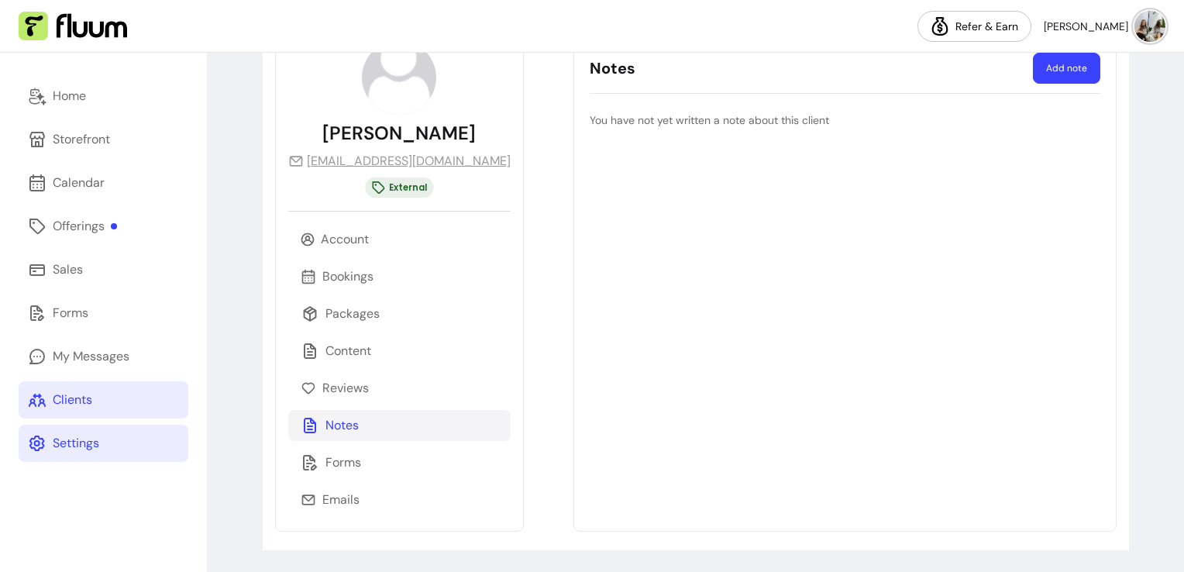
scroll to position [108, 0]
click at [1034, 64] on button "Add note" at bounding box center [1066, 68] width 67 height 31
select select "*"
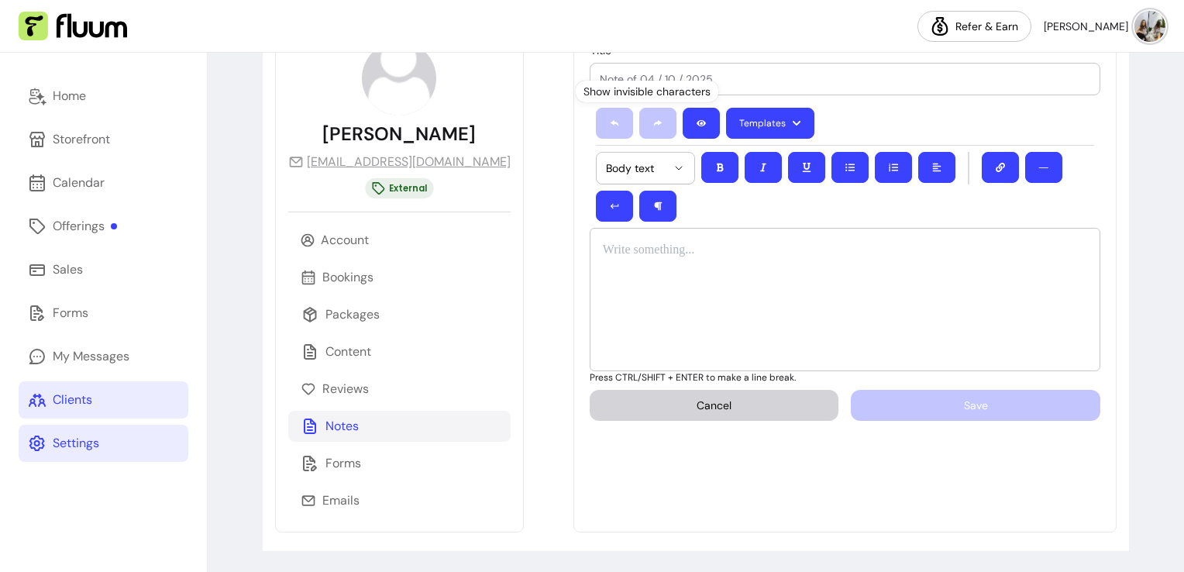
click at [578, 81] on div "Show invisible characters" at bounding box center [647, 92] width 143 height 22
click at [600, 78] on input "Title" at bounding box center [845, 78] width 490 height 15
type input "Contraindications"
click at [678, 277] on div at bounding box center [845, 299] width 511 height 143
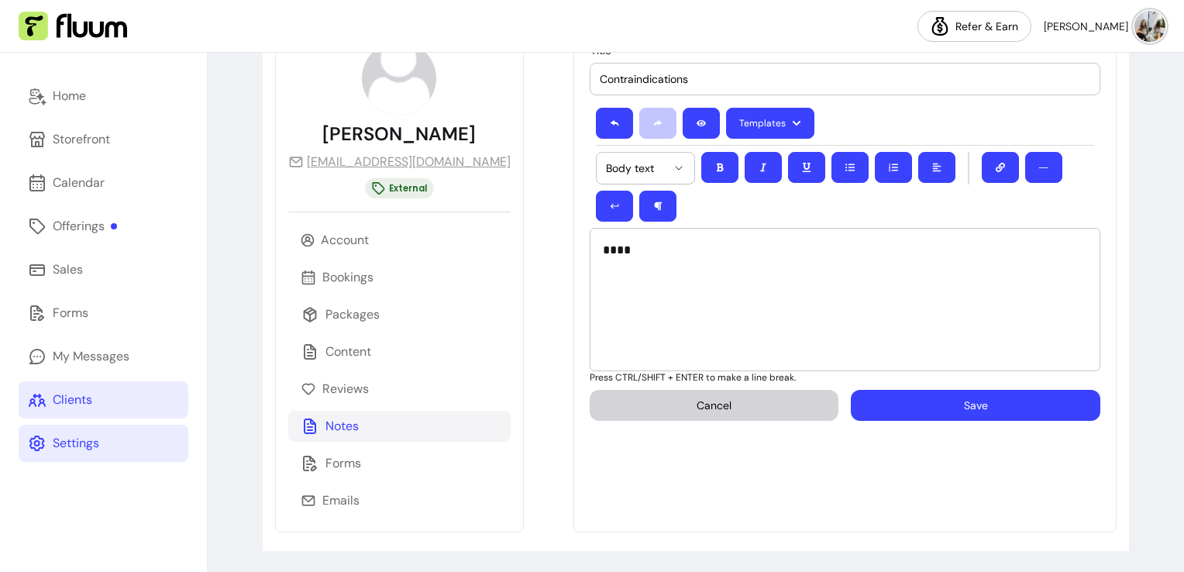
click at [883, 398] on button "Save" at bounding box center [975, 405] width 249 height 31
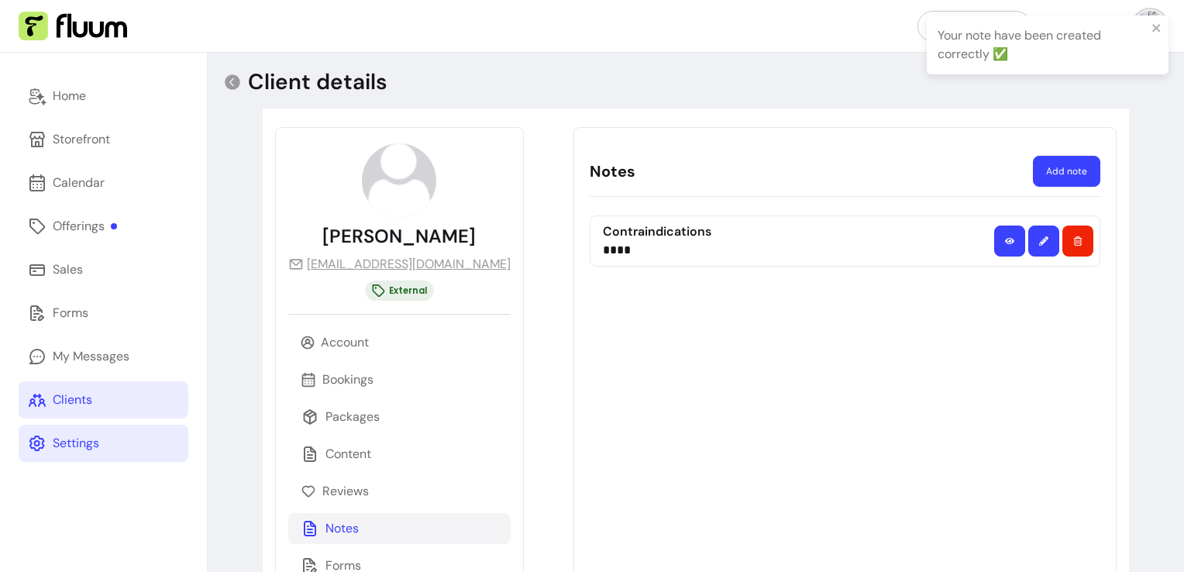
scroll to position [0, 0]
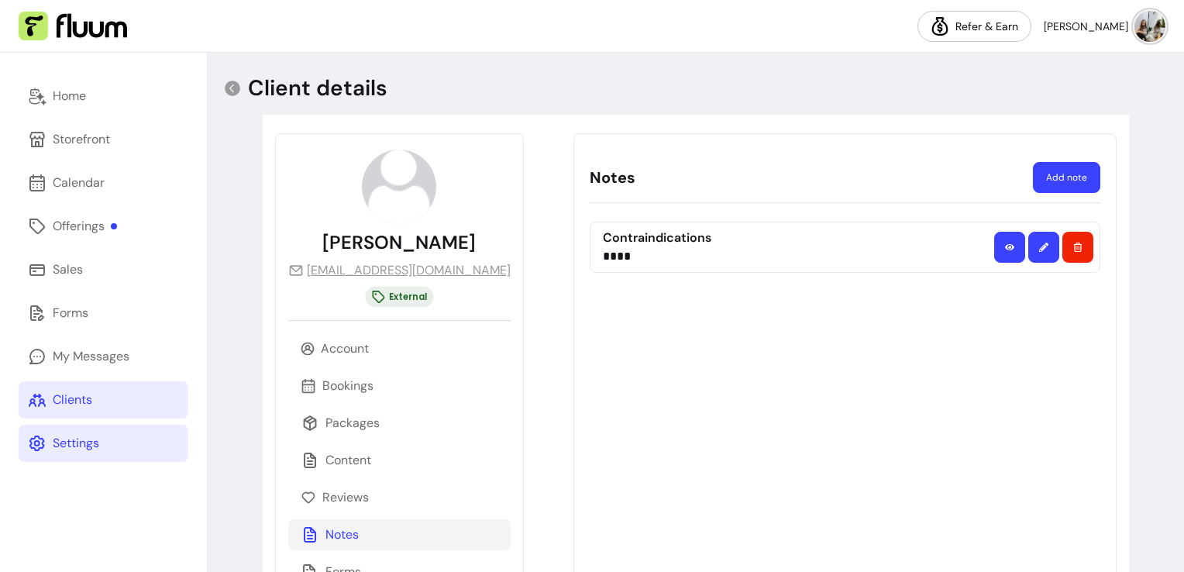
click at [60, 399] on div "Clients" at bounding box center [73, 399] width 40 height 19
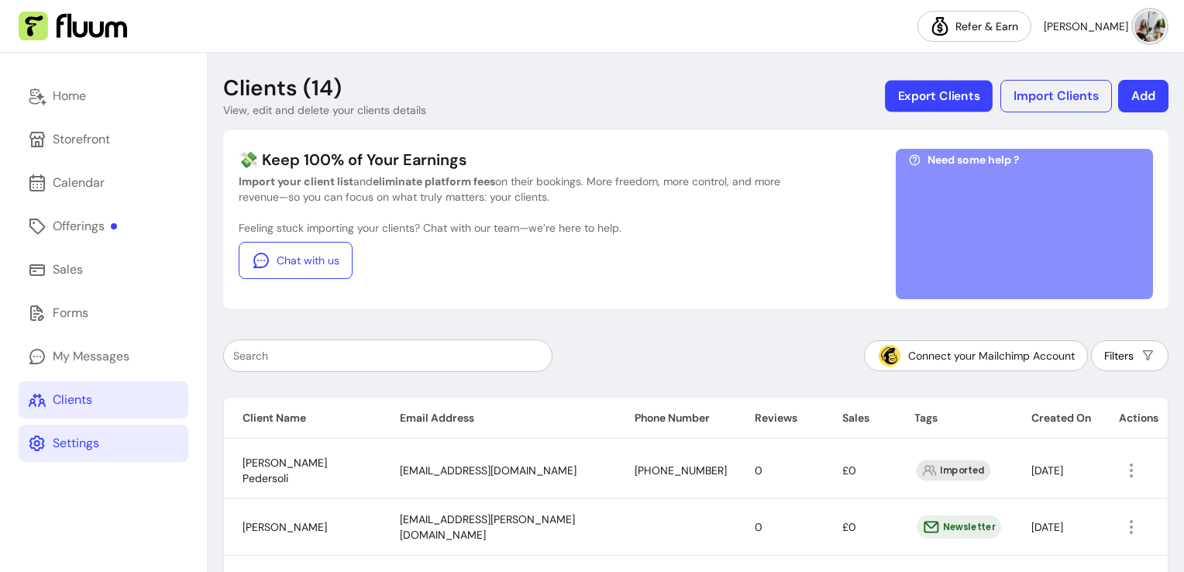
click at [946, 98] on button "Export Clients" at bounding box center [939, 97] width 108 height 32
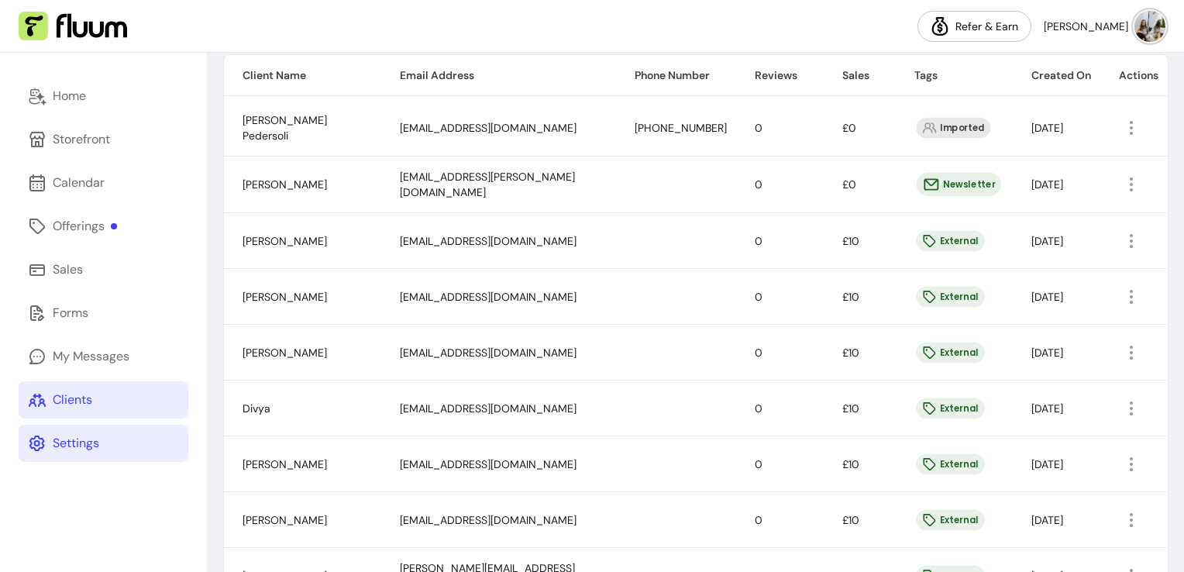
scroll to position [376, 0]
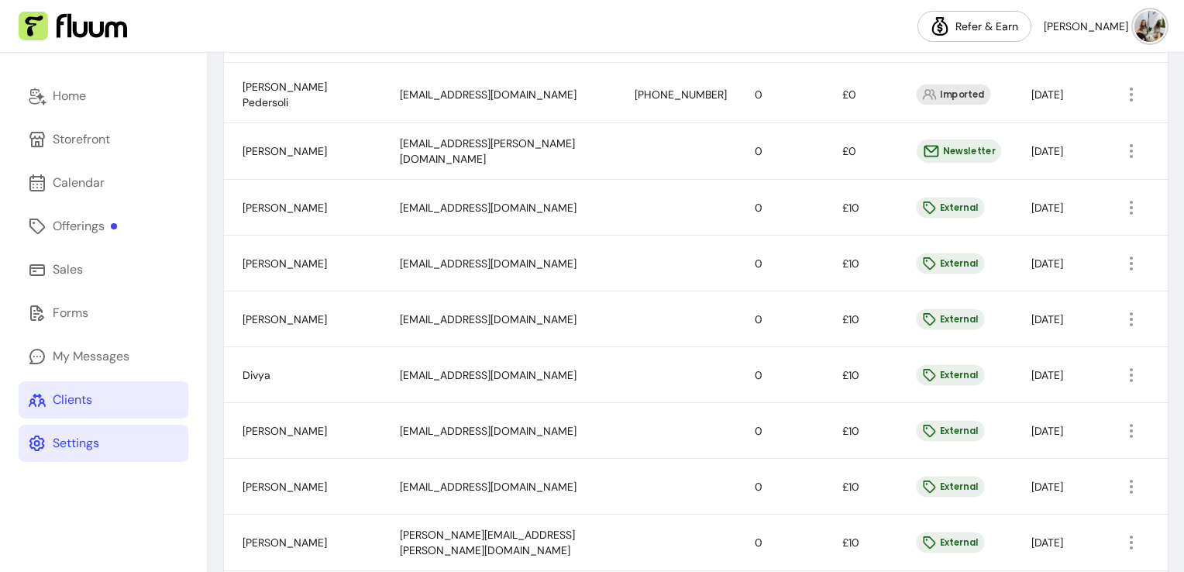
drag, startPoint x: 1168, startPoint y: 302, endPoint x: 738, endPoint y: 368, distance: 435.0
click at [738, 368] on div "Clients (14) View, edit and delete your clients details Export Clients Import C…" at bounding box center [696, 302] width 976 height 1250
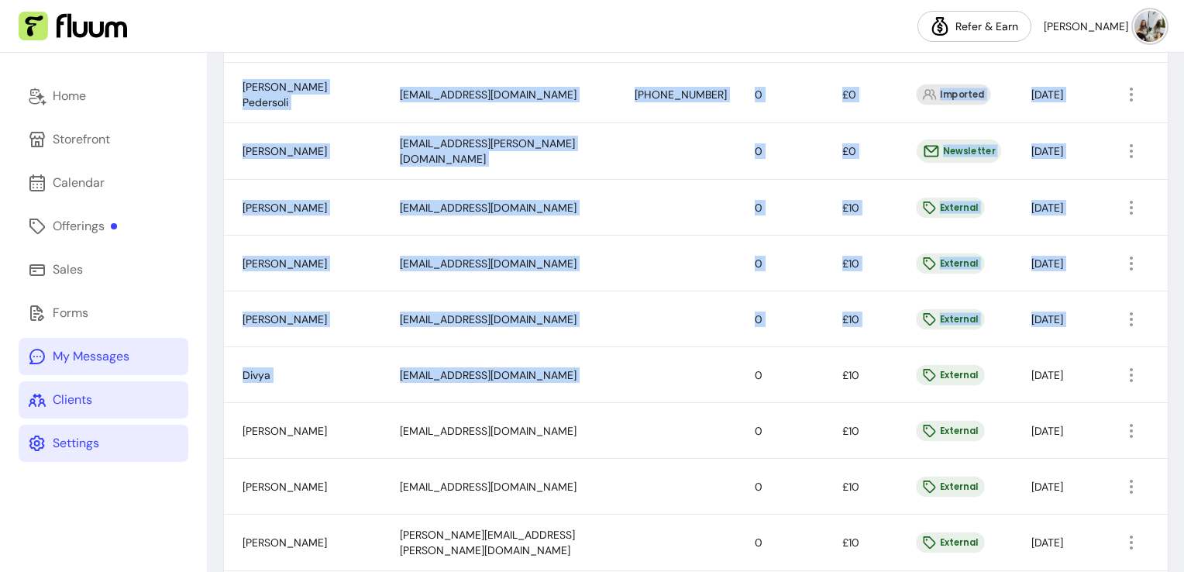
click at [101, 370] on link "My Messages" at bounding box center [104, 356] width 170 height 37
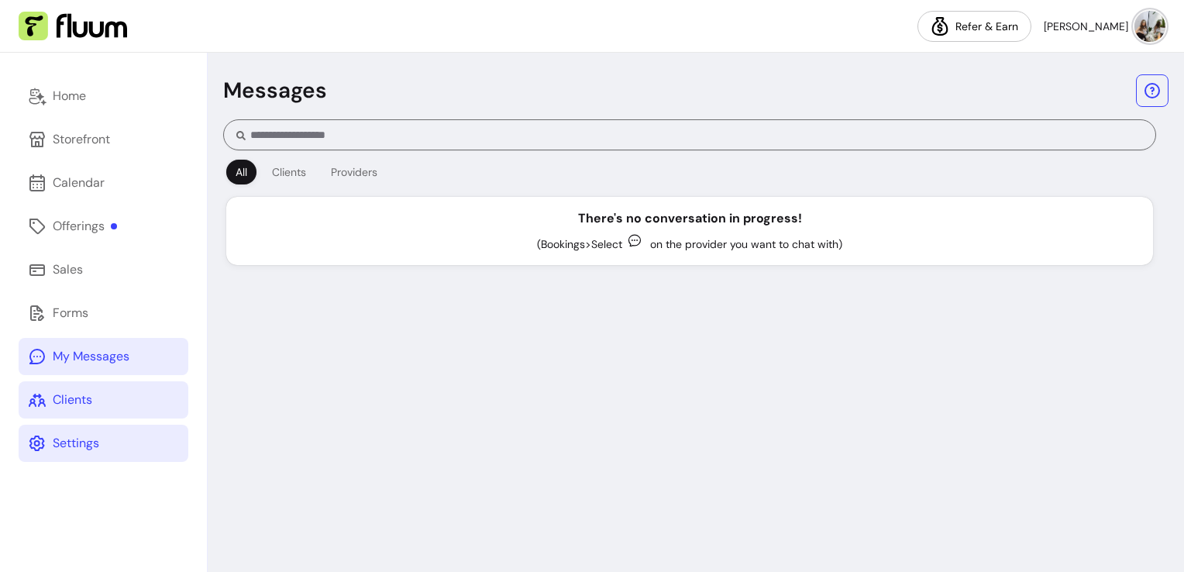
click at [98, 397] on link "Clients" at bounding box center [104, 399] width 170 height 37
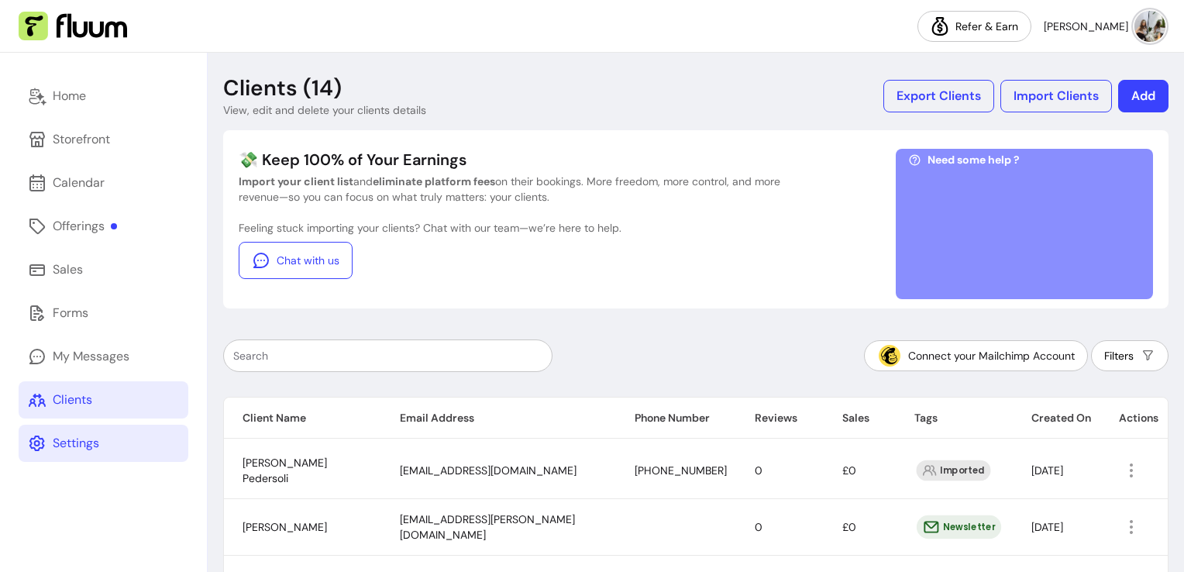
click at [90, 443] on div "Settings" at bounding box center [76, 443] width 46 height 19
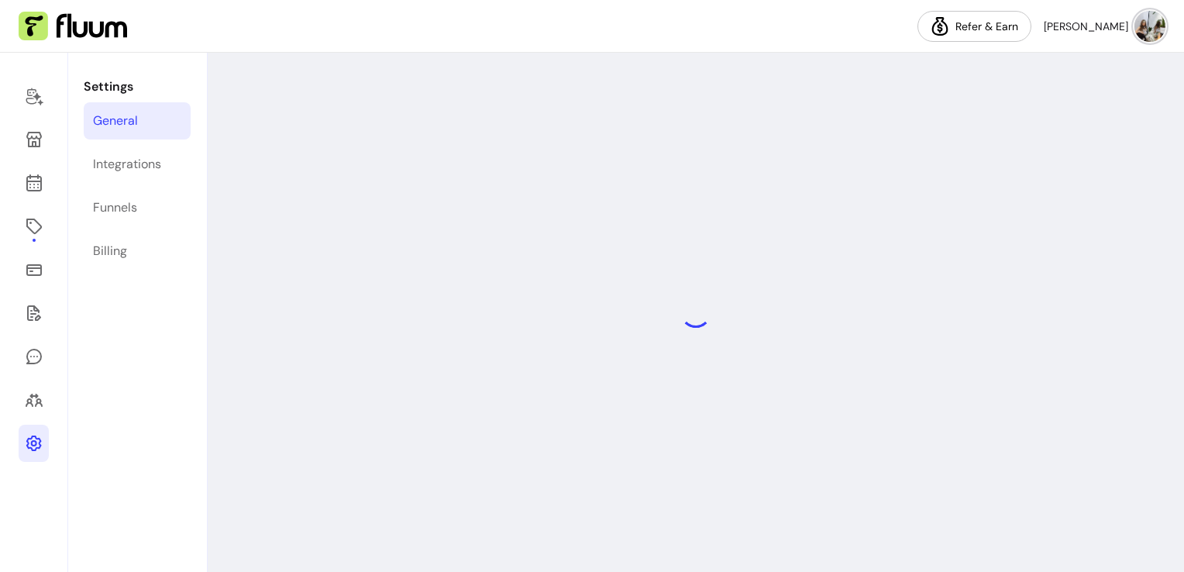
select select "**********"
select select "***"
select select "****"
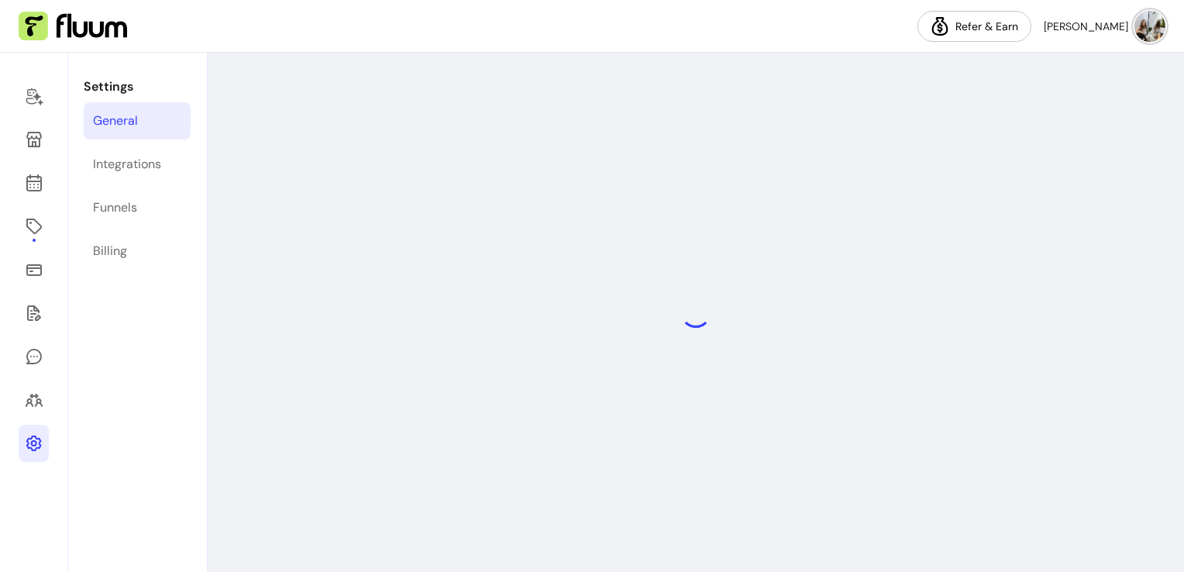
select select "***"
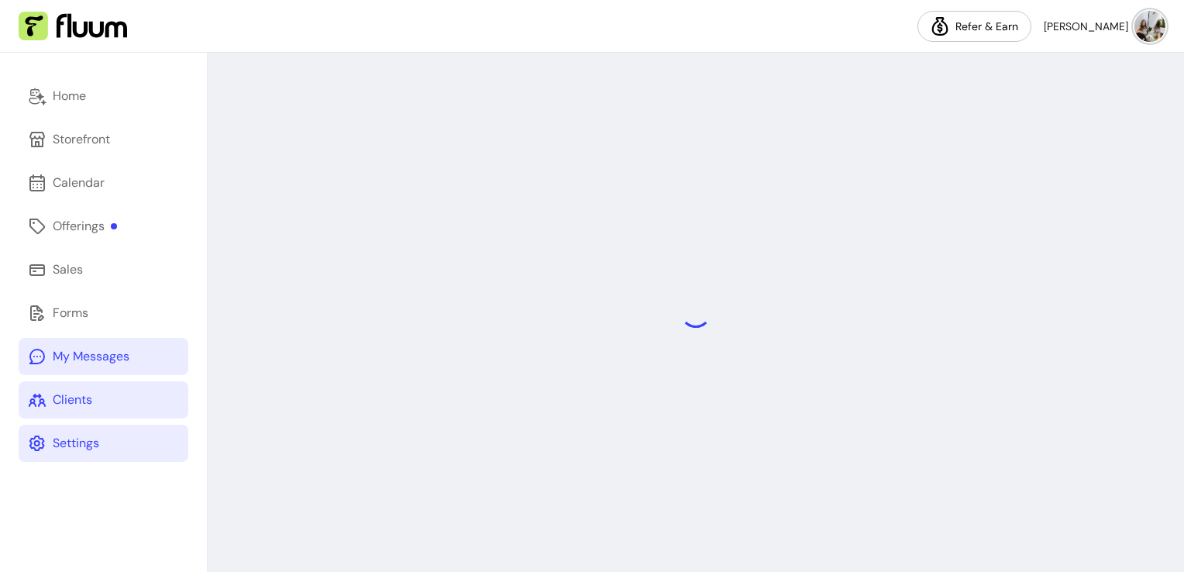
click at [39, 347] on icon at bounding box center [37, 356] width 19 height 19
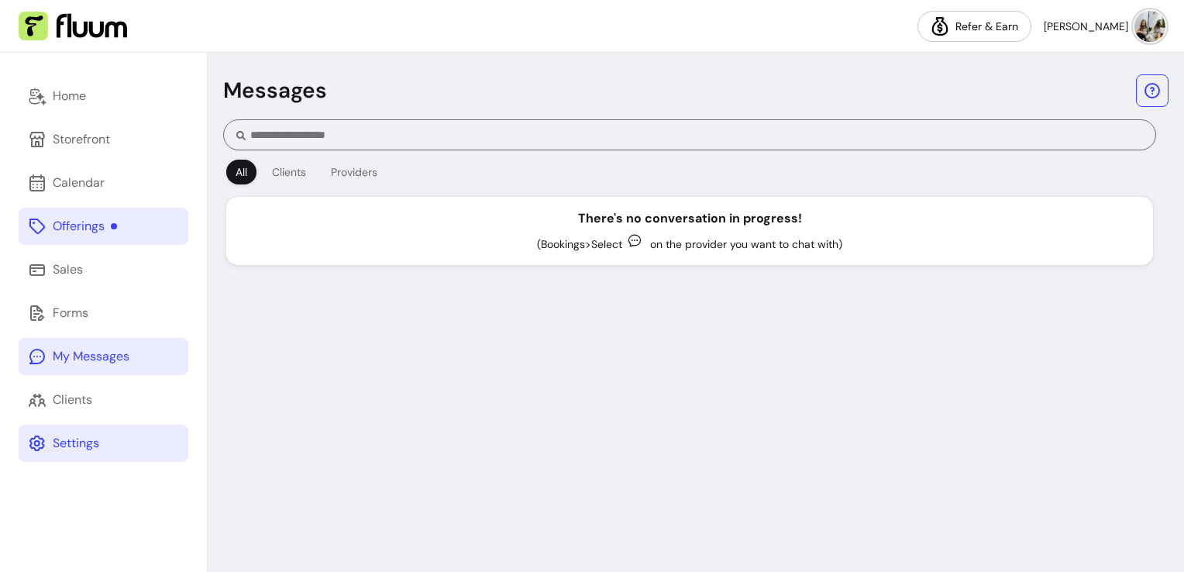
click at [66, 223] on div "Offerings" at bounding box center [85, 226] width 64 height 19
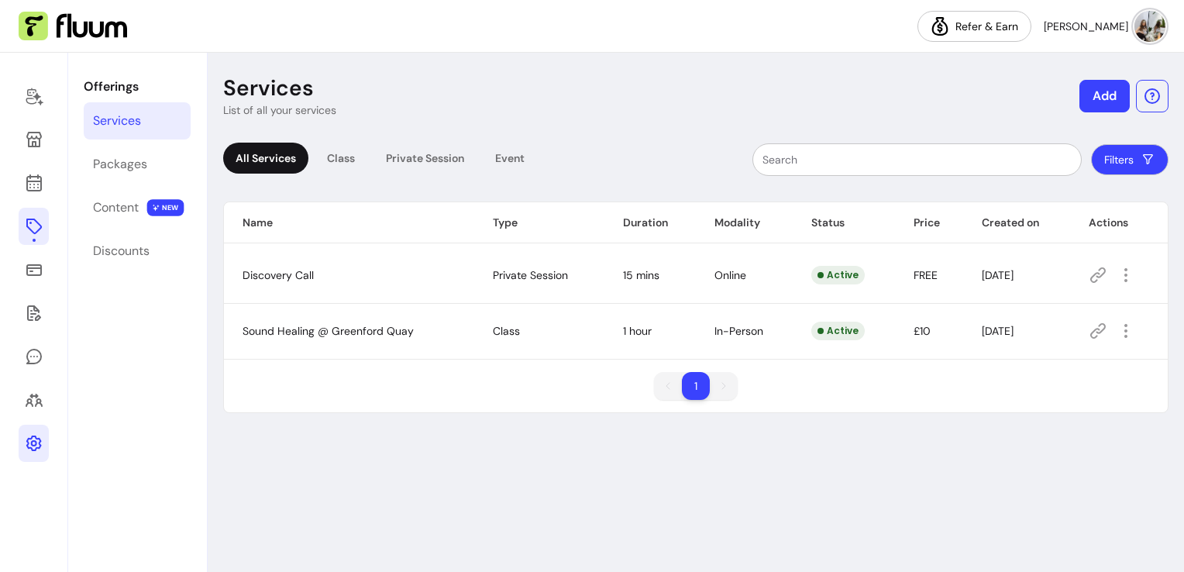
click at [108, 122] on div "Services" at bounding box center [117, 121] width 48 height 19
